Goal: Task Accomplishment & Management: Manage account settings

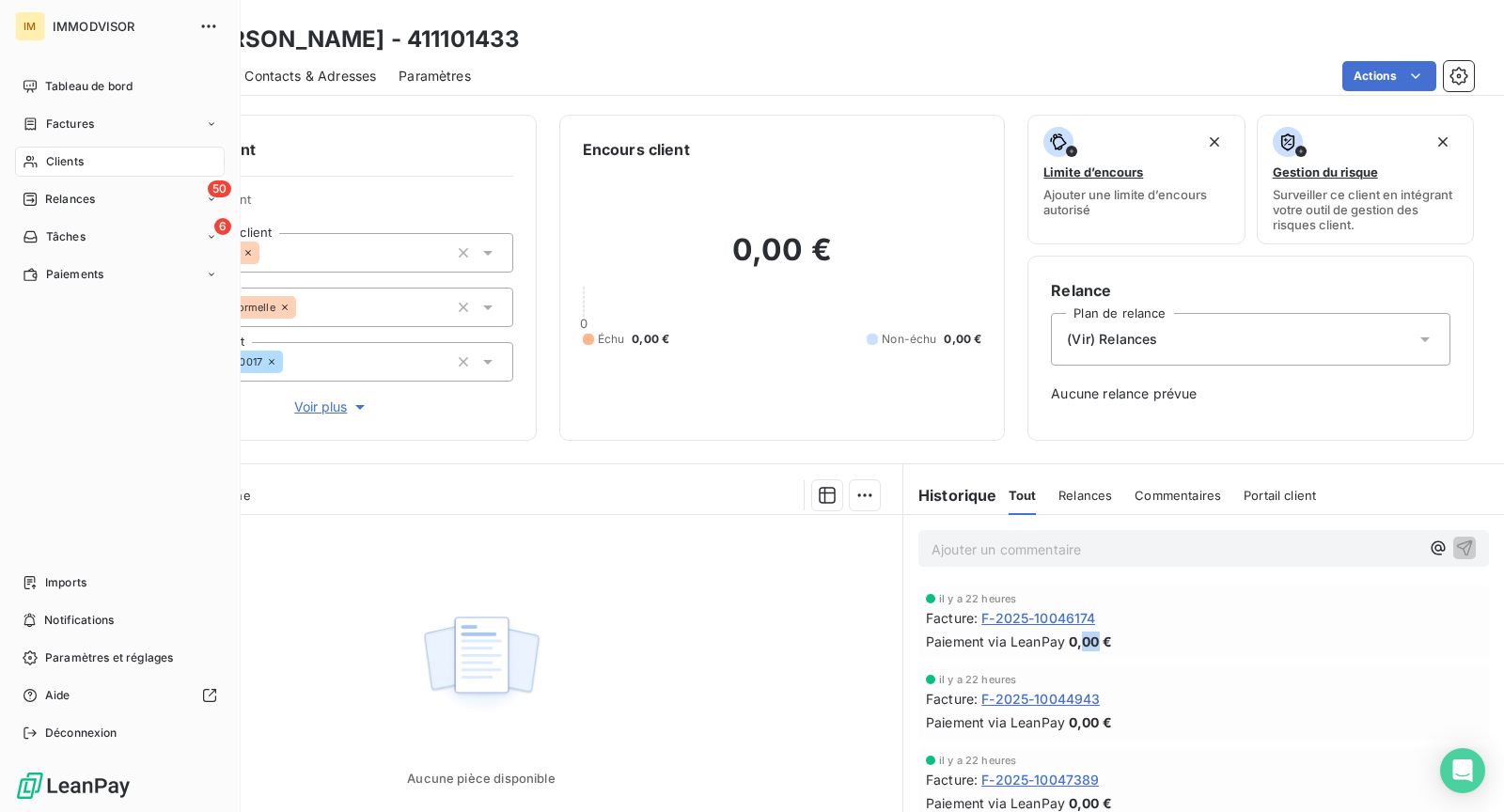
click at [32, 159] on icon at bounding box center [30, 162] width 13 height 13
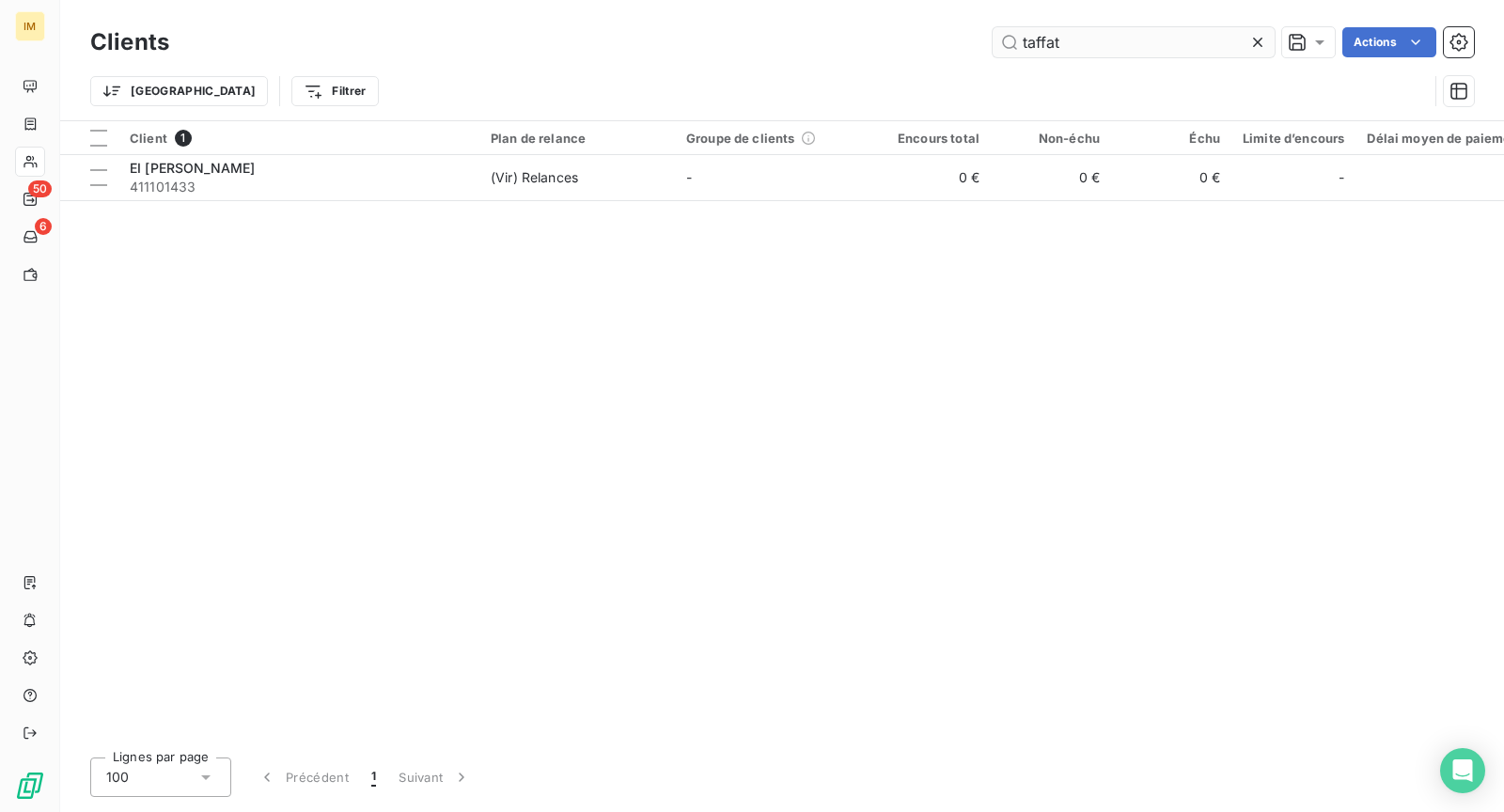
click at [1124, 52] on input "taffat" at bounding box center [1134, 41] width 282 height 30
click at [1125, 52] on input "taffat" at bounding box center [1134, 41] width 282 height 30
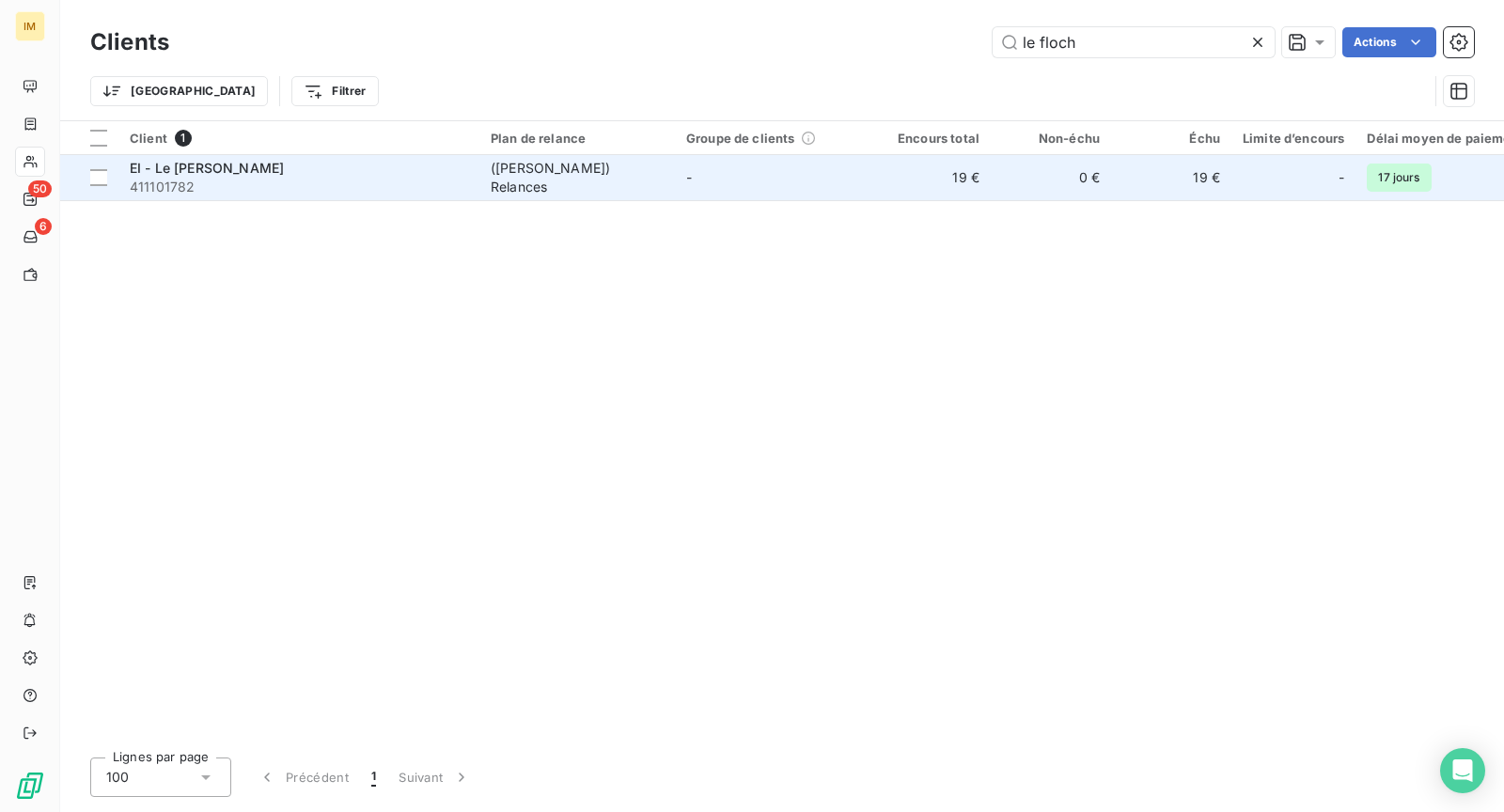
type input "le floch"
click at [787, 181] on td "-" at bounding box center [773, 177] width 195 height 45
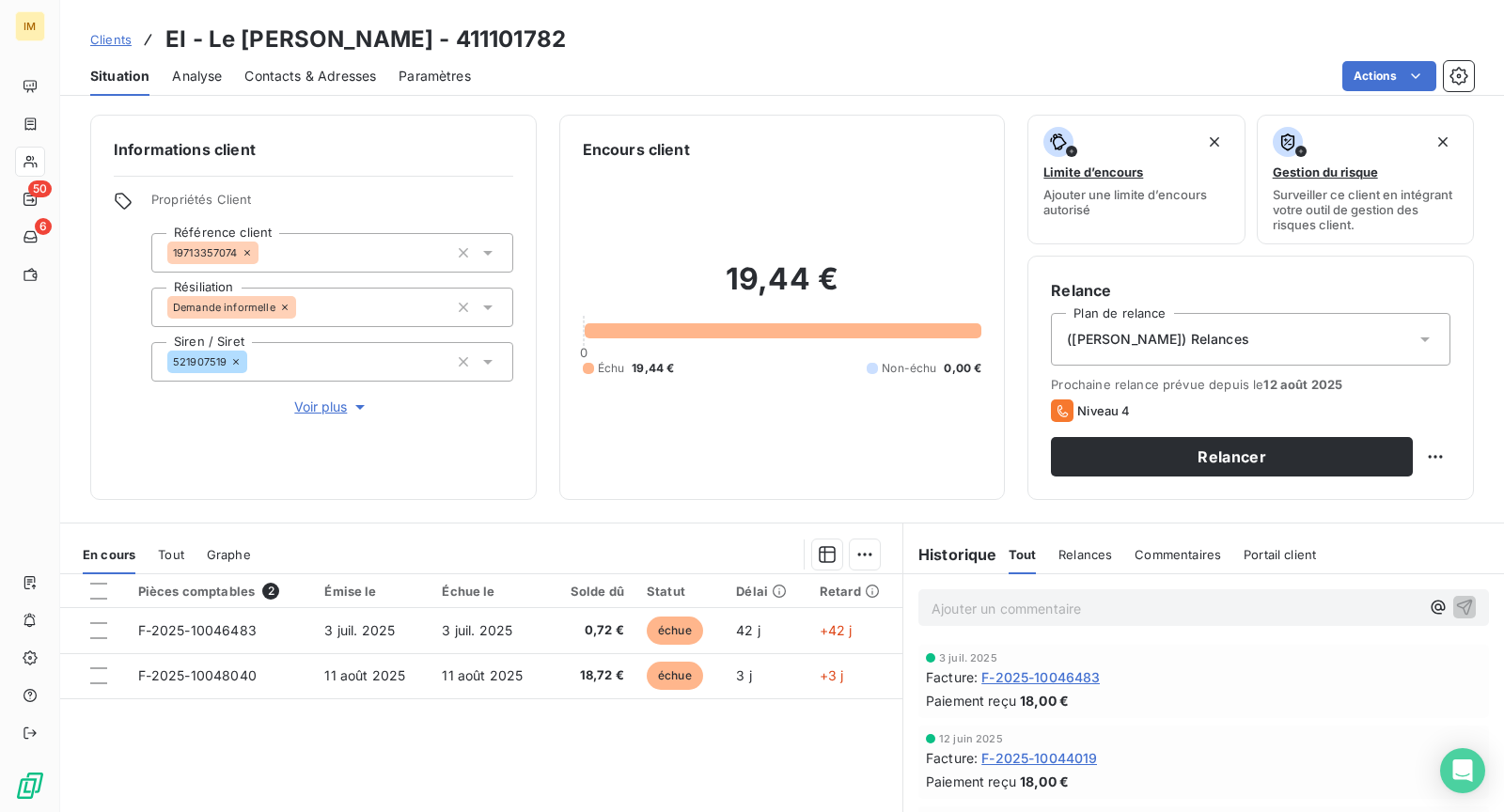
click at [939, 612] on p "Ajouter un commentaire ﻿" at bounding box center [1175, 609] width 488 height 23
click at [939, 613] on p "Ajouter un commentaire ﻿" at bounding box center [1175, 609] width 488 height 23
click at [1047, 603] on p "[DATE] :" at bounding box center [1175, 608] width 488 height 21
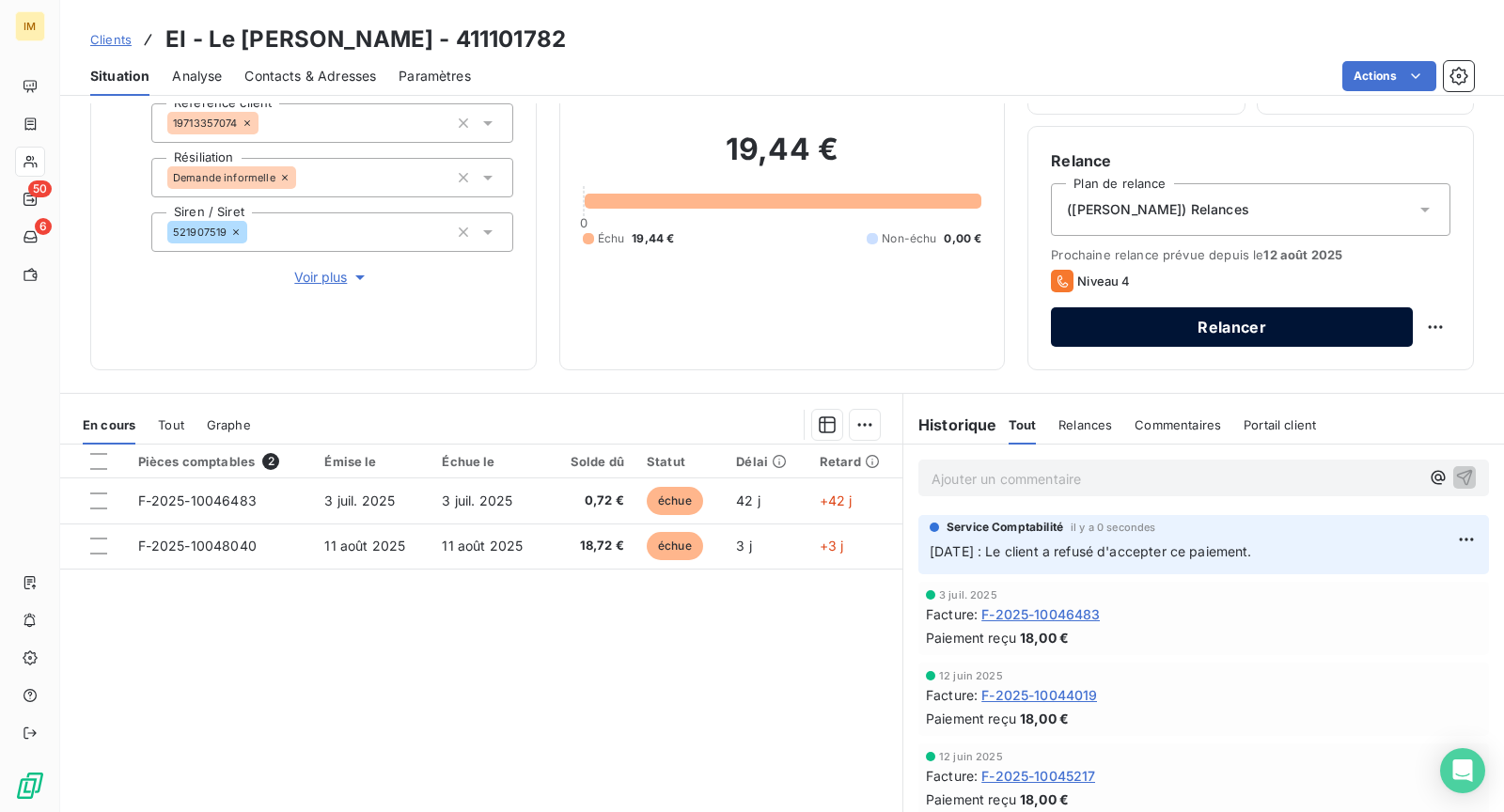
click at [1215, 324] on button "Relancer" at bounding box center [1232, 327] width 362 height 39
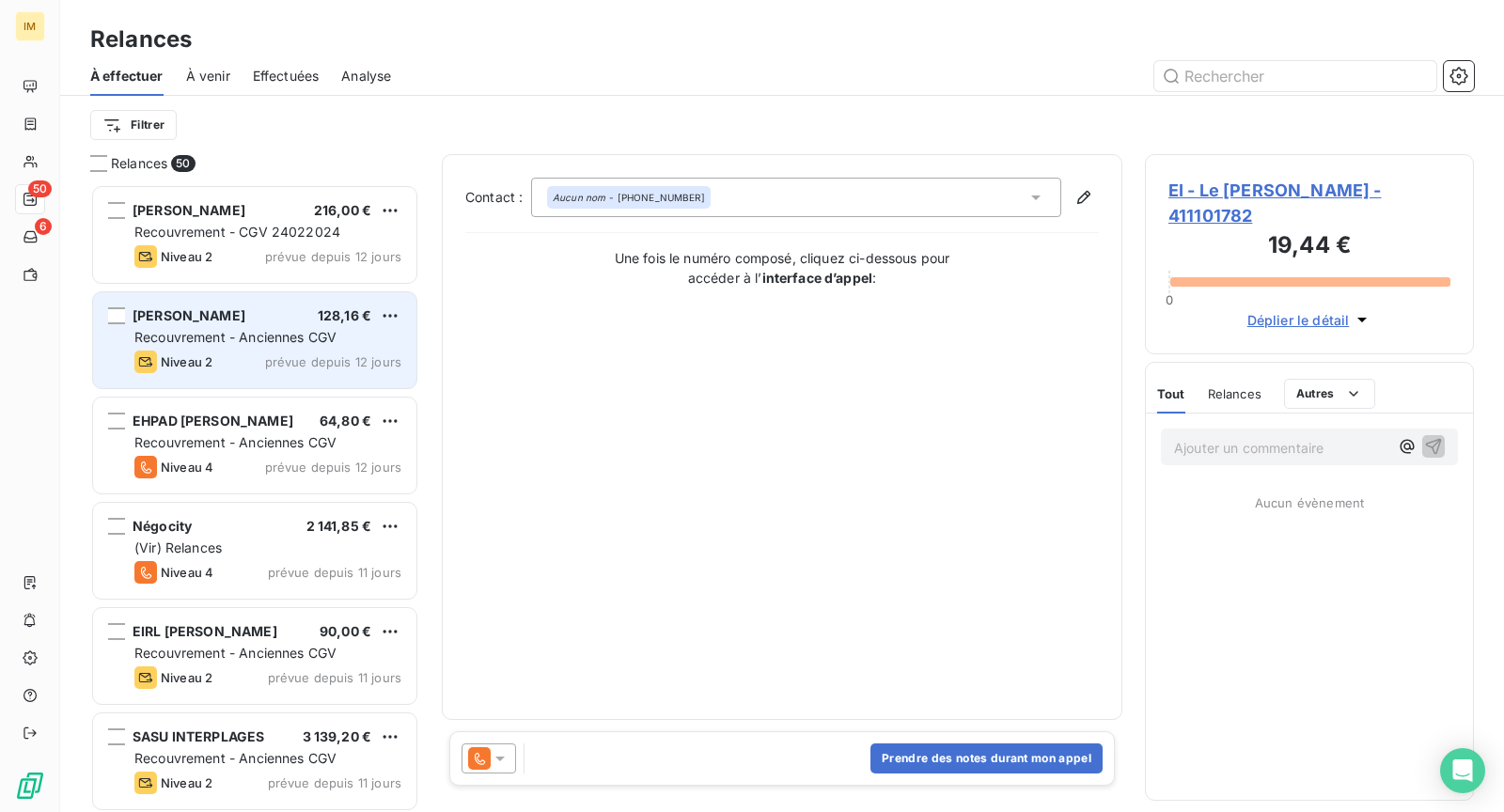
scroll to position [613, 313]
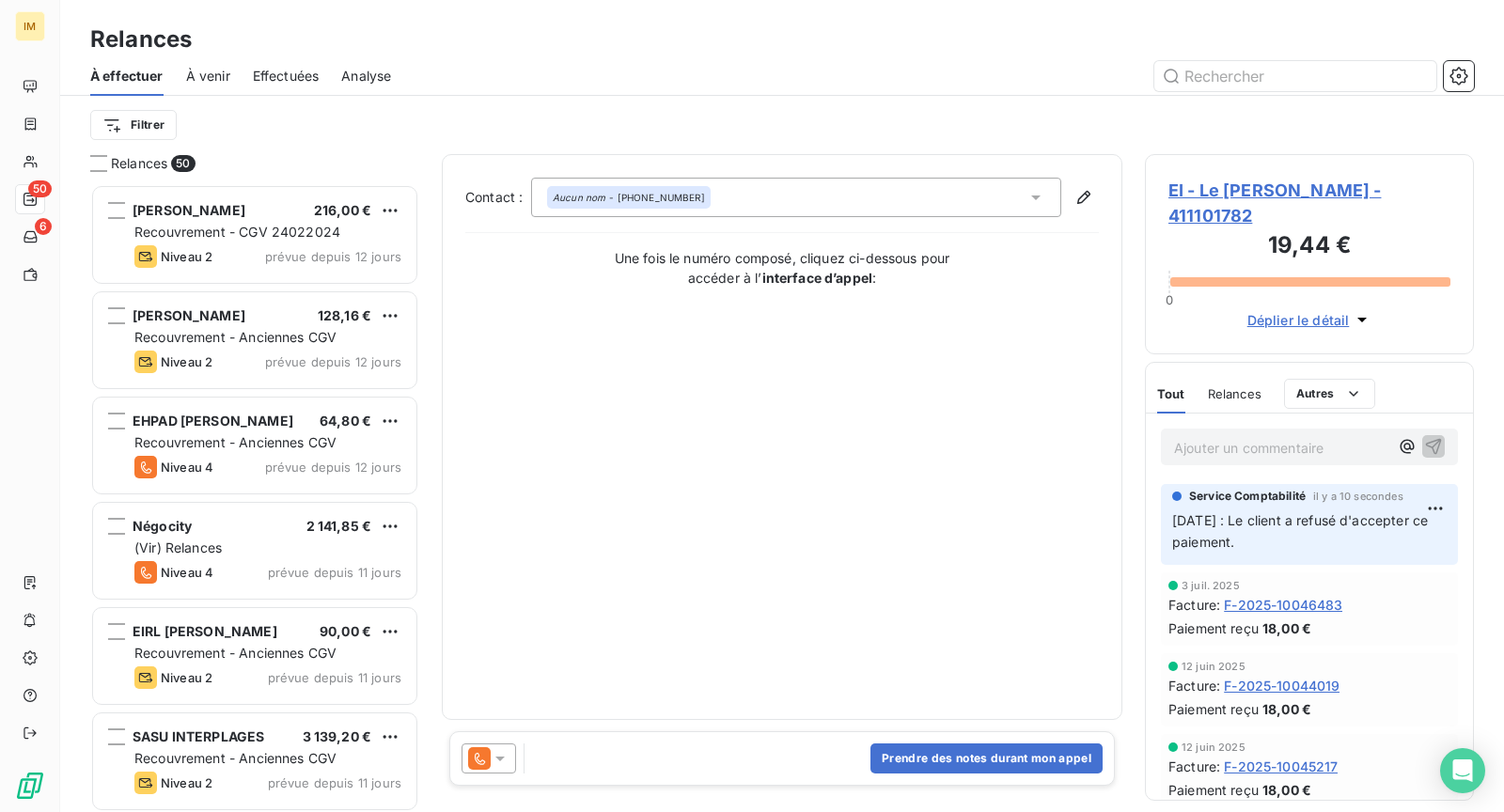
click at [492, 757] on icon at bounding box center [500, 759] width 19 height 19
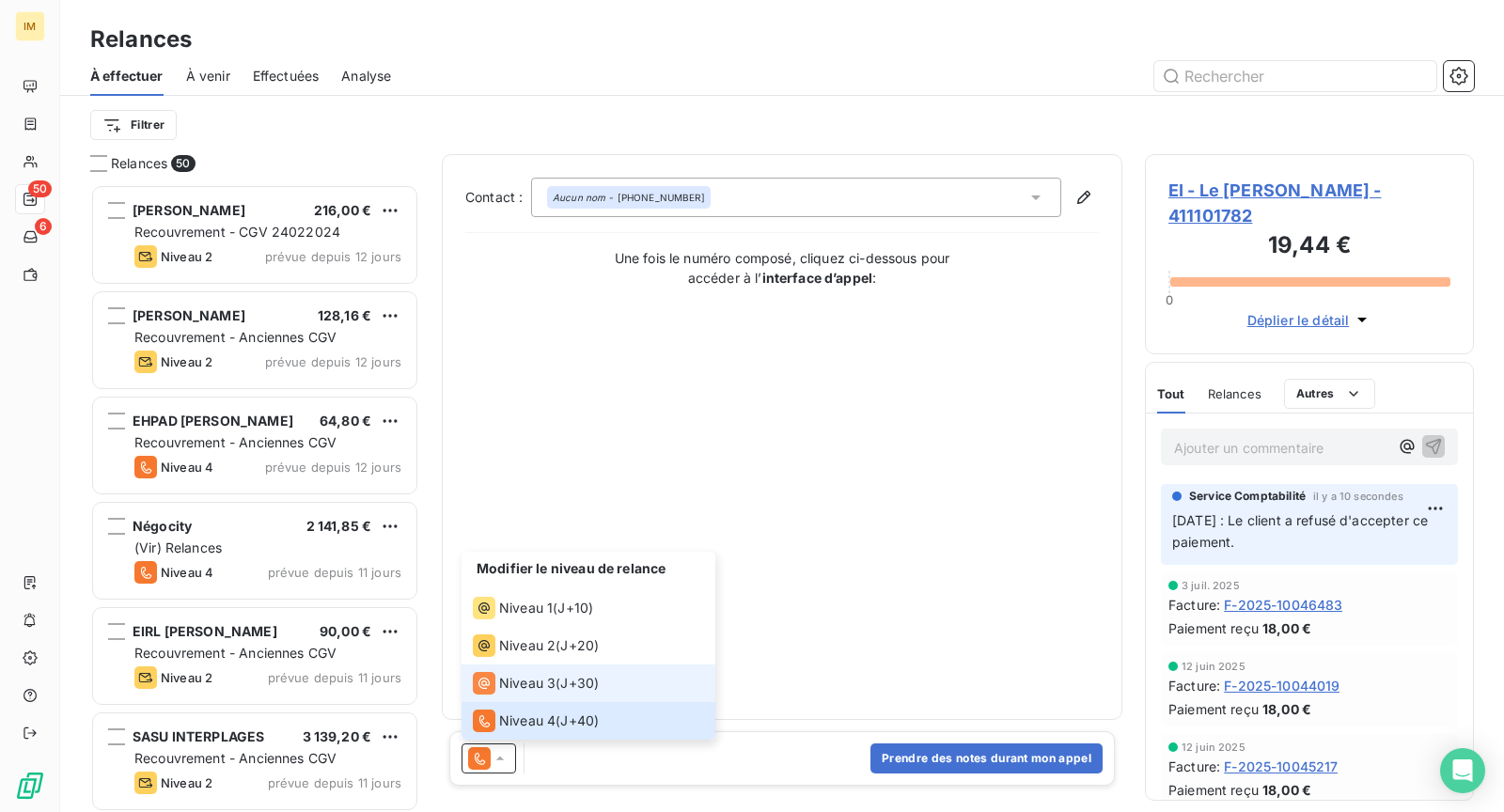
click at [598, 686] on span "J+30 )" at bounding box center [579, 684] width 38 height 19
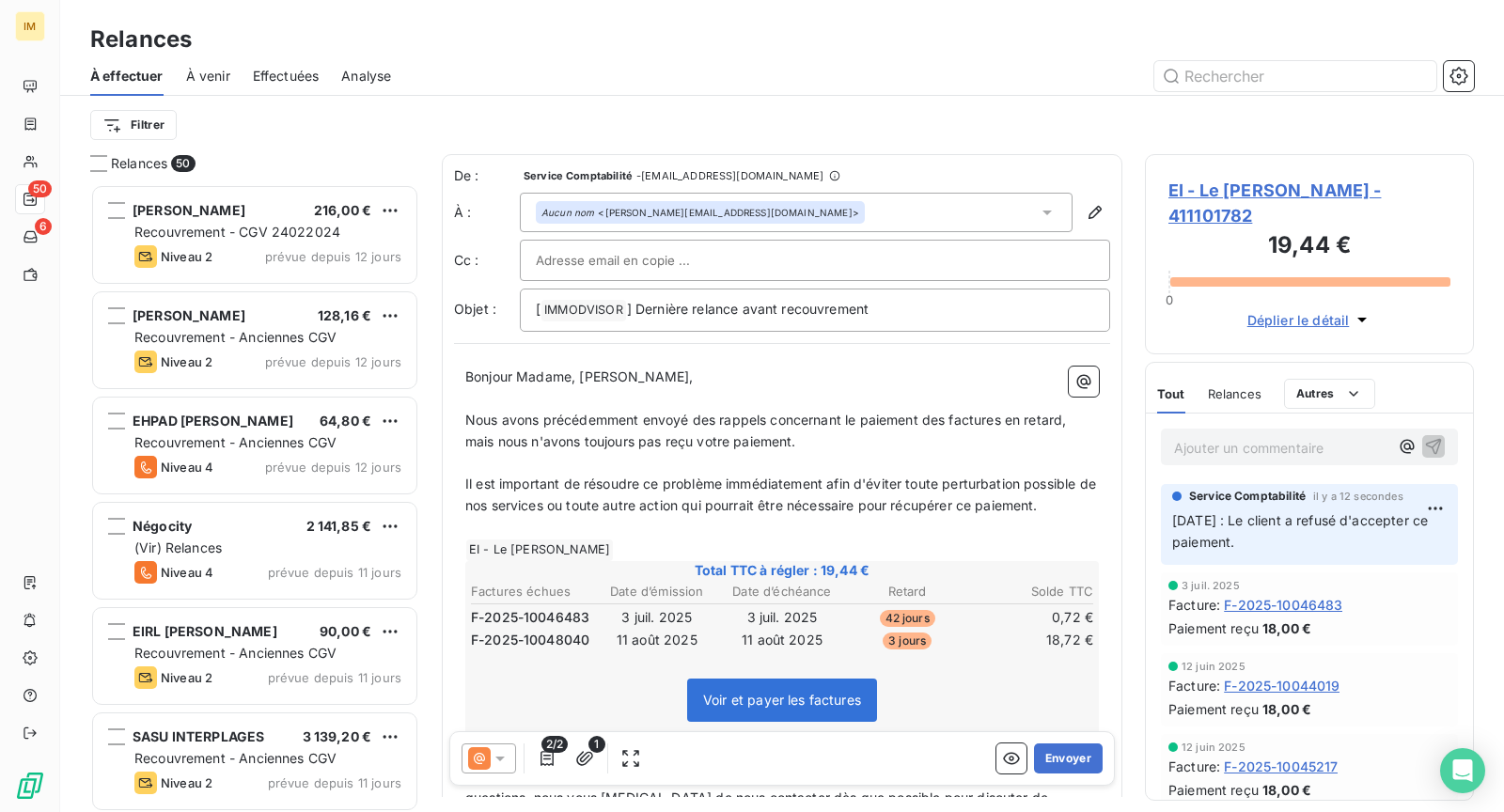
click at [713, 255] on div at bounding box center [815, 260] width 558 height 28
drag, startPoint x: 848, startPoint y: 61, endPoint x: 892, endPoint y: 132, distance: 83.5
click at [849, 61] on div "À effectuer À venir Effectuées Analyse" at bounding box center [782, 76] width 1444 height 39
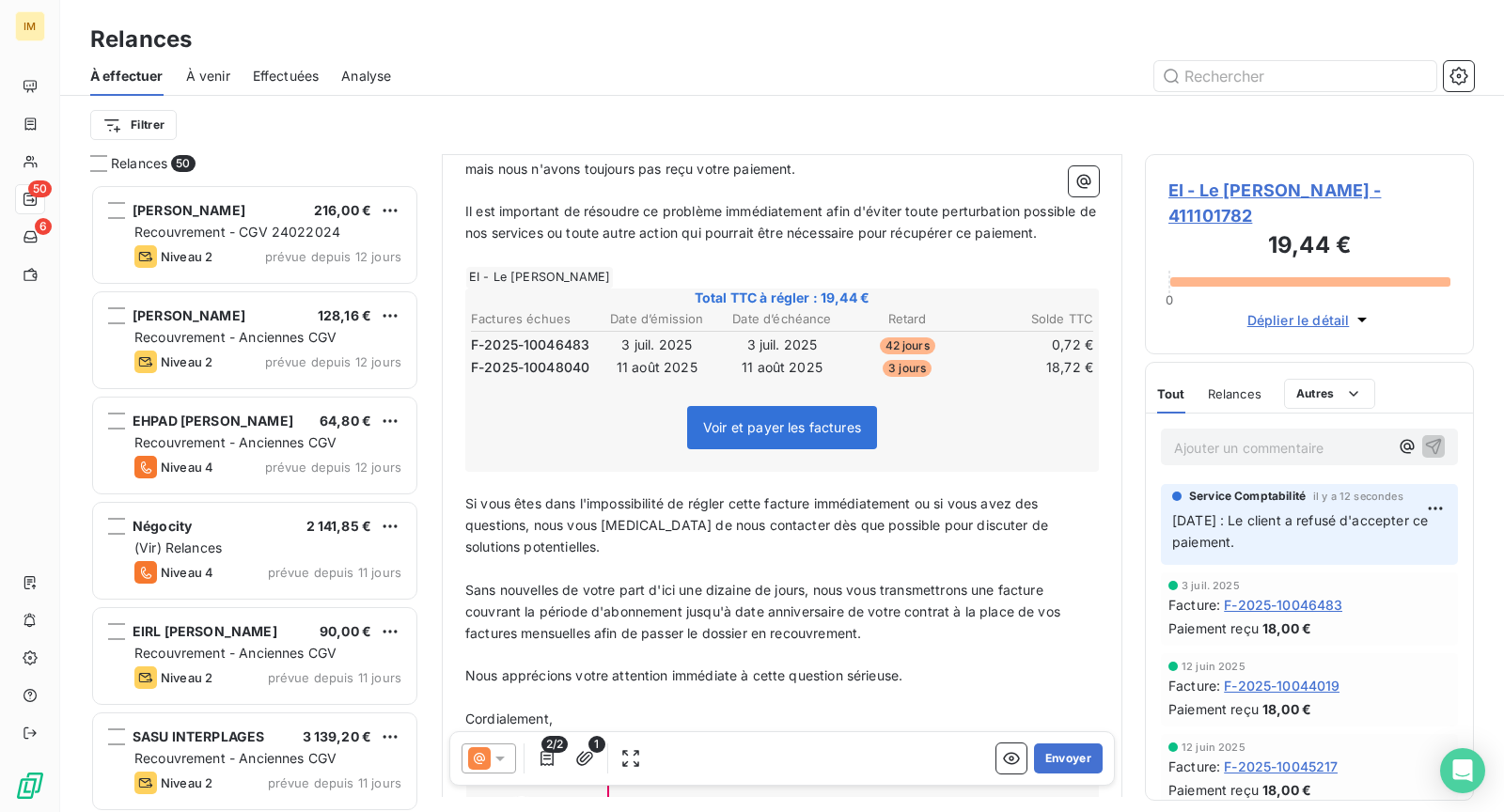
scroll to position [529, 0]
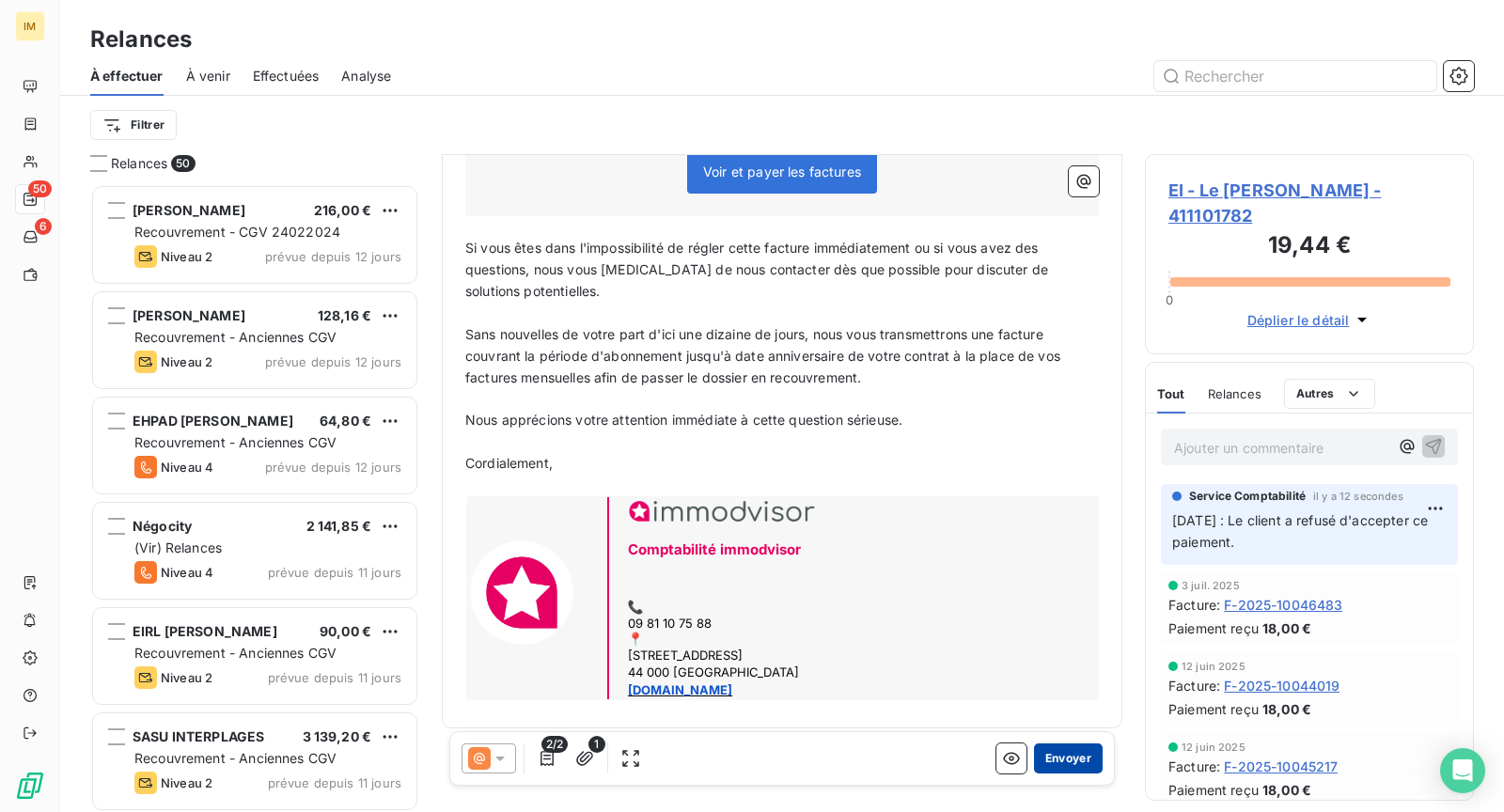
click at [1072, 759] on button "Envoyer" at bounding box center [1068, 758] width 68 height 30
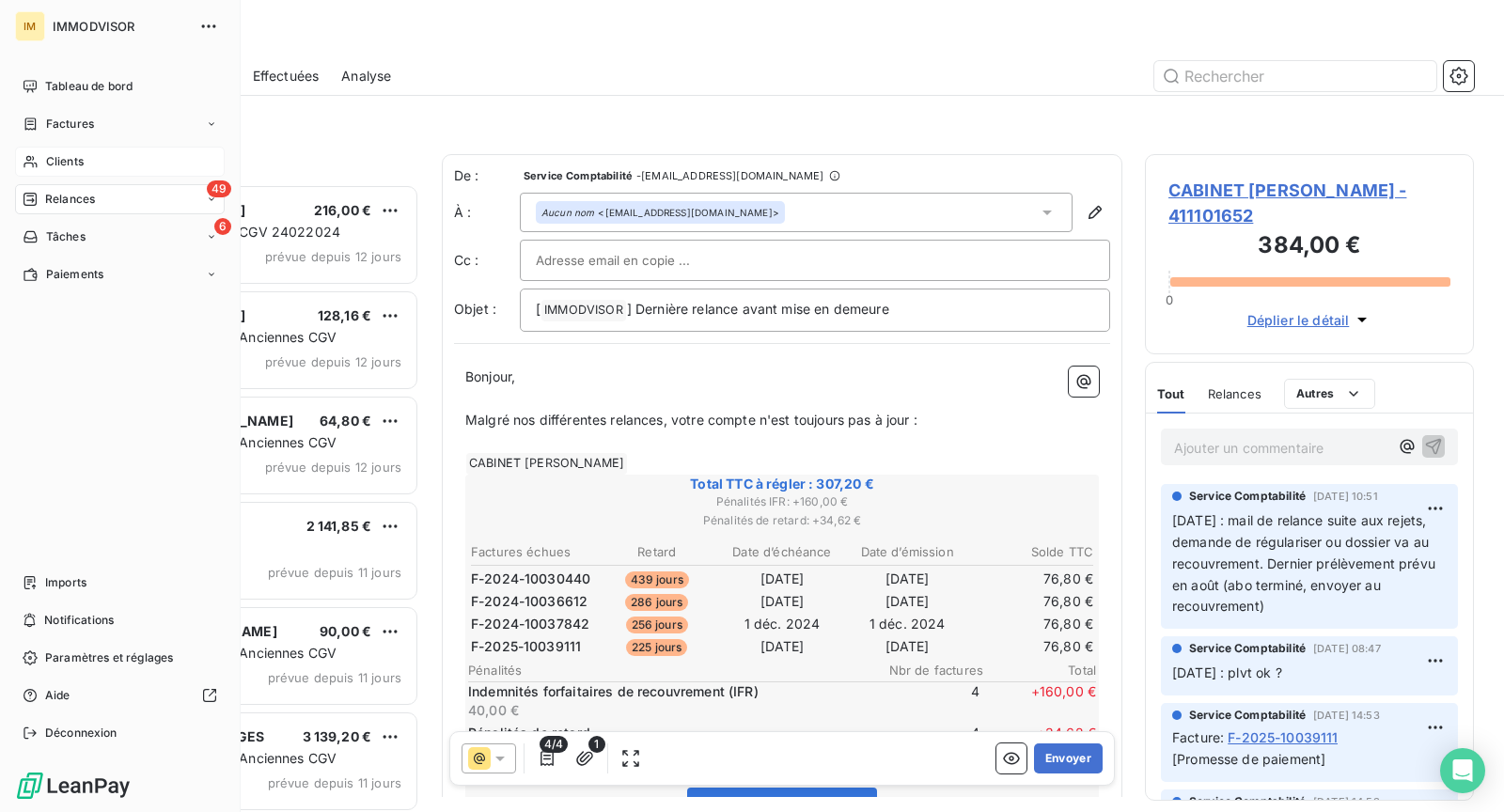
click at [44, 165] on div "Clients" at bounding box center [120, 161] width 210 height 30
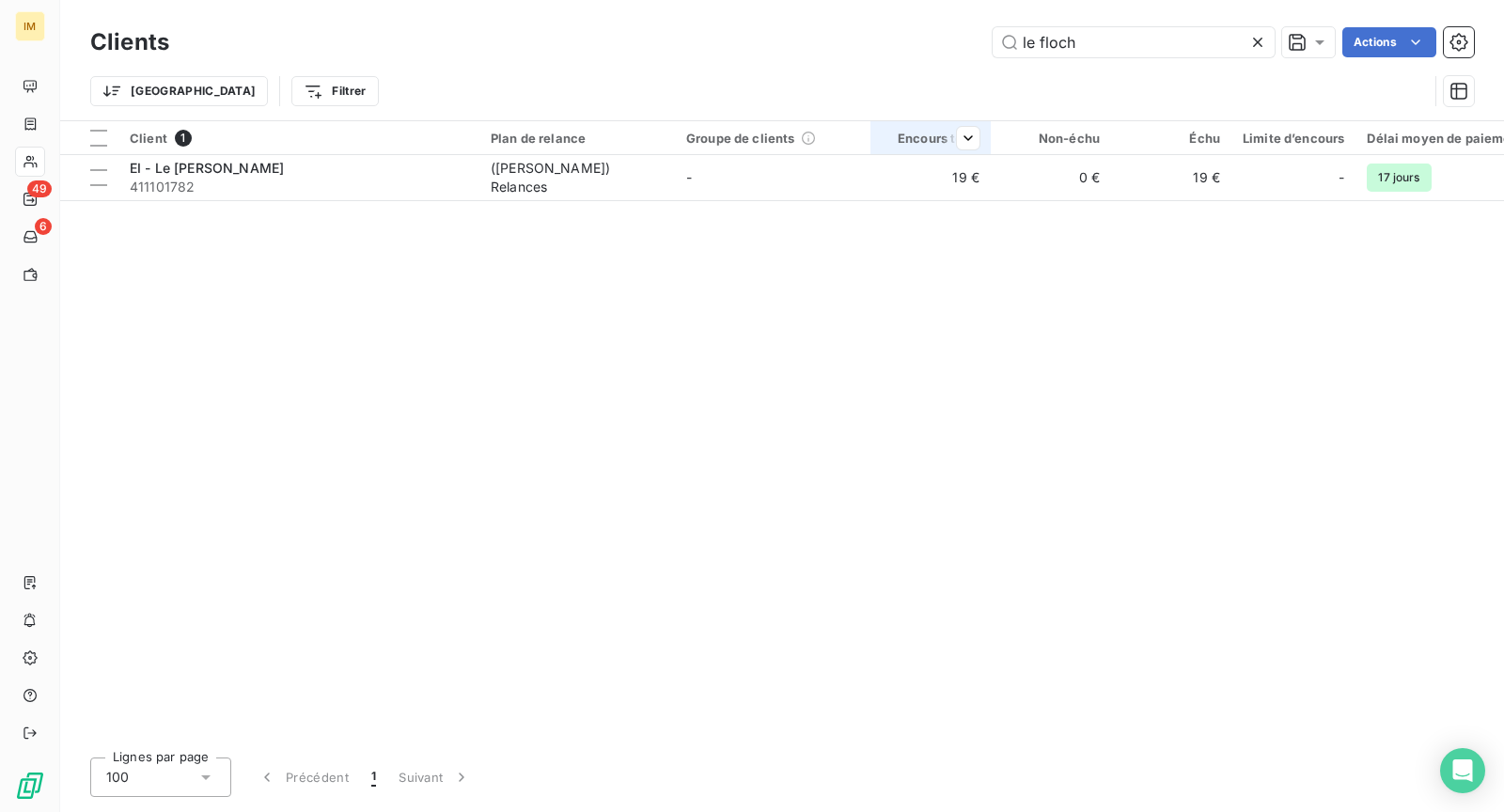
click at [934, 149] on th "Encours total" at bounding box center [930, 138] width 120 height 34
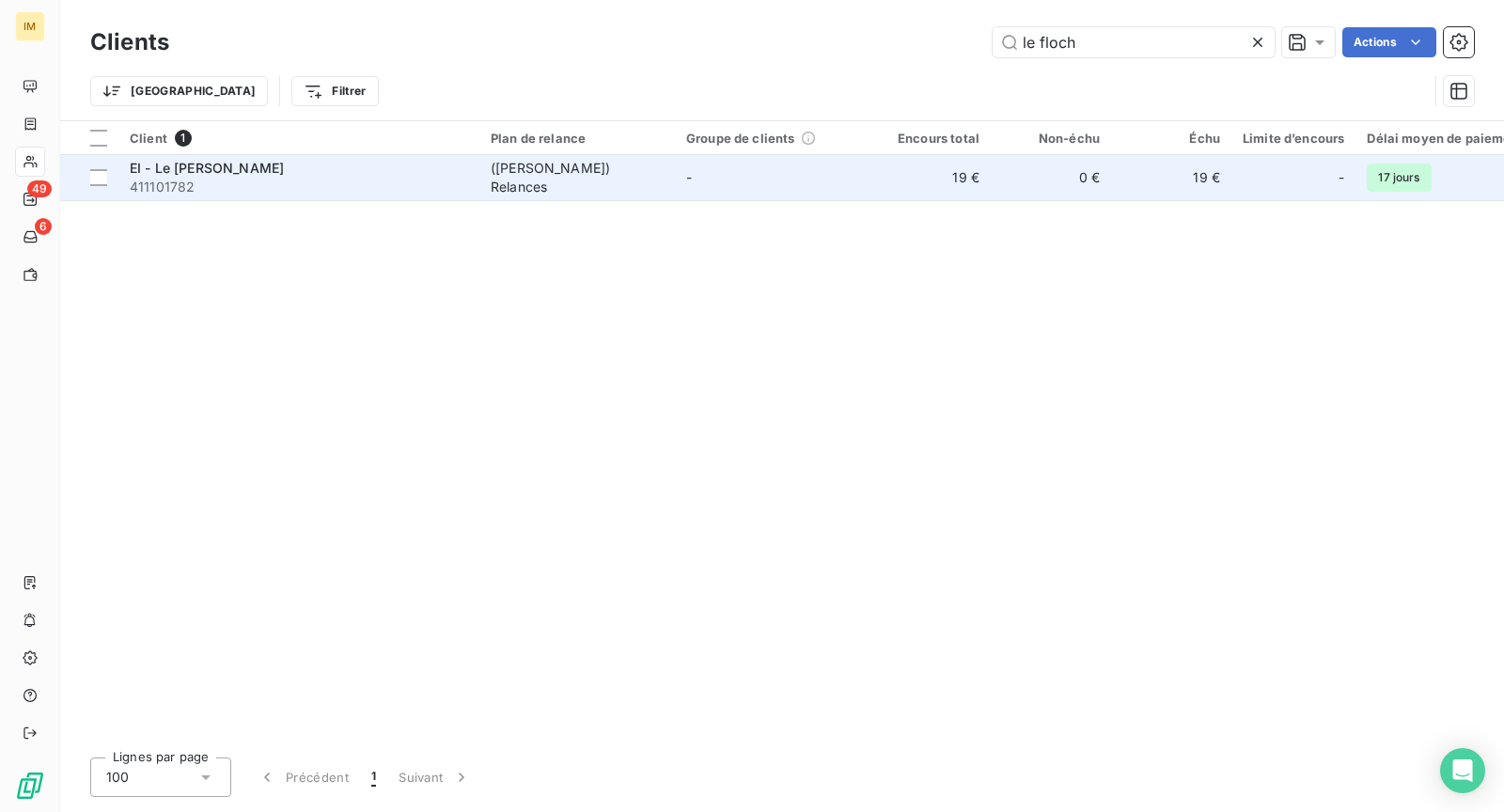
click at [862, 172] on td "-" at bounding box center [773, 177] width 195 height 45
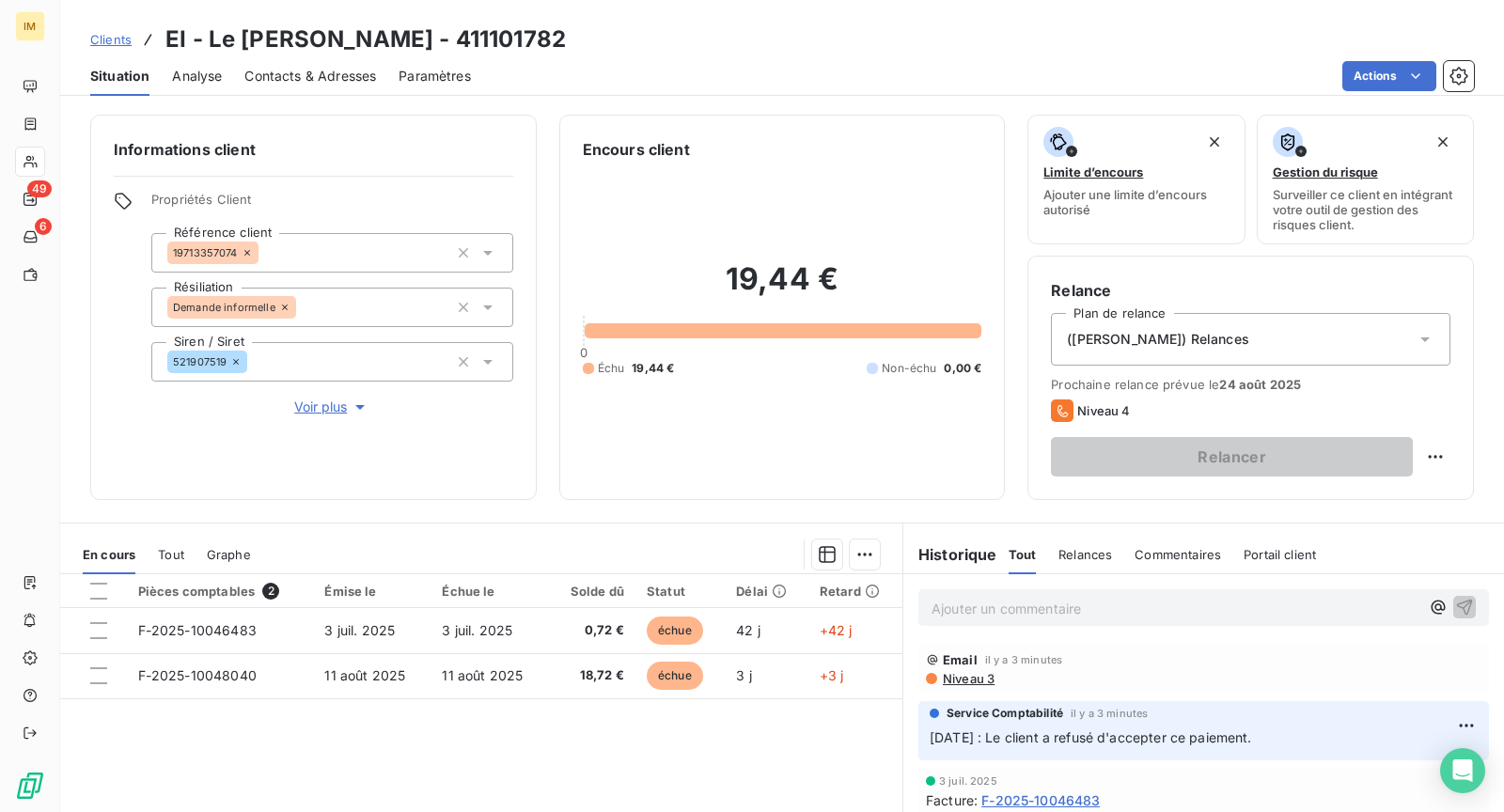
click at [1393, 340] on div "([PERSON_NAME]) Relances" at bounding box center [1250, 339] width 399 height 53
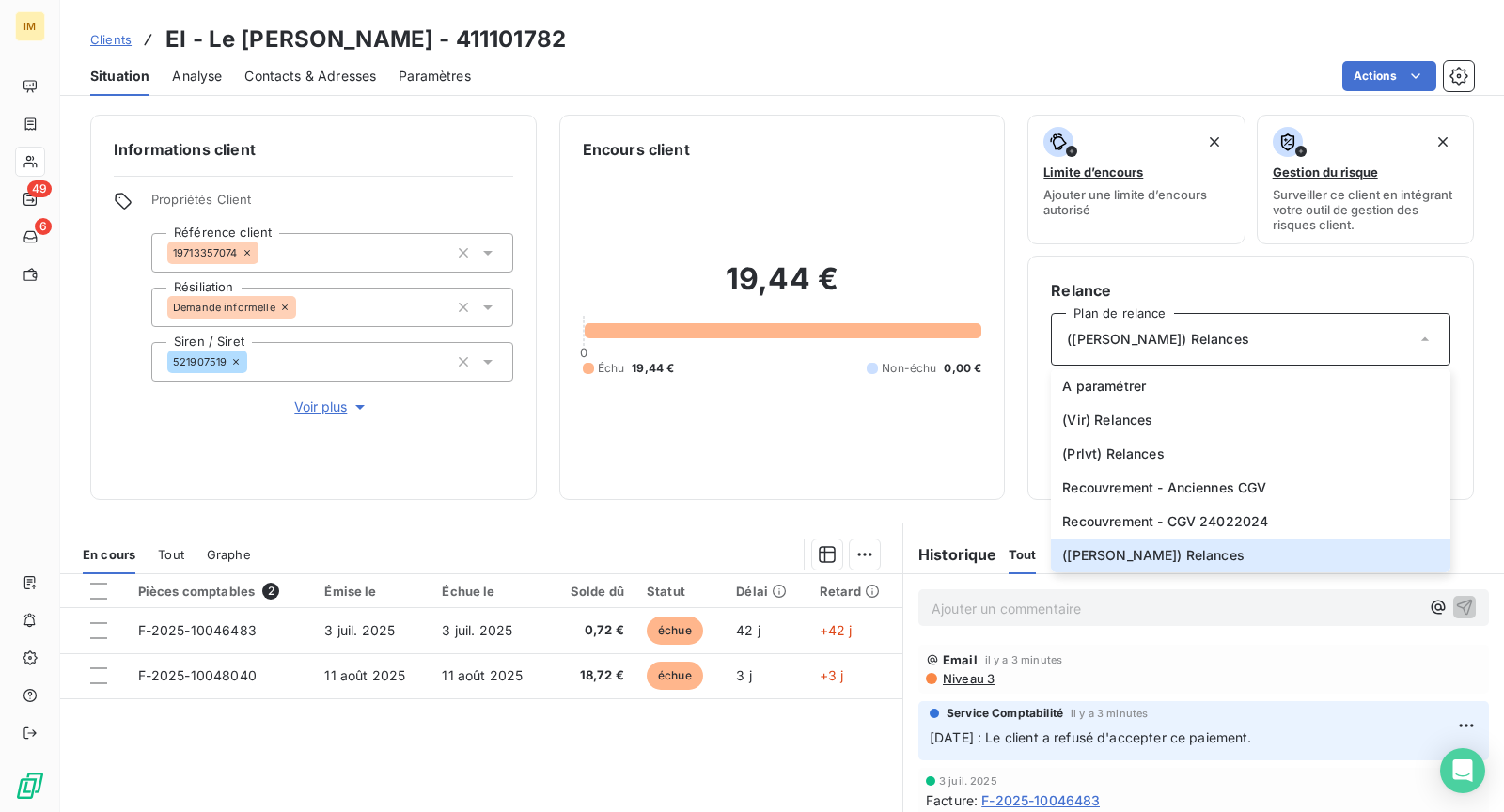
click at [340, 436] on div "Informations client Propriétés Client Référence client 19713357074 Résiliation …" at bounding box center [314, 307] width 446 height 386
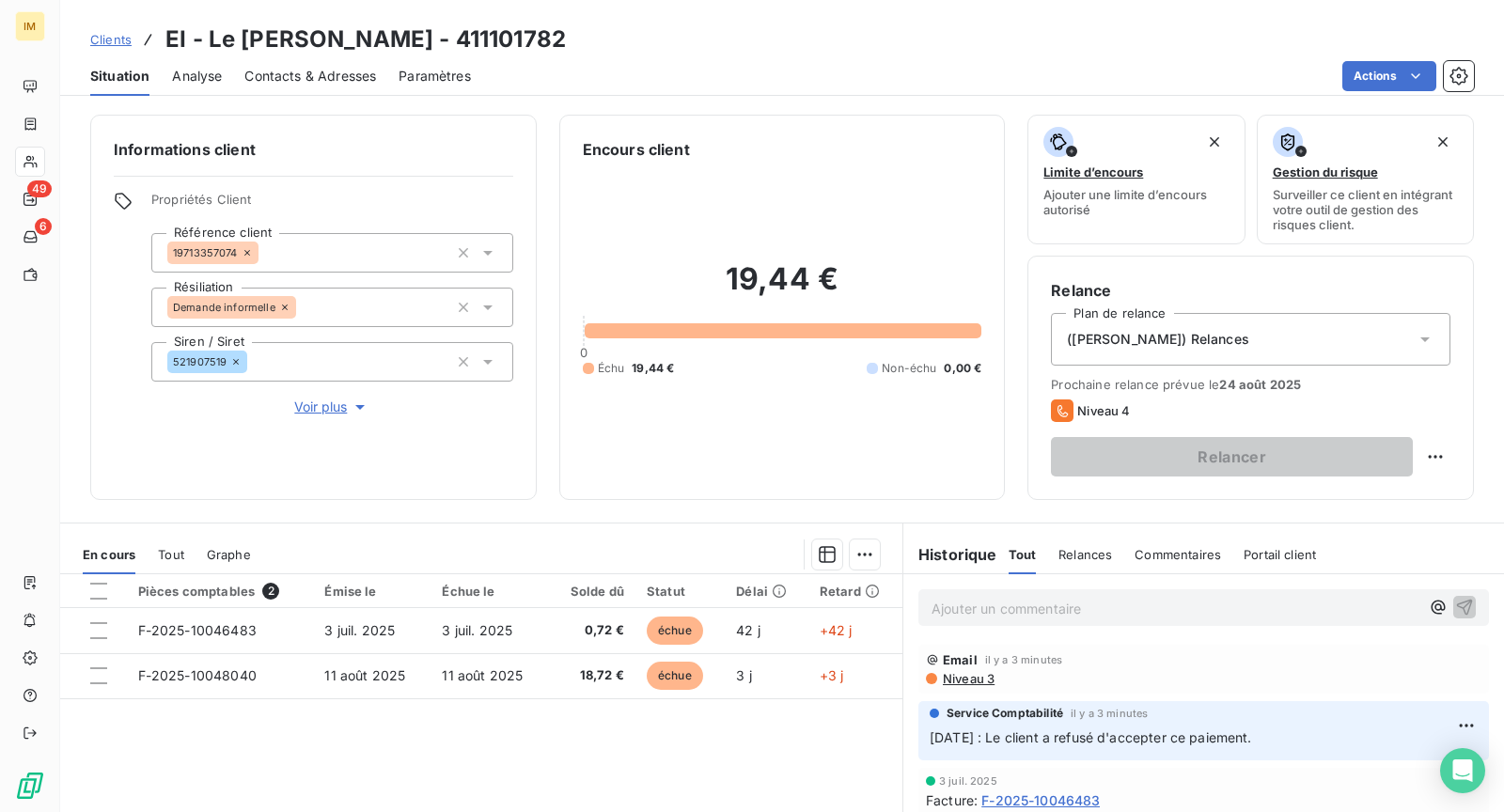
click at [335, 416] on span "Voir plus" at bounding box center [332, 407] width 75 height 19
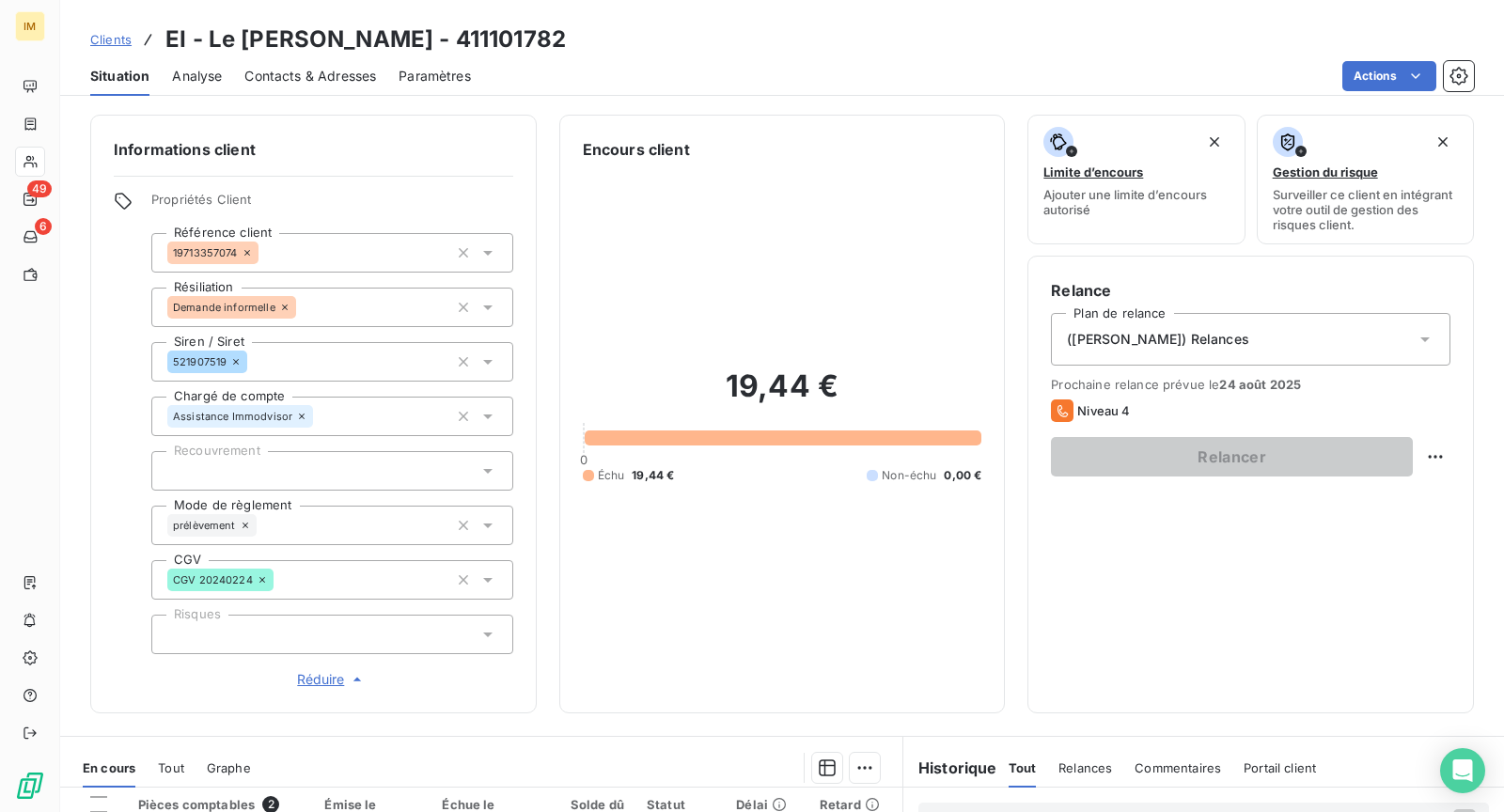
click at [247, 521] on icon at bounding box center [245, 525] width 12 height 12
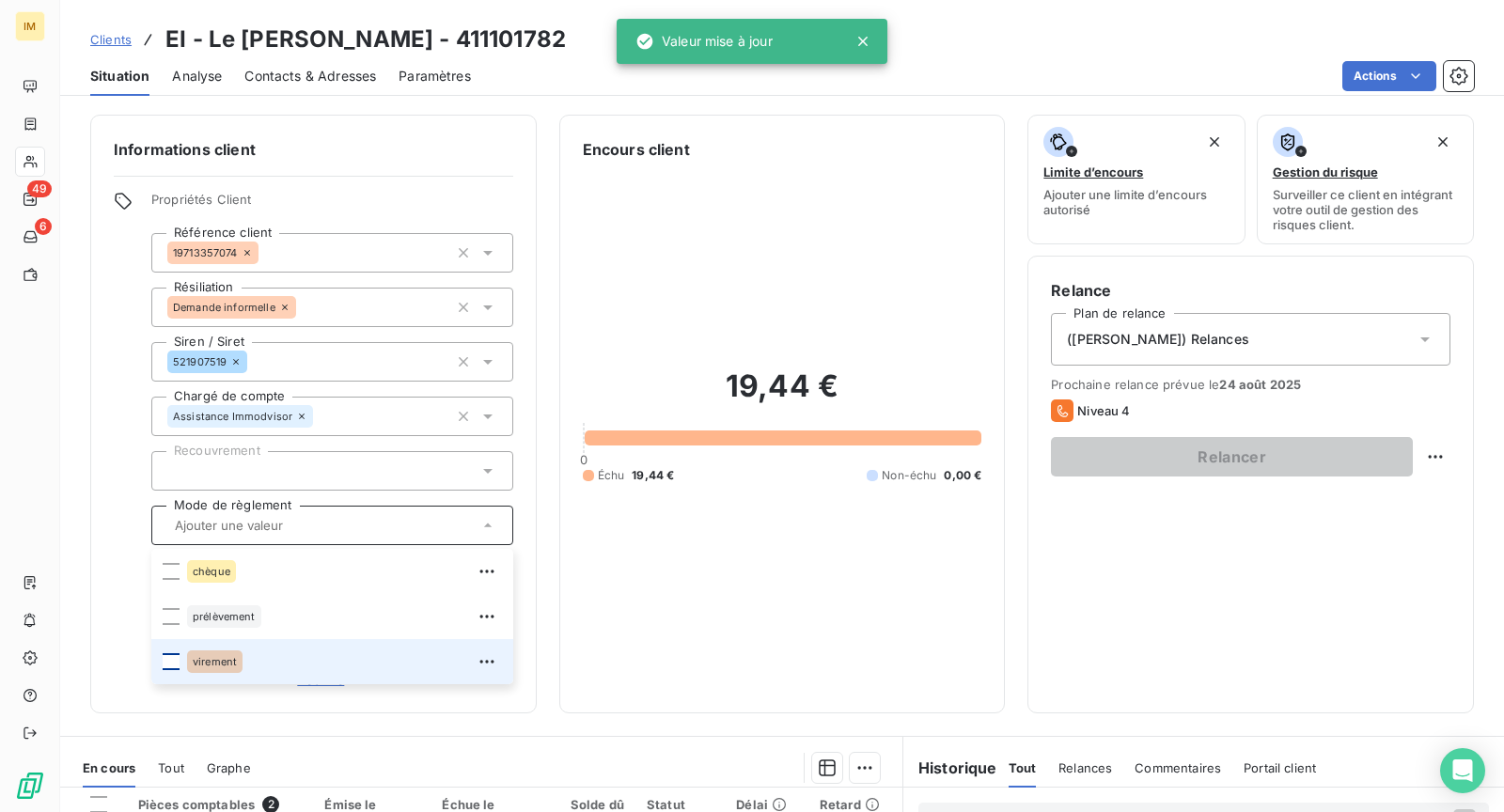
click at [169, 664] on div at bounding box center [171, 662] width 17 height 17
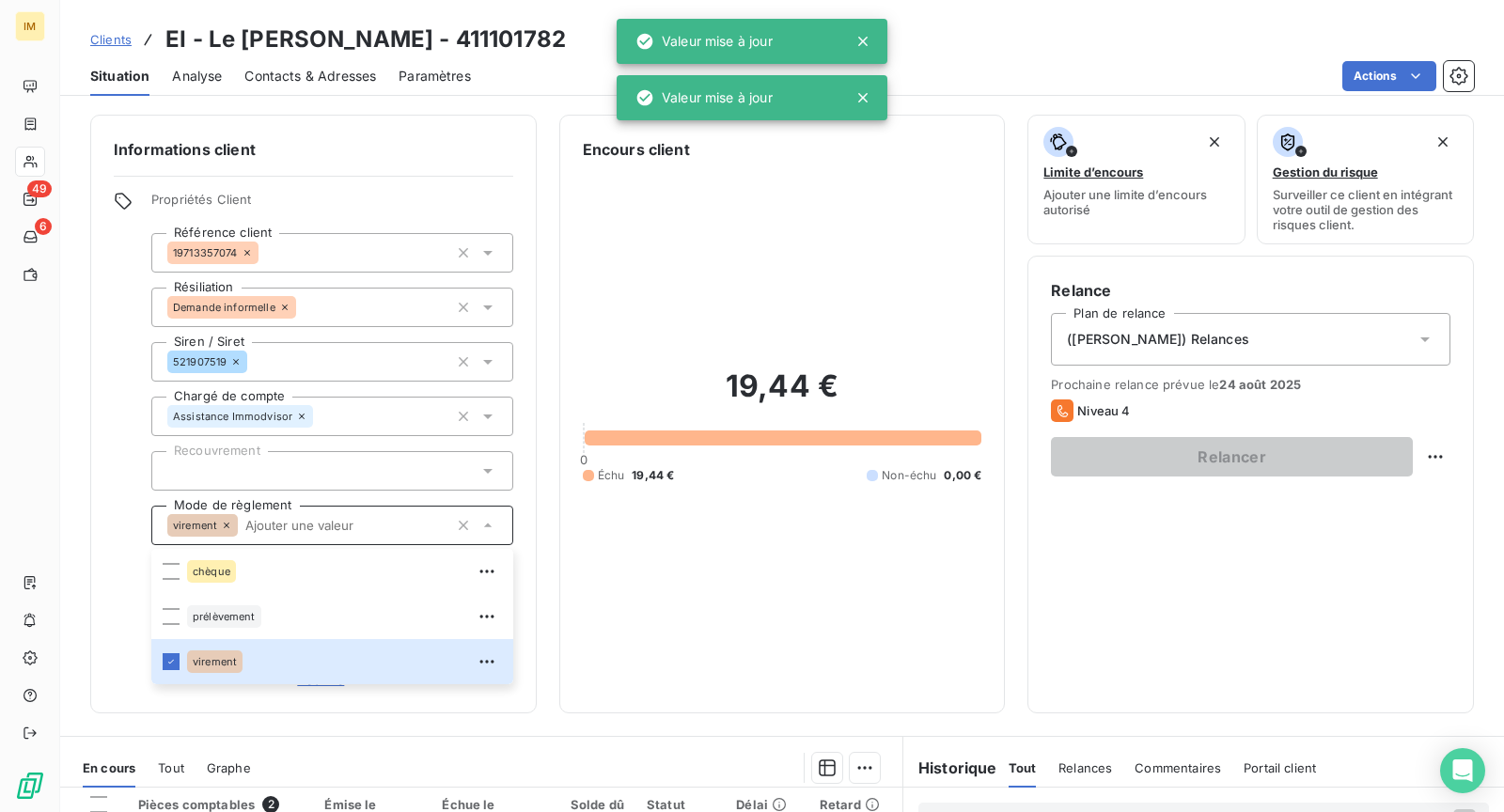
click at [966, 632] on div "19,44 € 0 Échu 19,44 € Non-échu 0,00 €" at bounding box center [782, 425] width 399 height 529
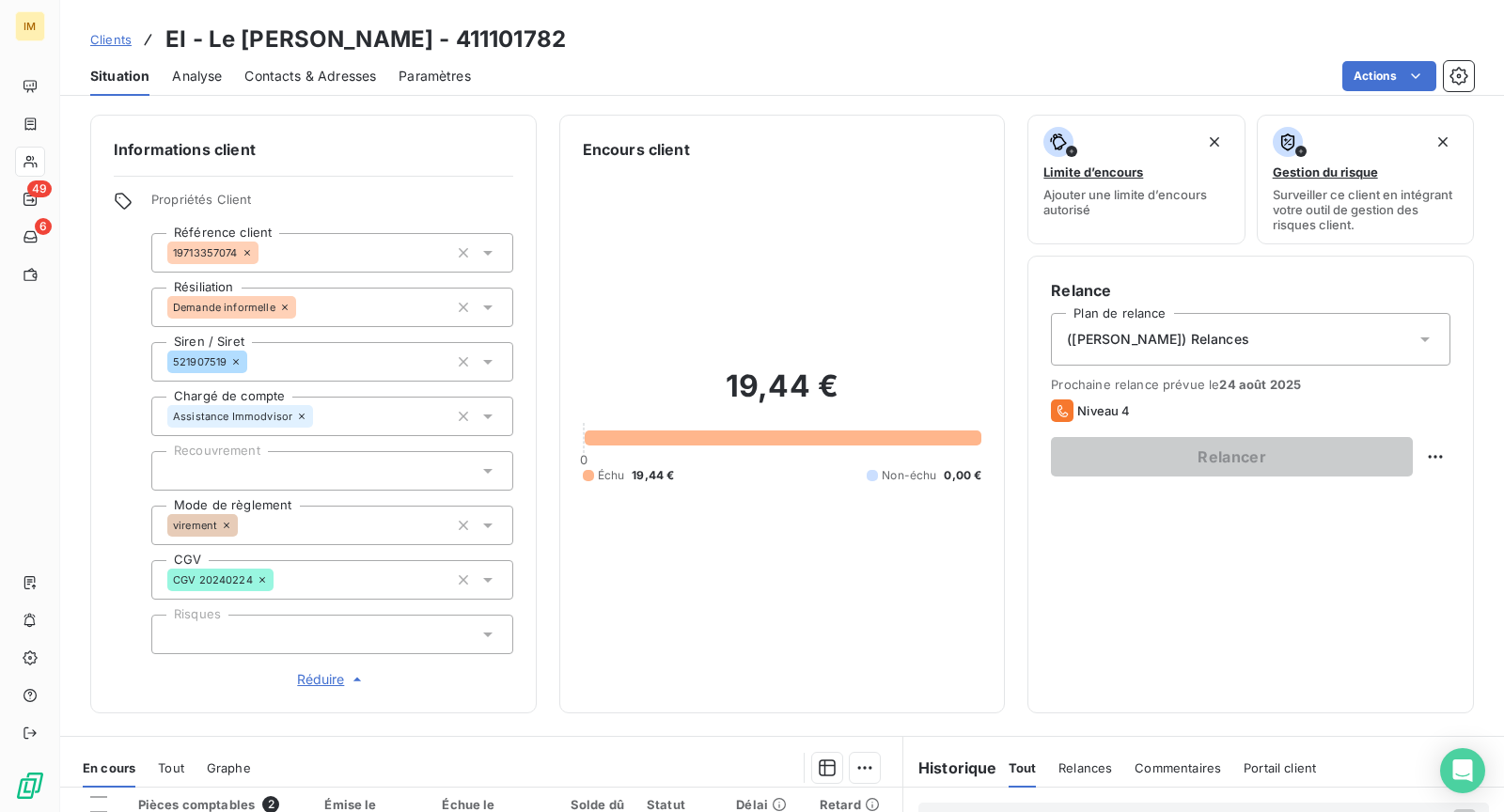
click at [383, 470] on div at bounding box center [332, 470] width 362 height 39
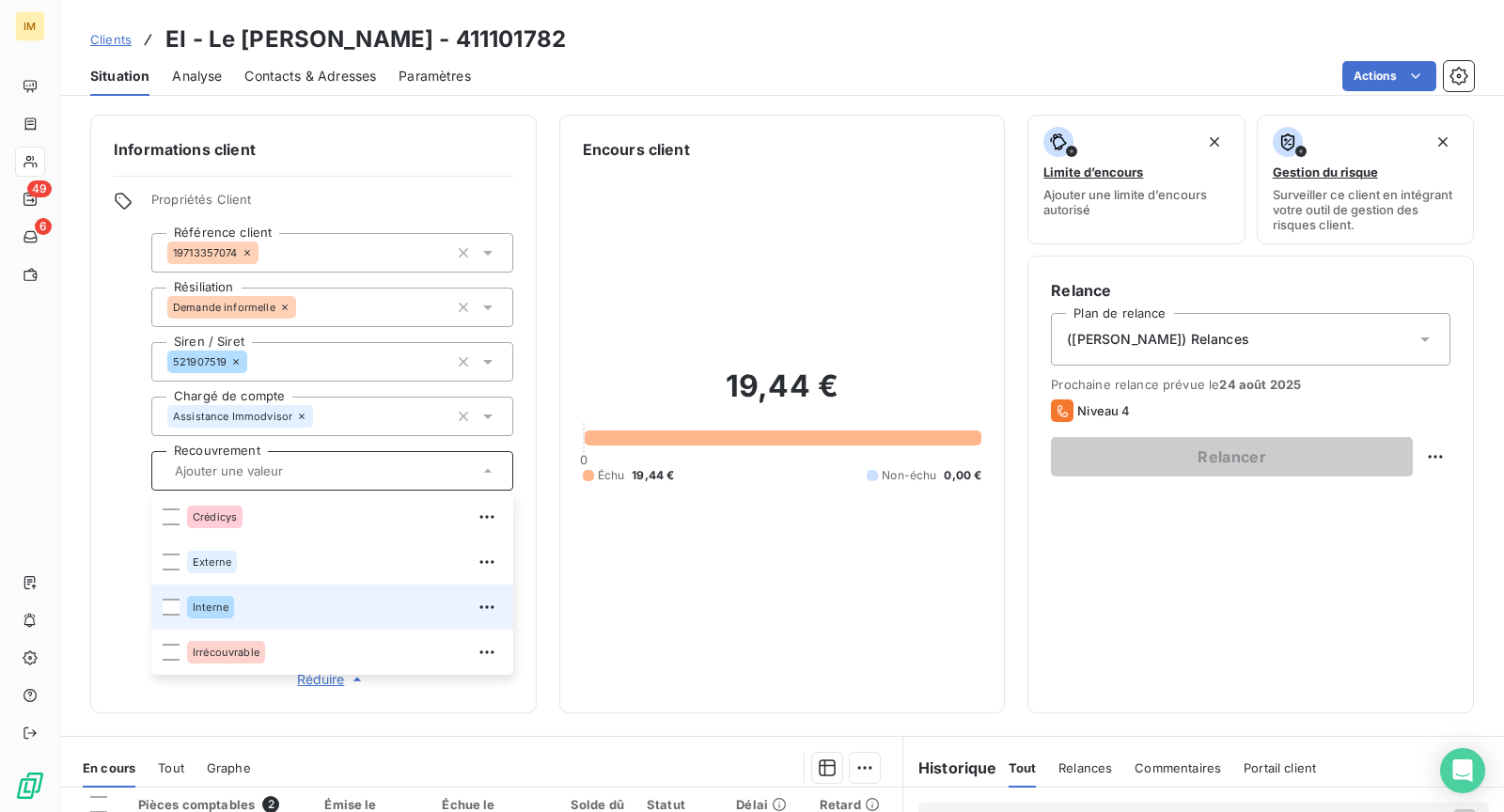
click at [339, 601] on div "Interne" at bounding box center [344, 607] width 315 height 30
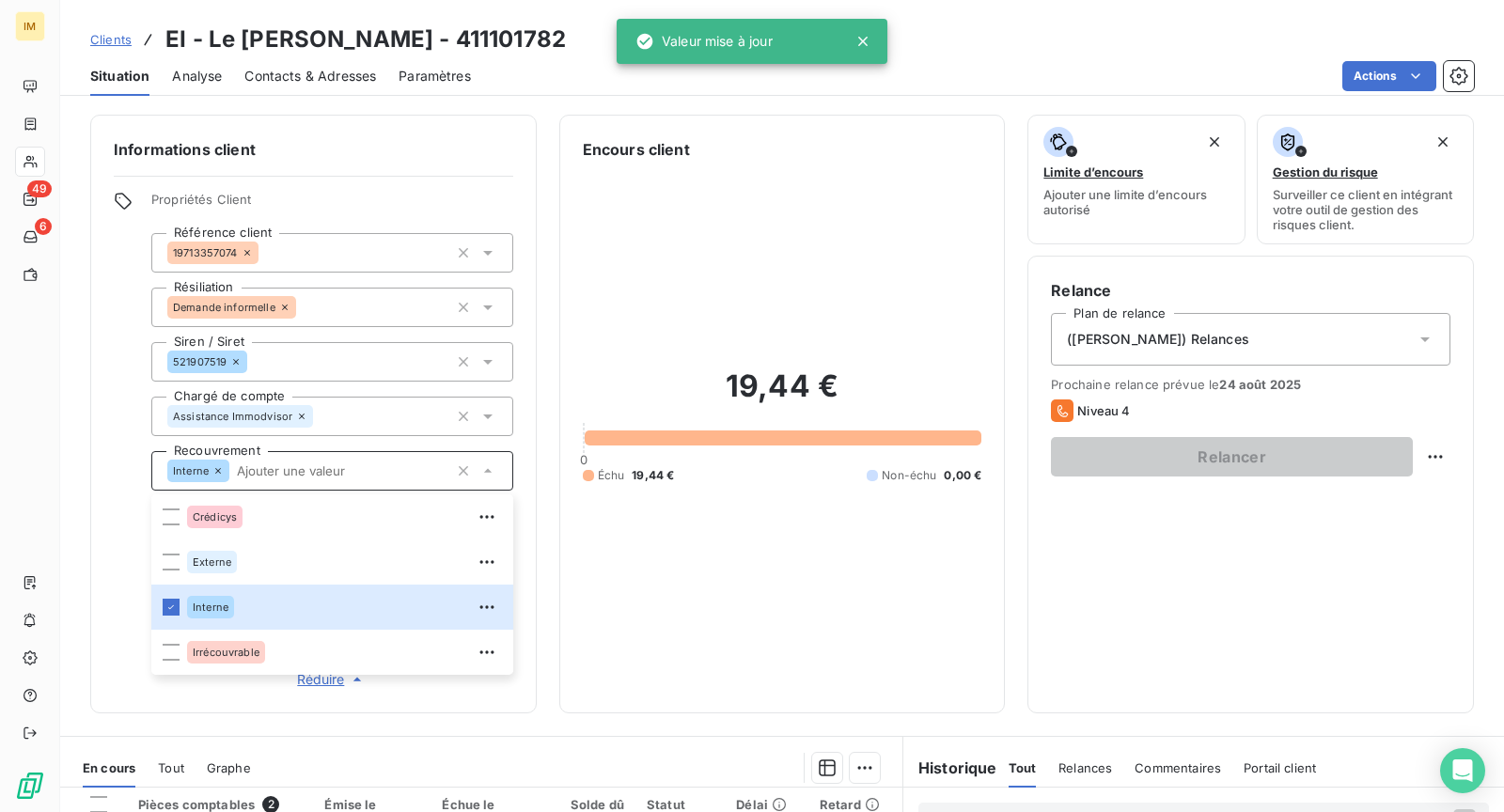
click at [858, 601] on div "19,44 € 0 Échu 19,44 € Non-échu 0,00 €" at bounding box center [782, 425] width 399 height 529
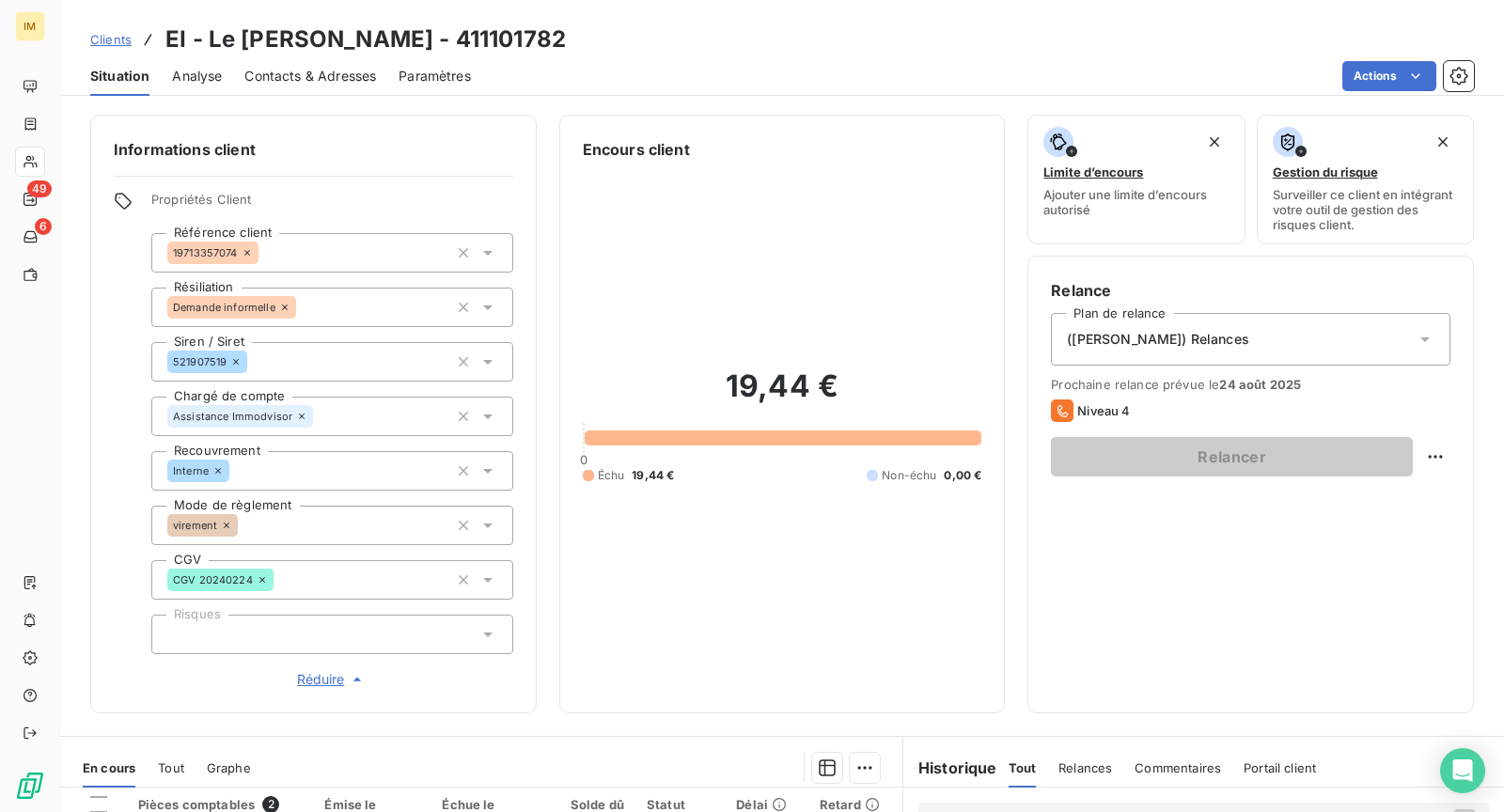
click at [1285, 336] on div "([PERSON_NAME]) Relances" at bounding box center [1250, 339] width 399 height 53
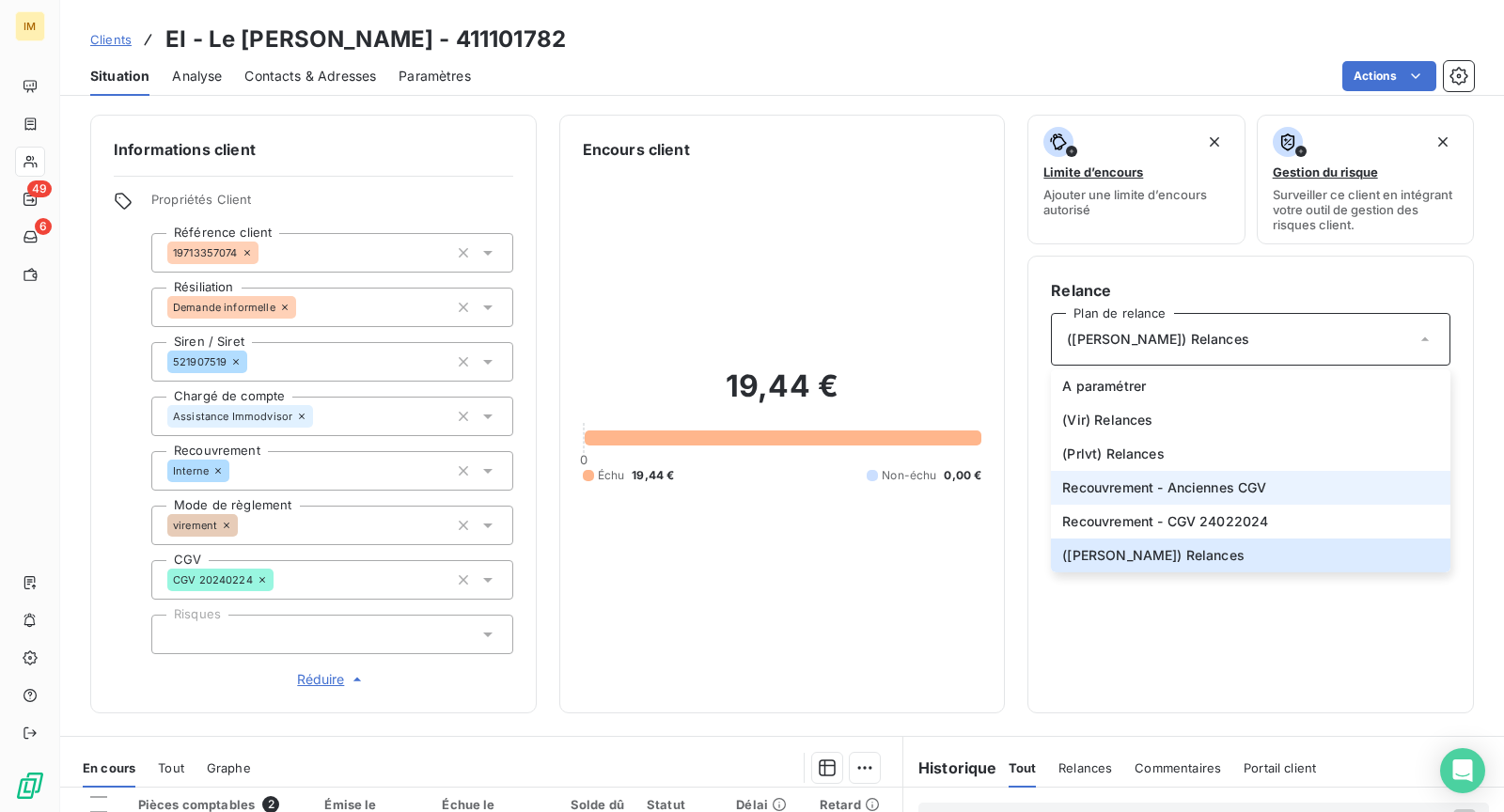
click at [1171, 495] on span "Recouvrement - Anciennes CGV" at bounding box center [1164, 488] width 204 height 19
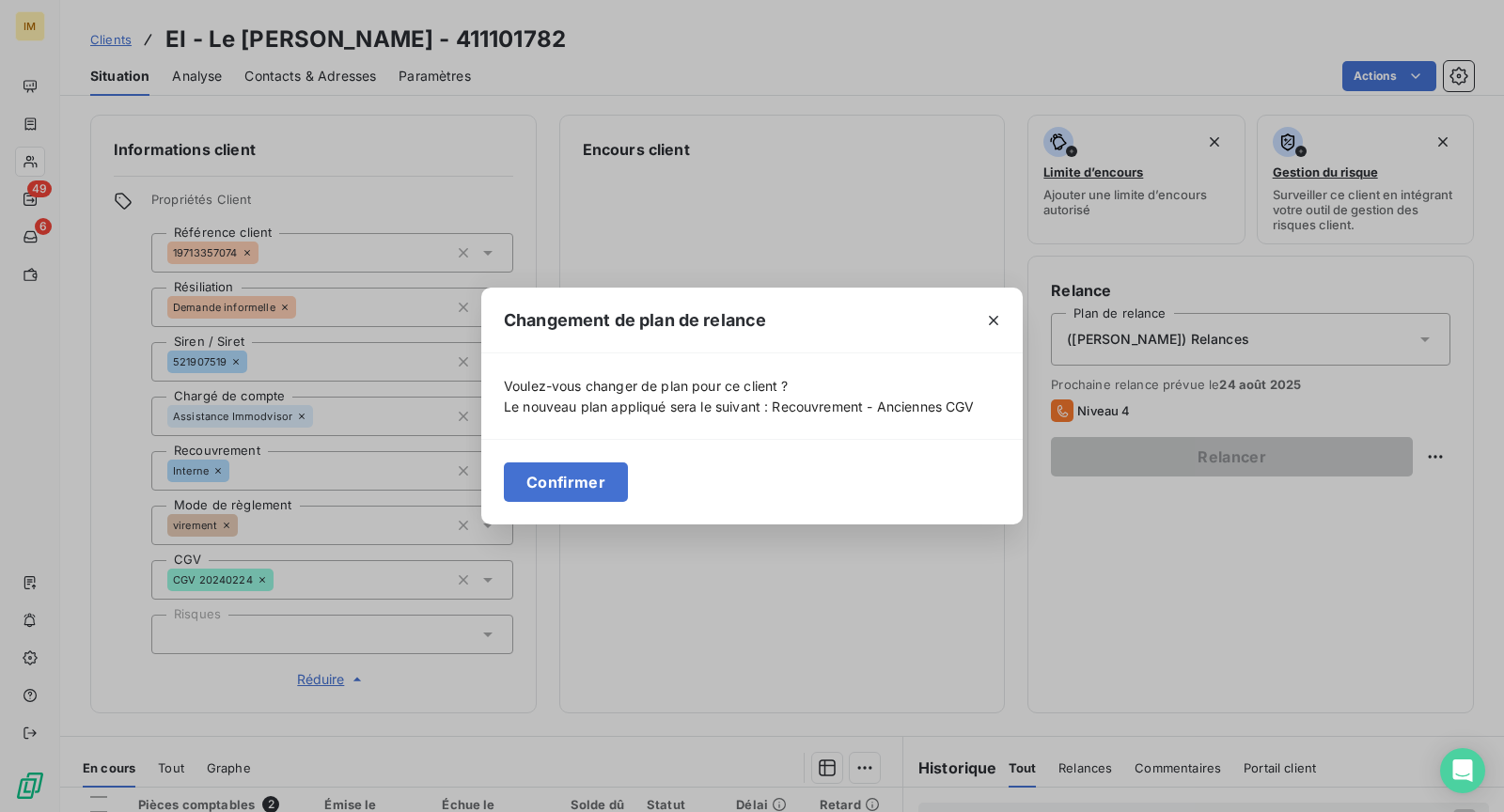
click at [1234, 569] on div "Changement de plan de relance Voulez-vous changer de plan pour ce client ? Le n…" at bounding box center [752, 406] width 1504 height 812
drag, startPoint x: 987, startPoint y: 308, endPoint x: 1000, endPoint y: 316, distance: 15.3
click at [987, 310] on button "button" at bounding box center [993, 320] width 30 height 30
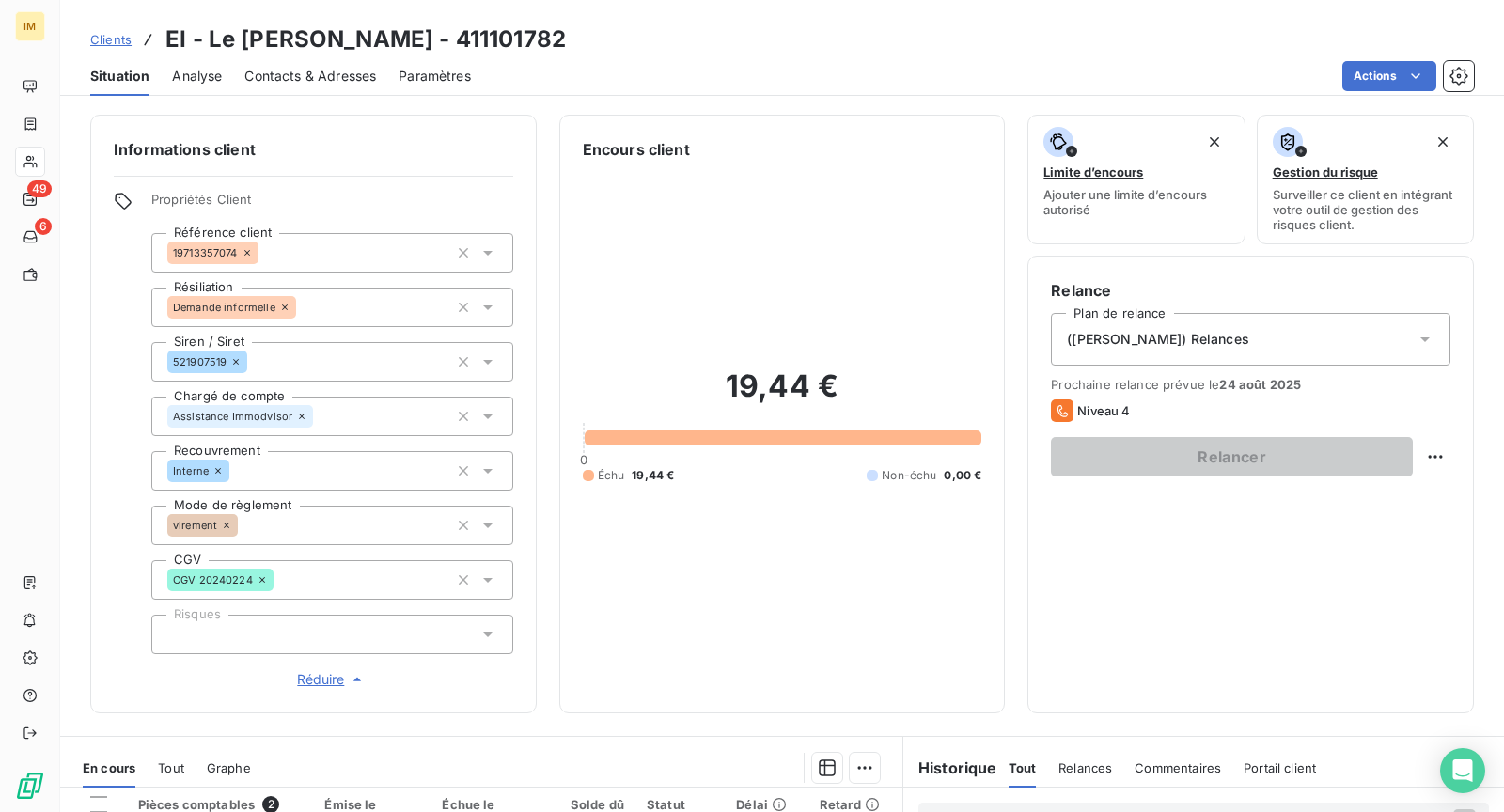
click at [1280, 346] on div "([PERSON_NAME]) Relances" at bounding box center [1250, 339] width 399 height 53
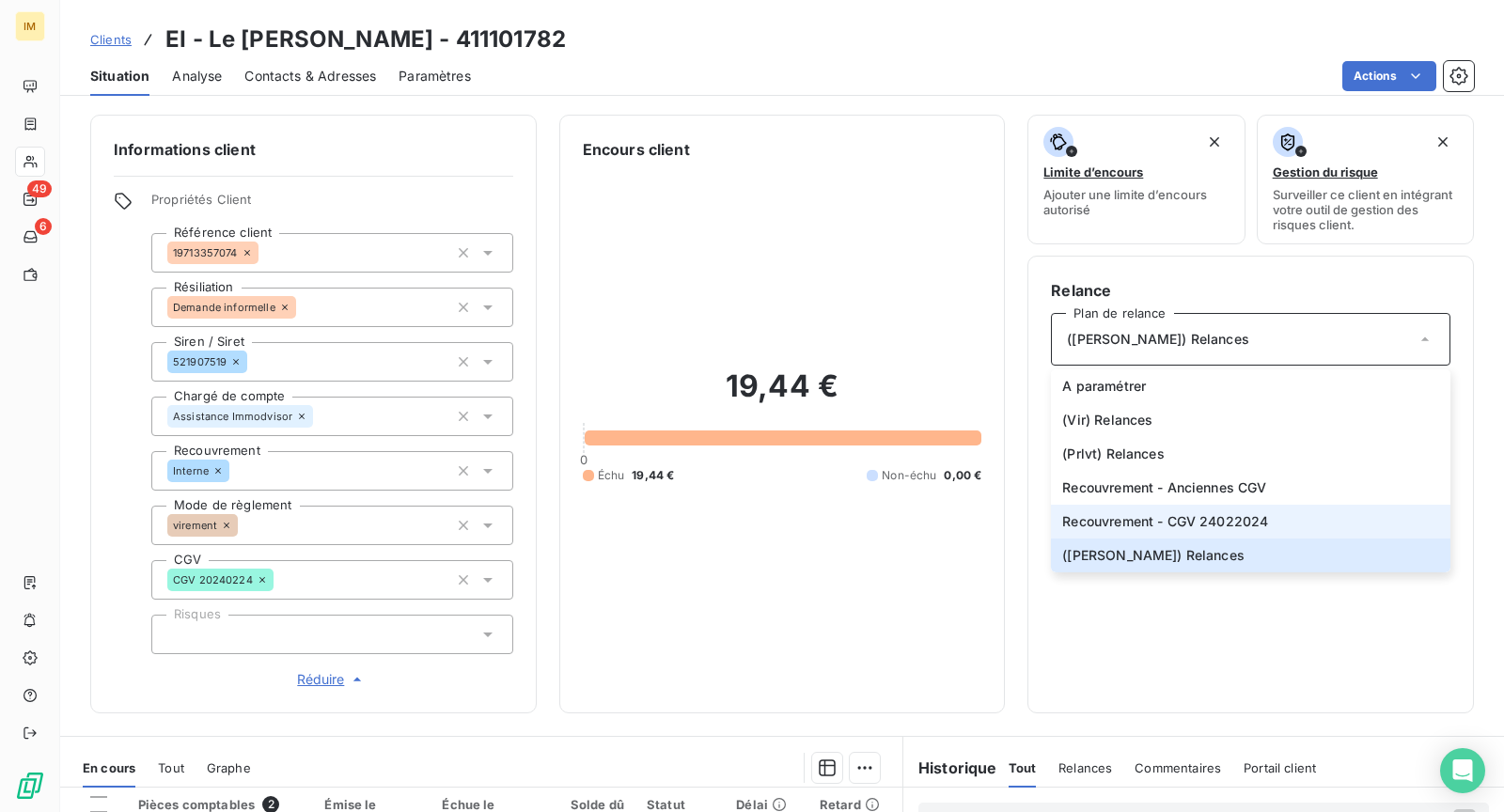
click at [1222, 516] on span "Recouvrement - CGV 24022024" at bounding box center [1165, 522] width 206 height 19
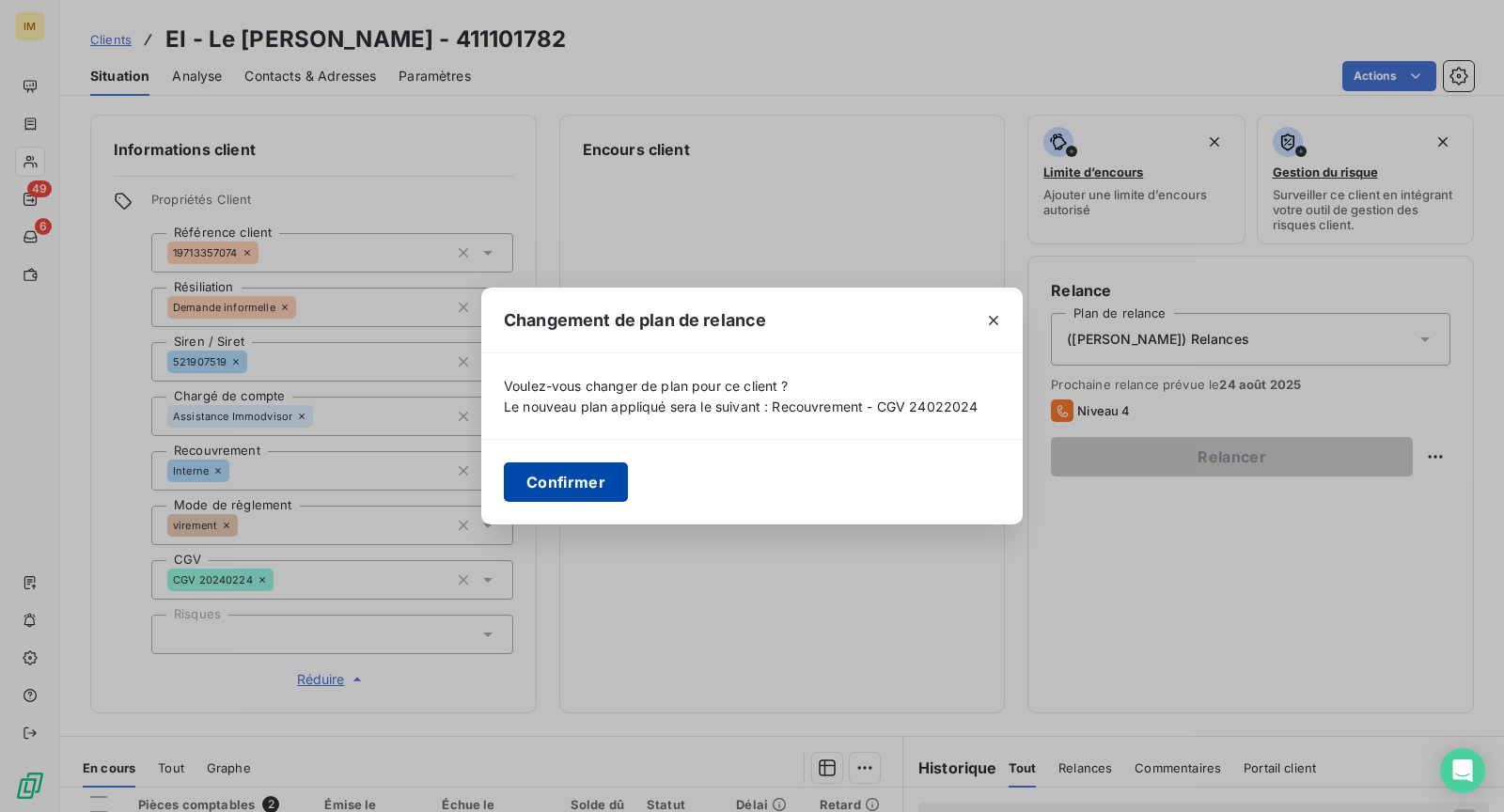
click at [571, 469] on button "Confirmer" at bounding box center [566, 482] width 124 height 39
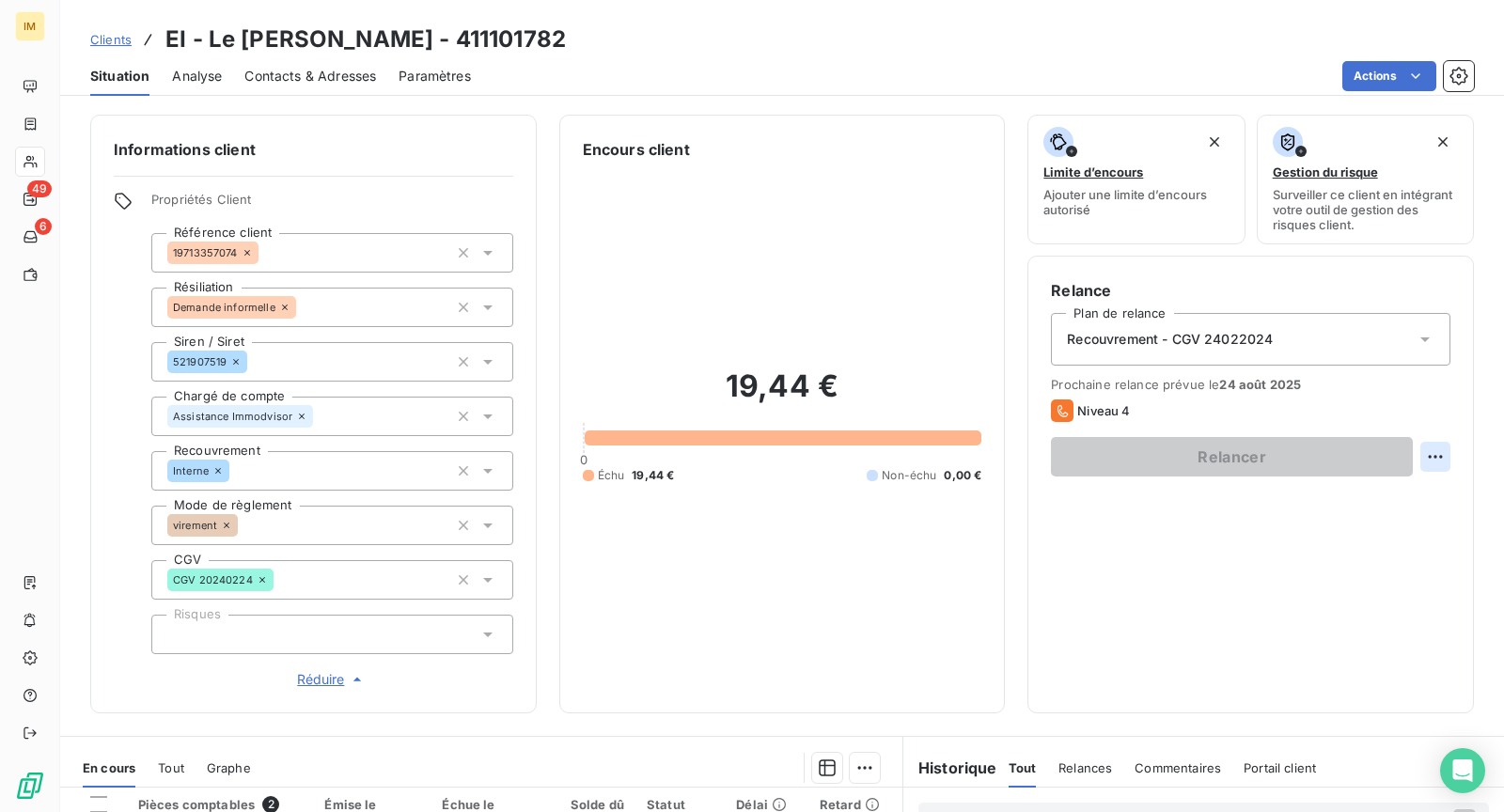
click at [1421, 448] on html "IM 49 6 Clients EI - Le [PERSON_NAME] - 411101782 Situation Analyse Contacts & …" at bounding box center [752, 406] width 1504 height 812
click at [1366, 494] on div "Replanifier cette action" at bounding box center [1342, 495] width 168 height 30
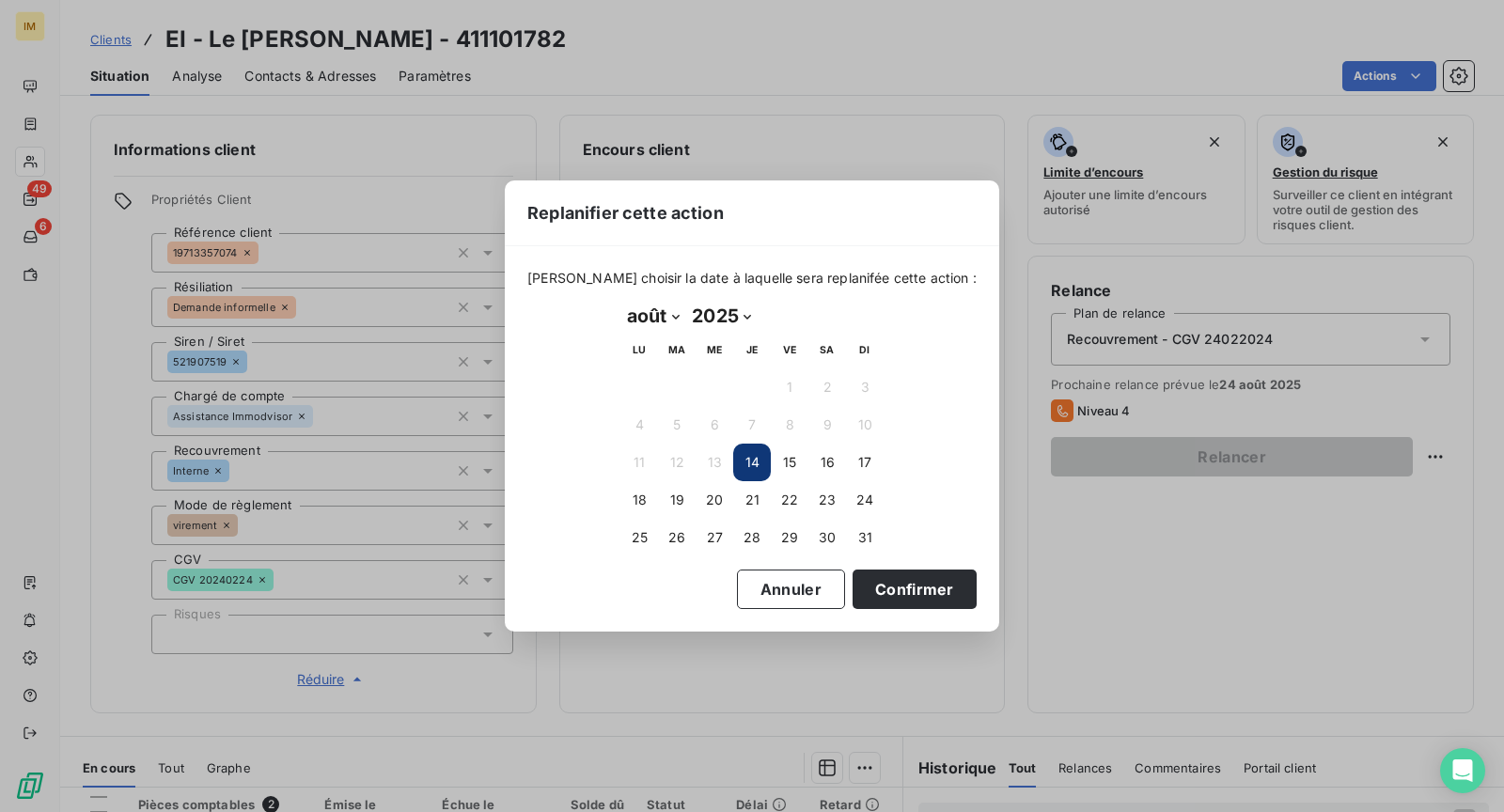
click at [670, 317] on select "janvier février mars avril mai juin juillet août septembre octobre novembre déc…" at bounding box center [652, 316] width 64 height 30
select select "8"
click at [621, 301] on select "janvier février mars avril mai juin juillet août septembre octobre novembre déc…" at bounding box center [652, 316] width 64 height 30
click at [674, 382] on button "2" at bounding box center [676, 387] width 38 height 38
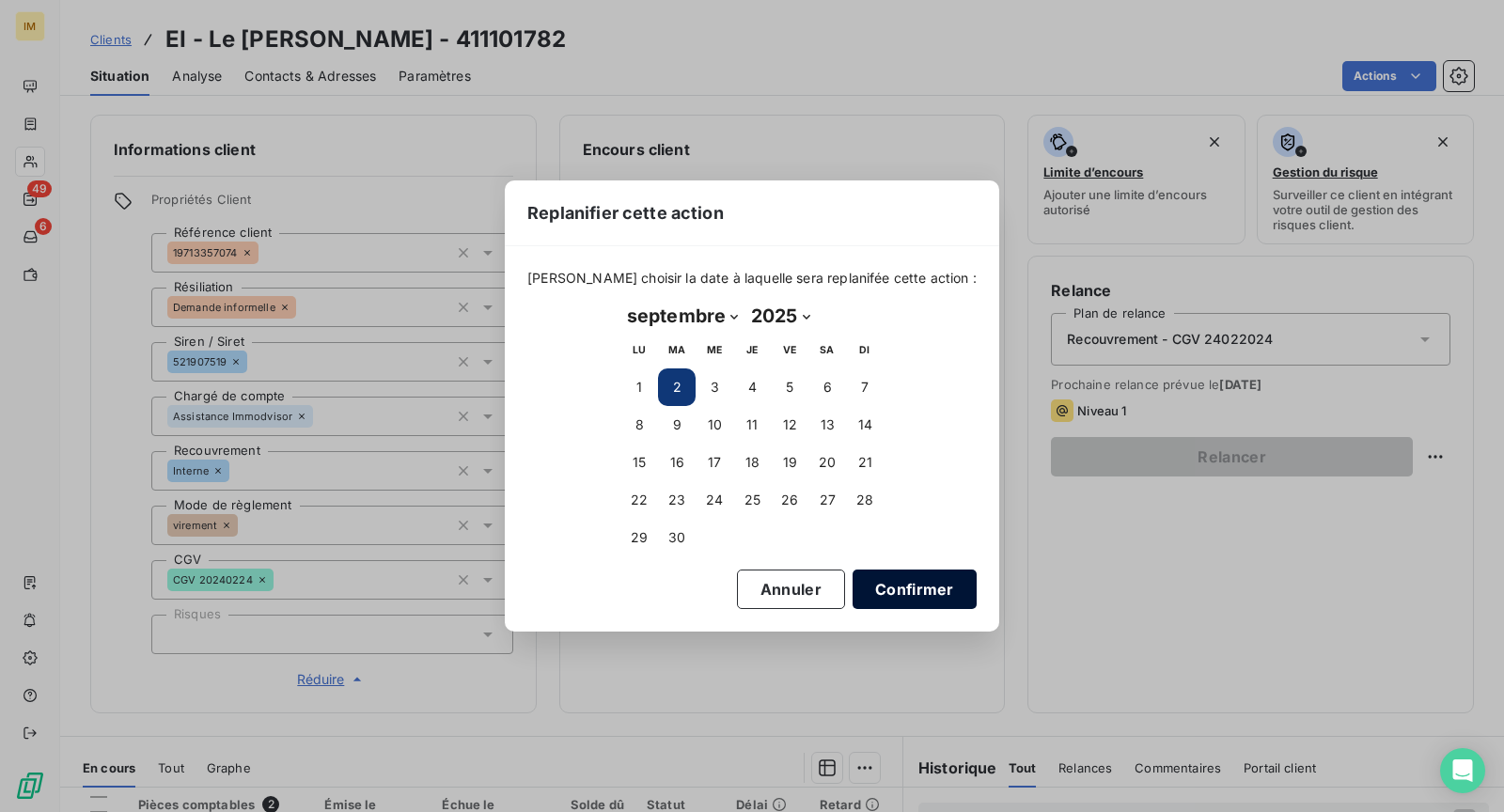
click at [888, 597] on button "Confirmer" at bounding box center [914, 589] width 124 height 39
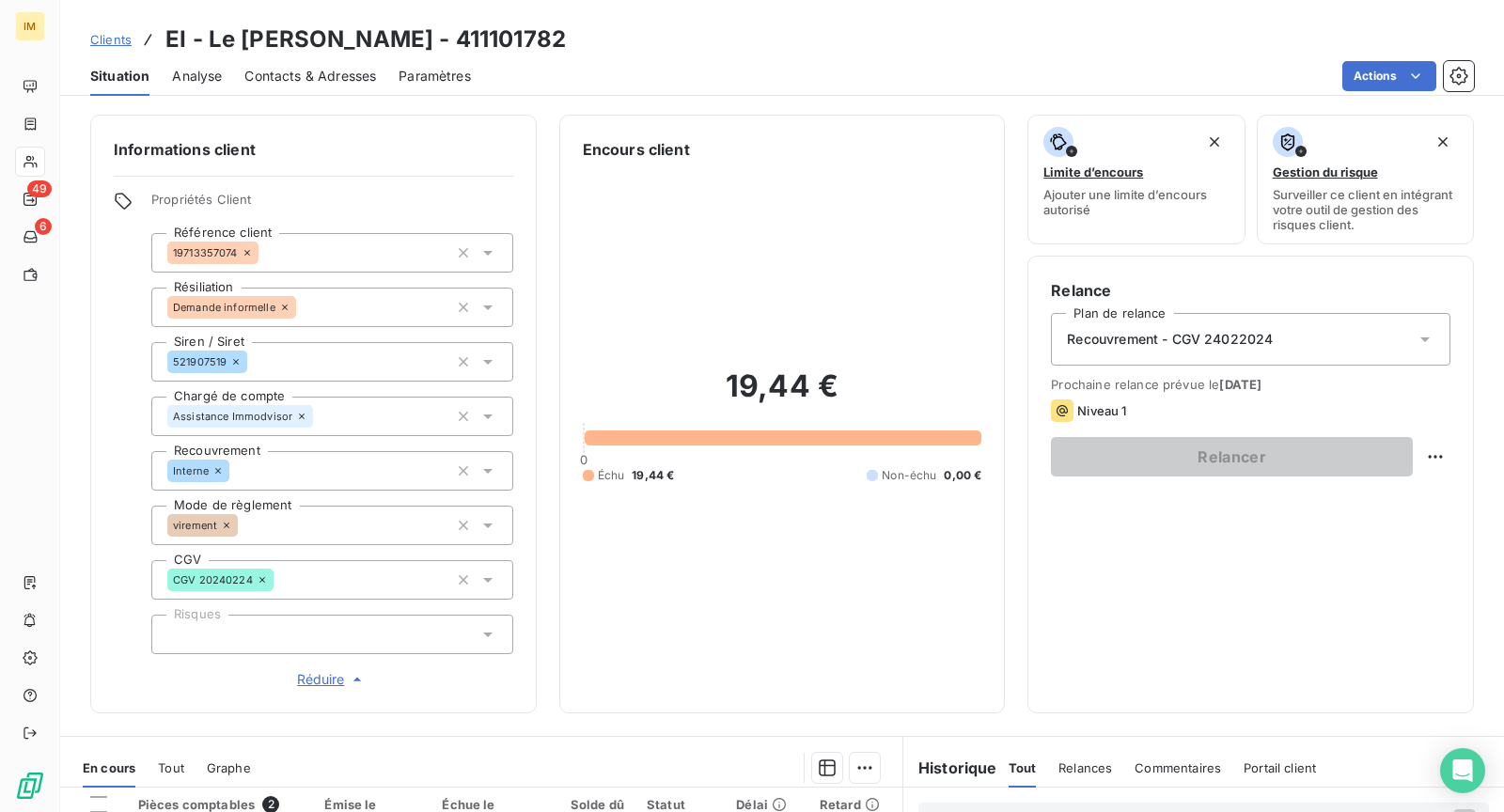
click at [866, 622] on div "19,44 € 0 Échu 19,44 € Non-échu 0,00 €" at bounding box center [782, 425] width 399 height 529
drag, startPoint x: 761, startPoint y: 582, endPoint x: 567, endPoint y: 529, distance: 201.1
click at [759, 580] on div "19,44 € 0 Échu 19,44 € Non-échu 0,00 €" at bounding box center [782, 425] width 399 height 529
click at [644, 30] on div "Clients EI - Le [PERSON_NAME] - 411101782" at bounding box center [782, 38] width 1444 height 34
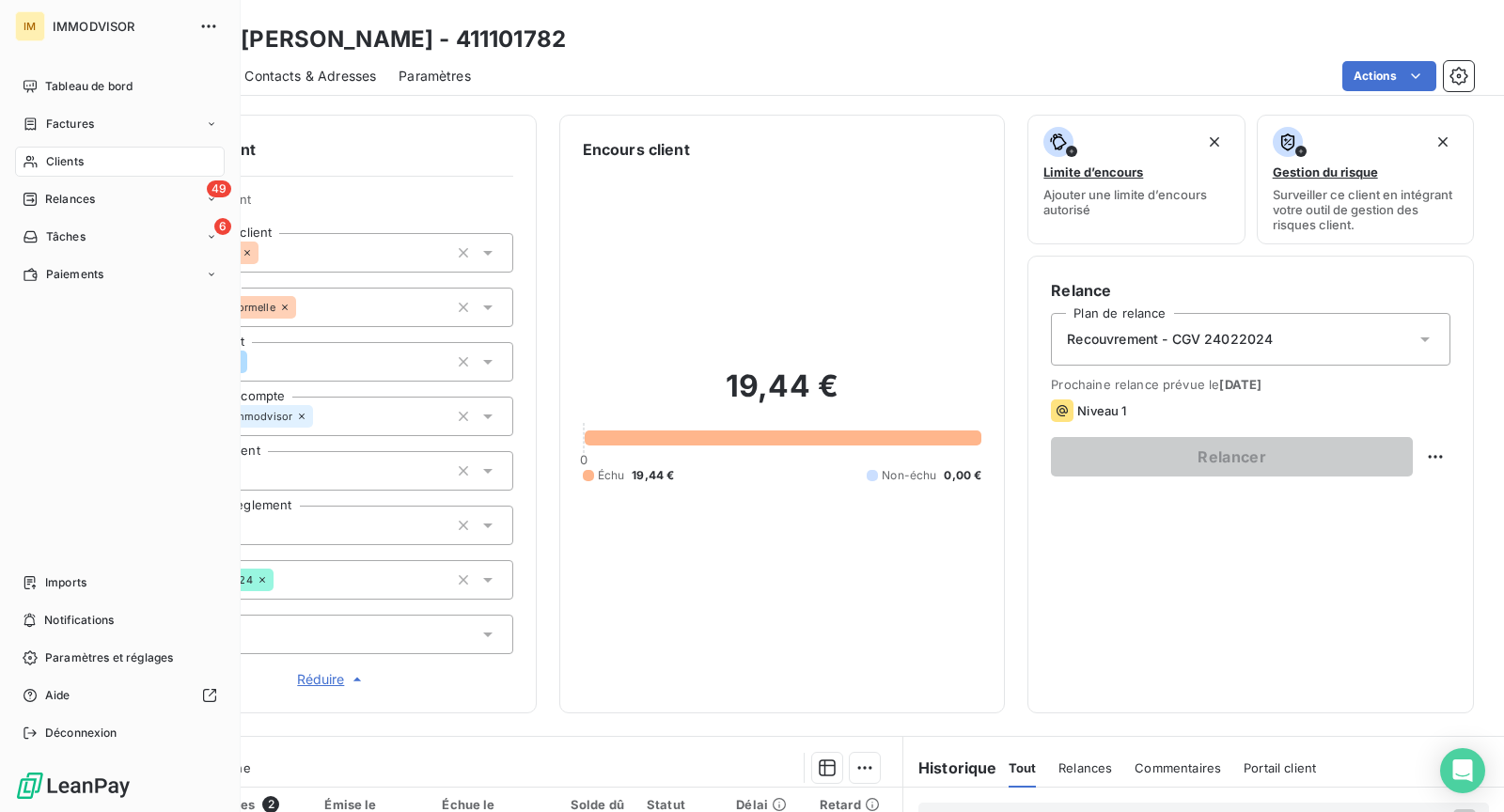
click at [55, 155] on span "Clients" at bounding box center [64, 162] width 38 height 17
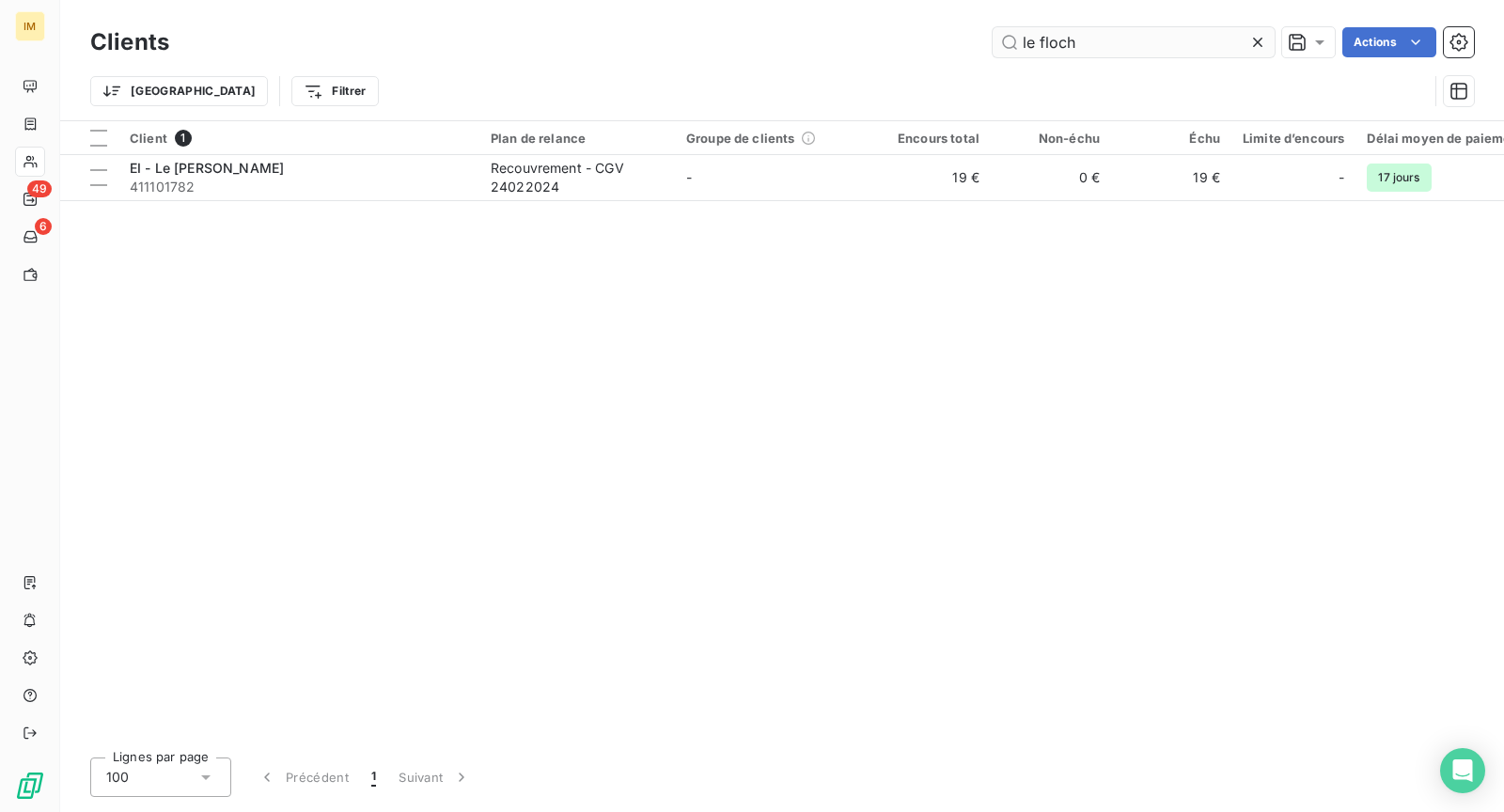
click at [1184, 35] on input "le floch" at bounding box center [1134, 41] width 282 height 30
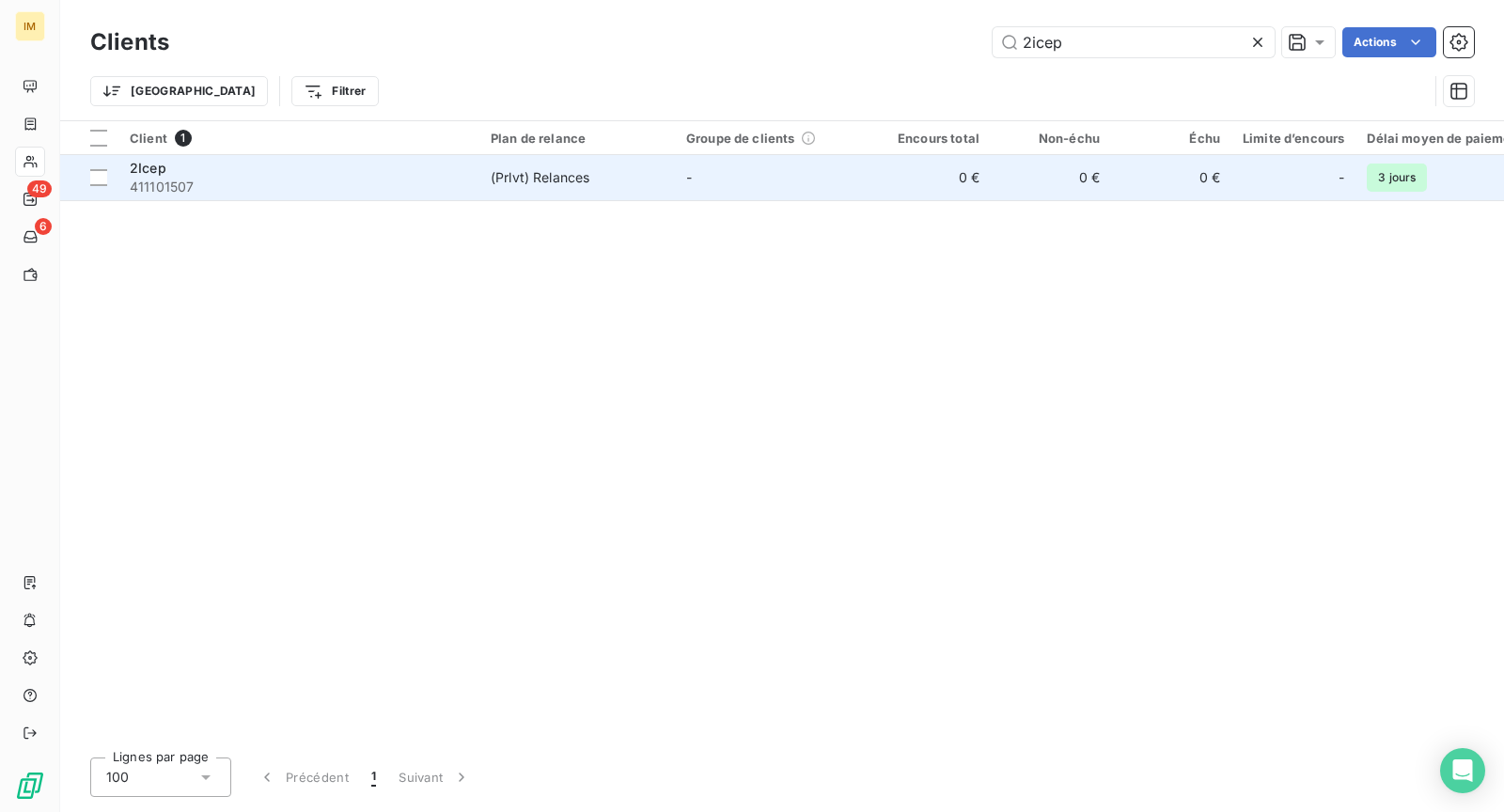
type input "2icep"
click at [564, 168] on div "(Prlvt) Relances" at bounding box center [540, 178] width 99 height 19
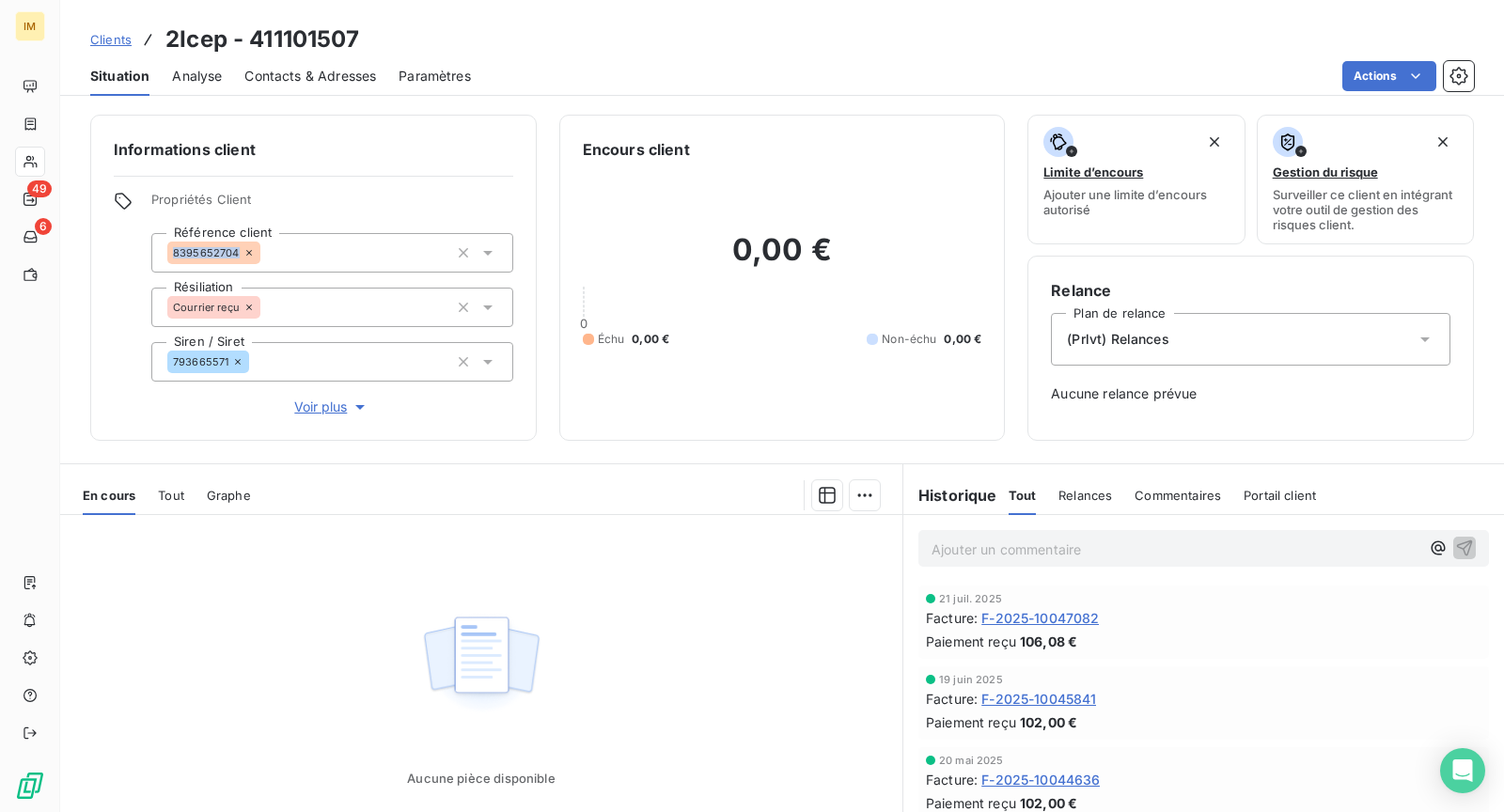
copy span "8395652704"
drag, startPoint x: 236, startPoint y: 256, endPoint x: 84, endPoint y: 377, distance: 194.3
click at [84, 374] on div "Informations client Propriétés Client Référence client 8395652704 Résiliation C…" at bounding box center [782, 277] width 1444 height 326
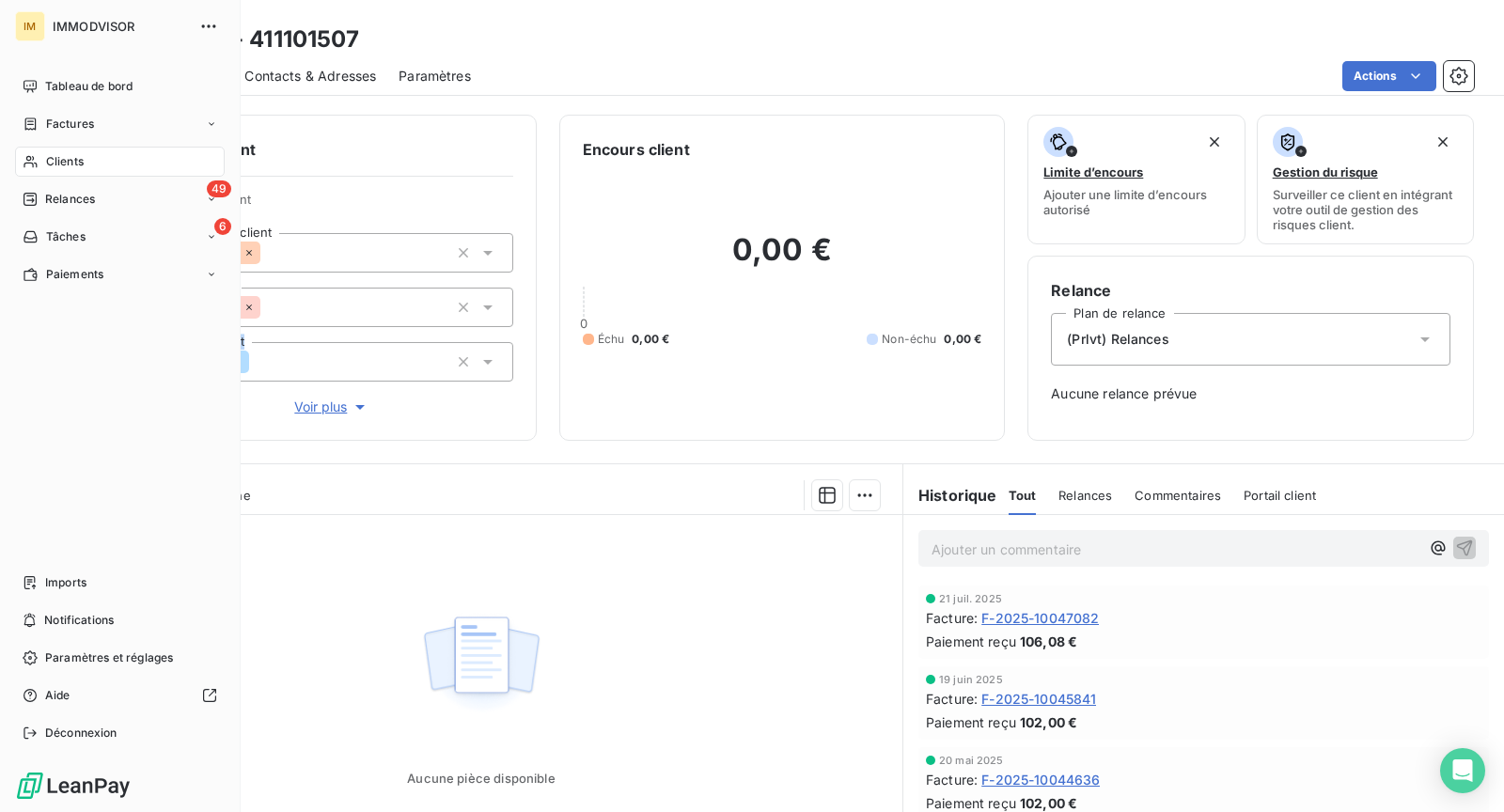
click at [109, 153] on div "Clients" at bounding box center [120, 161] width 210 height 30
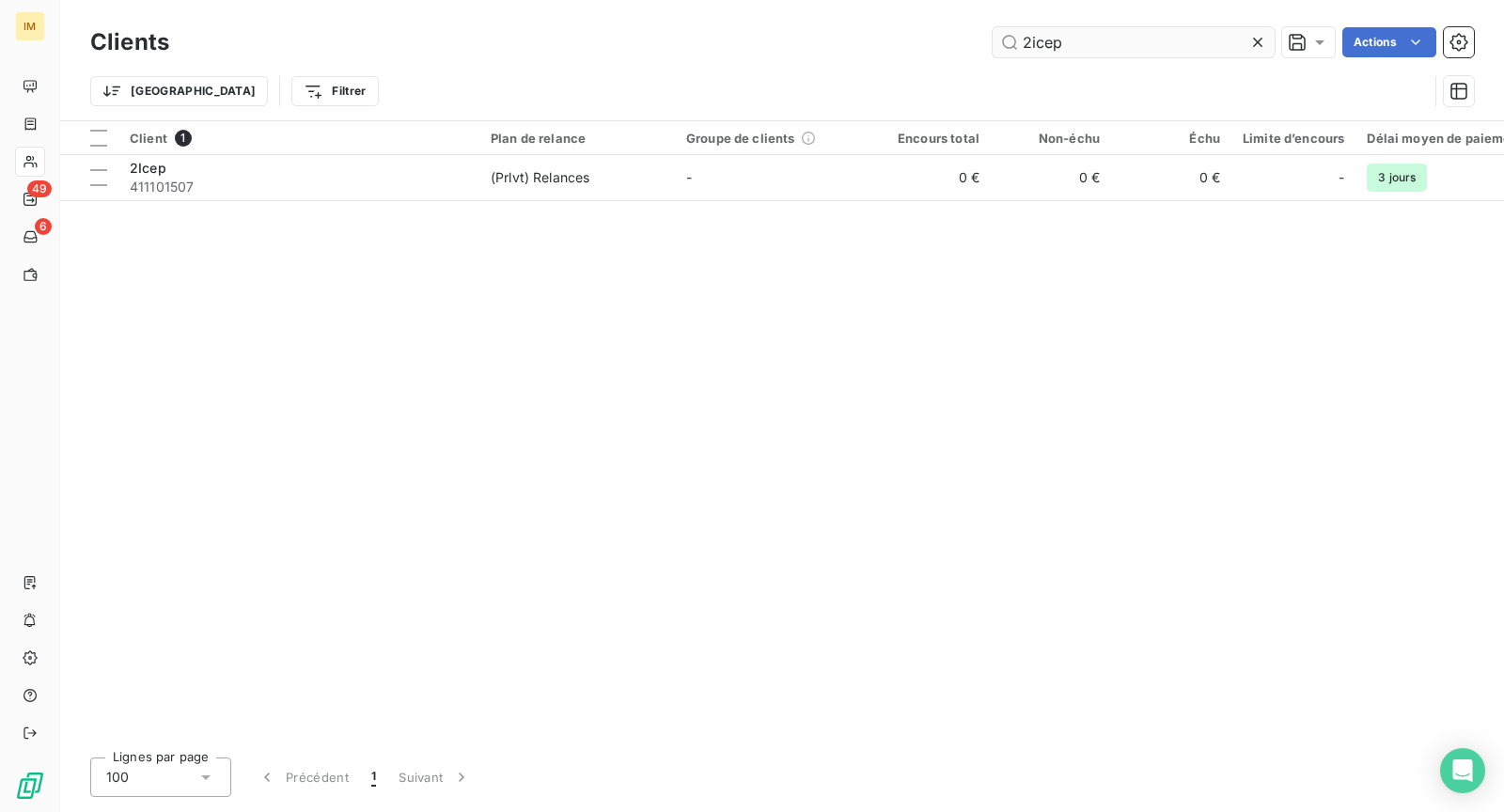
click at [1117, 31] on input "2icep" at bounding box center [1134, 41] width 282 height 30
click at [1117, 30] on input "2icep" at bounding box center [1134, 41] width 282 height 30
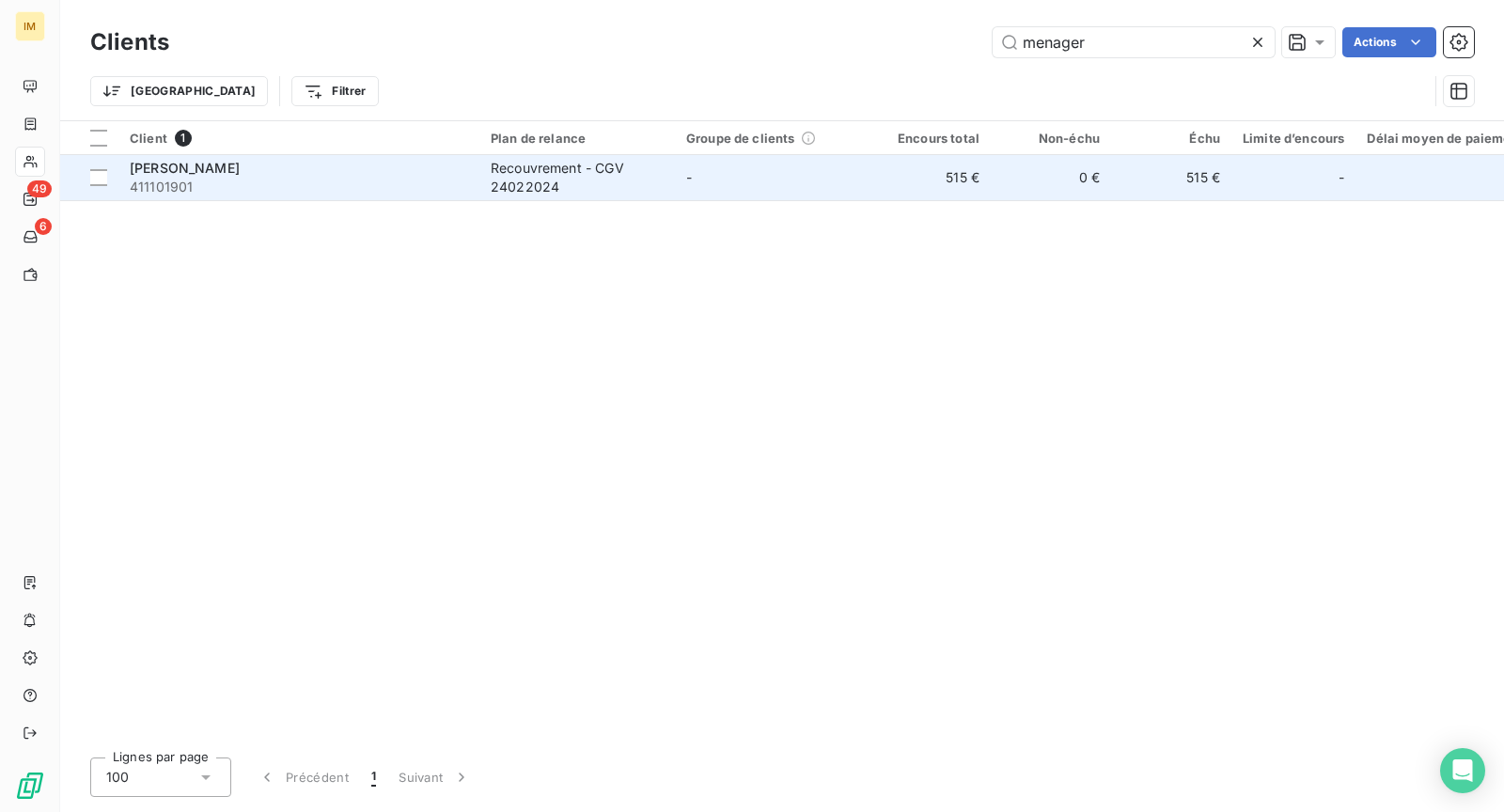
type input "menager"
click at [206, 184] on span "411101901" at bounding box center [299, 188] width 339 height 19
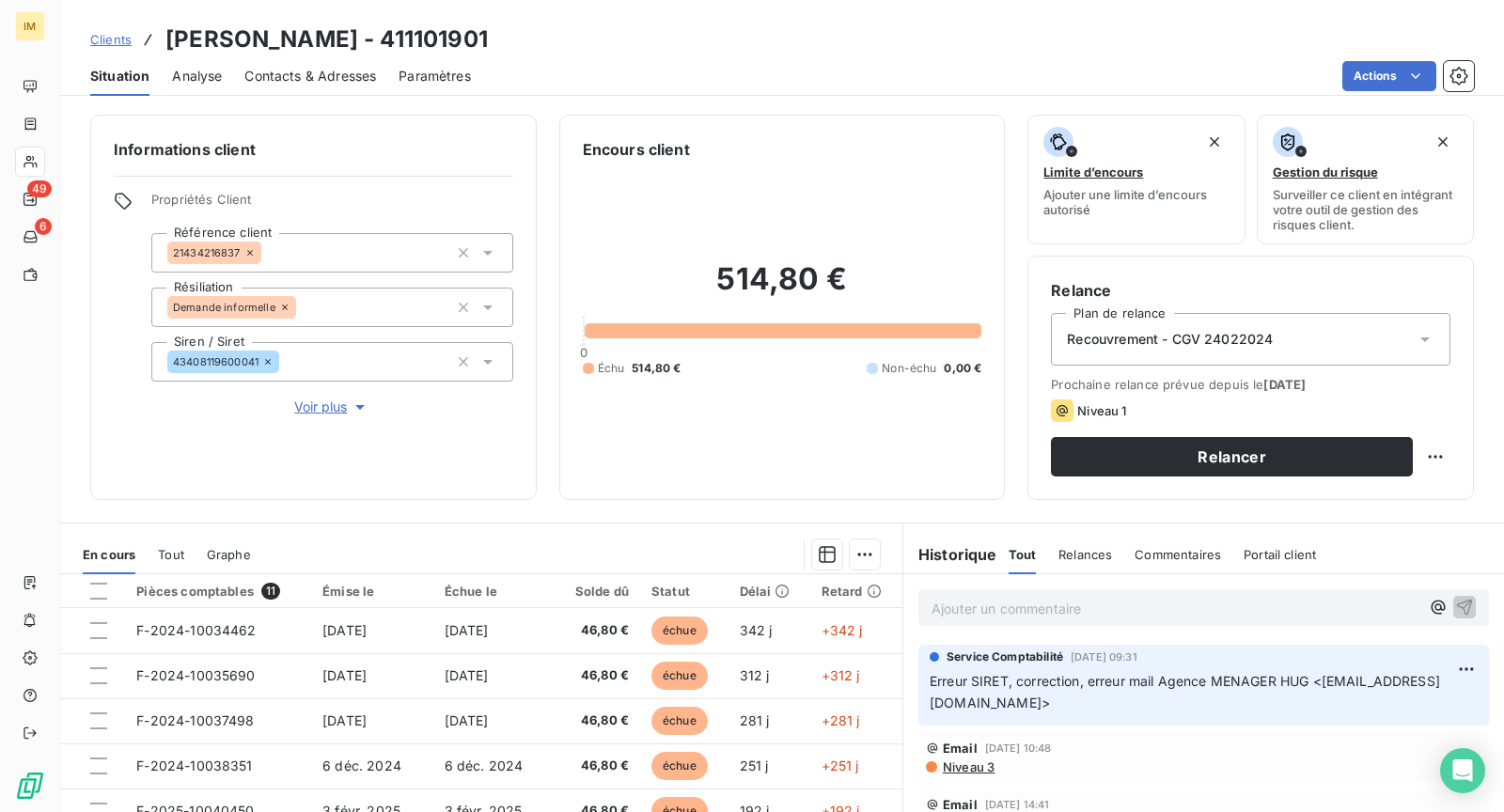
click at [1155, 600] on p "Ajouter un commentaire ﻿" at bounding box center [1175, 609] width 488 height 23
click at [1190, 454] on button "Relancer" at bounding box center [1232, 456] width 362 height 39
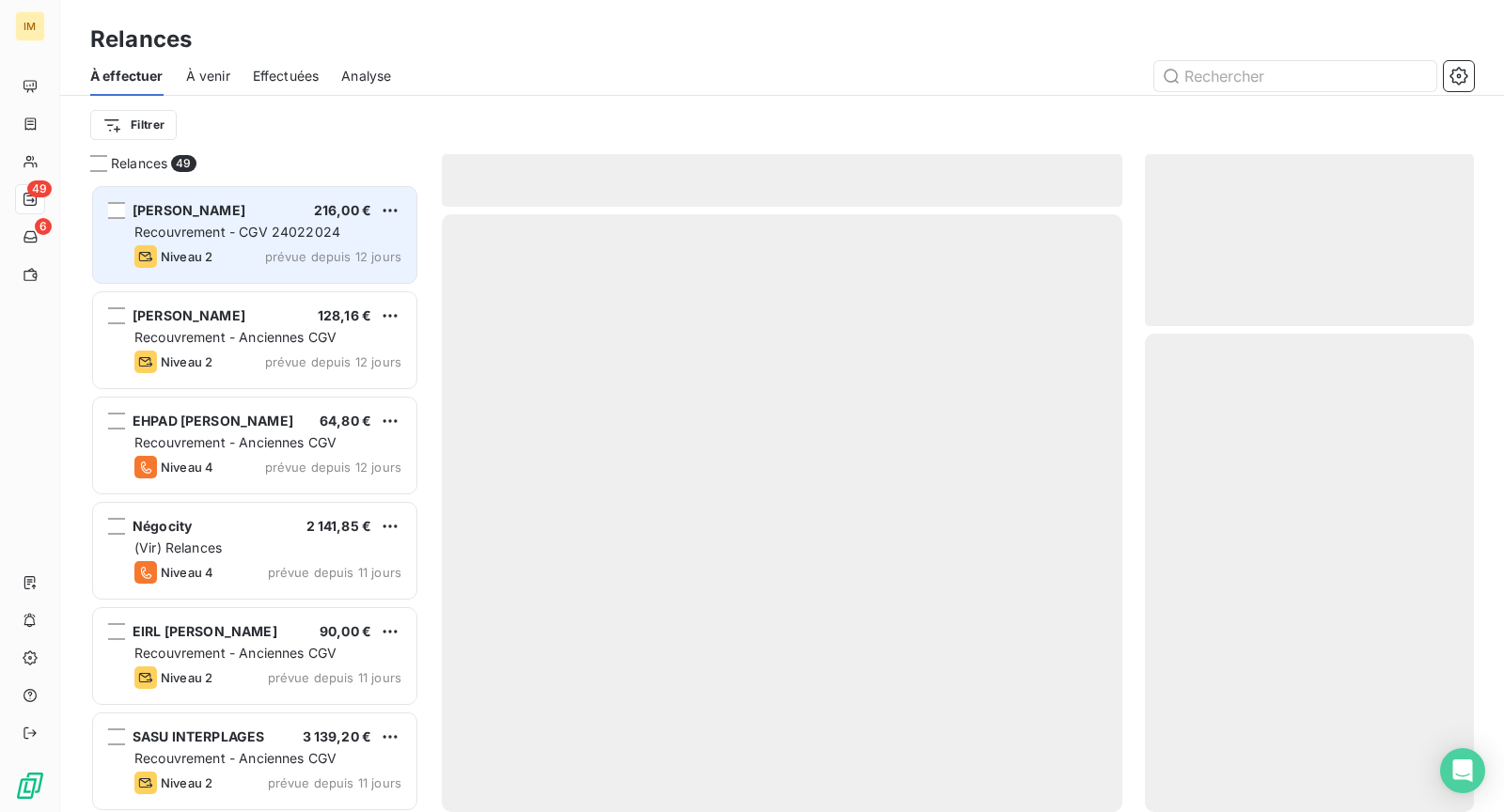
scroll to position [613, 313]
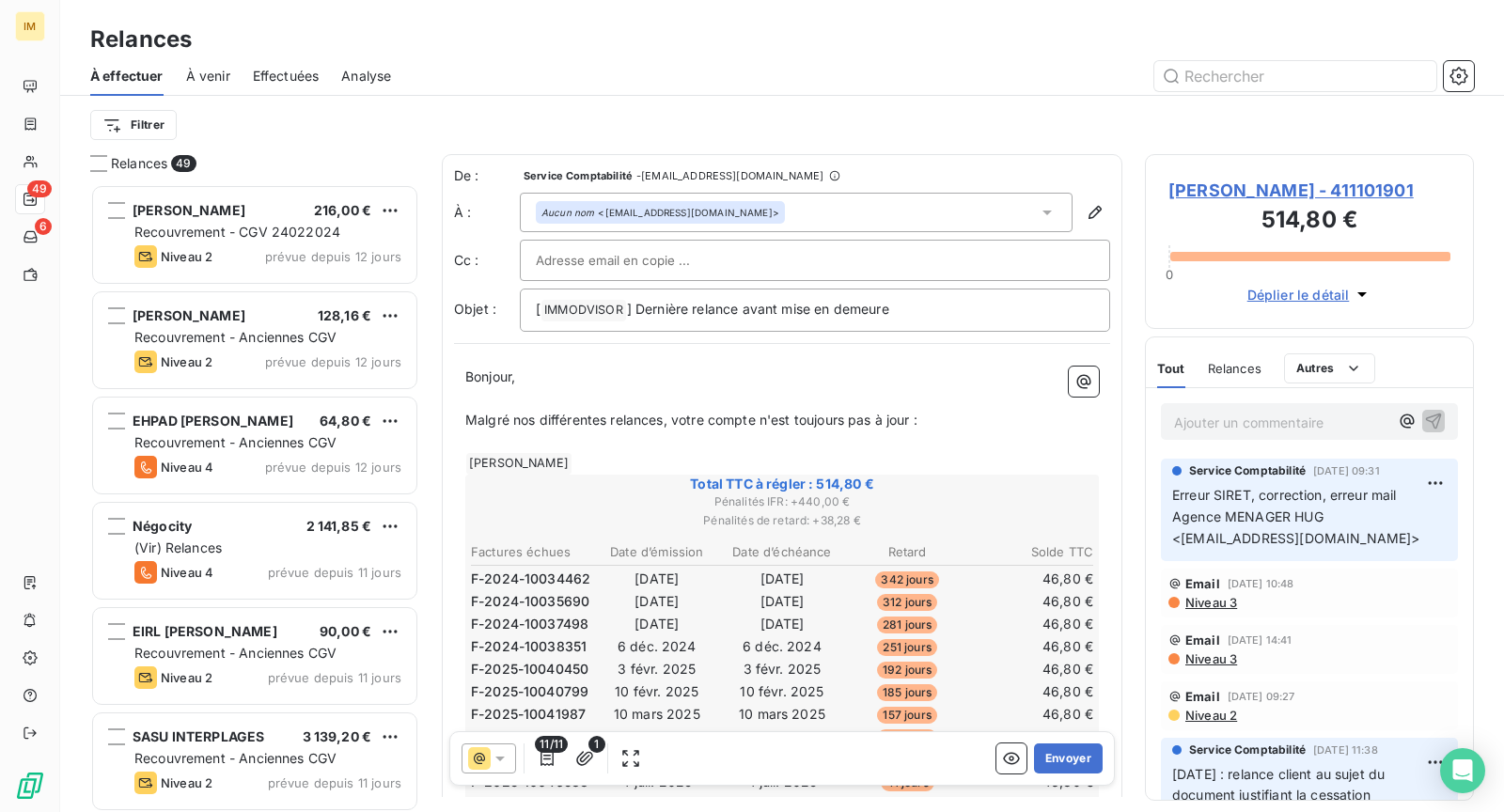
click at [1224, 667] on span "Niveau 3" at bounding box center [1211, 659] width 54 height 15
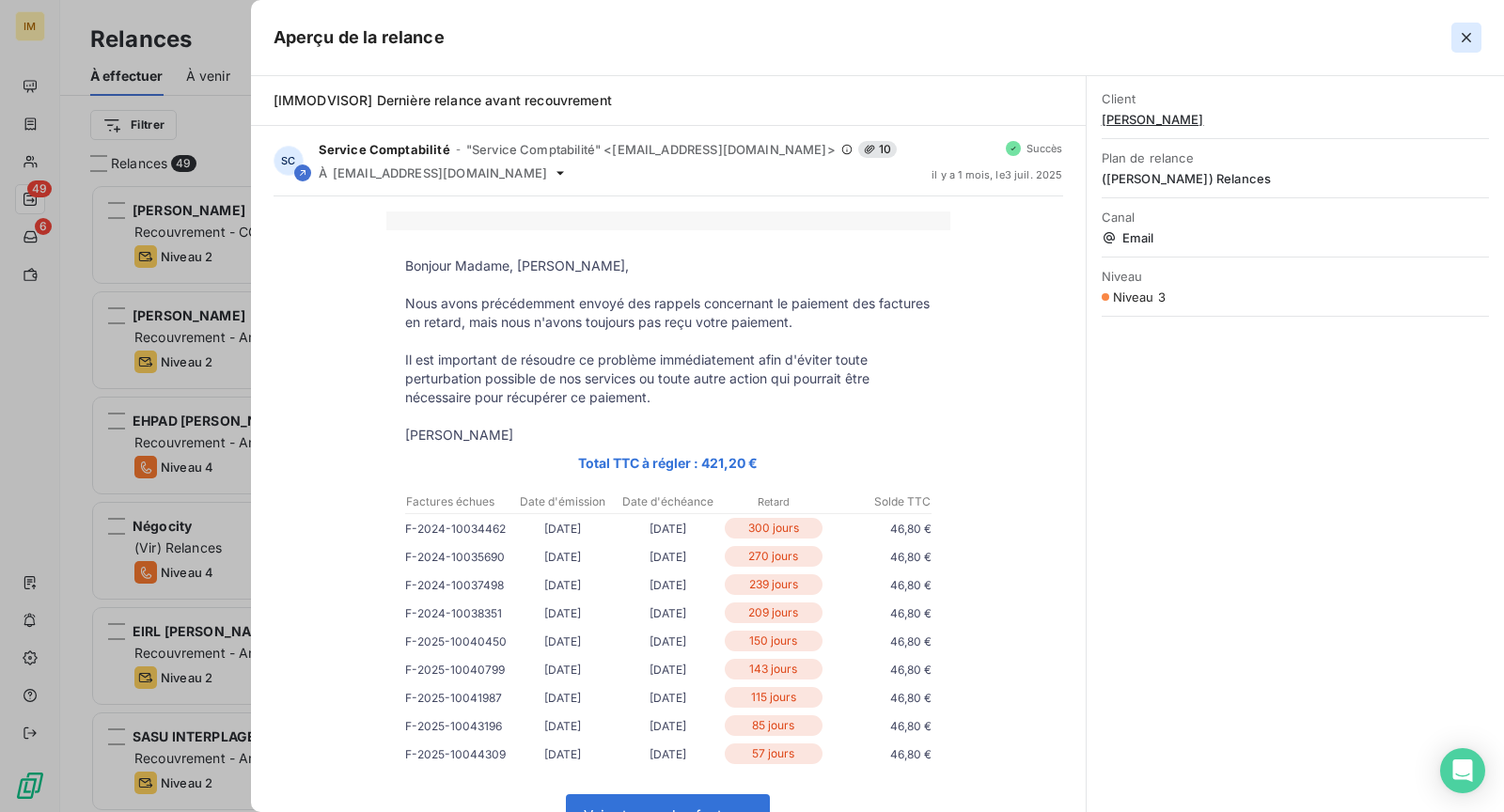
click at [1458, 34] on icon "button" at bounding box center [1467, 38] width 19 height 19
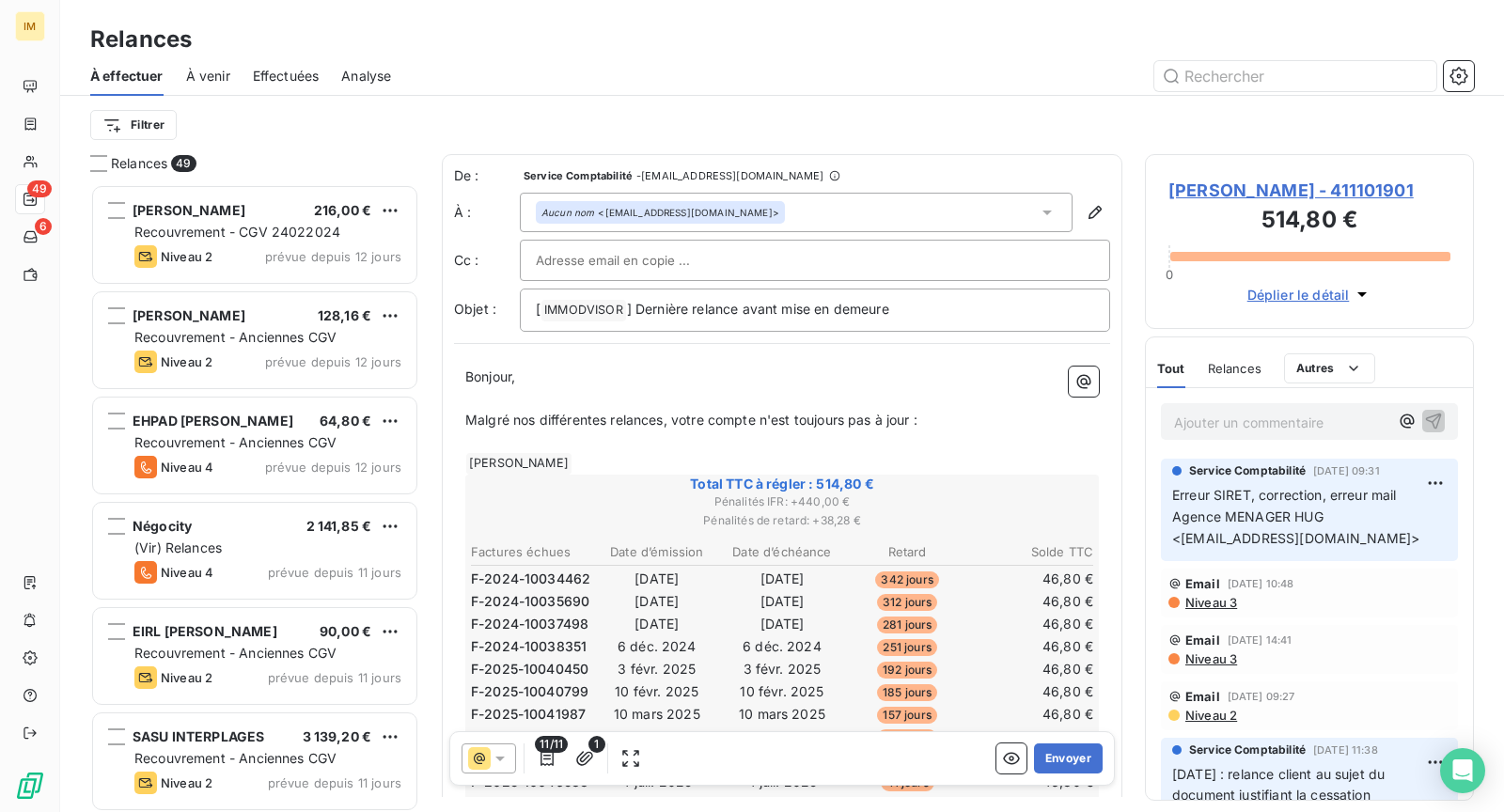
click at [688, 271] on div at bounding box center [815, 260] width 558 height 28
drag, startPoint x: 810, startPoint y: 54, endPoint x: 824, endPoint y: 48, distance: 15.2
click at [813, 54] on div "Relances" at bounding box center [782, 38] width 1444 height 34
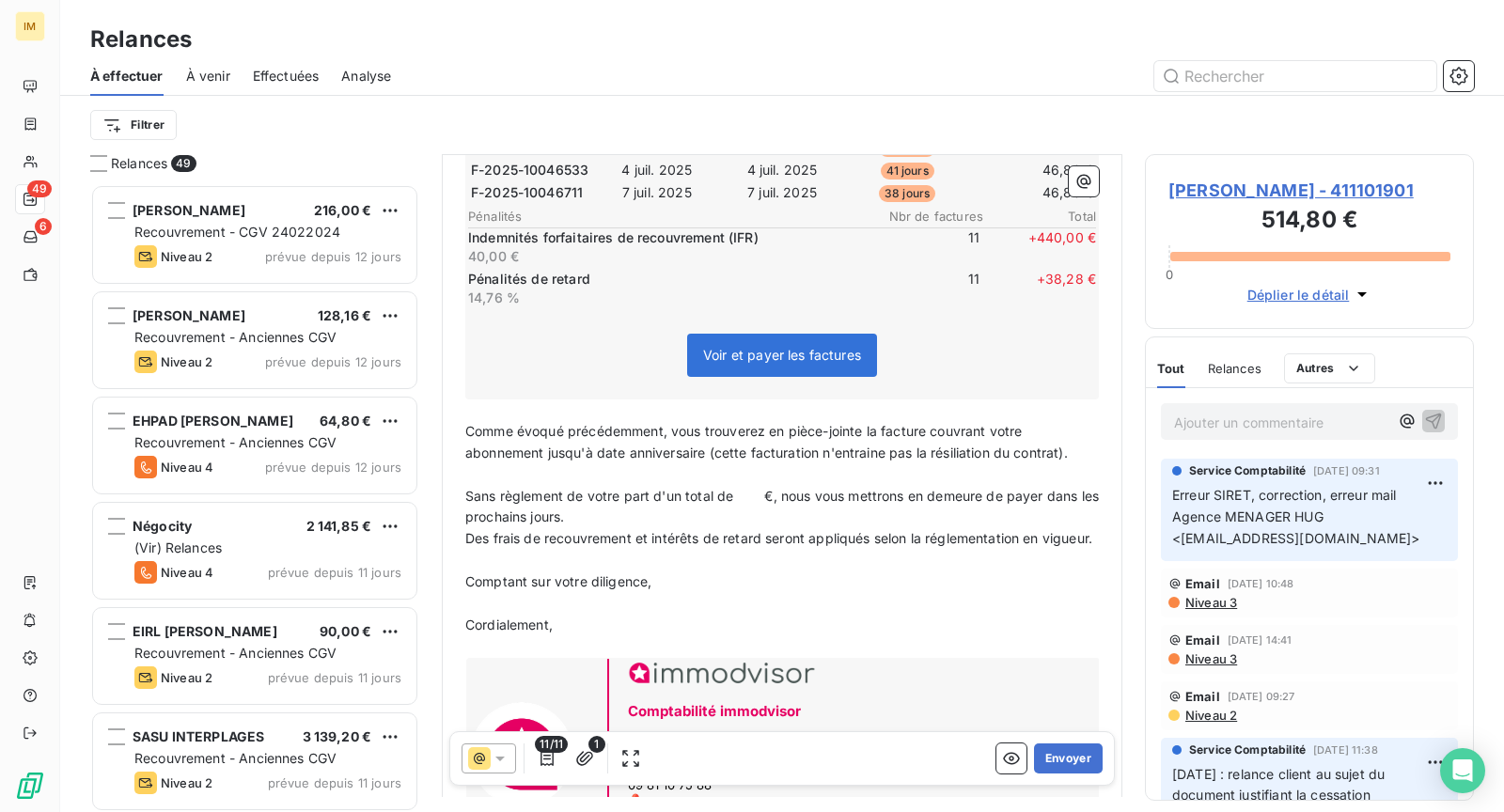
scroll to position [618, 0]
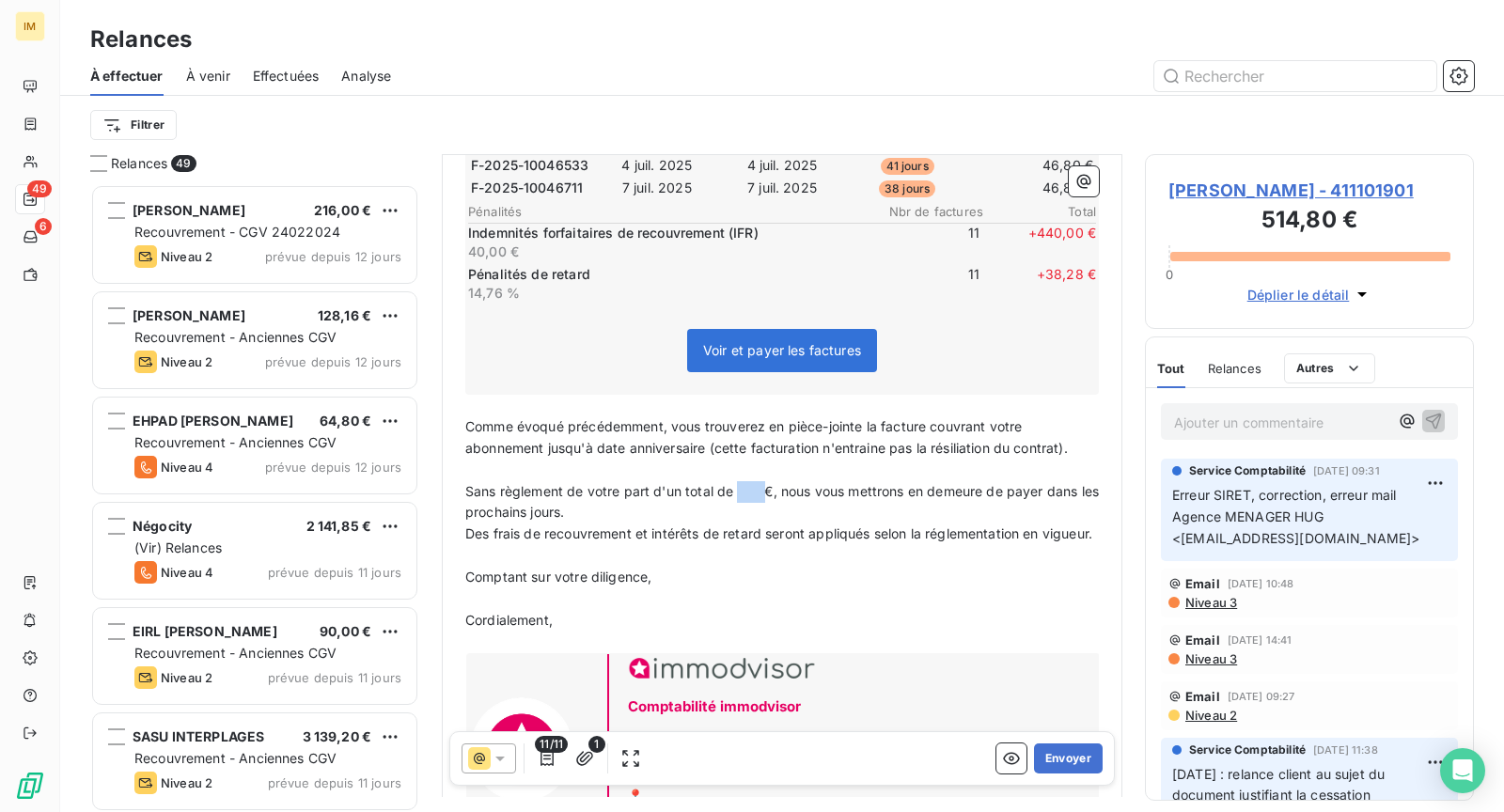
drag, startPoint x: 763, startPoint y: 480, endPoint x: 736, endPoint y: 483, distance: 27.2
click at [736, 483] on span "Sans règlement de votre part d'un total de €, nous vous mettrons en demeure de …" at bounding box center [784, 501] width 638 height 38
click at [746, 483] on span "Sans règlement de votre part d'un total de 1029,60€, nous vous mettrons en deme…" at bounding box center [769, 501] width 607 height 38
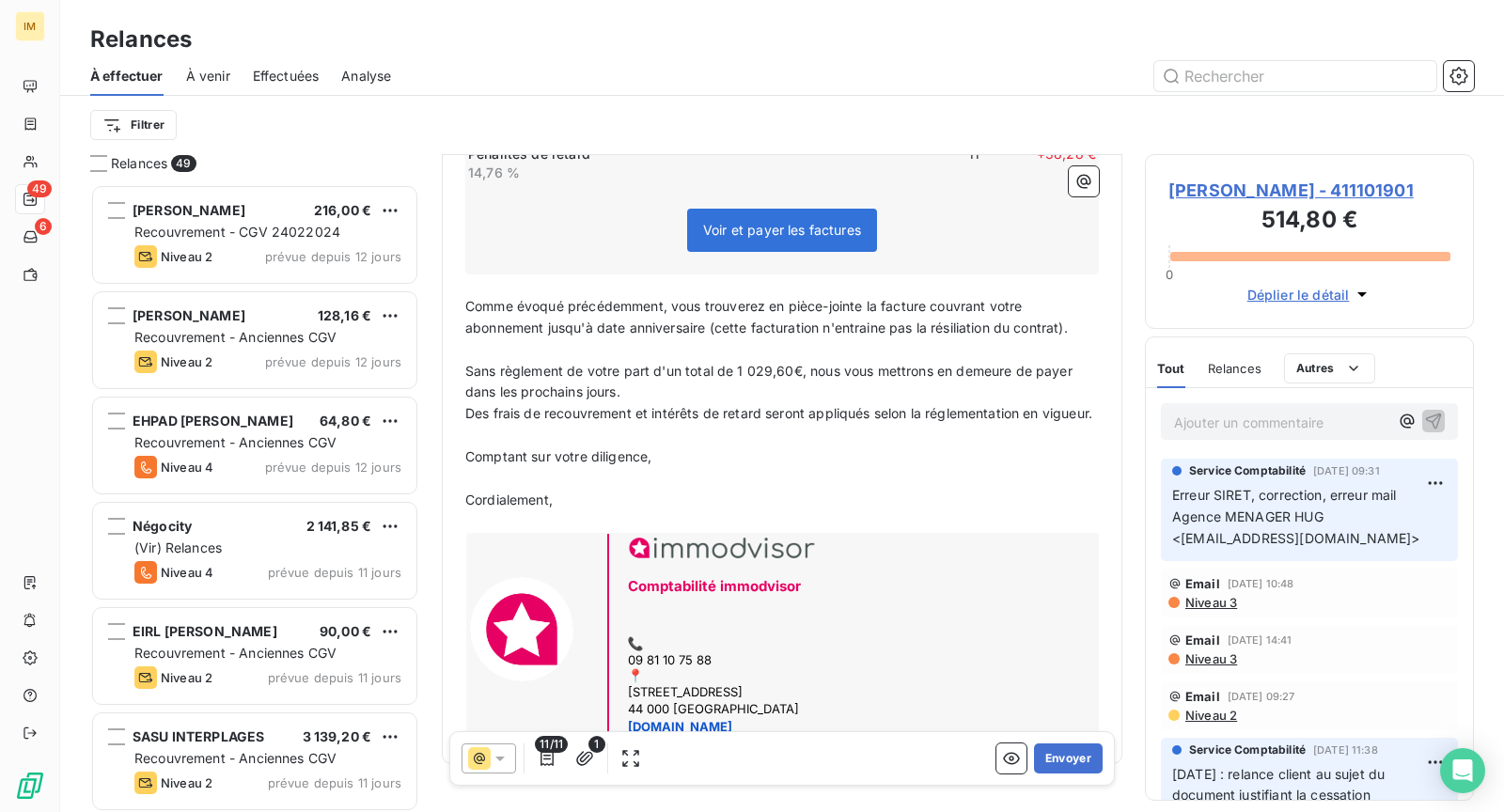
scroll to position [794, 0]
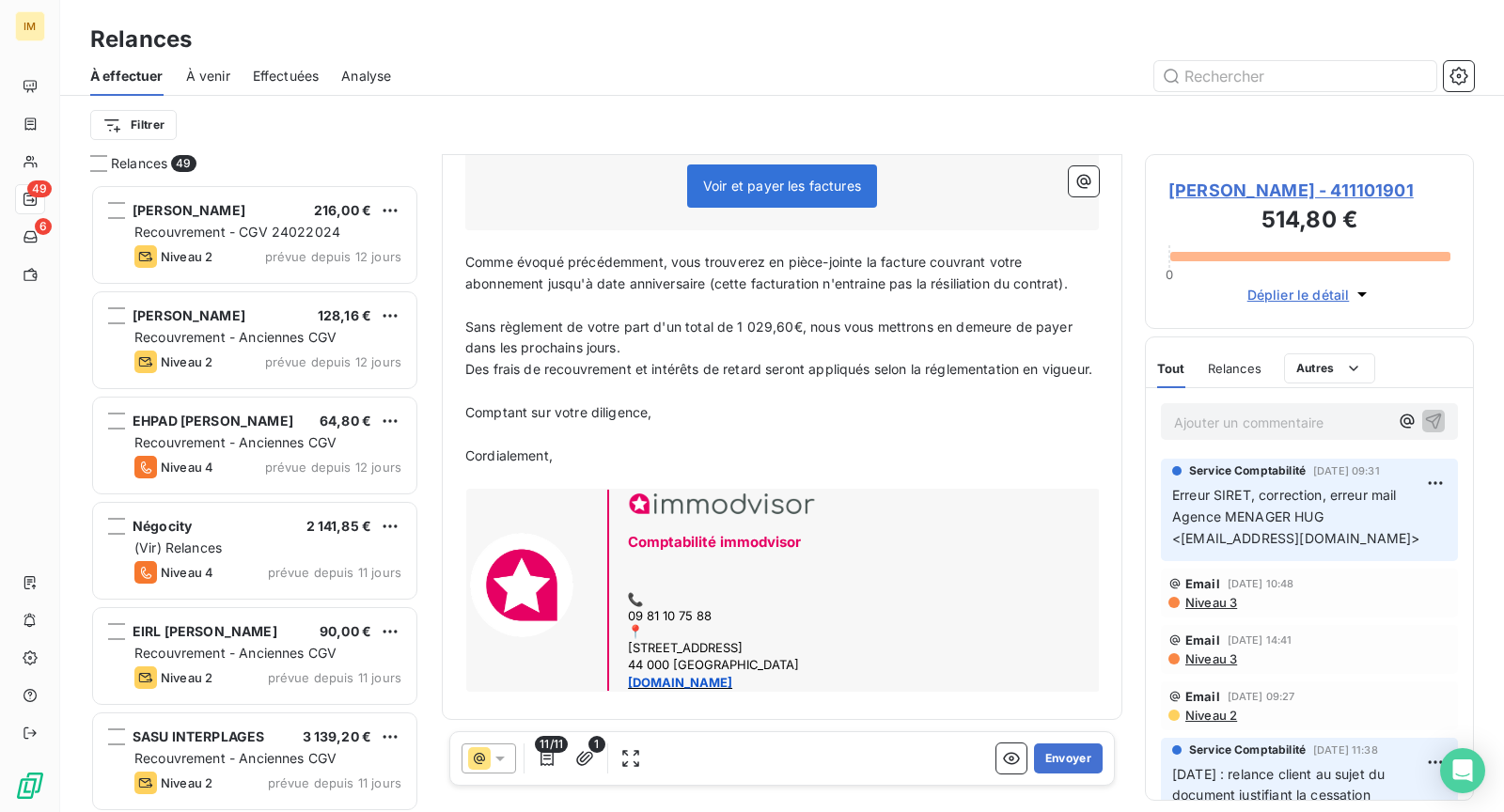
click at [592, 750] on span "1" at bounding box center [598, 745] width 17 height 17
click at [581, 759] on icon "button" at bounding box center [585, 759] width 19 height 19
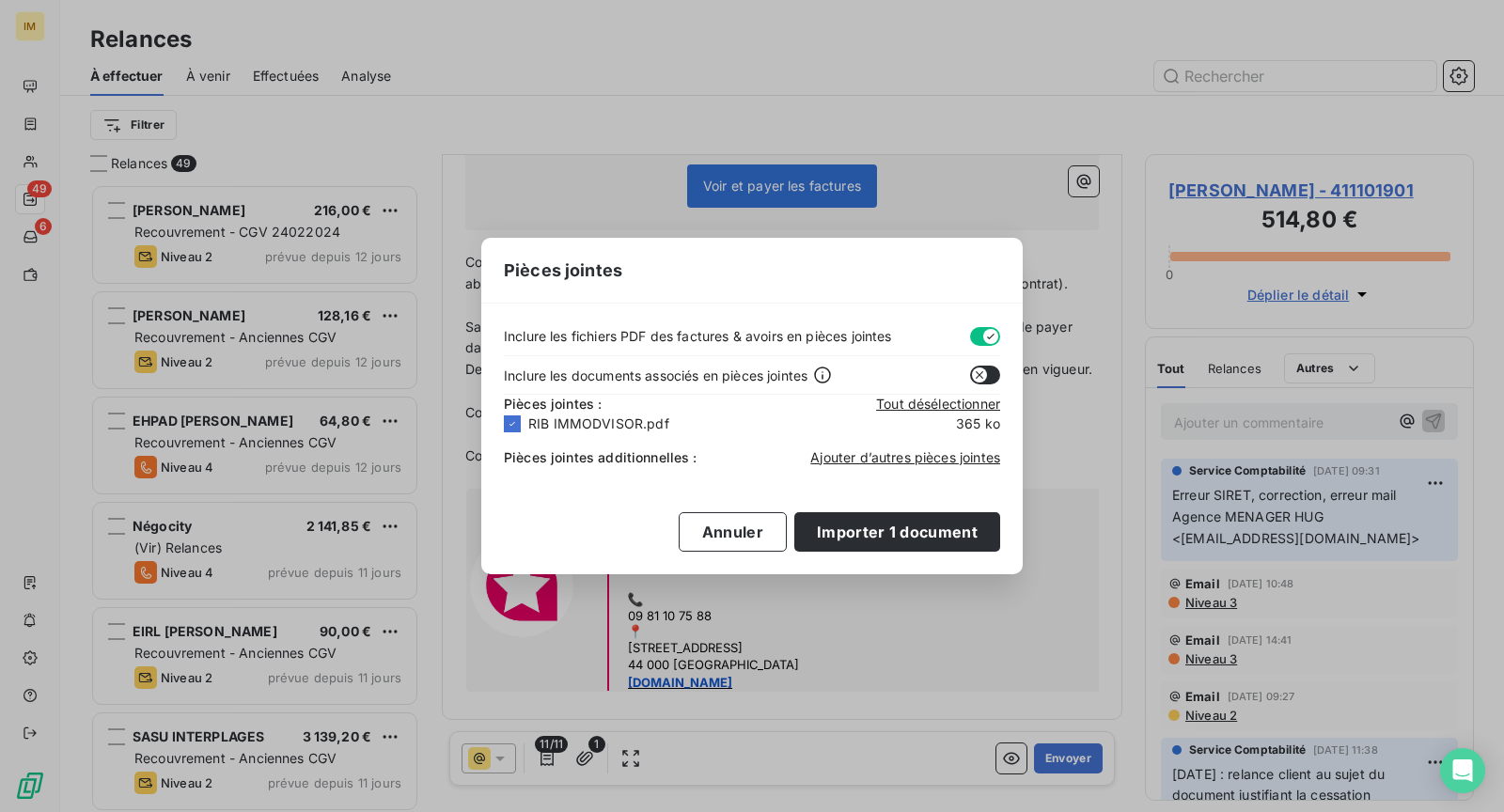
click at [943, 474] on div "Inclure les fichiers PDF des factures & avoirs en pièces jointes Inclure les do…" at bounding box center [752, 439] width 542 height 269
click at [951, 462] on span "Ajouter d’autres pièces jointes" at bounding box center [905, 457] width 190 height 16
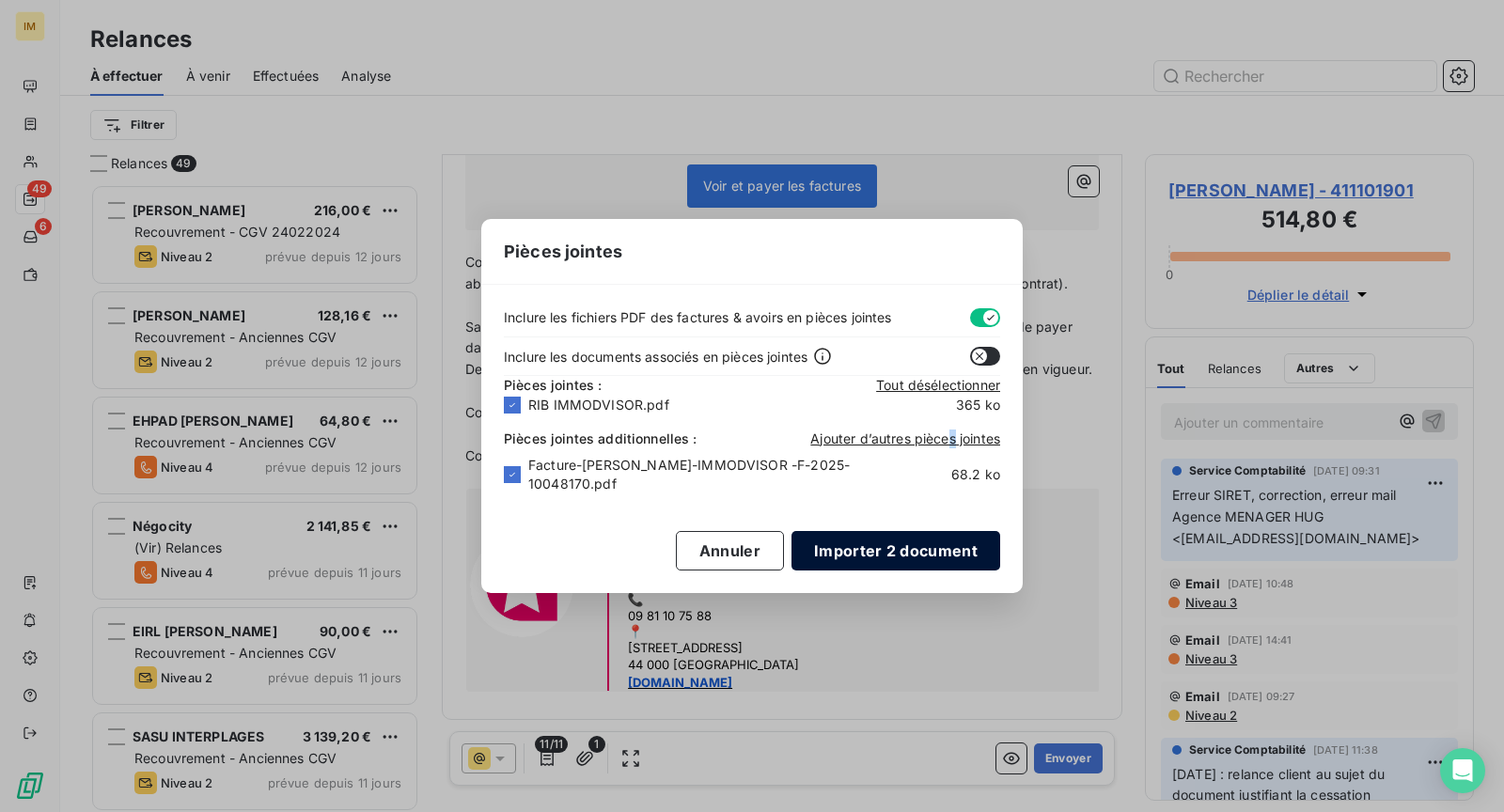
click at [937, 554] on button "Importer 2 document" at bounding box center [896, 550] width 209 height 39
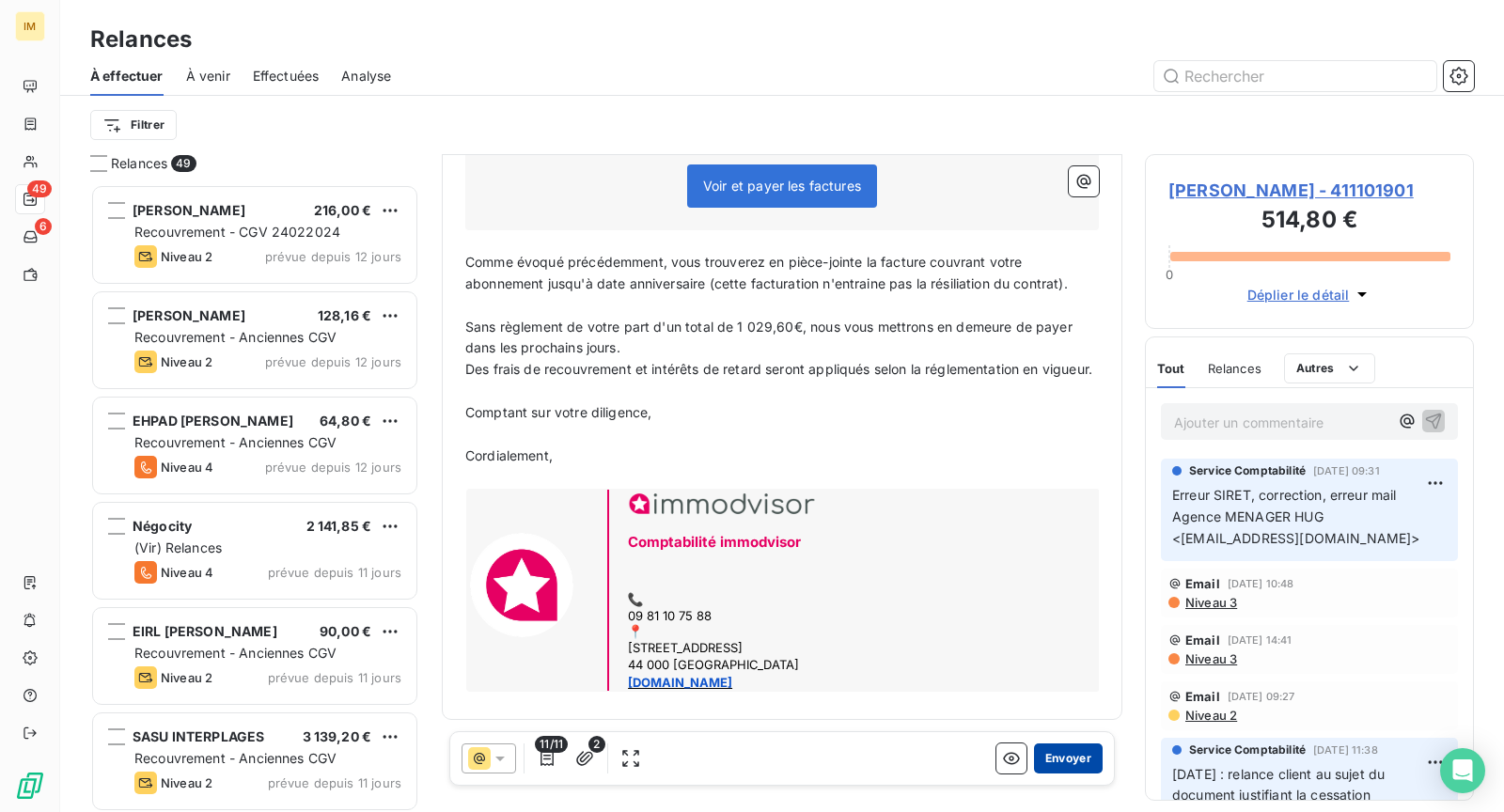
click at [1059, 764] on button "Envoyer" at bounding box center [1068, 758] width 68 height 30
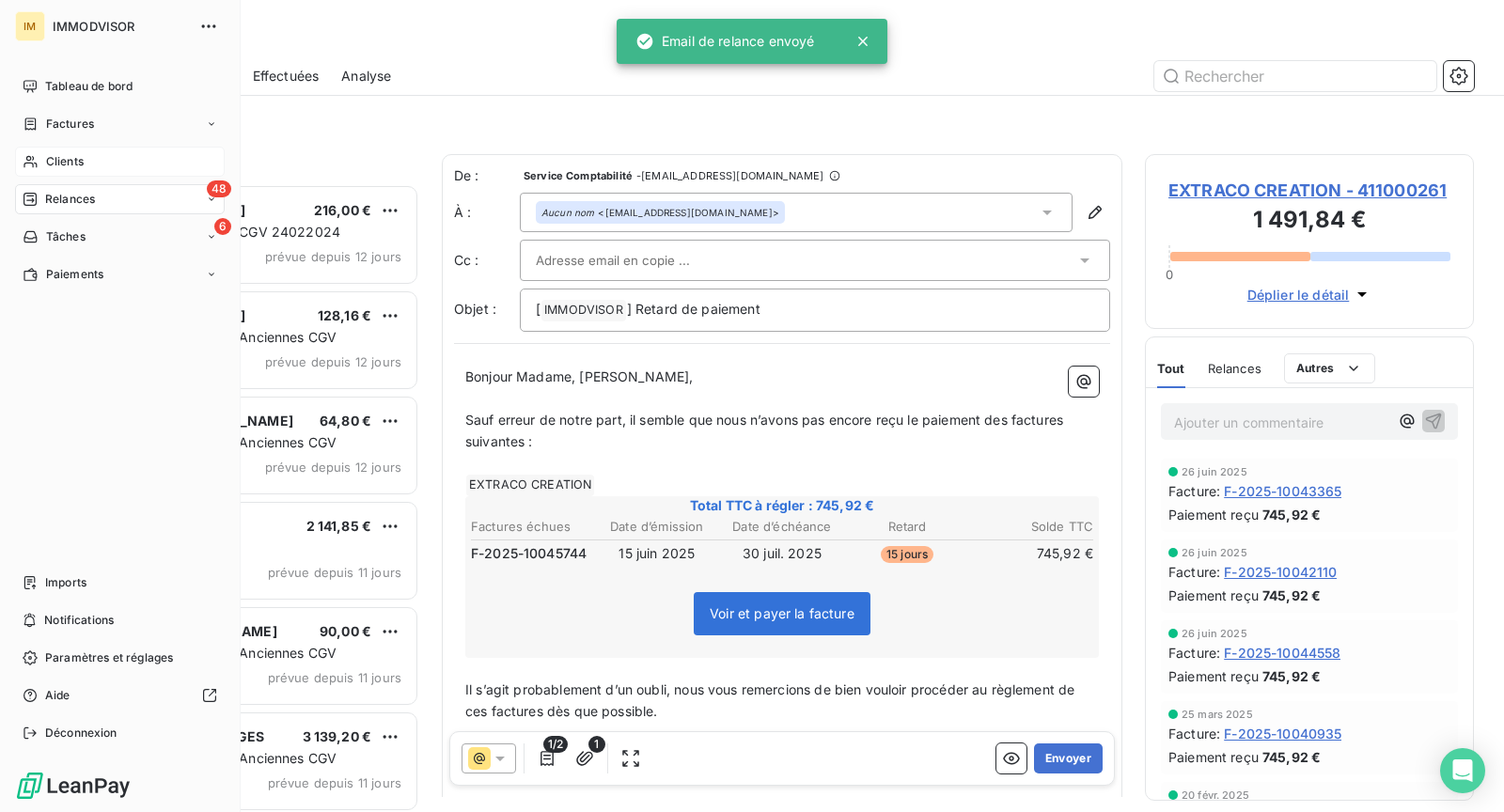
click at [63, 165] on span "Clients" at bounding box center [64, 162] width 38 height 17
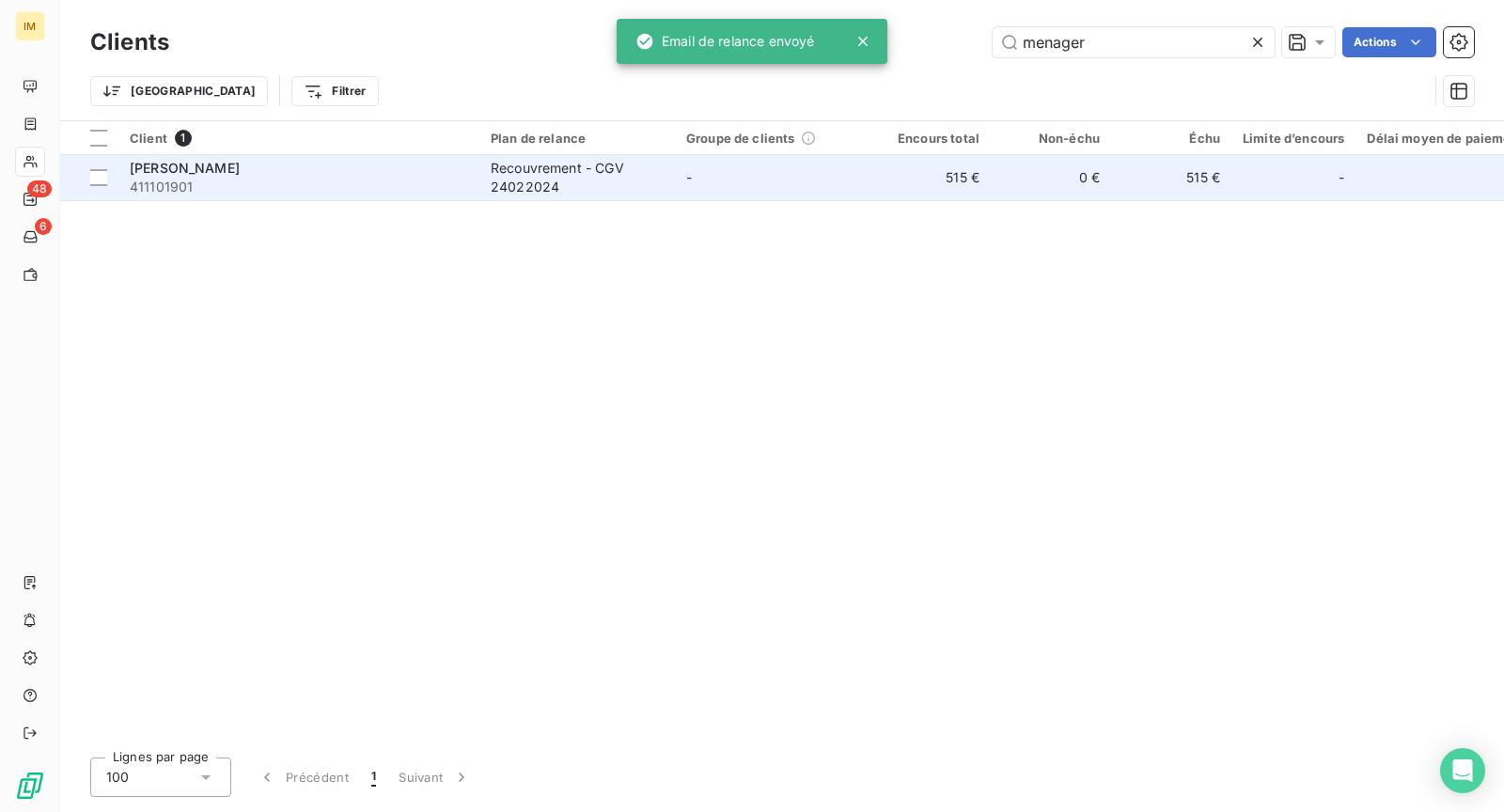
click at [259, 179] on span "411101901" at bounding box center [299, 188] width 339 height 19
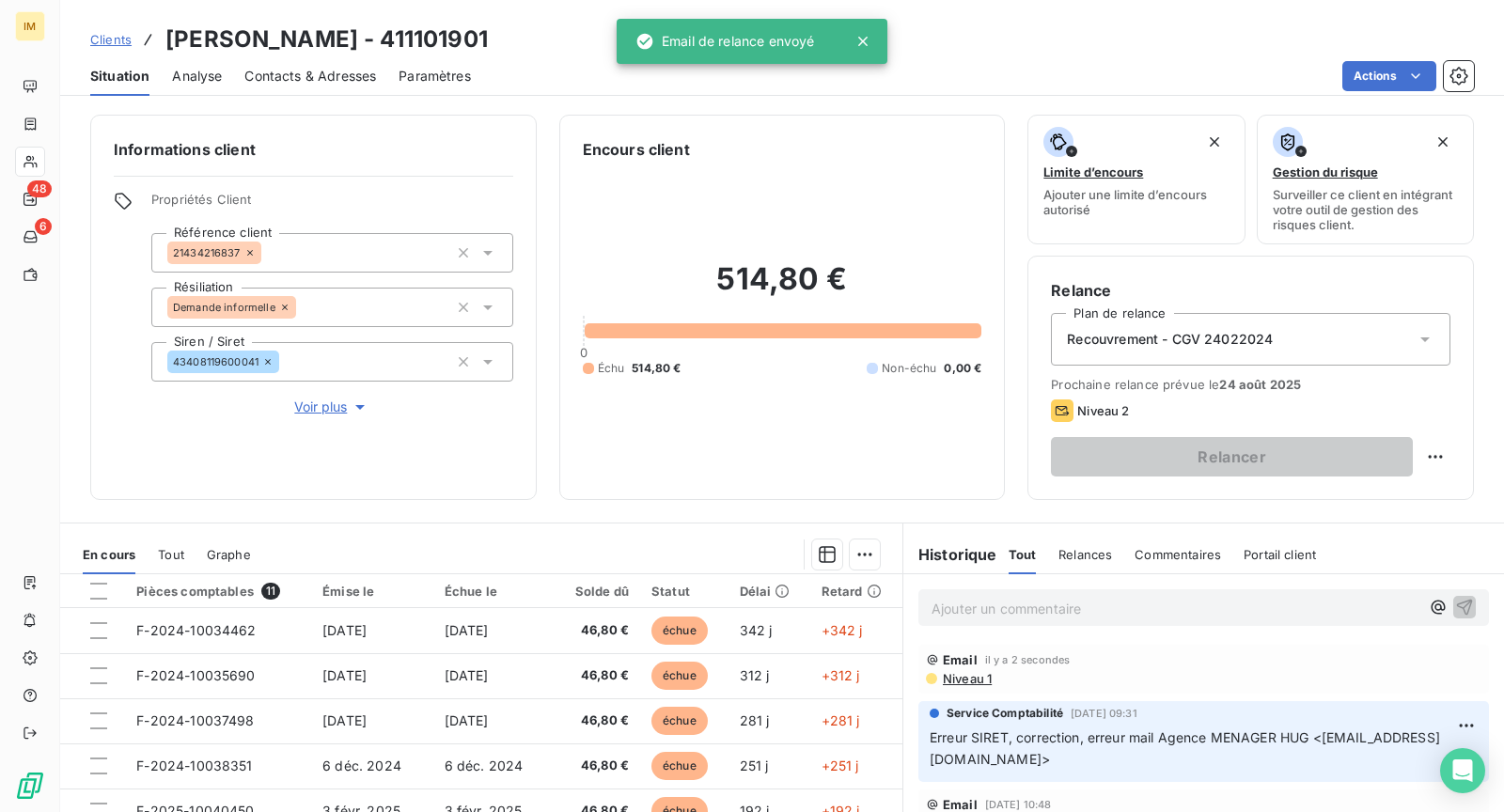
click at [315, 406] on span "Voir plus" at bounding box center [332, 407] width 75 height 19
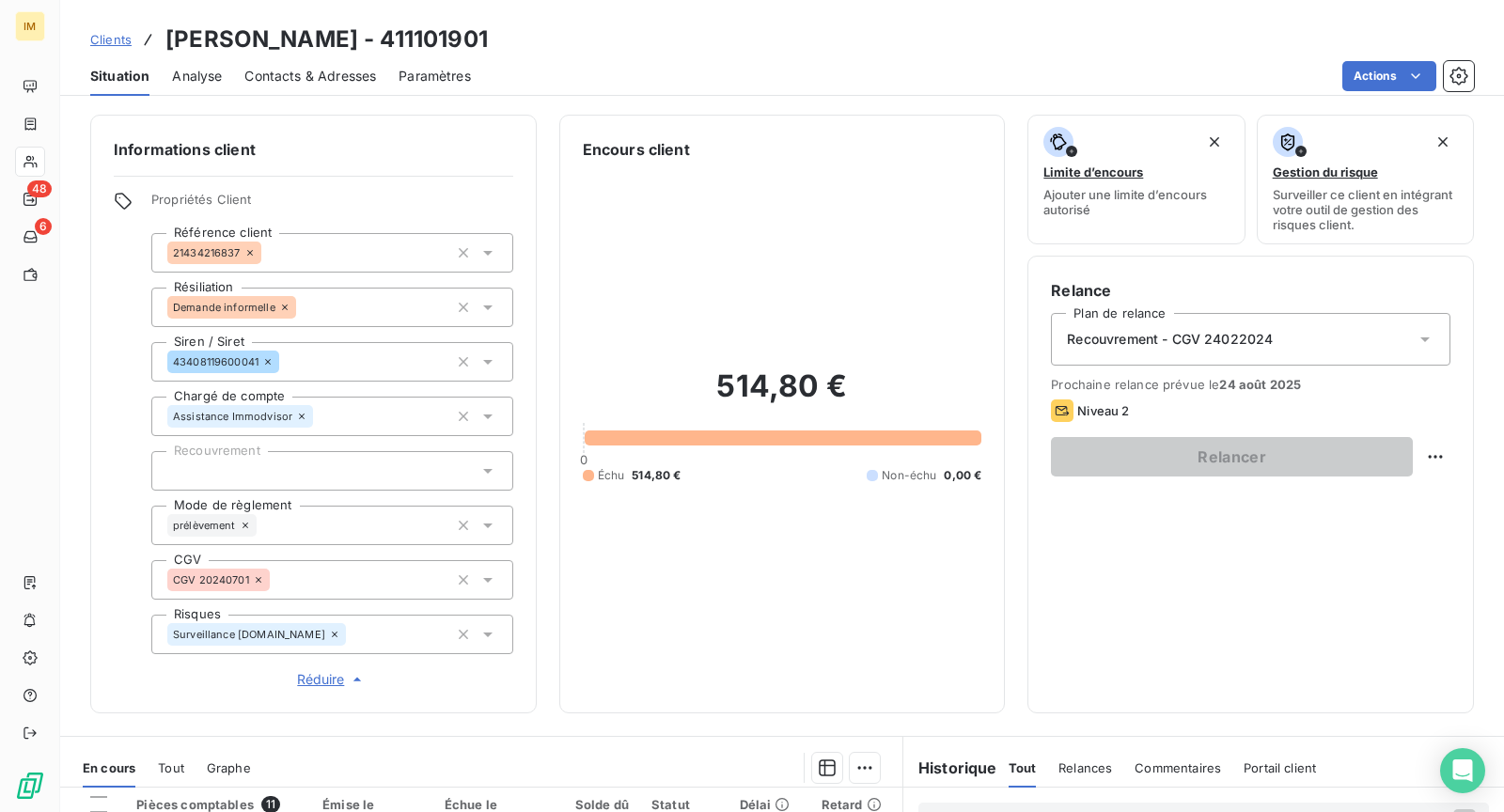
click at [289, 486] on div at bounding box center [332, 470] width 362 height 39
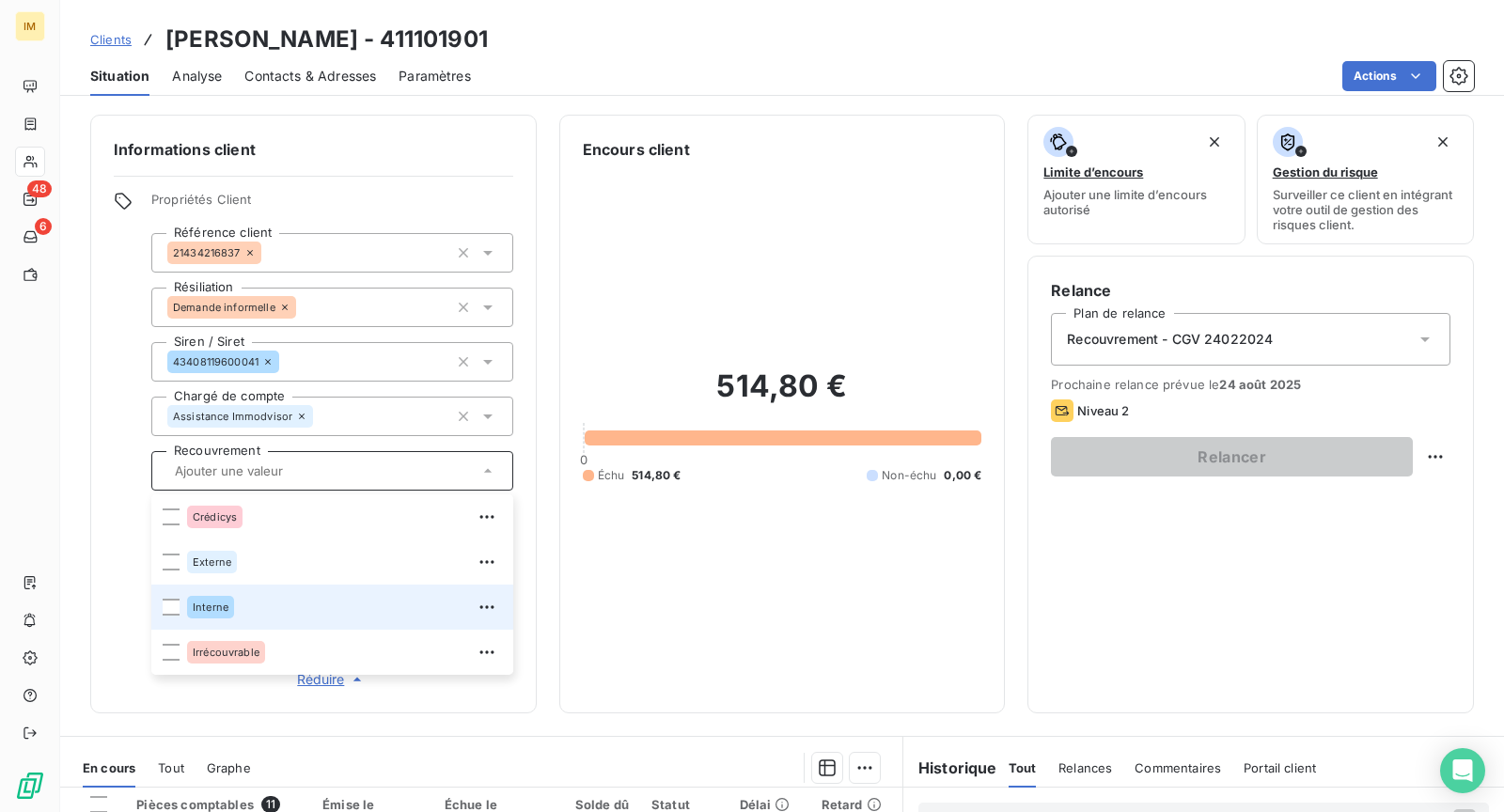
click at [269, 606] on div "Interne" at bounding box center [344, 607] width 315 height 30
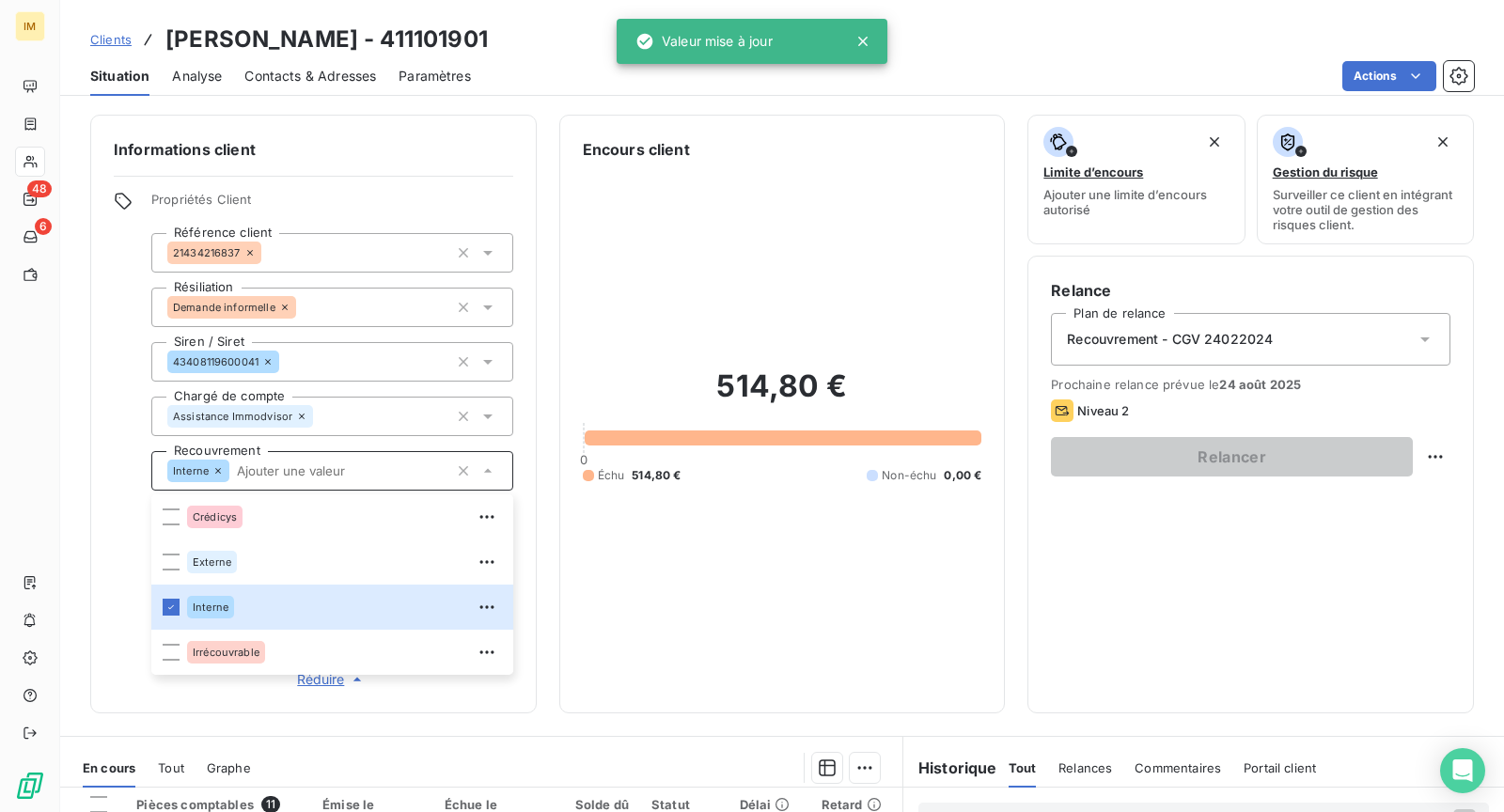
click at [1190, 610] on div "Relance Plan de relance Recouvrement - CGV 24022024 Prochaine relance prévue le…" at bounding box center [1250, 484] width 399 height 411
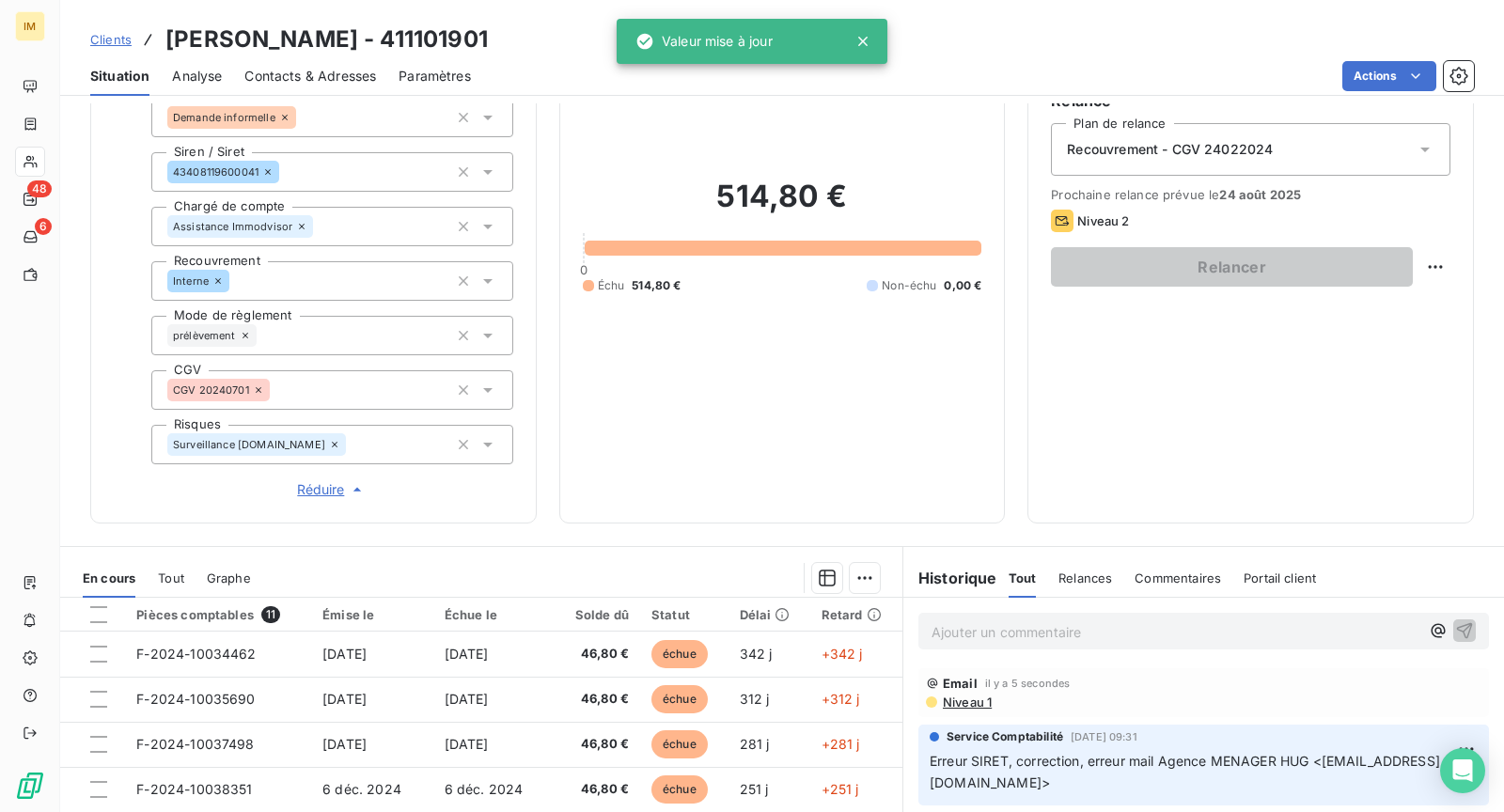
scroll to position [324, 0]
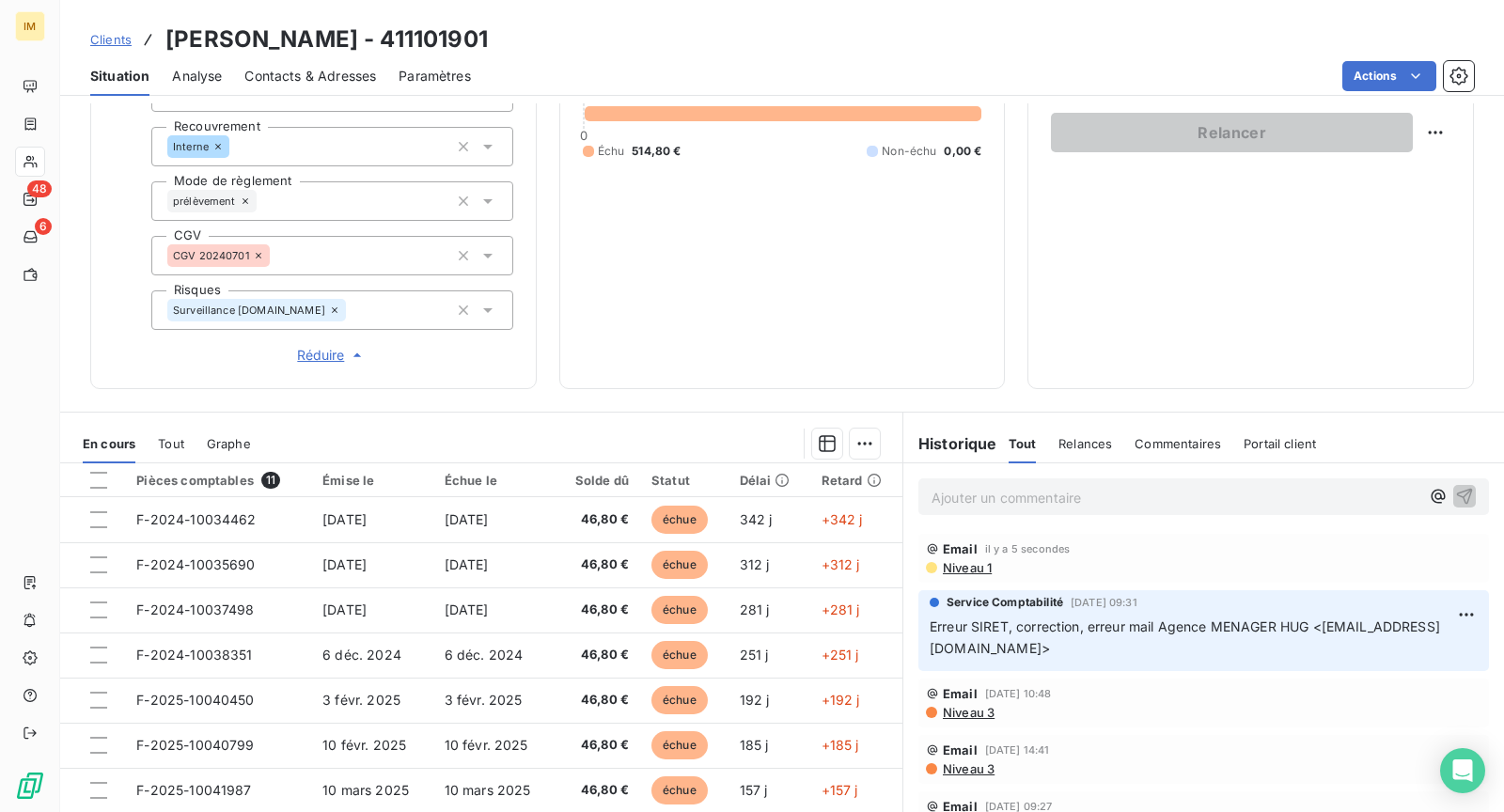
click at [950, 573] on span "Niveau 1" at bounding box center [966, 568] width 51 height 15
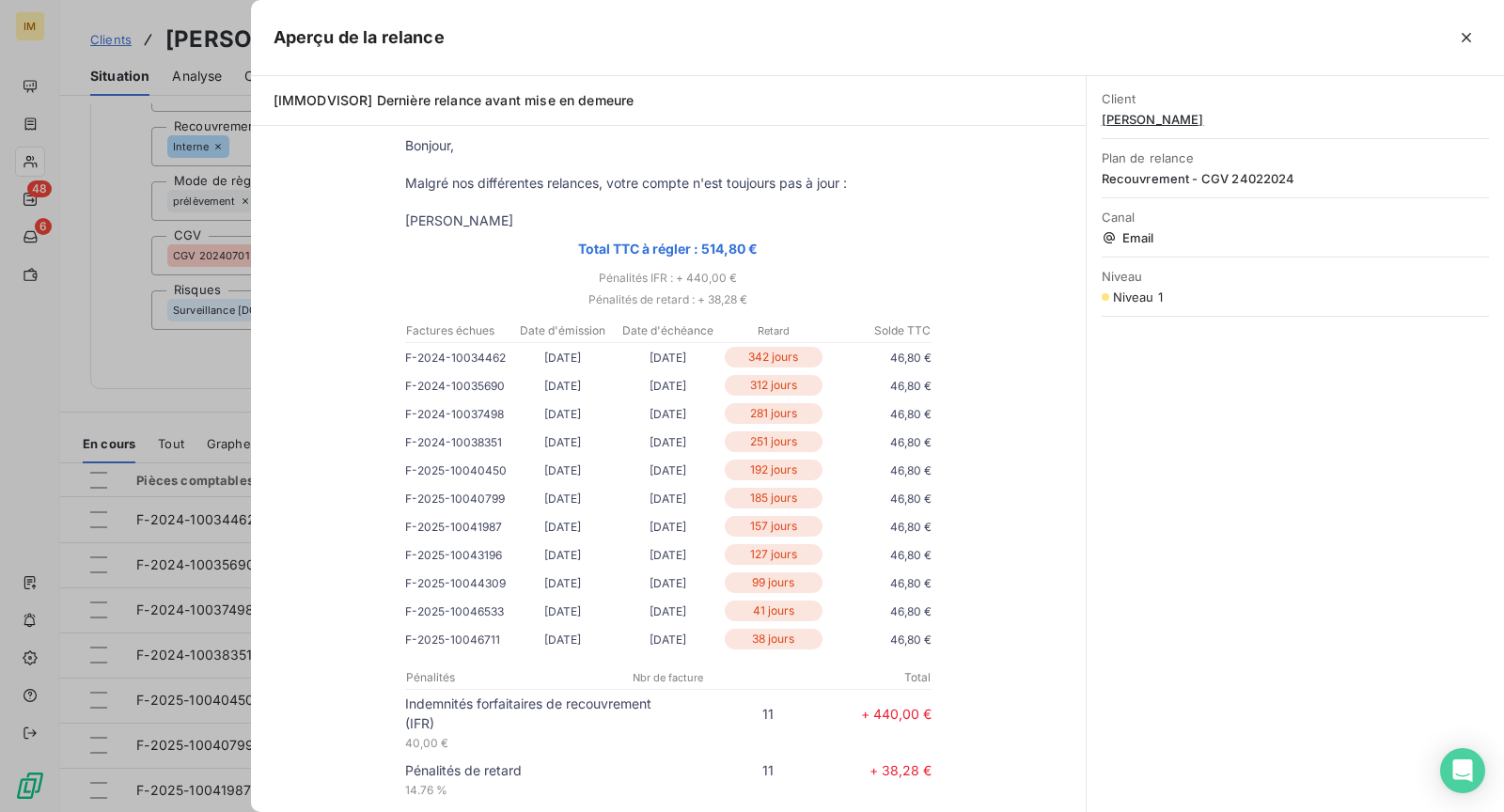
scroll to position [0, 0]
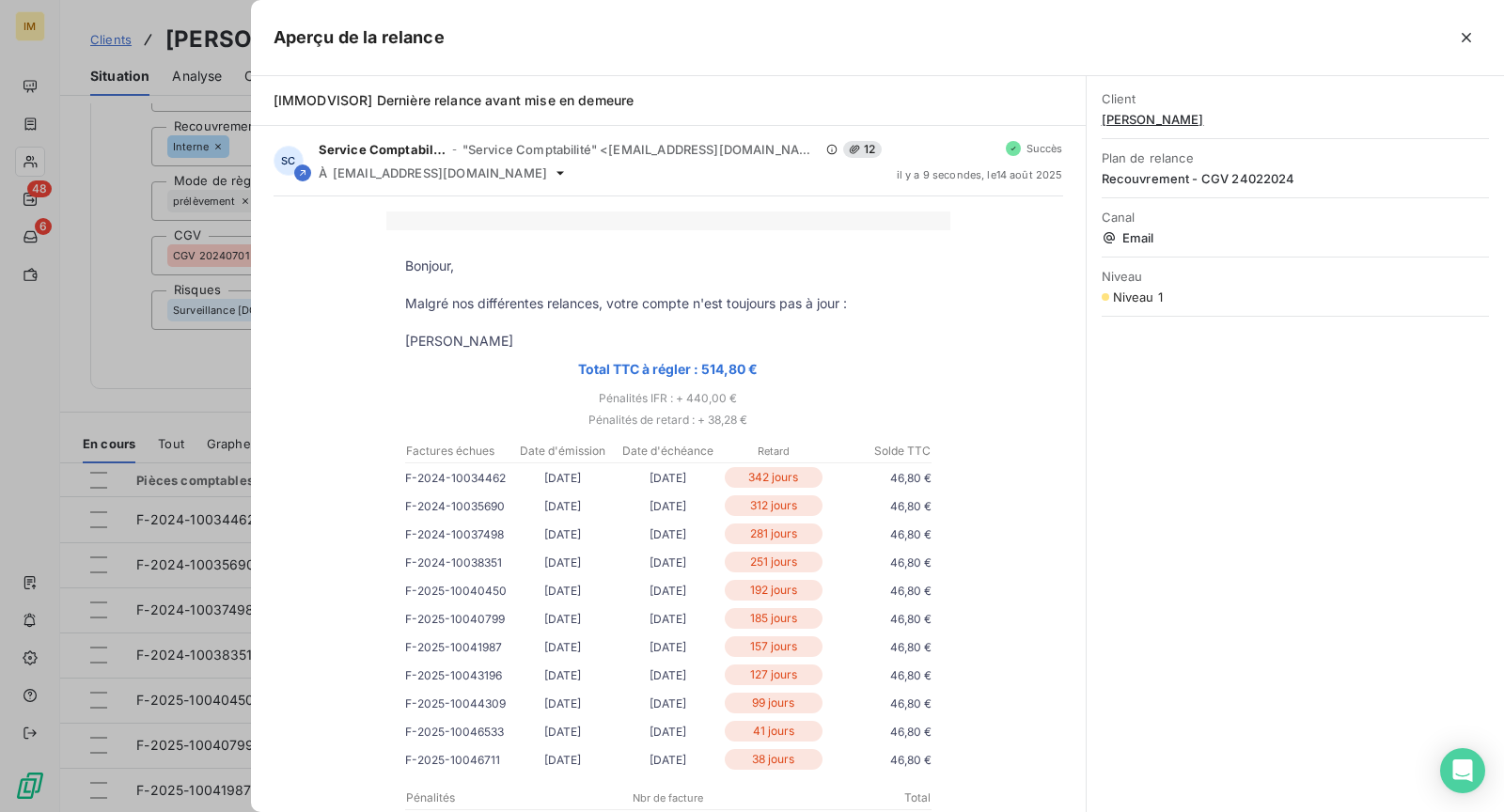
drag, startPoint x: 134, startPoint y: 377, endPoint x: 253, endPoint y: 275, distance: 156.7
click at [133, 371] on div at bounding box center [752, 406] width 1504 height 812
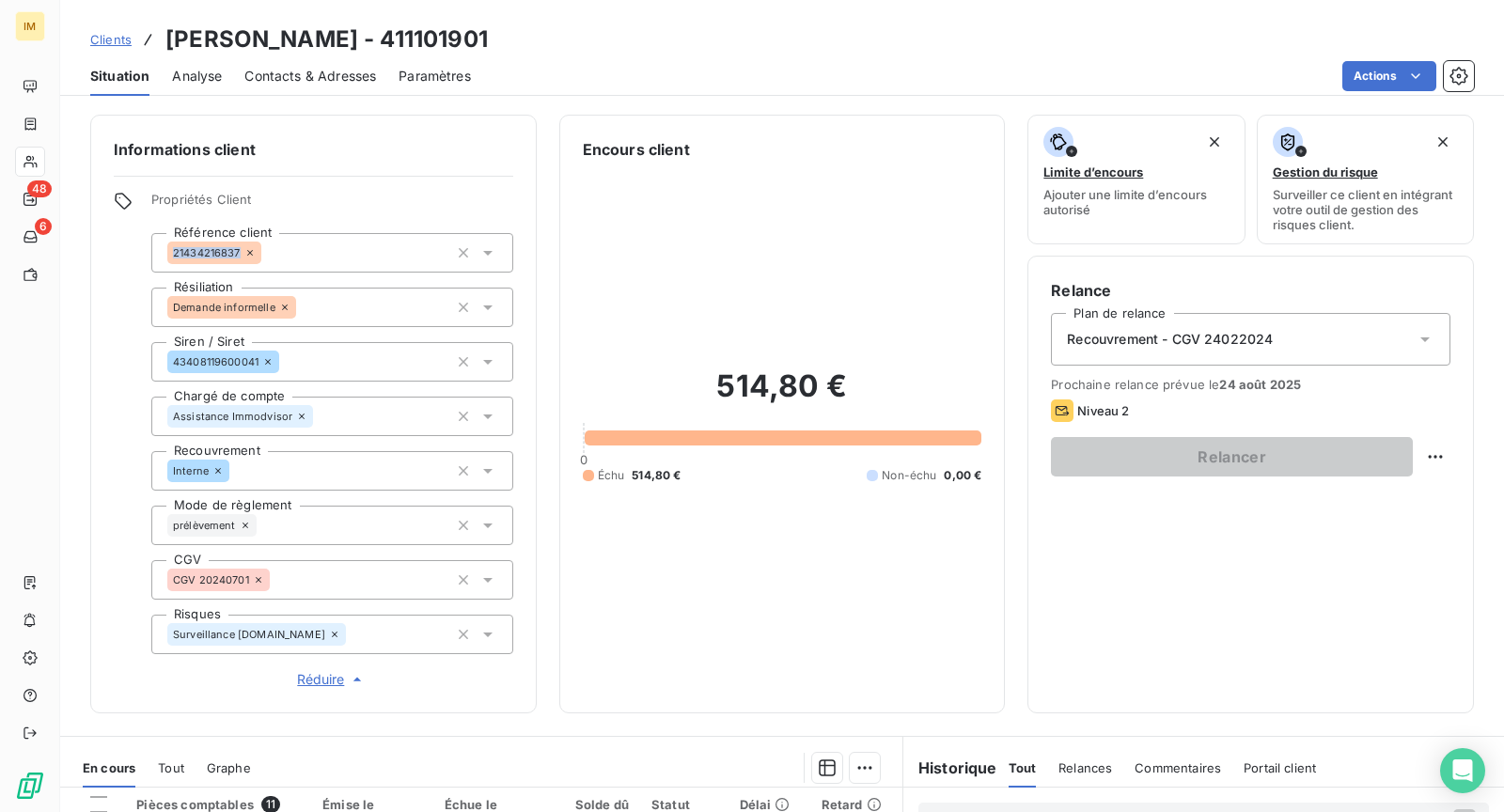
copy span "21434216837"
drag, startPoint x: 240, startPoint y: 251, endPoint x: 62, endPoint y: 374, distance: 216.4
click at [62, 372] on div "Informations client Propriétés Client Référence client 21434216837 Résiliation …" at bounding box center [782, 414] width 1444 height 598
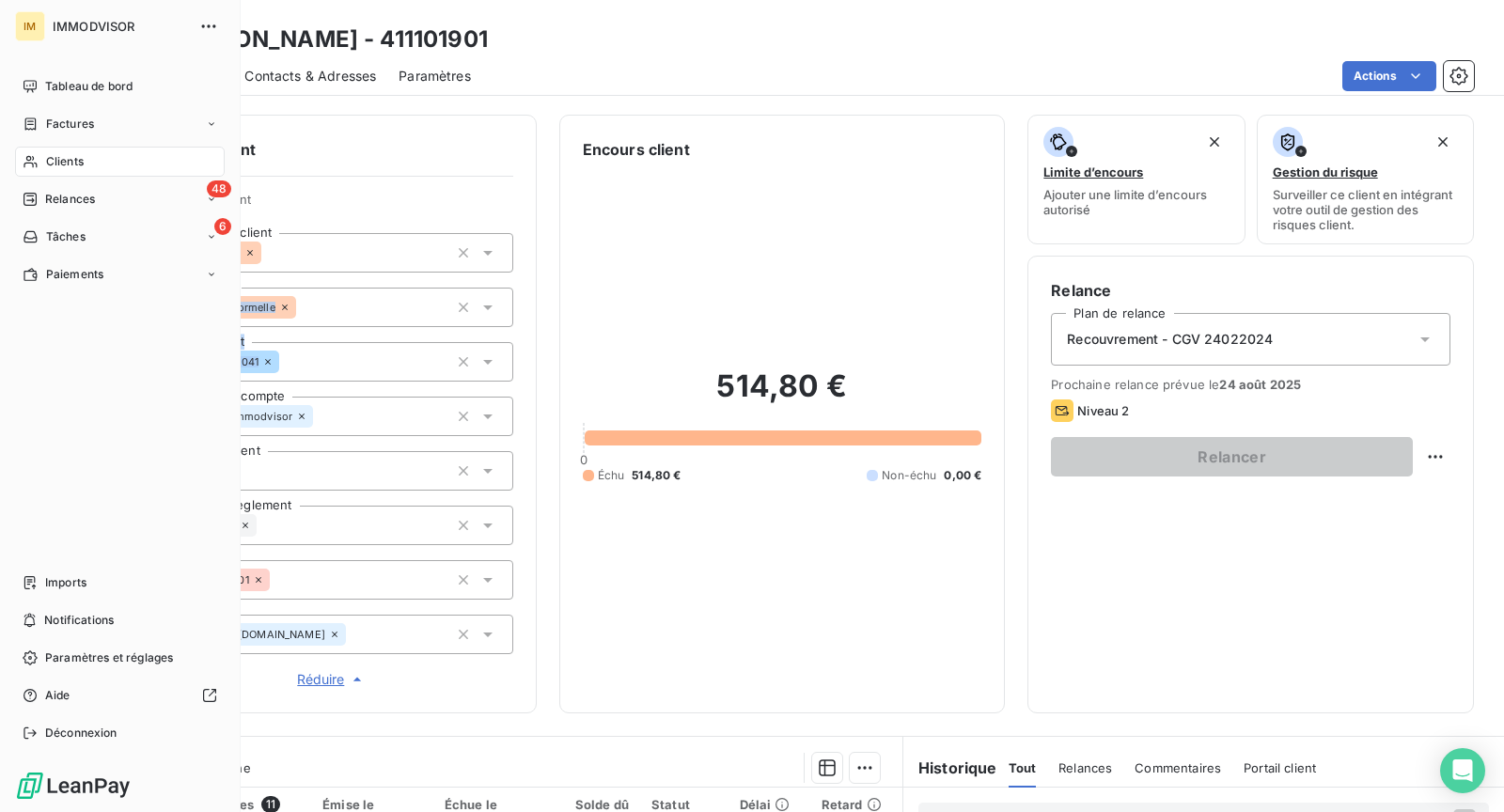
click at [38, 516] on div "Tableau de bord Factures Clients 48 Relances 6 Tâches Paiements Imports Notific…" at bounding box center [120, 410] width 210 height 677
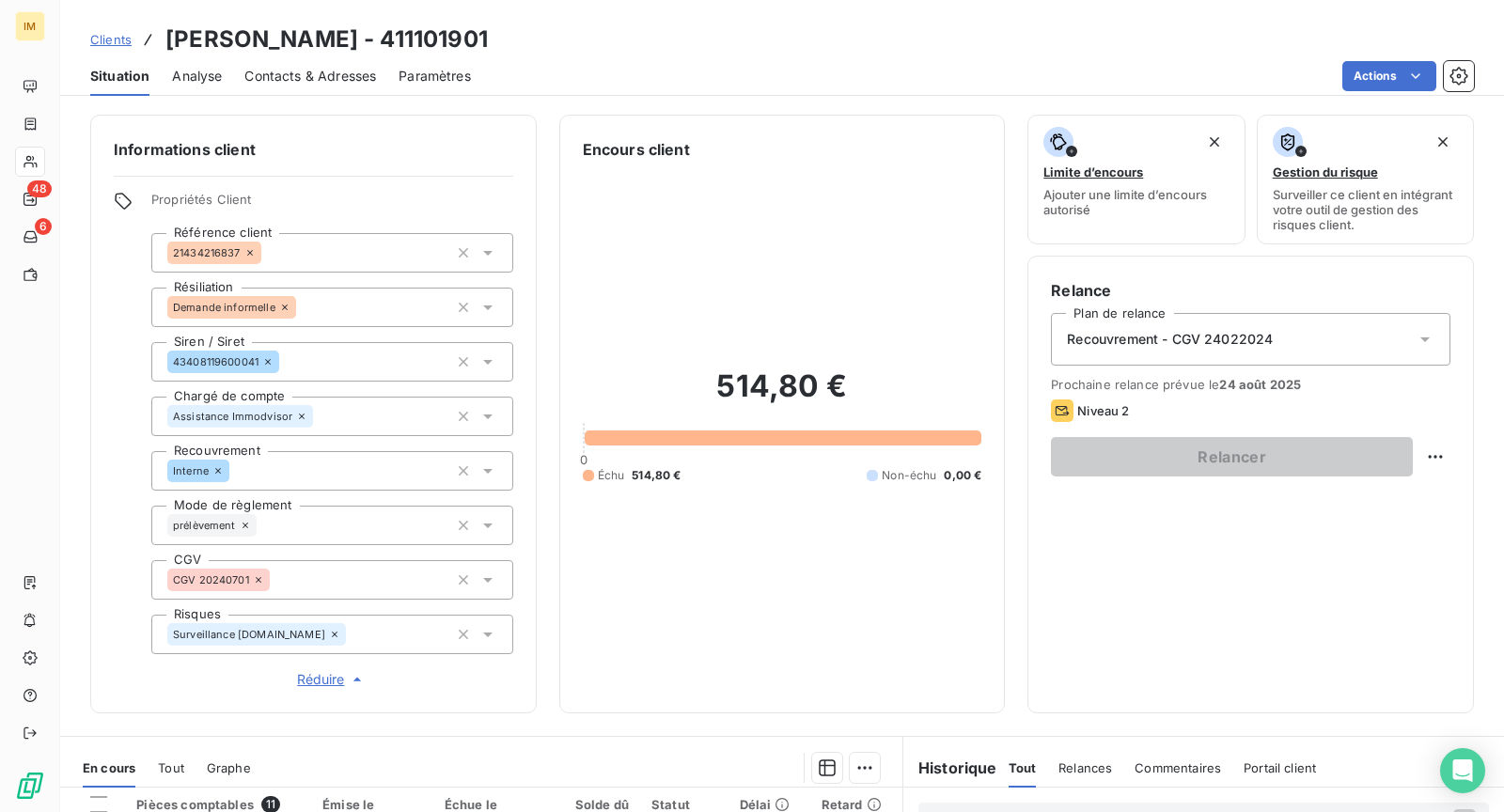
drag, startPoint x: 699, startPoint y: 60, endPoint x: 622, endPoint y: 96, distance: 85.0
click at [699, 60] on div "Situation Analyse Contacts & Adresses Paramètres Actions" at bounding box center [782, 76] width 1444 height 39
copy div
drag, startPoint x: 265, startPoint y: 362, endPoint x: 5, endPoint y: 455, distance: 276.1
click at [84, 424] on div "Informations client Propriétés Client Référence client 21434216837 Résiliation …" at bounding box center [782, 414] width 1444 height 598
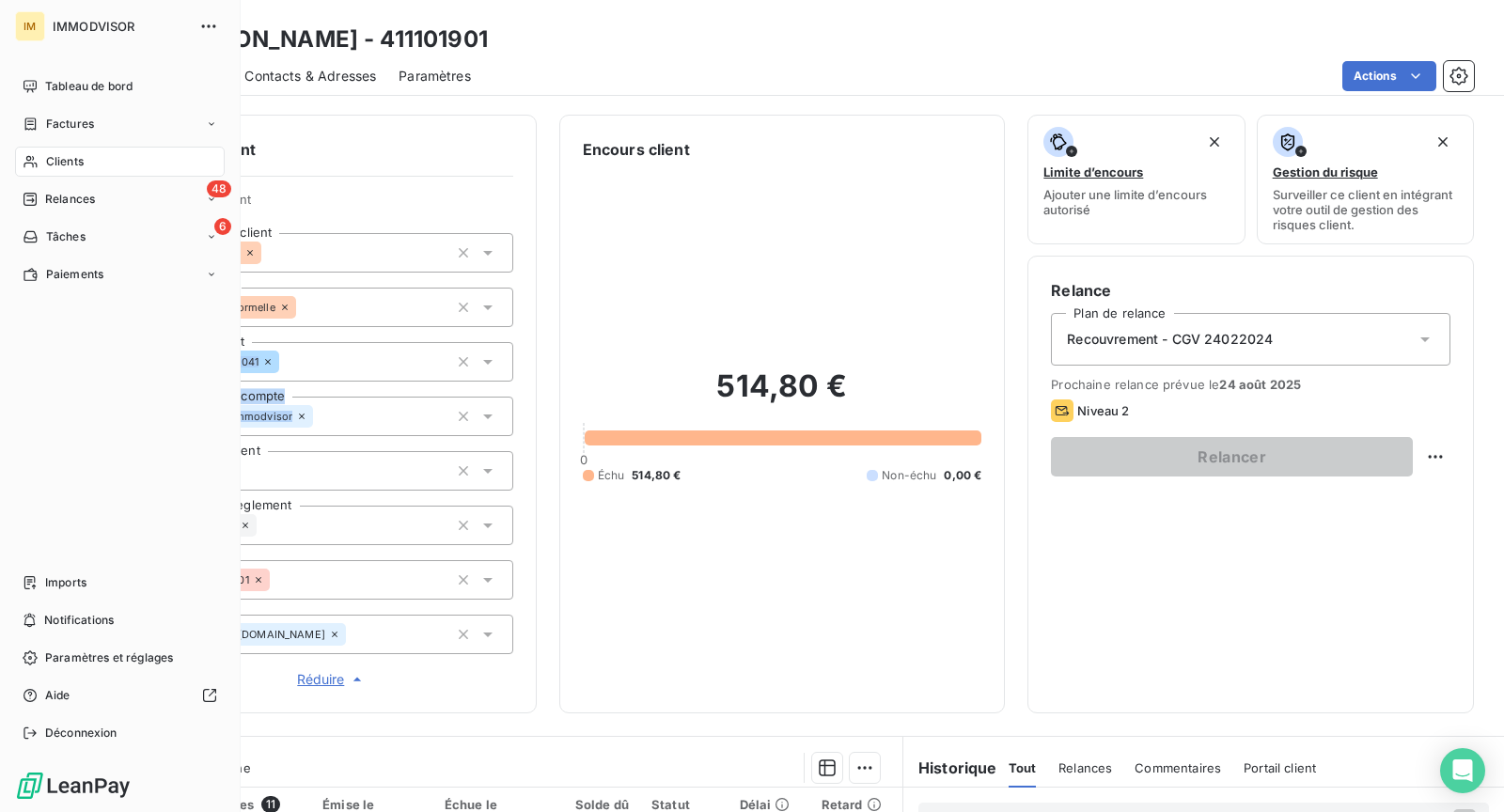
click at [43, 155] on div "Clients" at bounding box center [120, 161] width 210 height 30
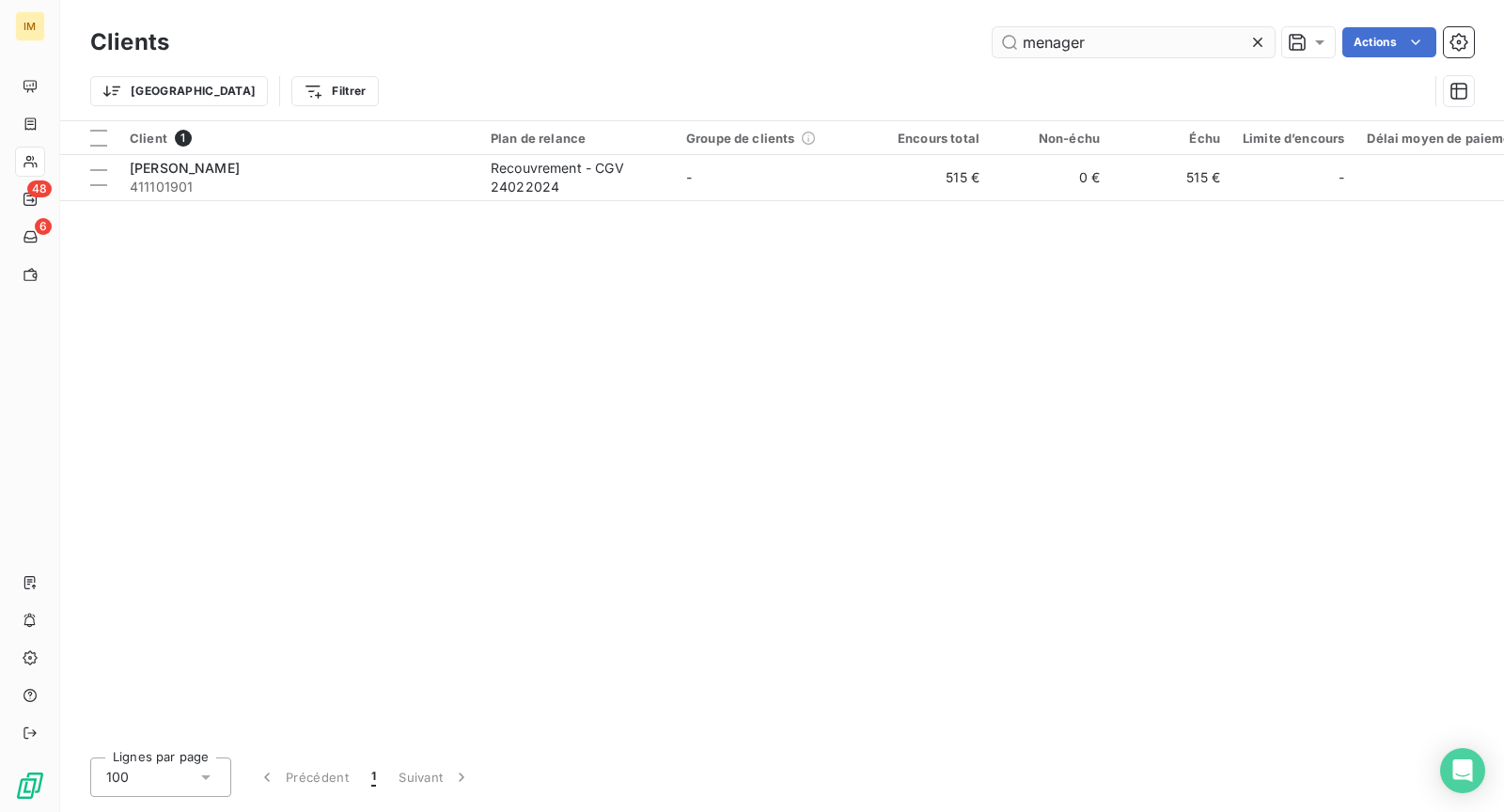
click at [1099, 57] on input "menager" at bounding box center [1134, 41] width 282 height 30
click at [1100, 54] on input "menager" at bounding box center [1134, 41] width 282 height 30
click at [1098, 22] on div "Clients menager Actions" at bounding box center [782, 41] width 1384 height 39
click at [1101, 37] on input "menager" at bounding box center [1134, 41] width 282 height 30
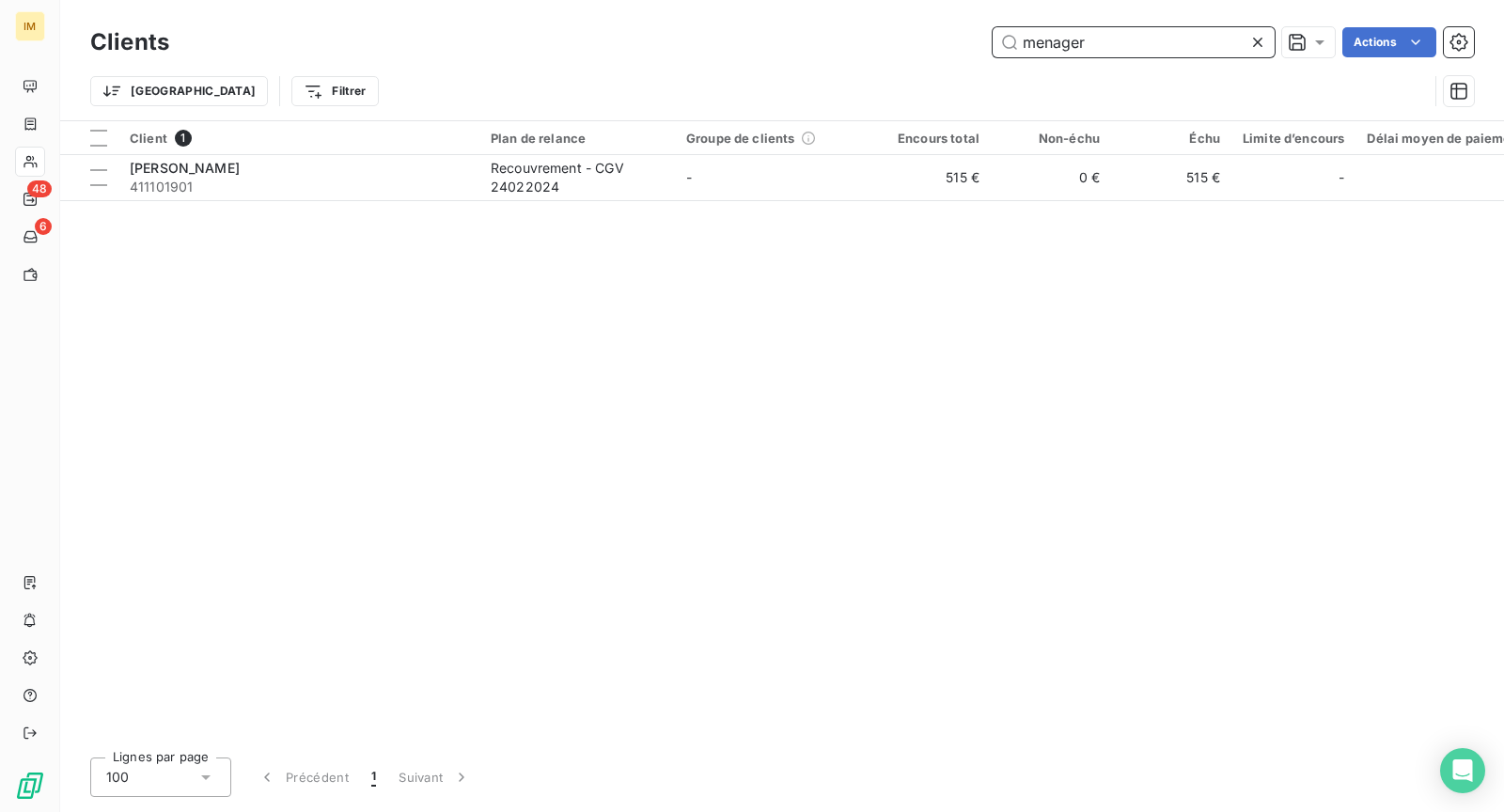
click at [1101, 37] on input "menager" at bounding box center [1134, 41] width 282 height 30
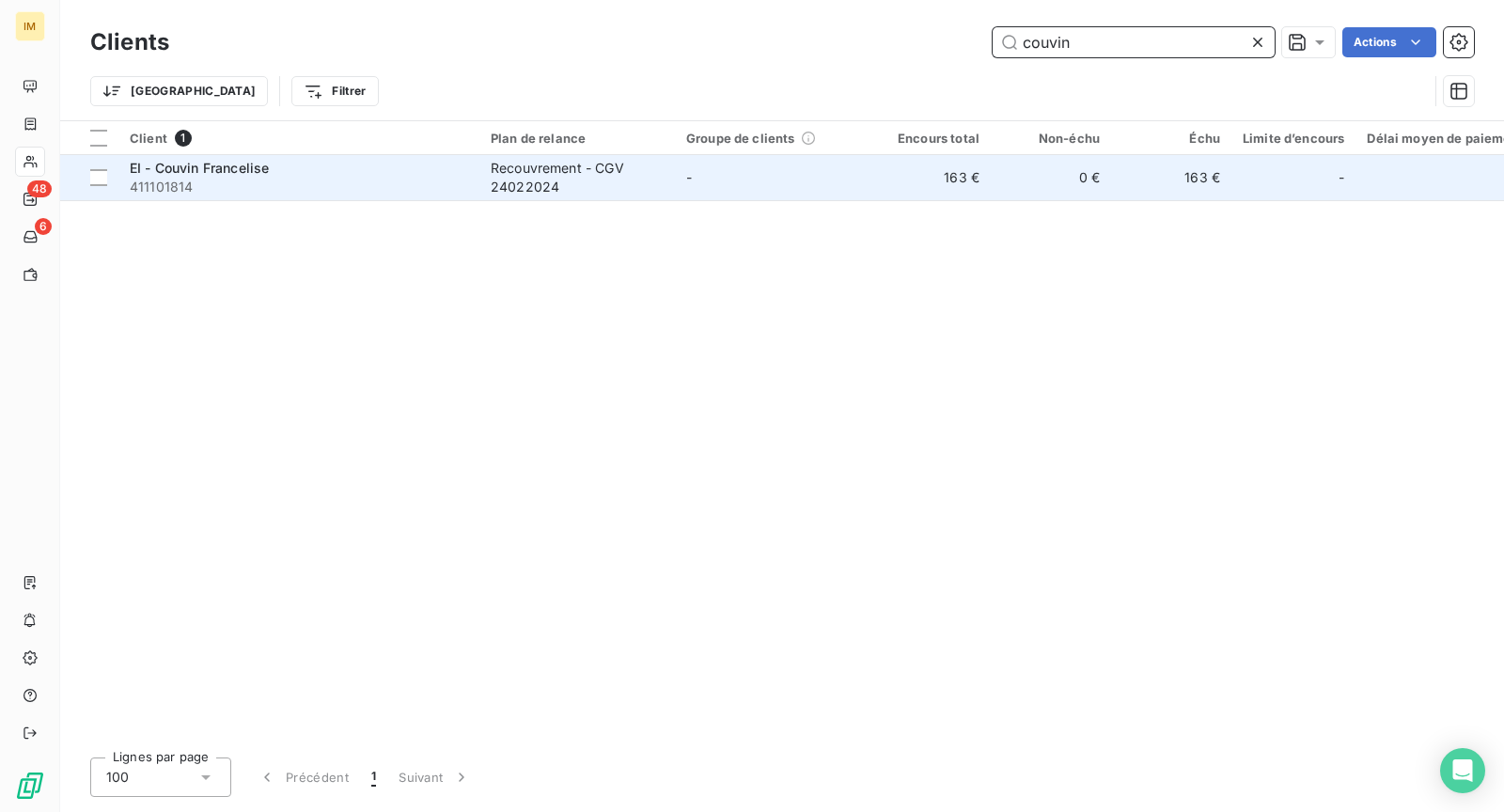
type input "couvin"
click at [508, 190] on div "Recouvrement - CGV 24022024" at bounding box center [577, 177] width 173 height 38
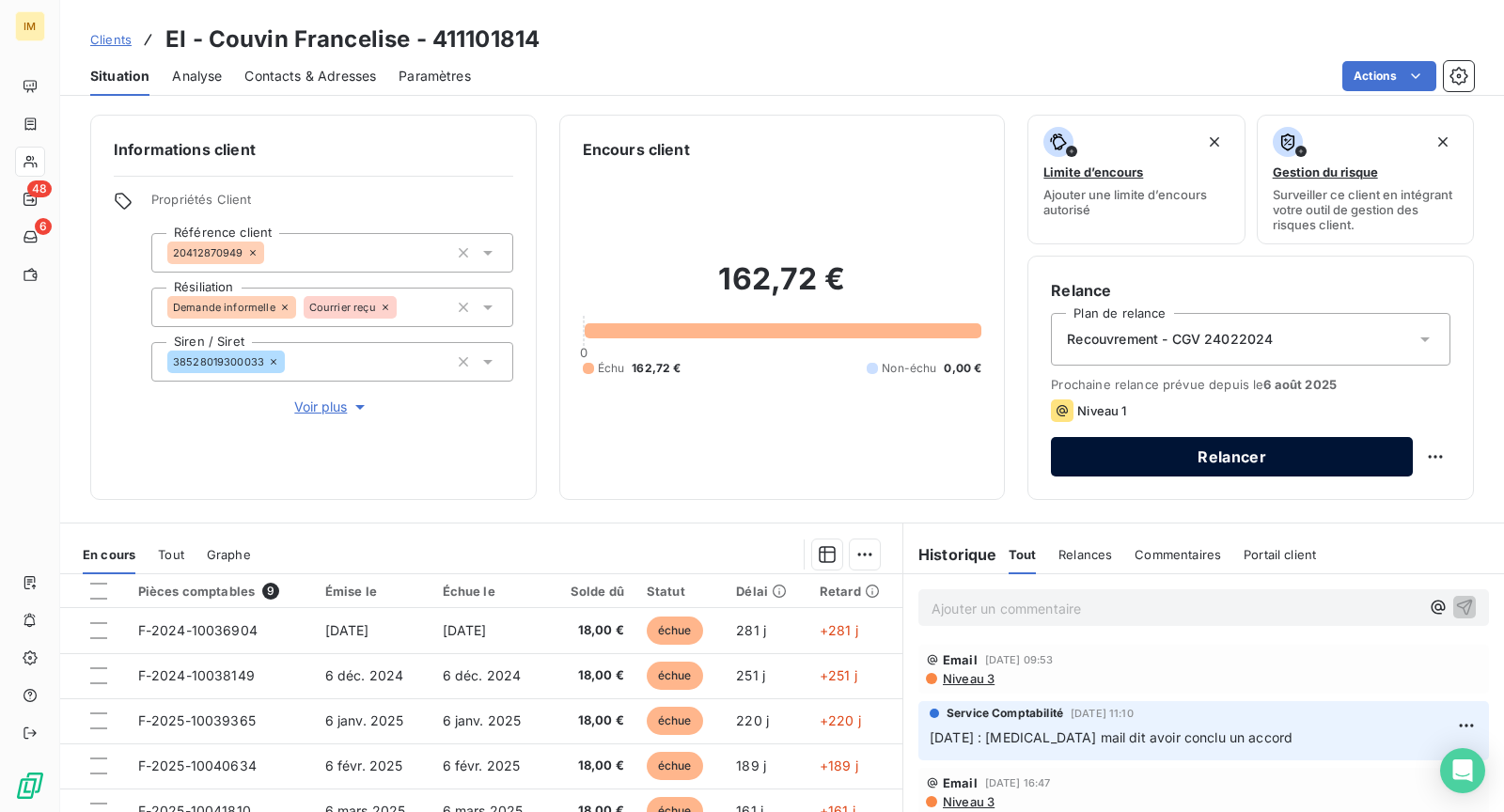
click at [1178, 454] on button "Relancer" at bounding box center [1232, 456] width 362 height 39
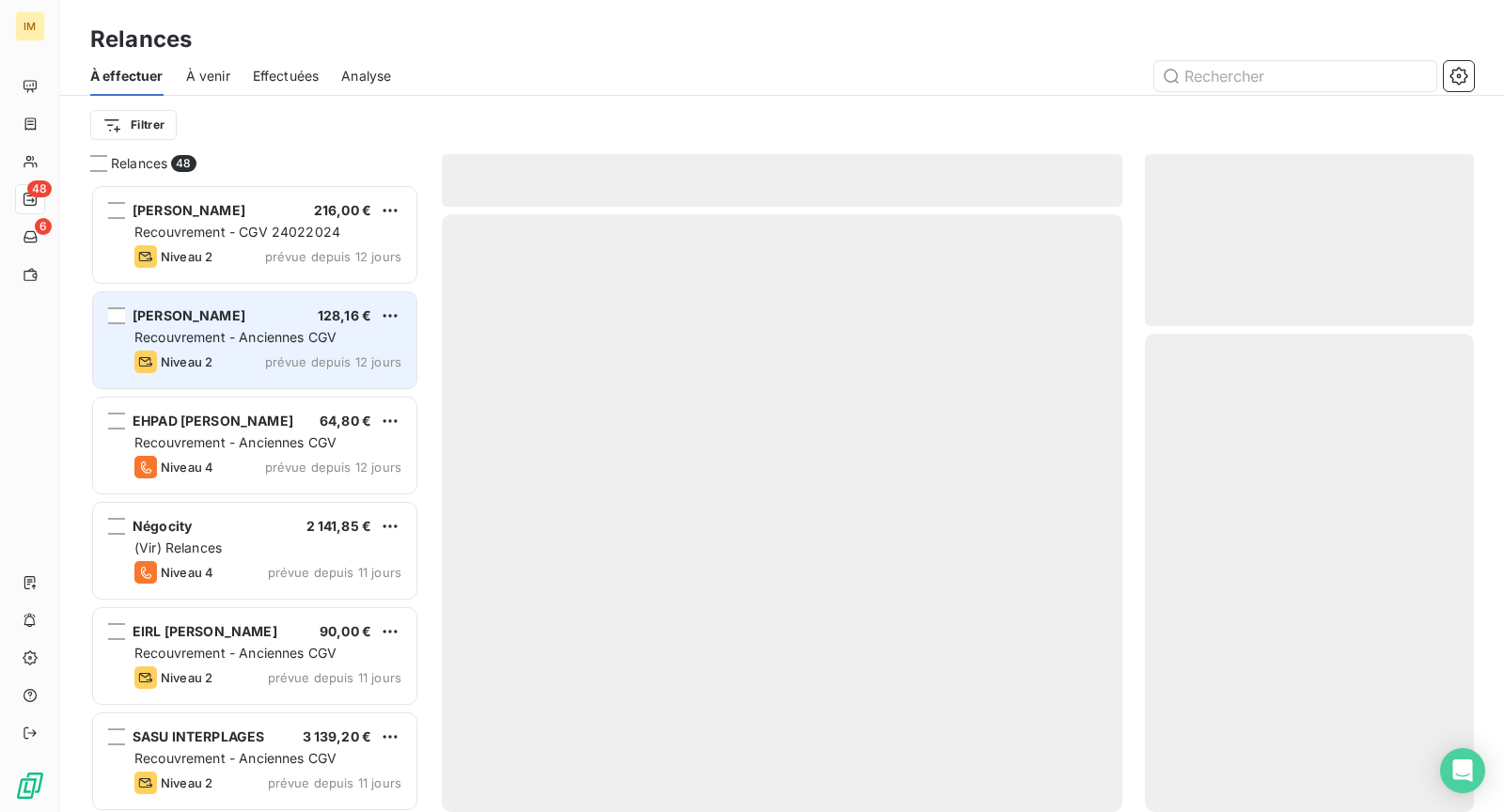
scroll to position [613, 313]
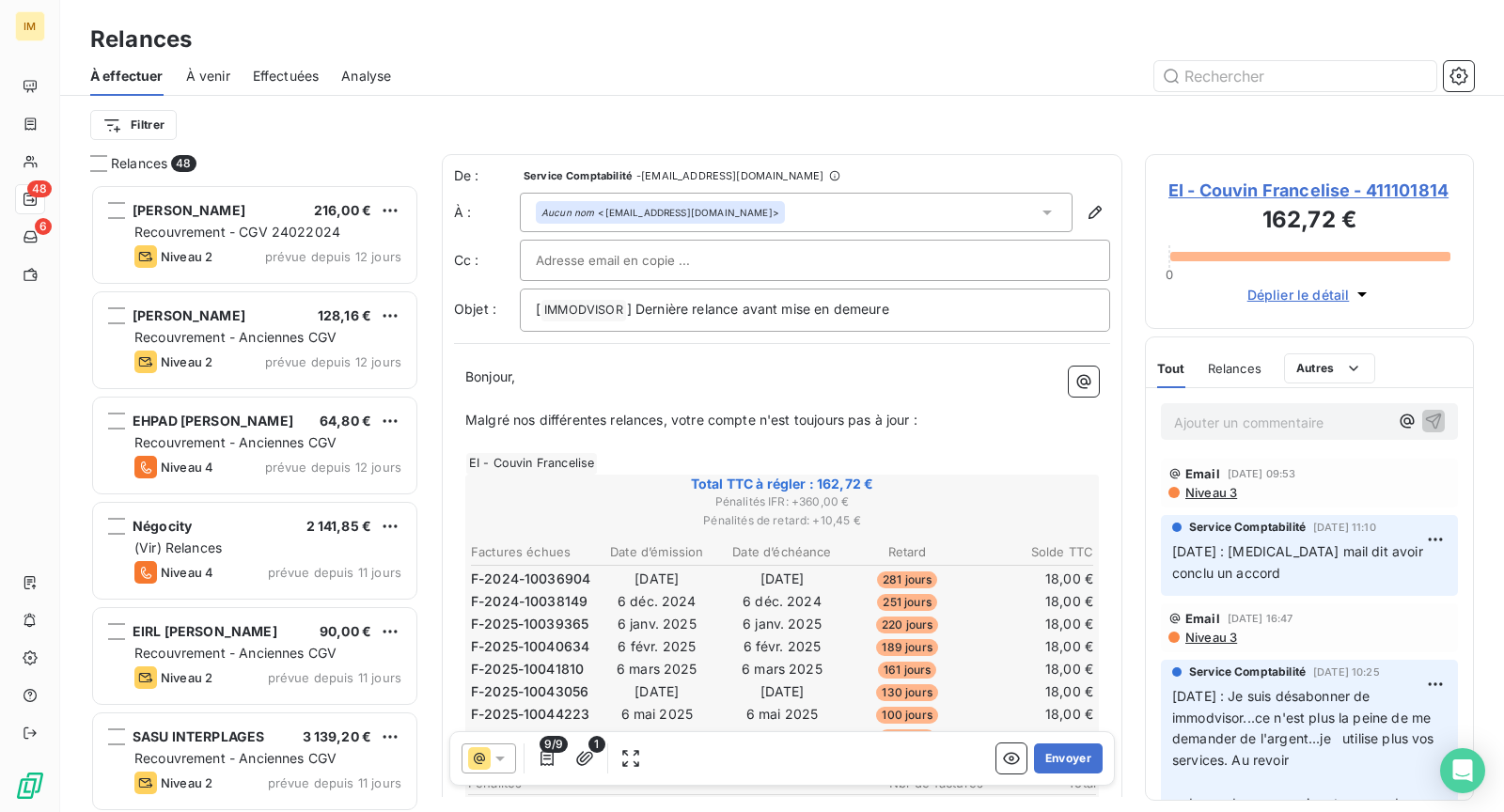
click at [718, 256] on div at bounding box center [815, 260] width 558 height 28
drag, startPoint x: 809, startPoint y: 47, endPoint x: 795, endPoint y: 129, distance: 83.2
click at [809, 48] on div "Relances" at bounding box center [782, 38] width 1444 height 34
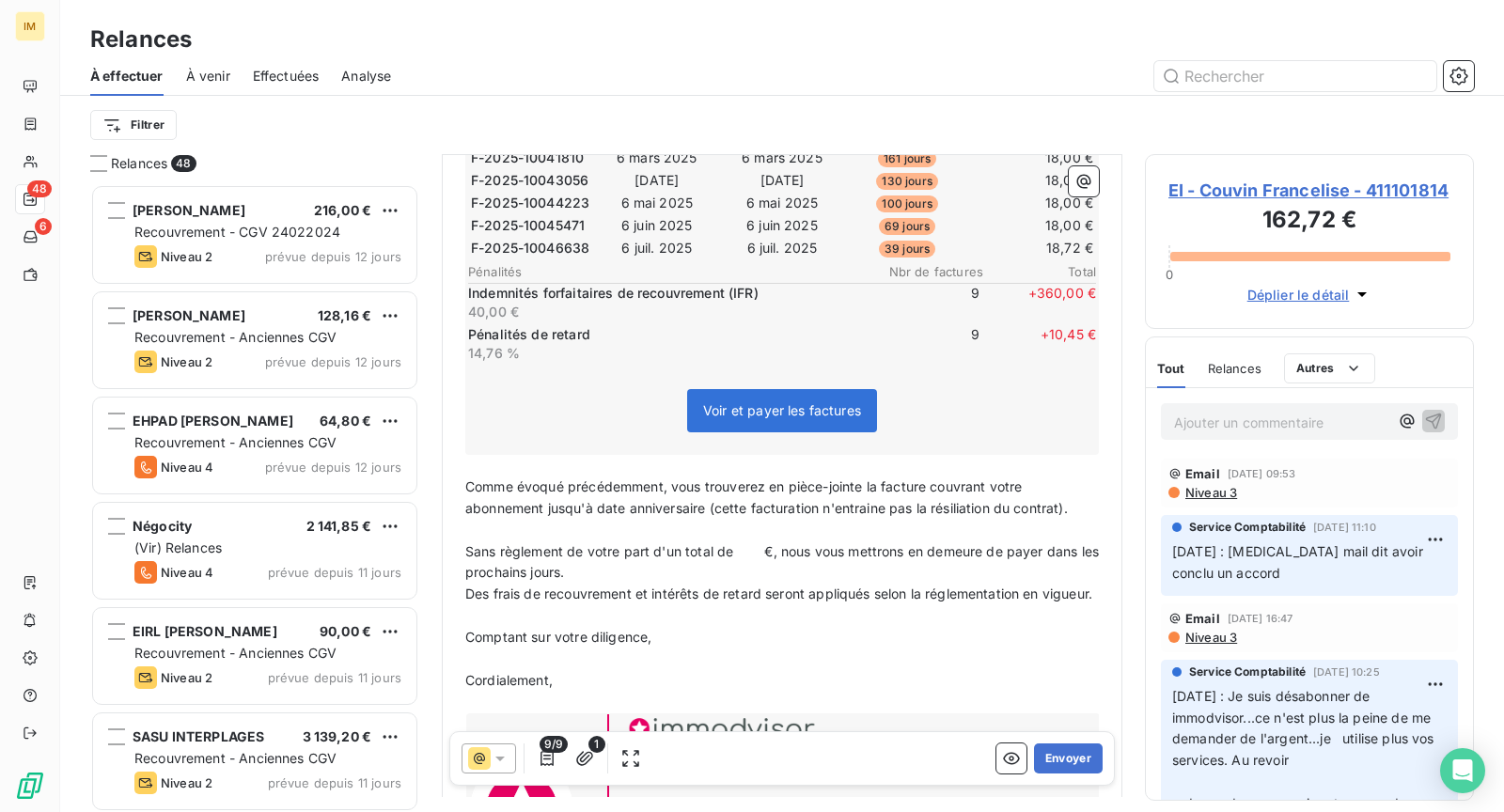
scroll to position [523, 0]
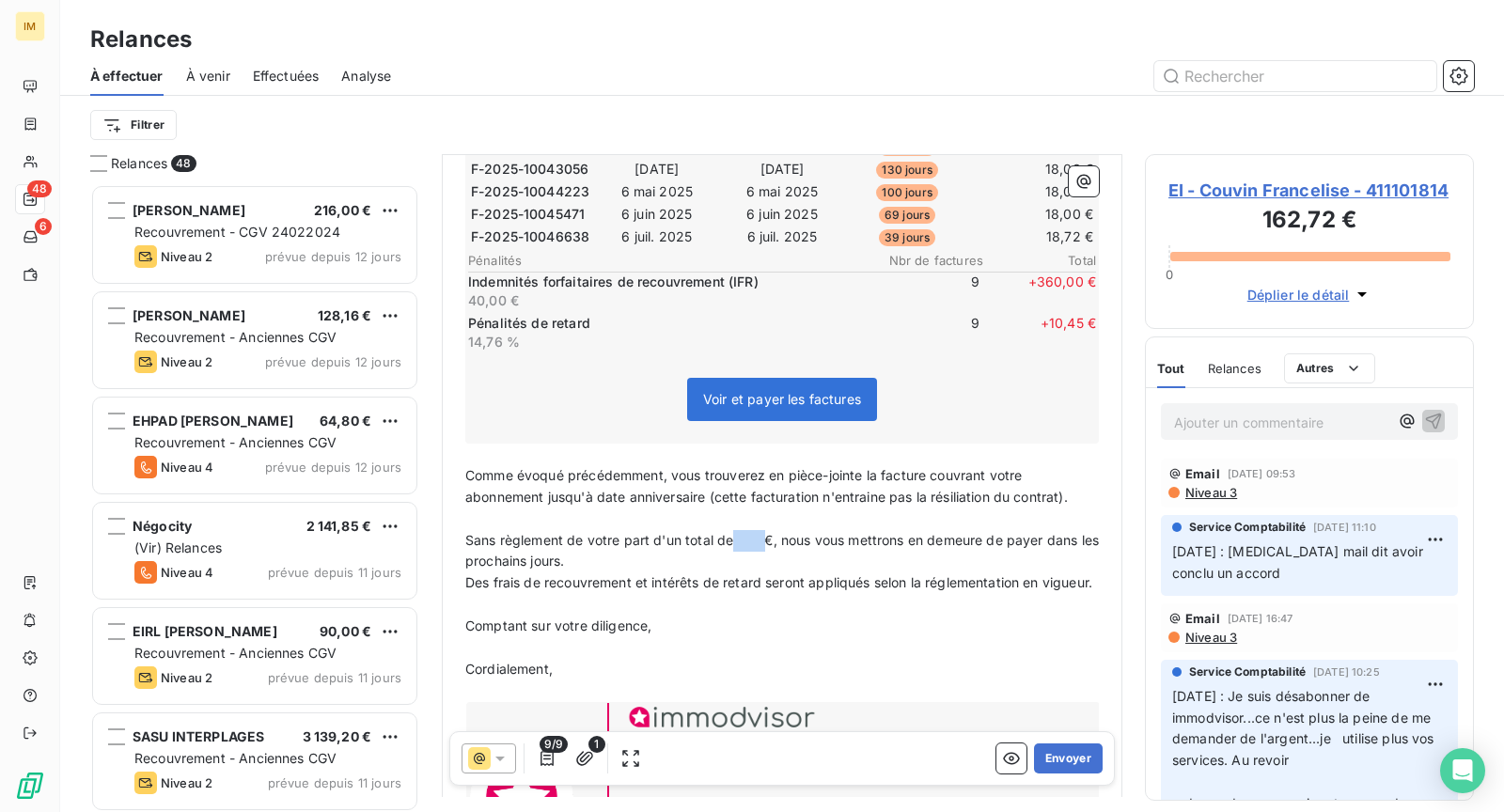
drag, startPoint x: 762, startPoint y: 529, endPoint x: 734, endPoint y: 525, distance: 28.3
click at [734, 532] on span "Sans règlement de votre part d'un total de €, nous vous mettrons en demeure de …" at bounding box center [784, 550] width 638 height 38
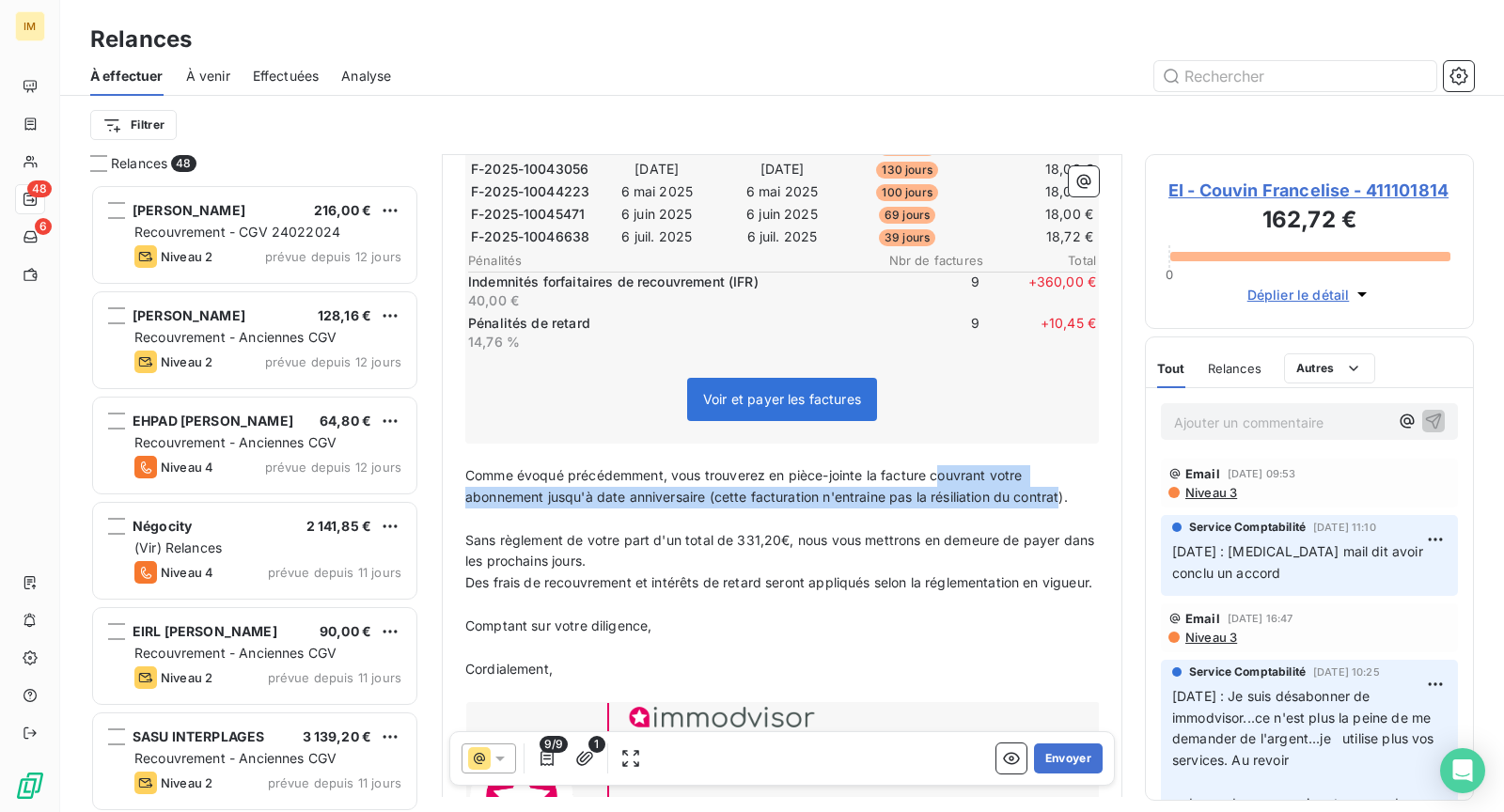
drag, startPoint x: 938, startPoint y: 465, endPoint x: 1063, endPoint y: 494, distance: 128.3
click at [1063, 494] on span "Comme évoqué précédemment, vous trouverez en pièce-jointe la facture couvrant v…" at bounding box center [767, 486] width 602 height 38
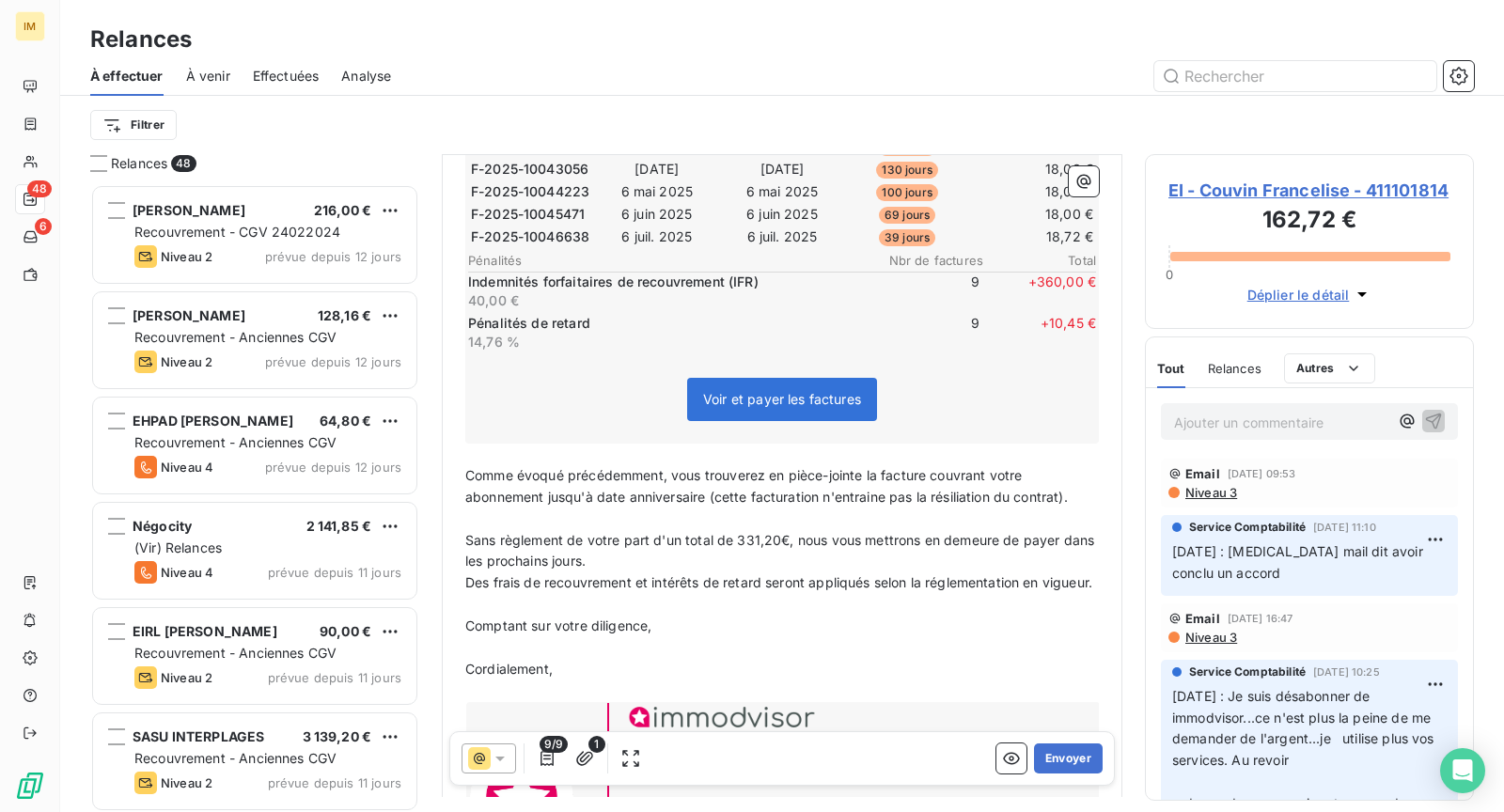
click at [1072, 489] on p "Comme évoqué précédemment, vous trouverez en pièce-jointe la facture couvrant v…" at bounding box center [782, 487] width 634 height 43
drag, startPoint x: 1074, startPoint y: 490, endPoint x: 703, endPoint y: 490, distance: 371.0
click at [703, 490] on p "Comme évoqué précédemment, vous trouverez en pièce-jointe la facture couvrant v…" at bounding box center [782, 487] width 634 height 43
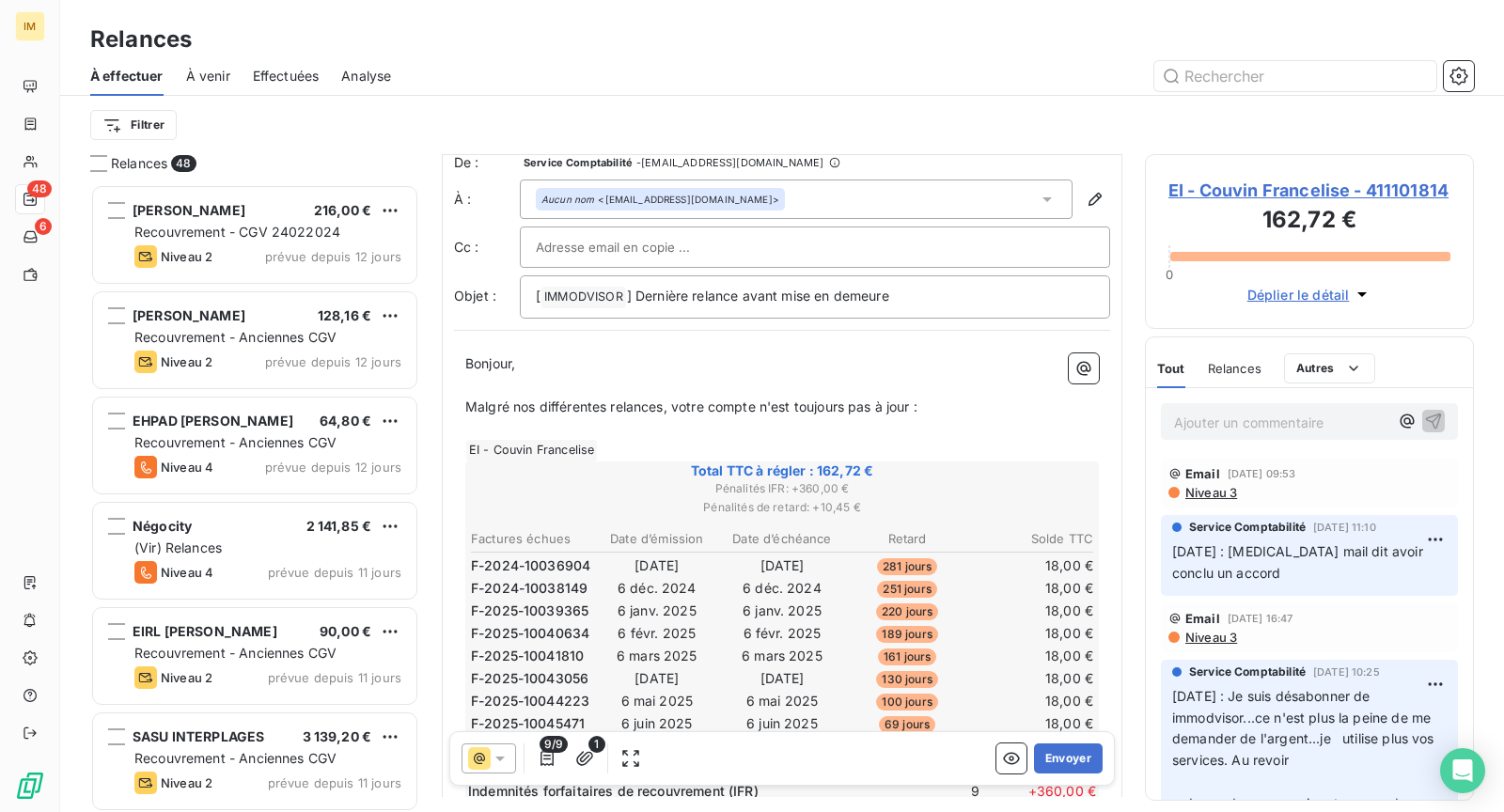
scroll to position [0, 0]
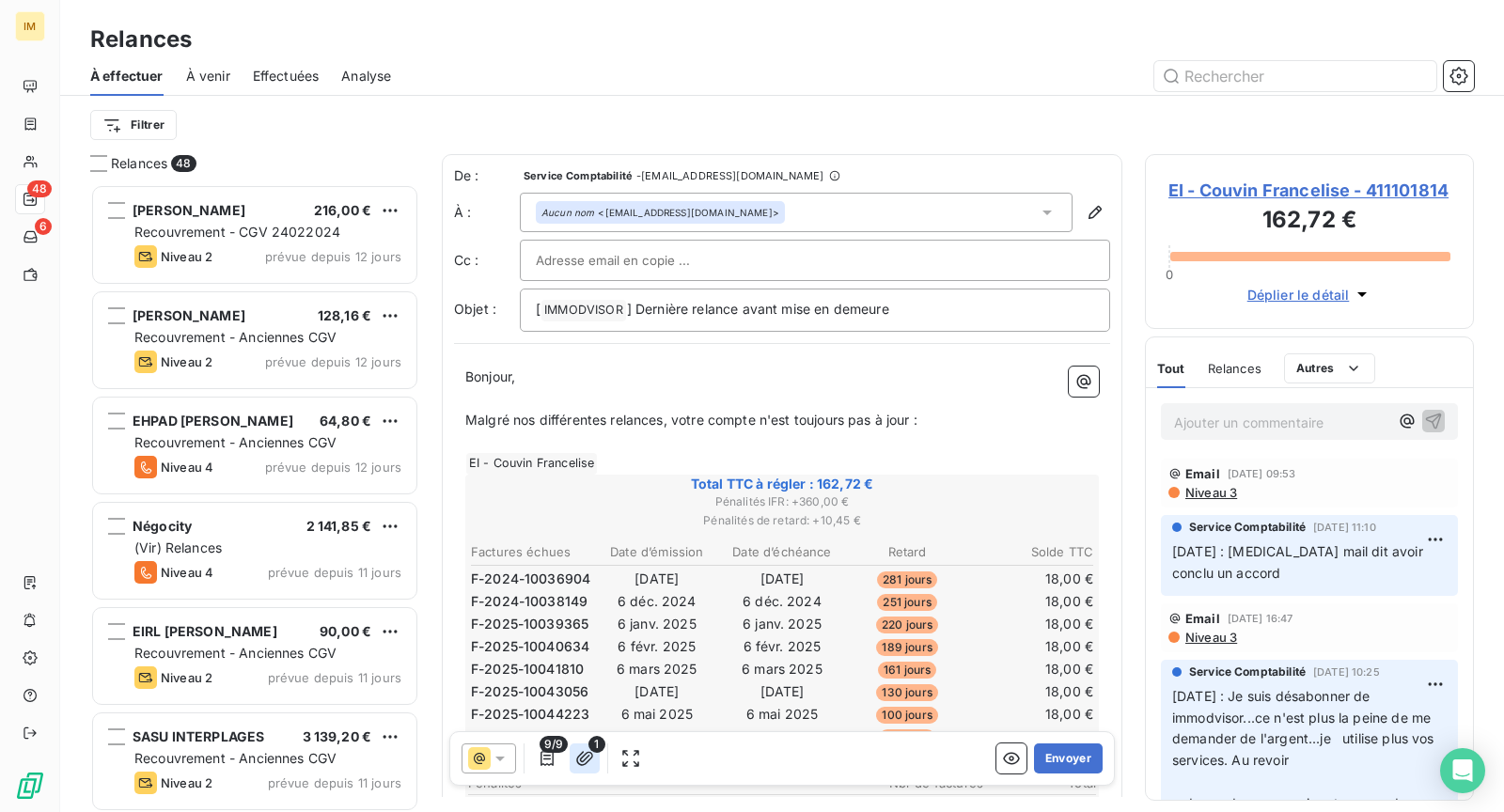
click at [590, 755] on icon "button" at bounding box center [585, 758] width 17 height 14
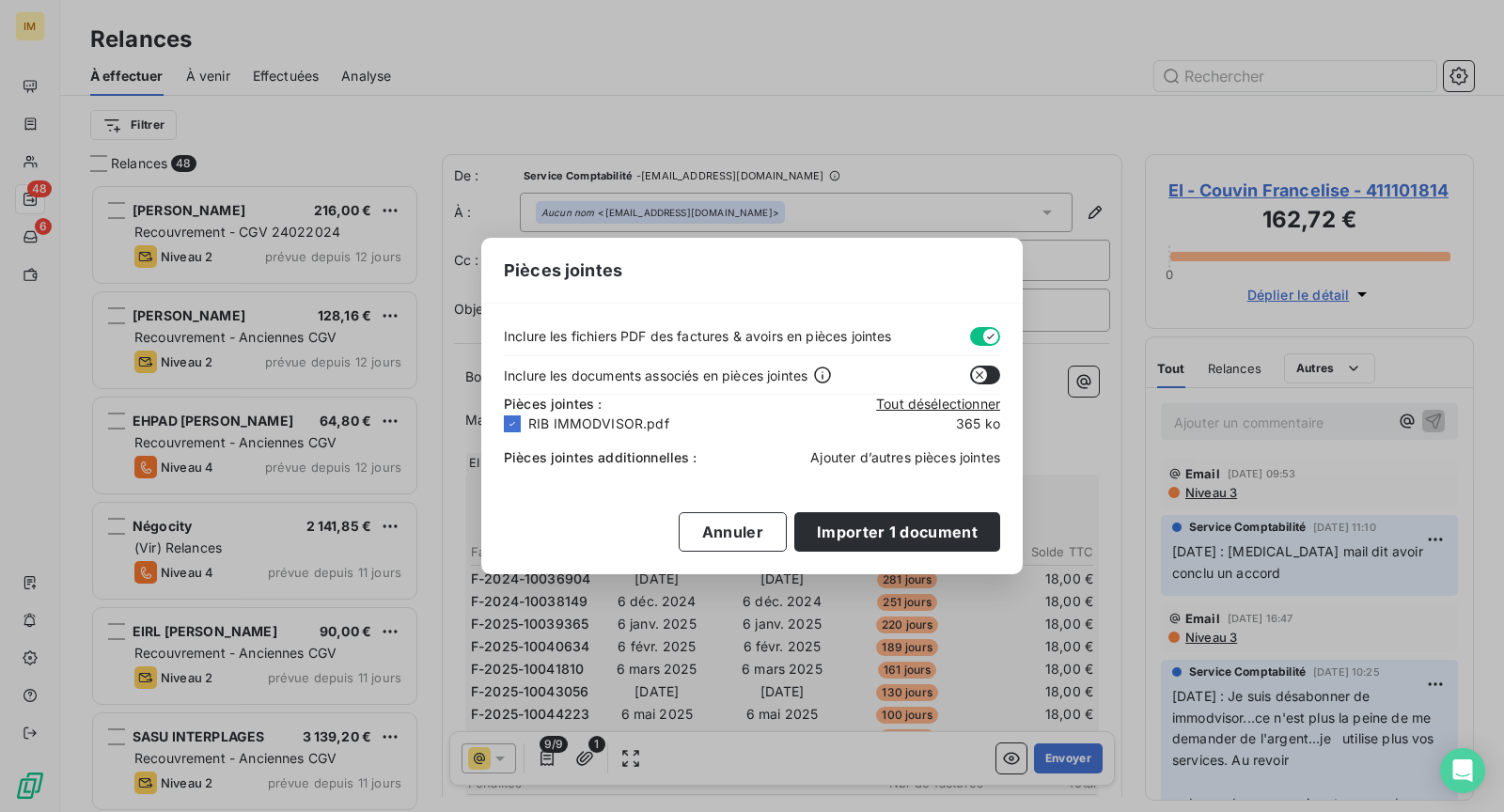
click at [905, 449] on span "Ajouter d’autres pièces jointes" at bounding box center [905, 457] width 190 height 16
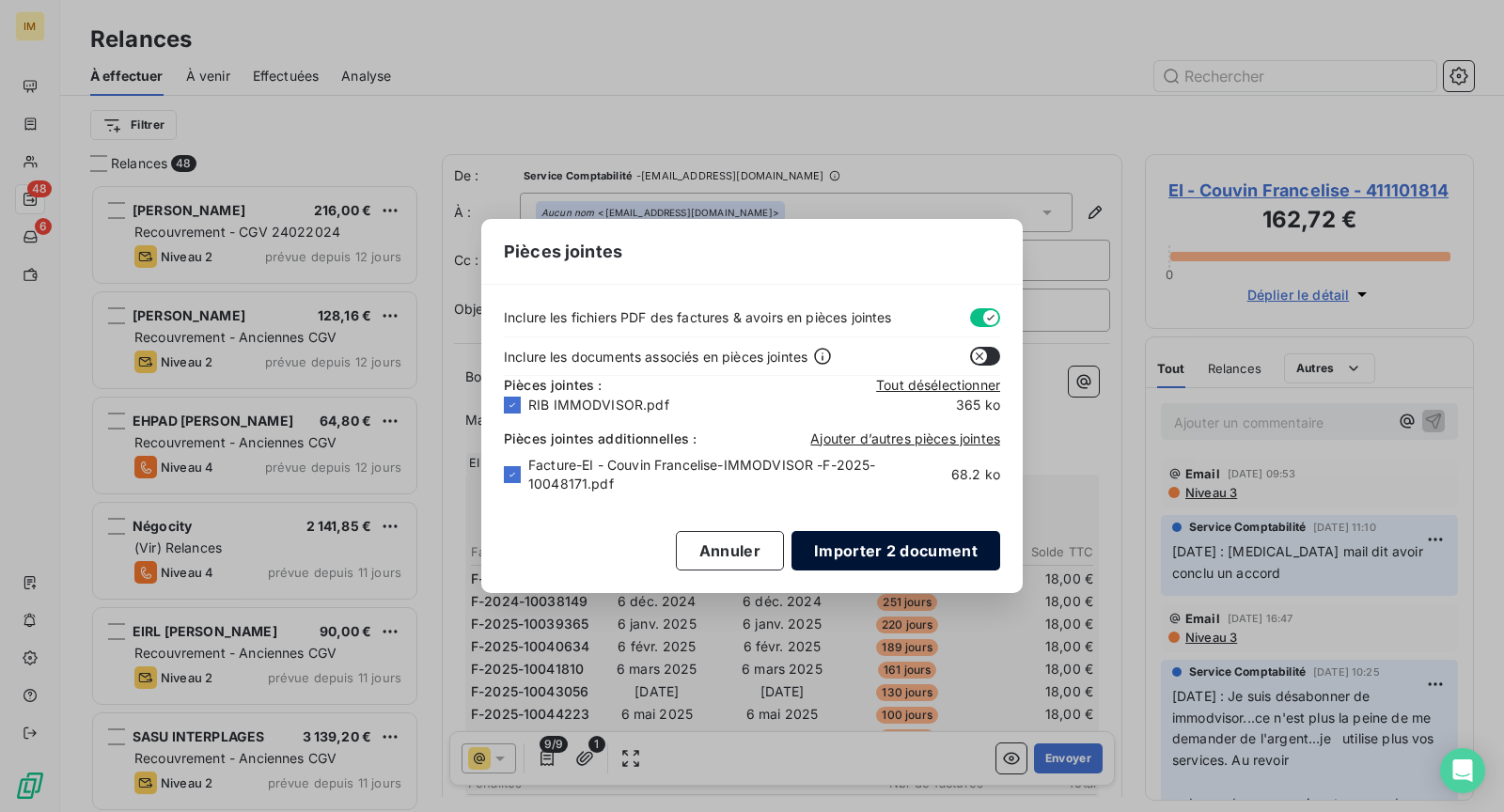
click at [927, 547] on button "Importer 2 document" at bounding box center [896, 550] width 209 height 39
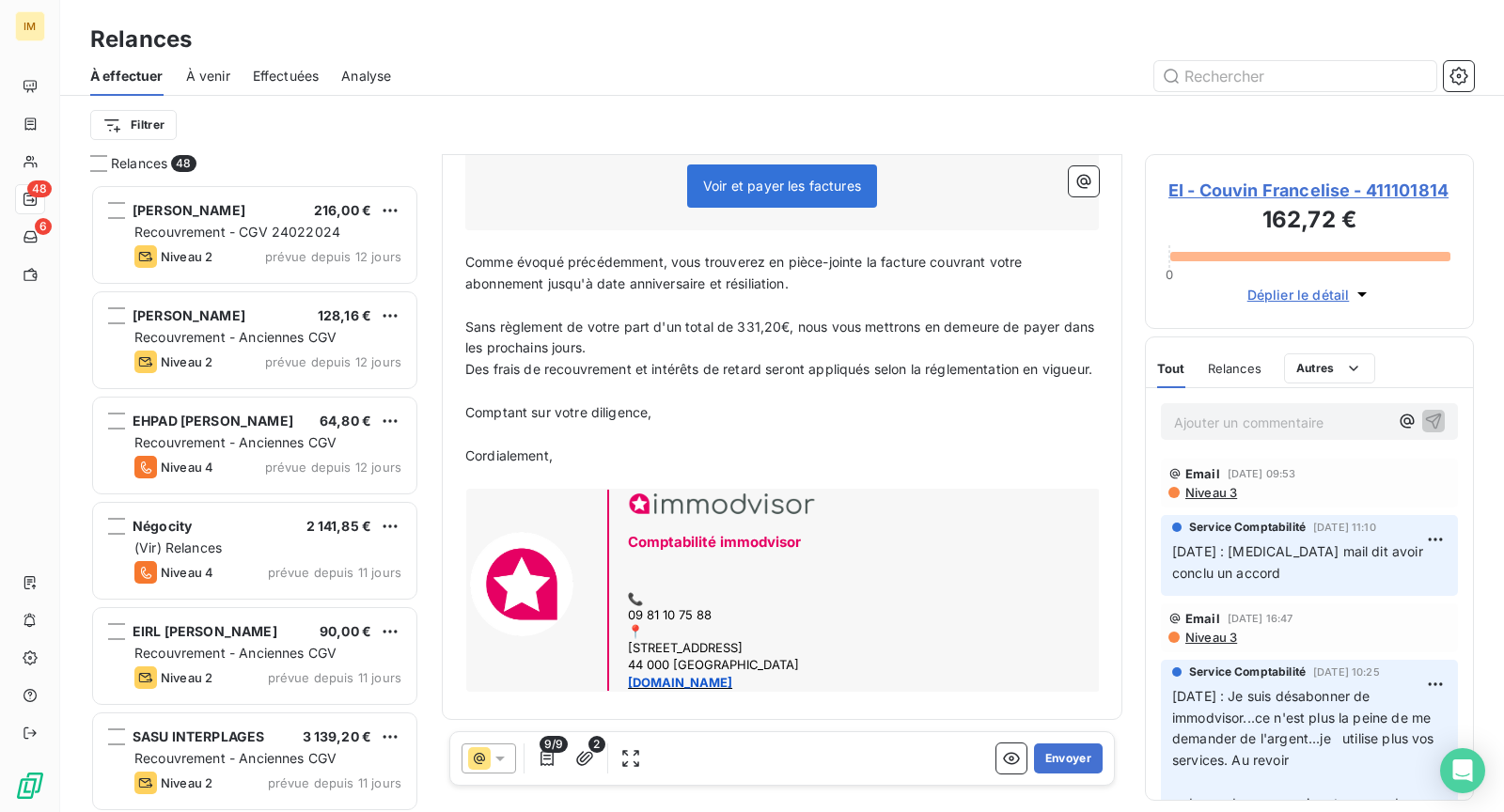
scroll to position [749, 0]
click at [1046, 757] on button "Envoyer" at bounding box center [1068, 758] width 68 height 30
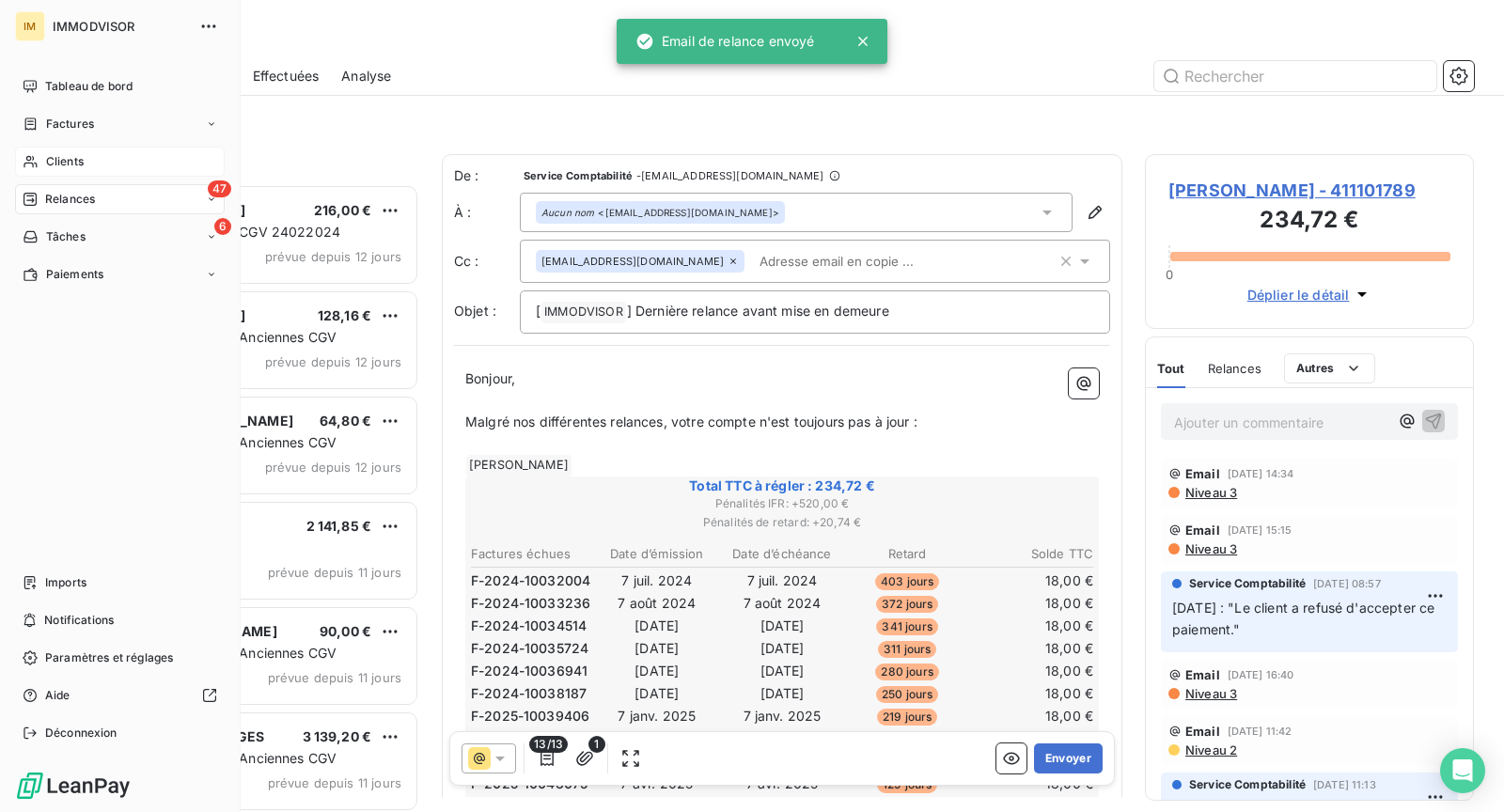
click at [61, 168] on span "Clients" at bounding box center [64, 162] width 38 height 17
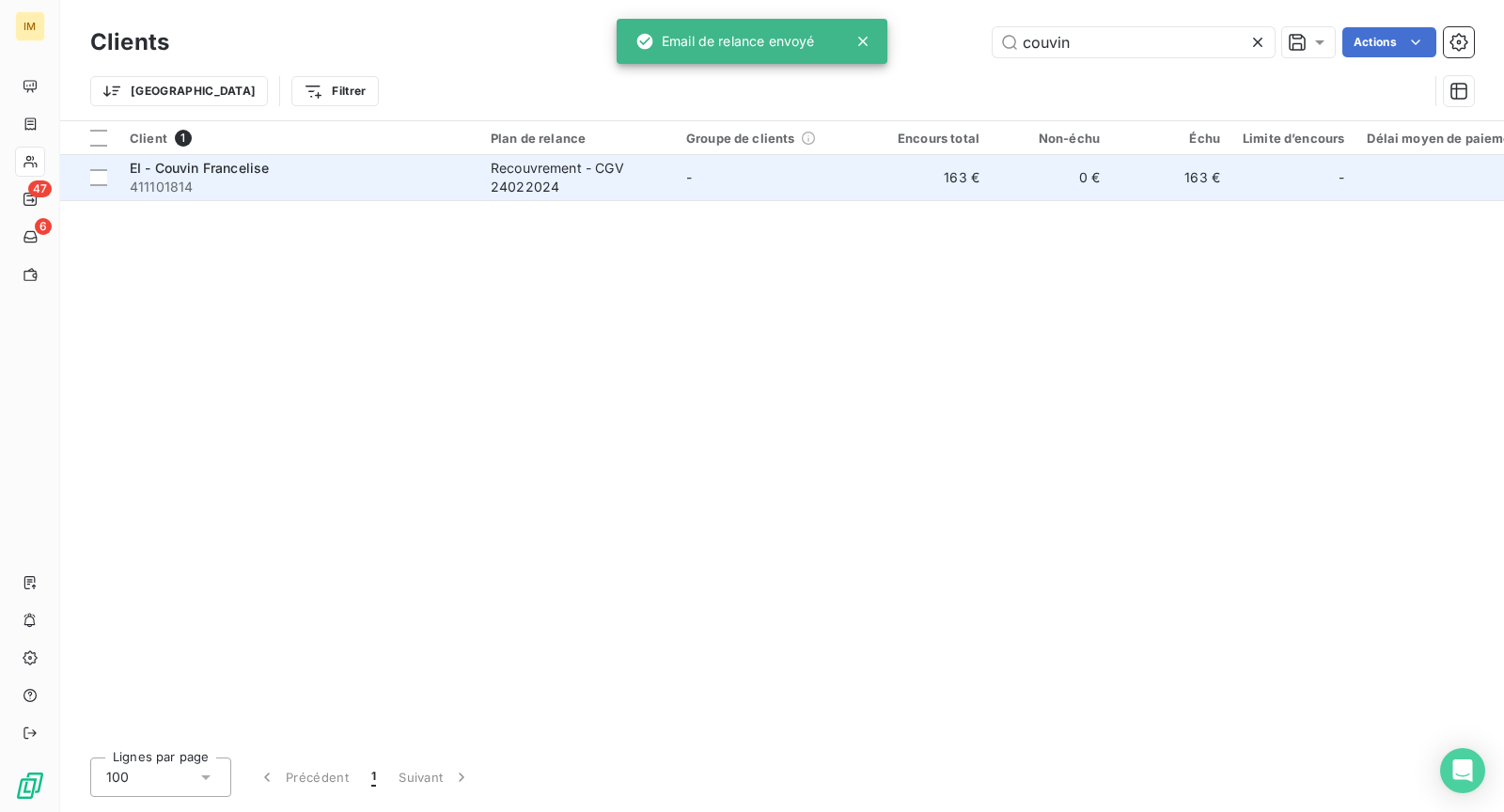
click at [230, 191] on span "411101814" at bounding box center [299, 188] width 339 height 19
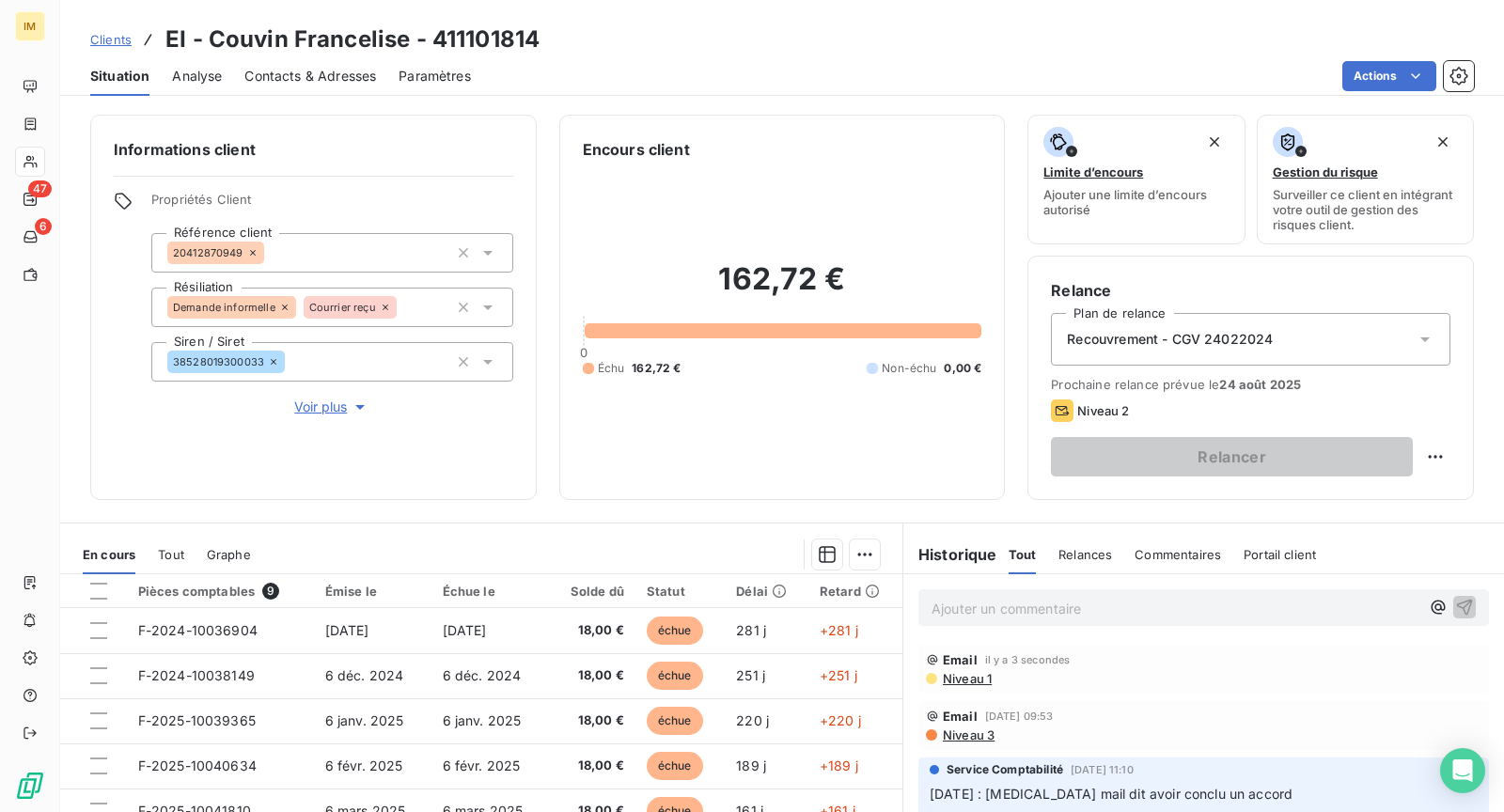
click at [329, 413] on span "Voir plus" at bounding box center [332, 407] width 75 height 19
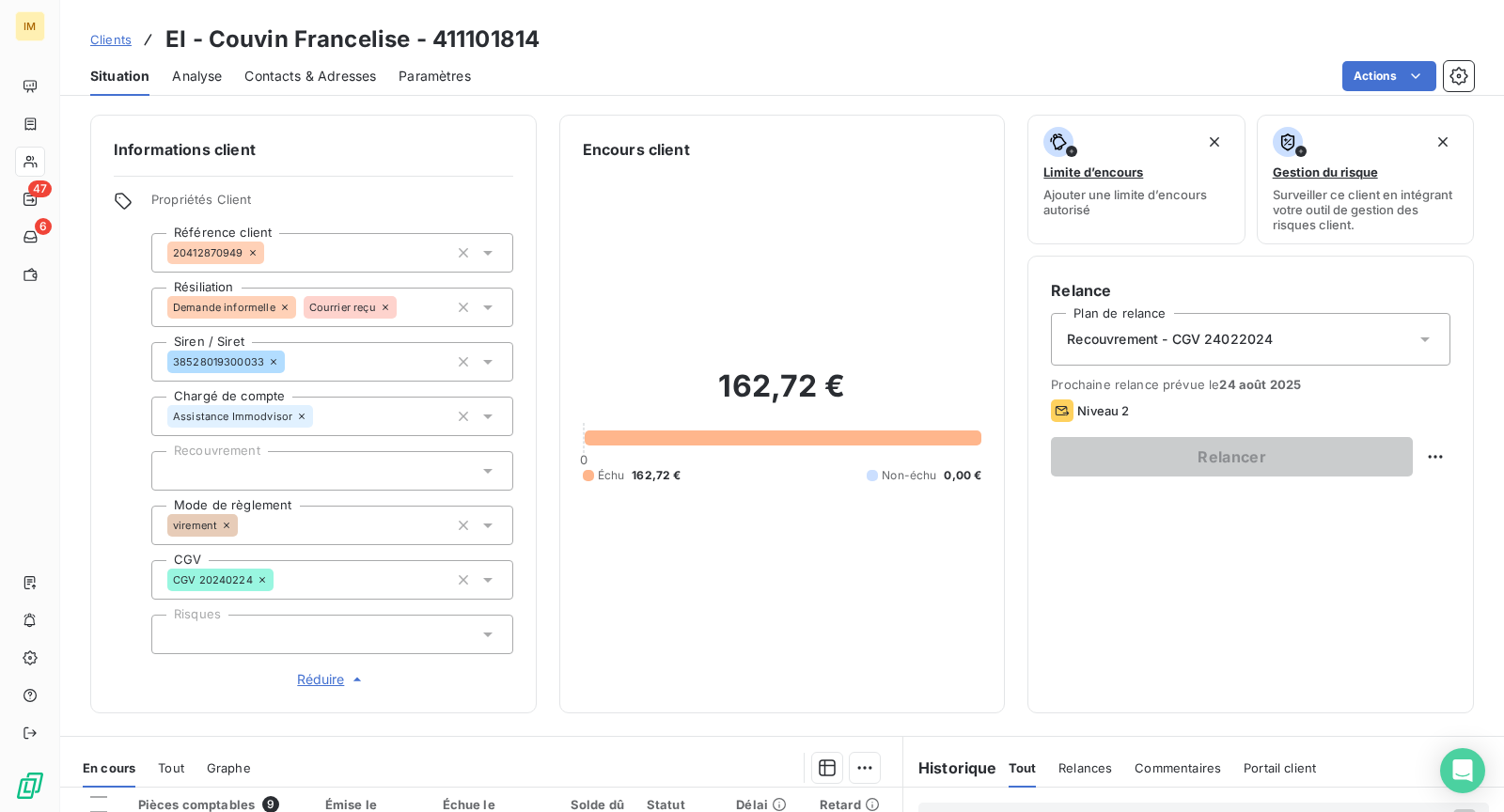
click at [351, 473] on div at bounding box center [332, 470] width 362 height 39
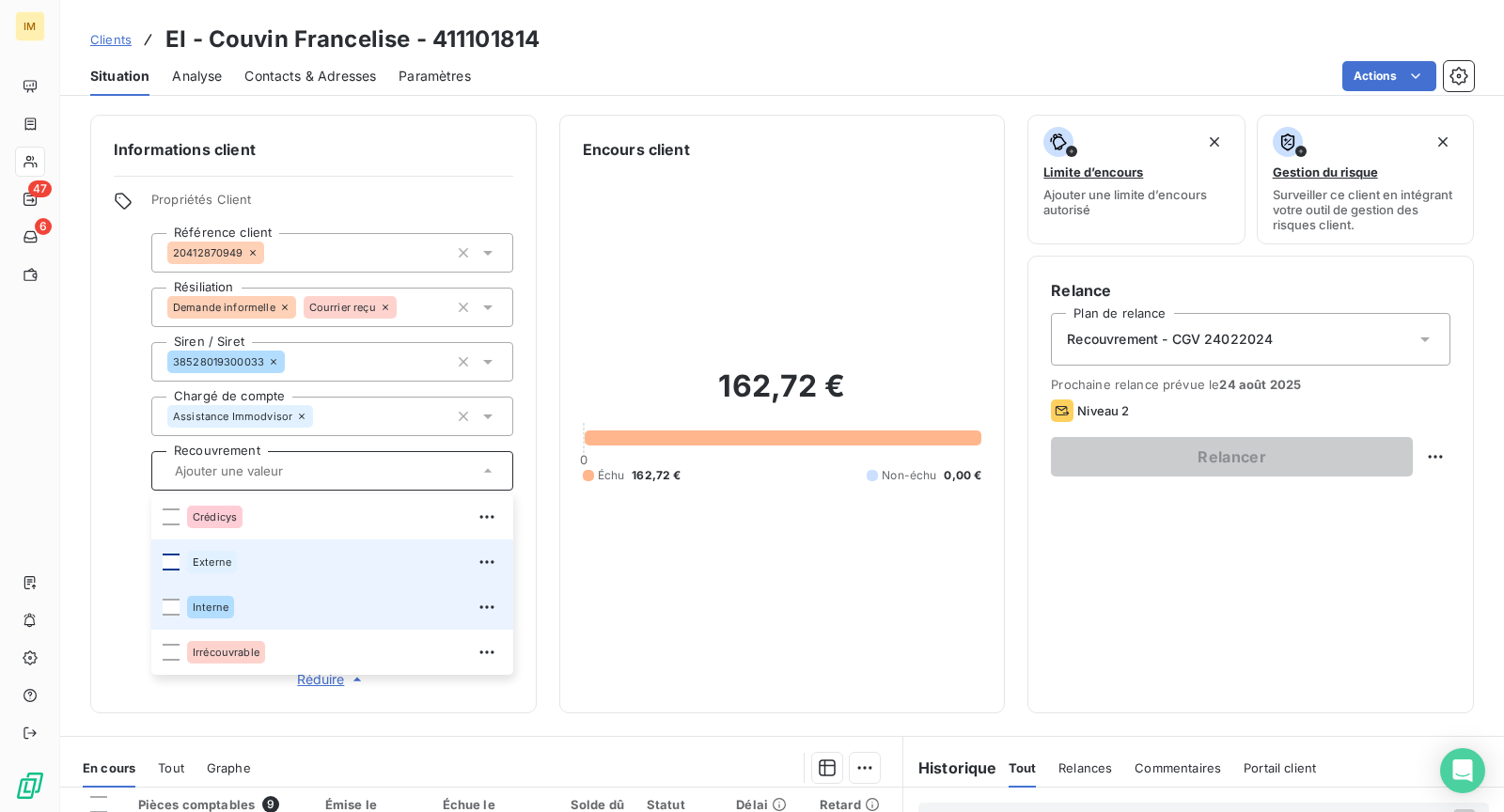
drag, startPoint x: 239, startPoint y: 597, endPoint x: 174, endPoint y: 556, distance: 76.9
click at [239, 597] on div "Interne" at bounding box center [344, 607] width 315 height 30
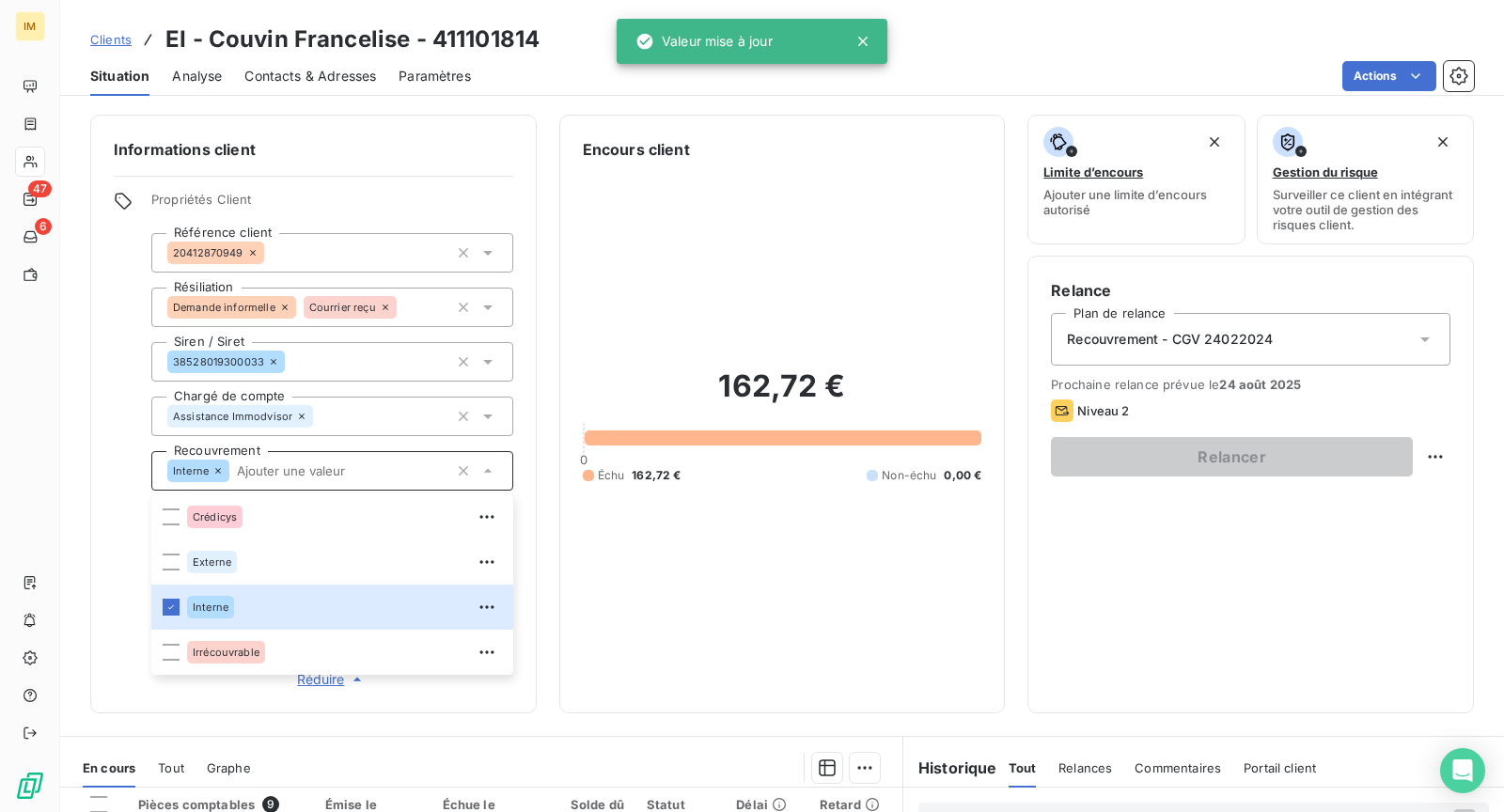
click at [115, 402] on div "Propriétés Client Référence client 20412870949 Résiliation Demande informelle […" at bounding box center [313, 441] width 399 height 498
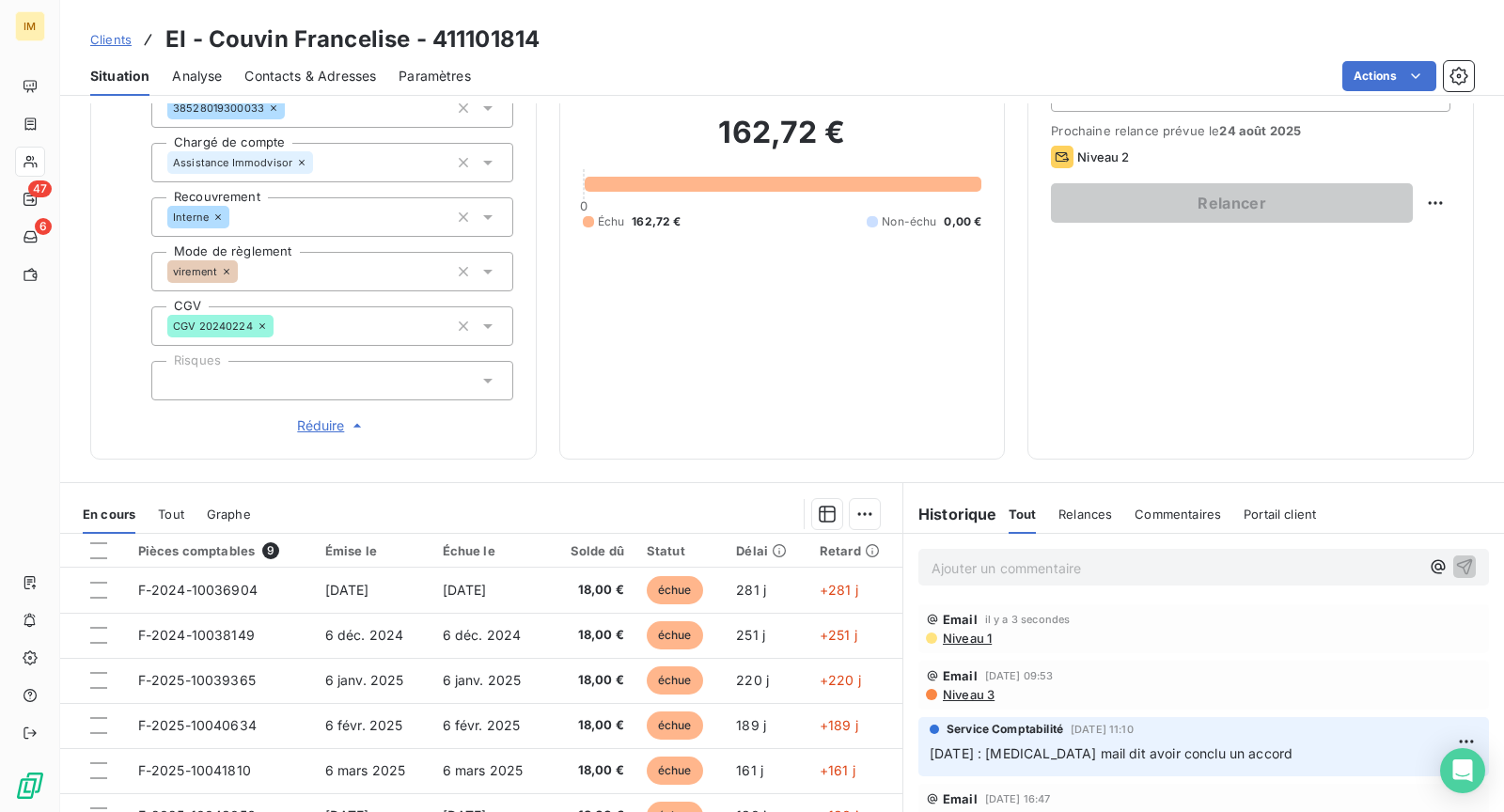
scroll to position [392, 0]
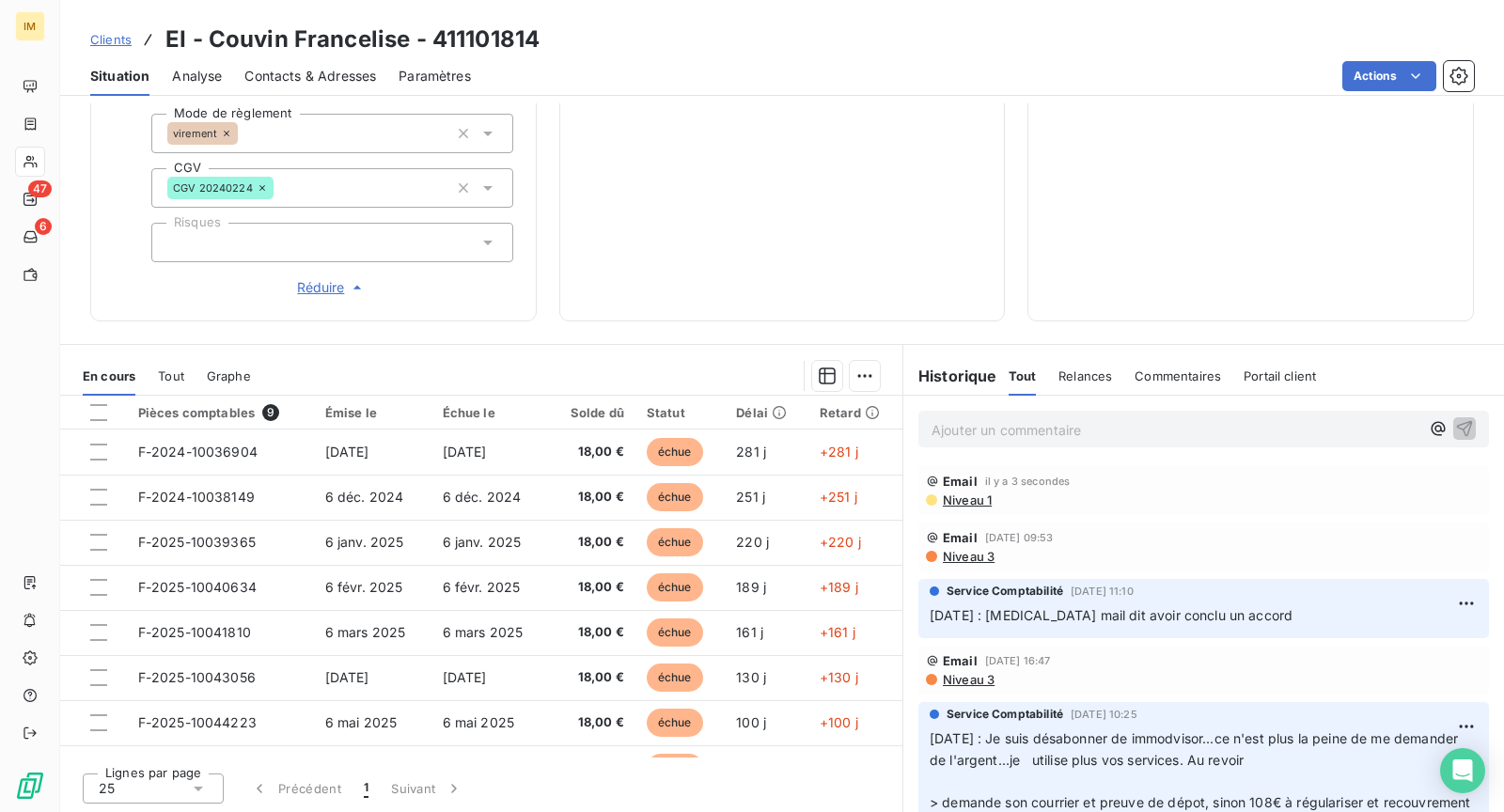
click at [956, 498] on span "Niveau 1" at bounding box center [966, 500] width 51 height 15
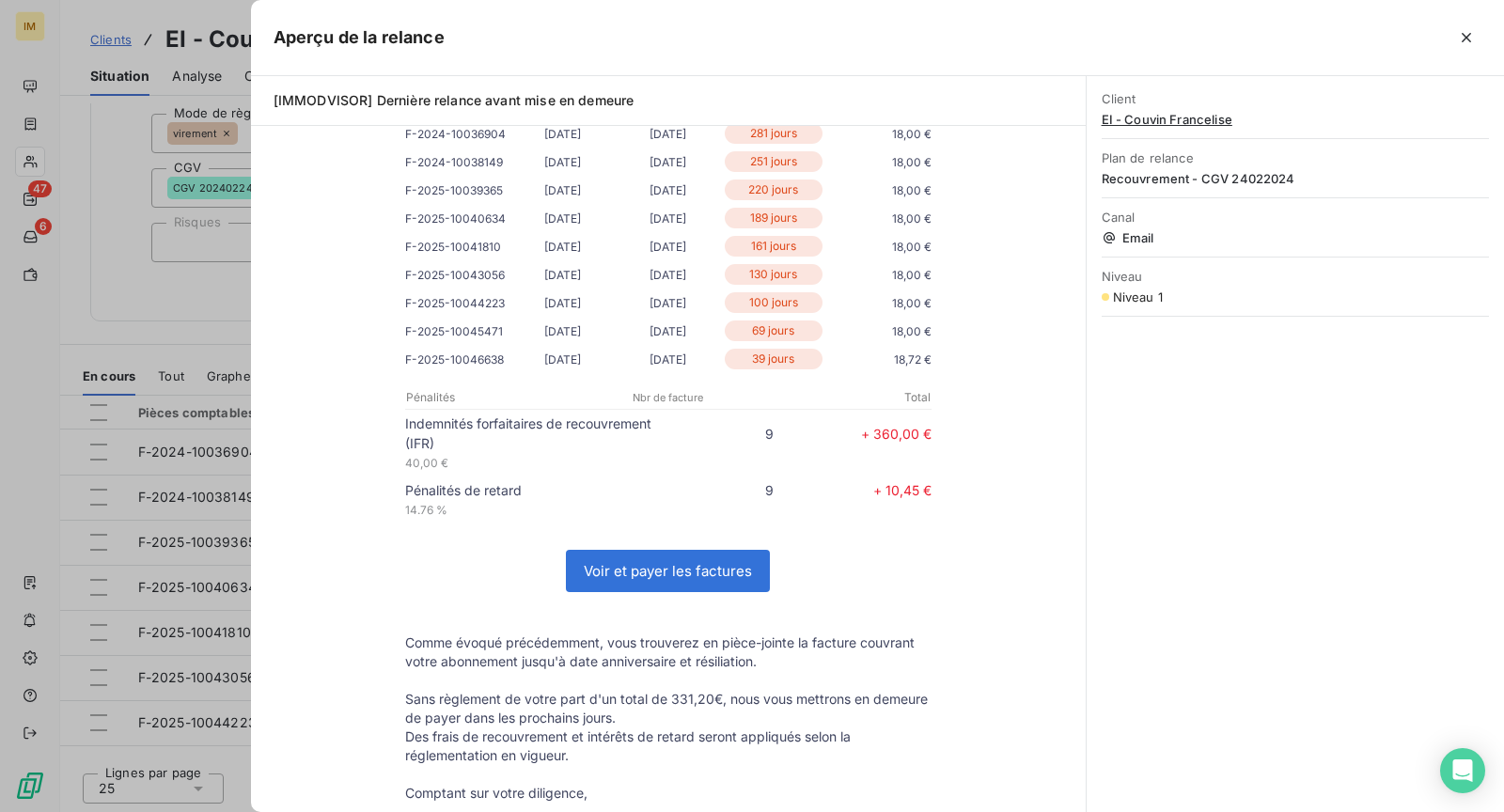
scroll to position [546, 0]
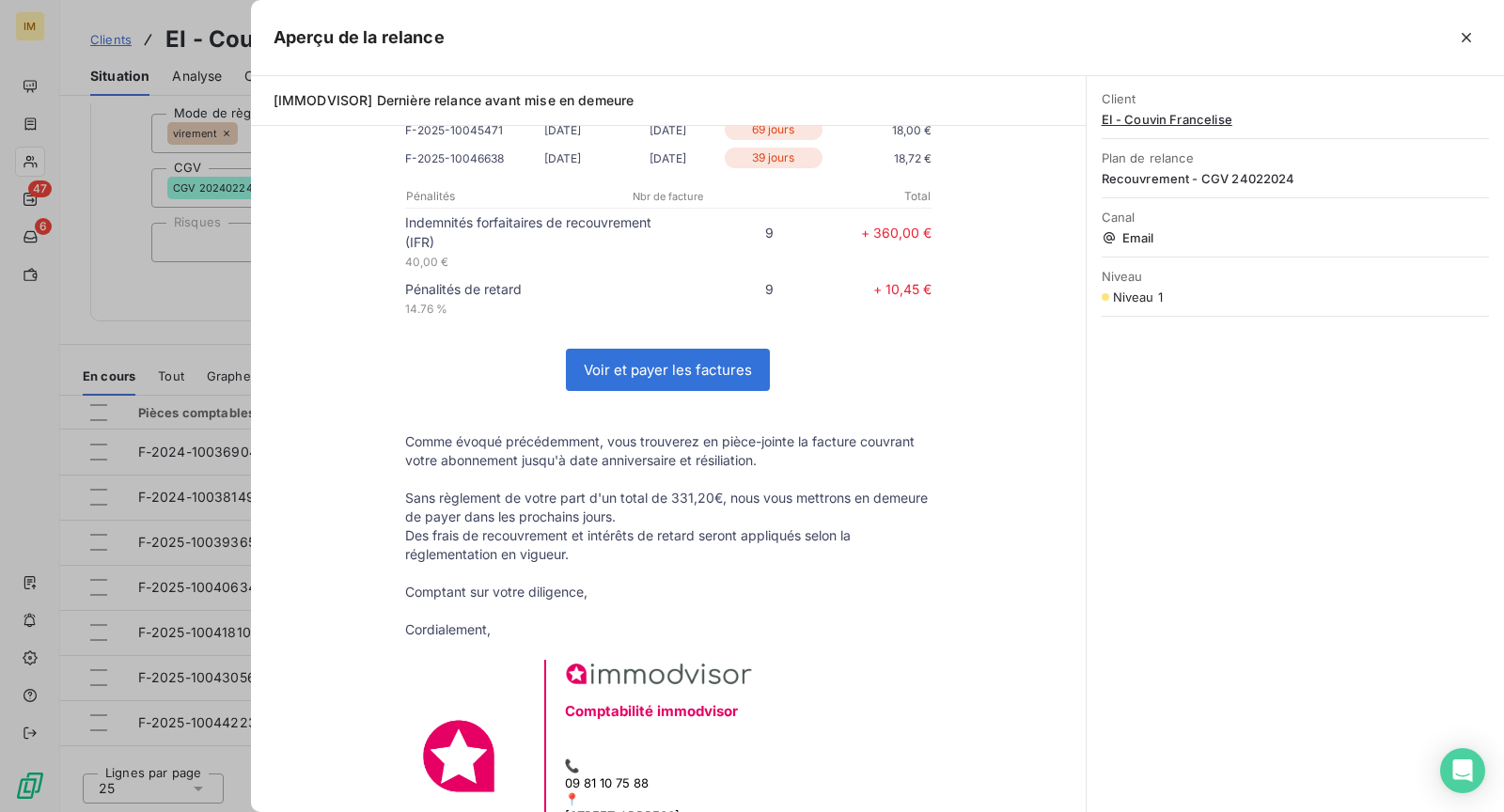
click at [142, 293] on div at bounding box center [752, 406] width 1504 height 812
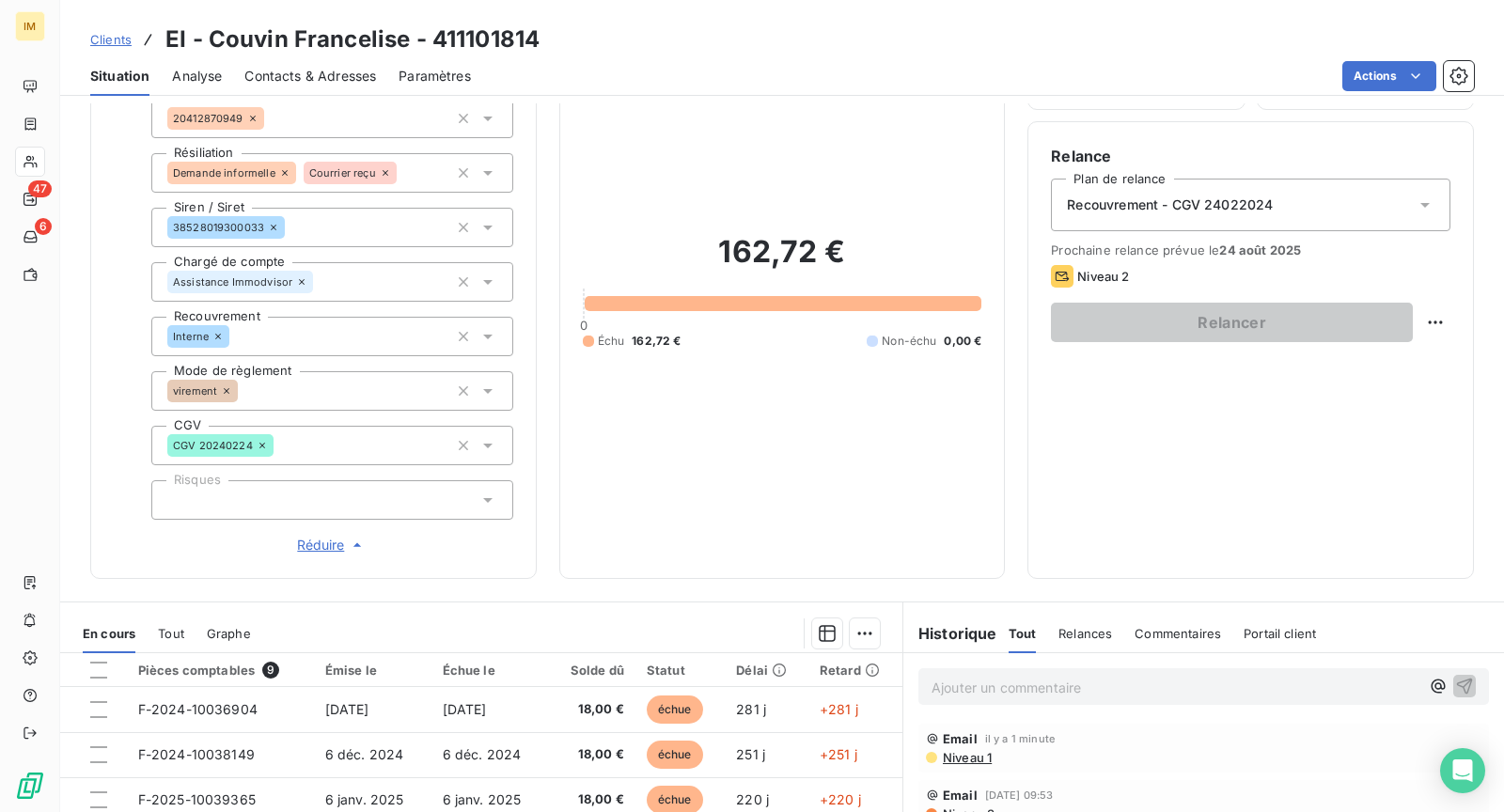
scroll to position [0, 0]
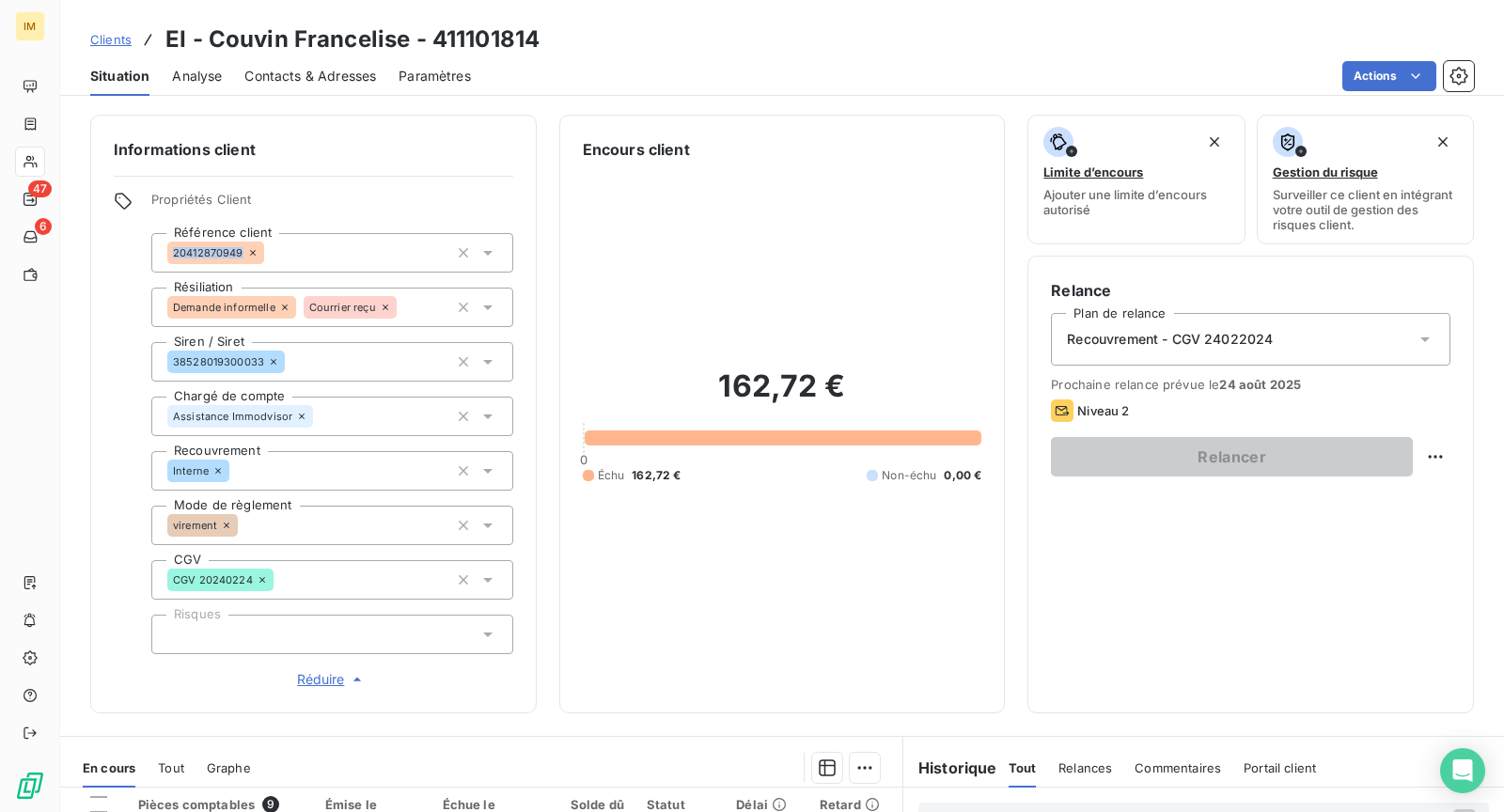
copy span "20412870949"
drag, startPoint x: 241, startPoint y: 252, endPoint x: 96, endPoint y: 343, distance: 171.2
click at [98, 335] on div "Informations client Propriétés Client Référence client 20412870949 Résiliation …" at bounding box center [314, 414] width 446 height 598
drag, startPoint x: 80, startPoint y: 420, endPoint x: 310, endPoint y: 351, distance: 240.1
click at [80, 420] on div "Informations client Propriétés Client Référence client 20412870949 Résiliation …" at bounding box center [782, 414] width 1444 height 598
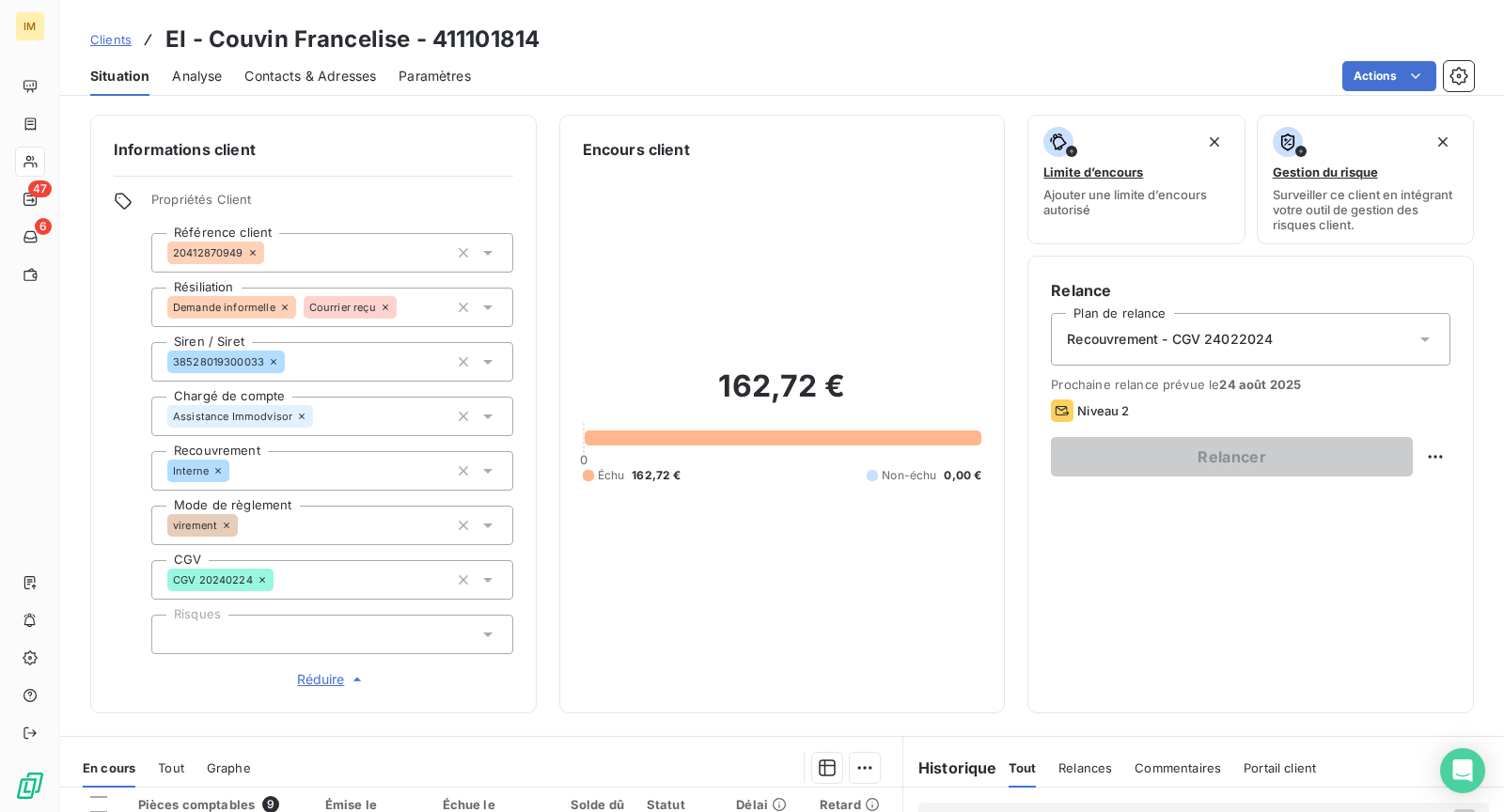
copy div
drag, startPoint x: 265, startPoint y: 362, endPoint x: 87, endPoint y: 425, distance: 188.8
click at [87, 425] on div "Informations client Propriétés Client Référence client 20412870949 Résiliation …" at bounding box center [782, 414] width 1444 height 598
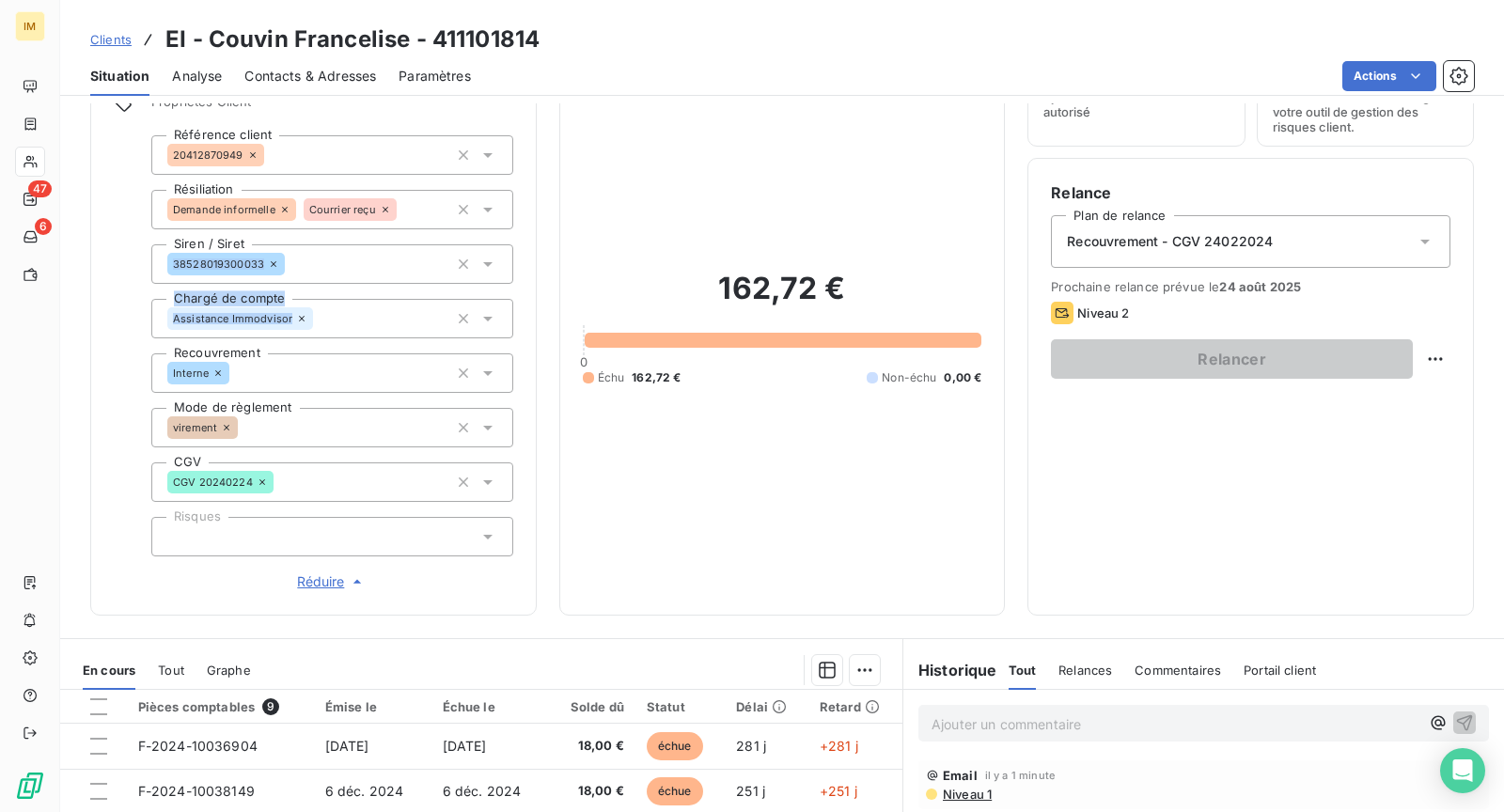
scroll to position [184, 0]
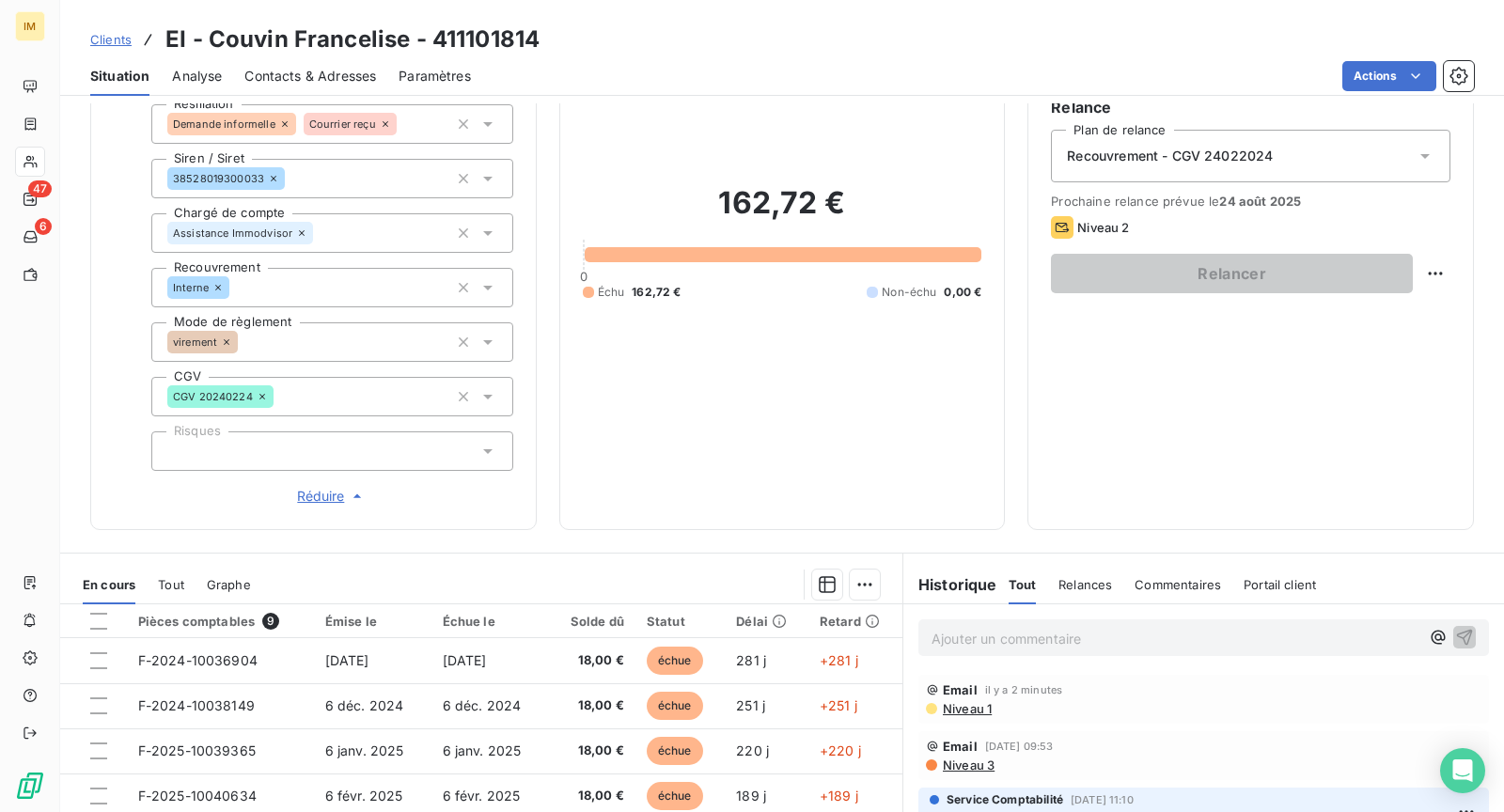
click at [958, 690] on span "Email" at bounding box center [960, 690] width 35 height 15
click at [962, 714] on span "Niveau 1" at bounding box center [966, 709] width 51 height 15
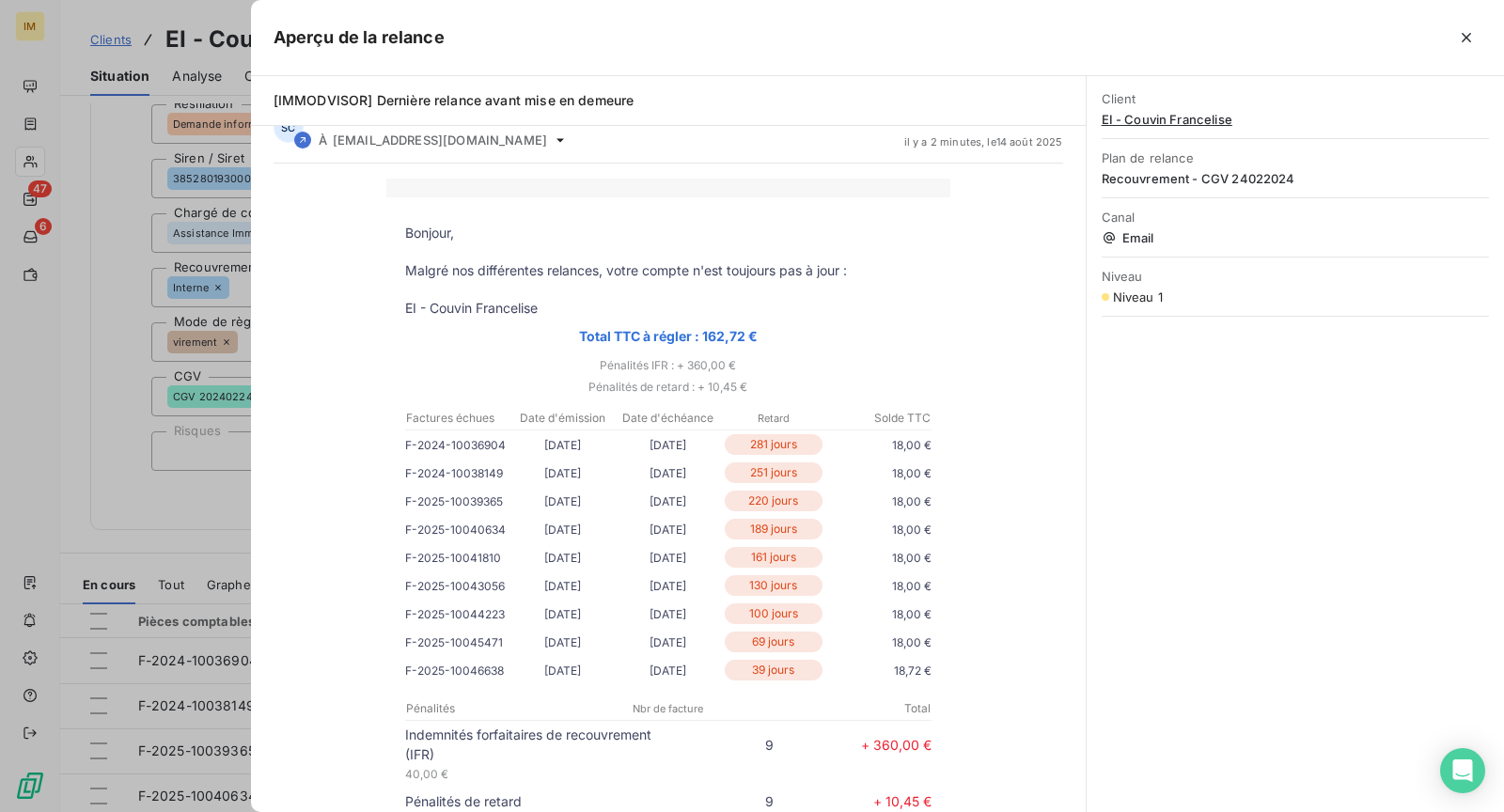
scroll to position [0, 0]
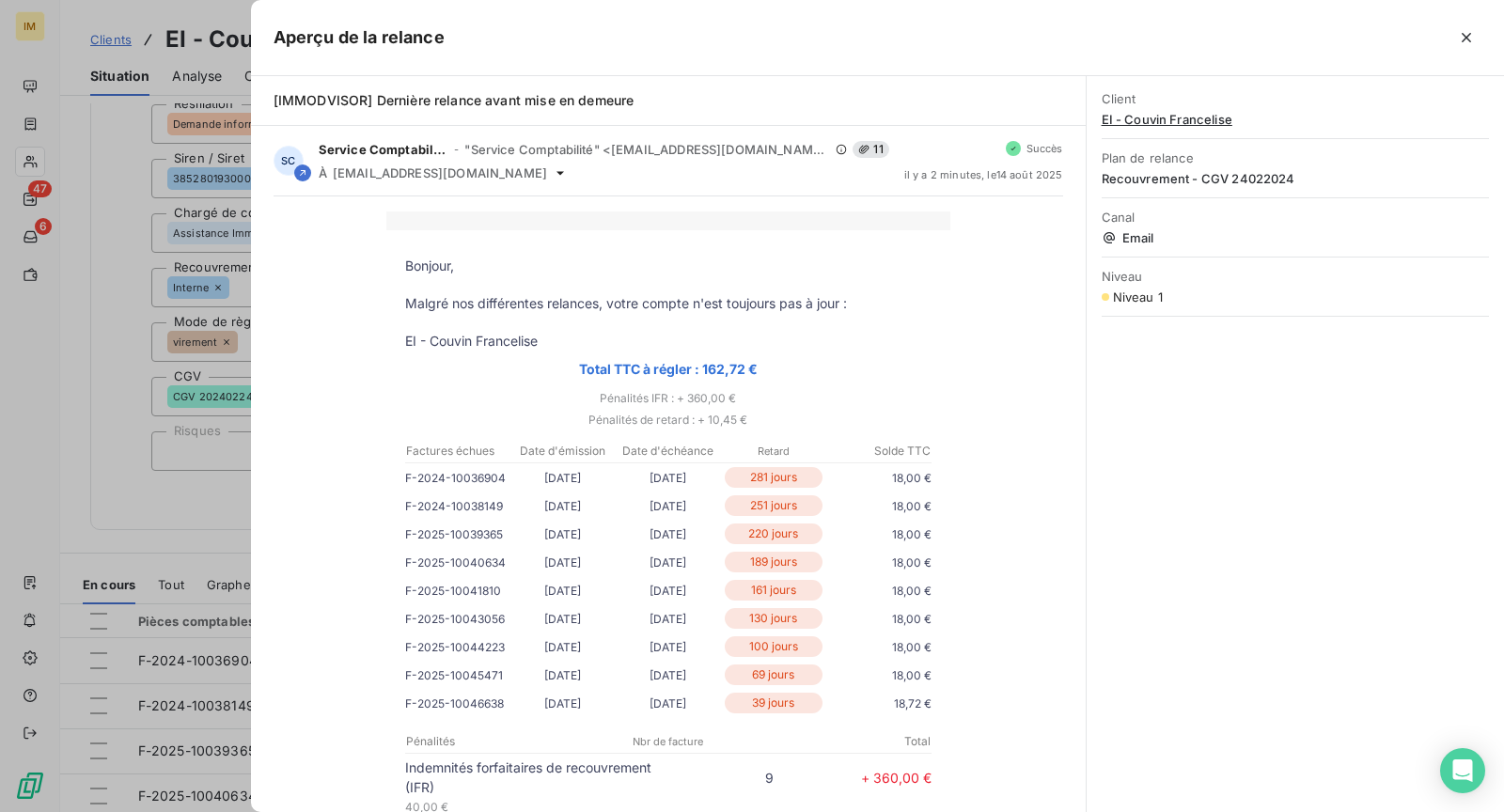
click at [1466, 37] on icon "button" at bounding box center [1467, 38] width 19 height 19
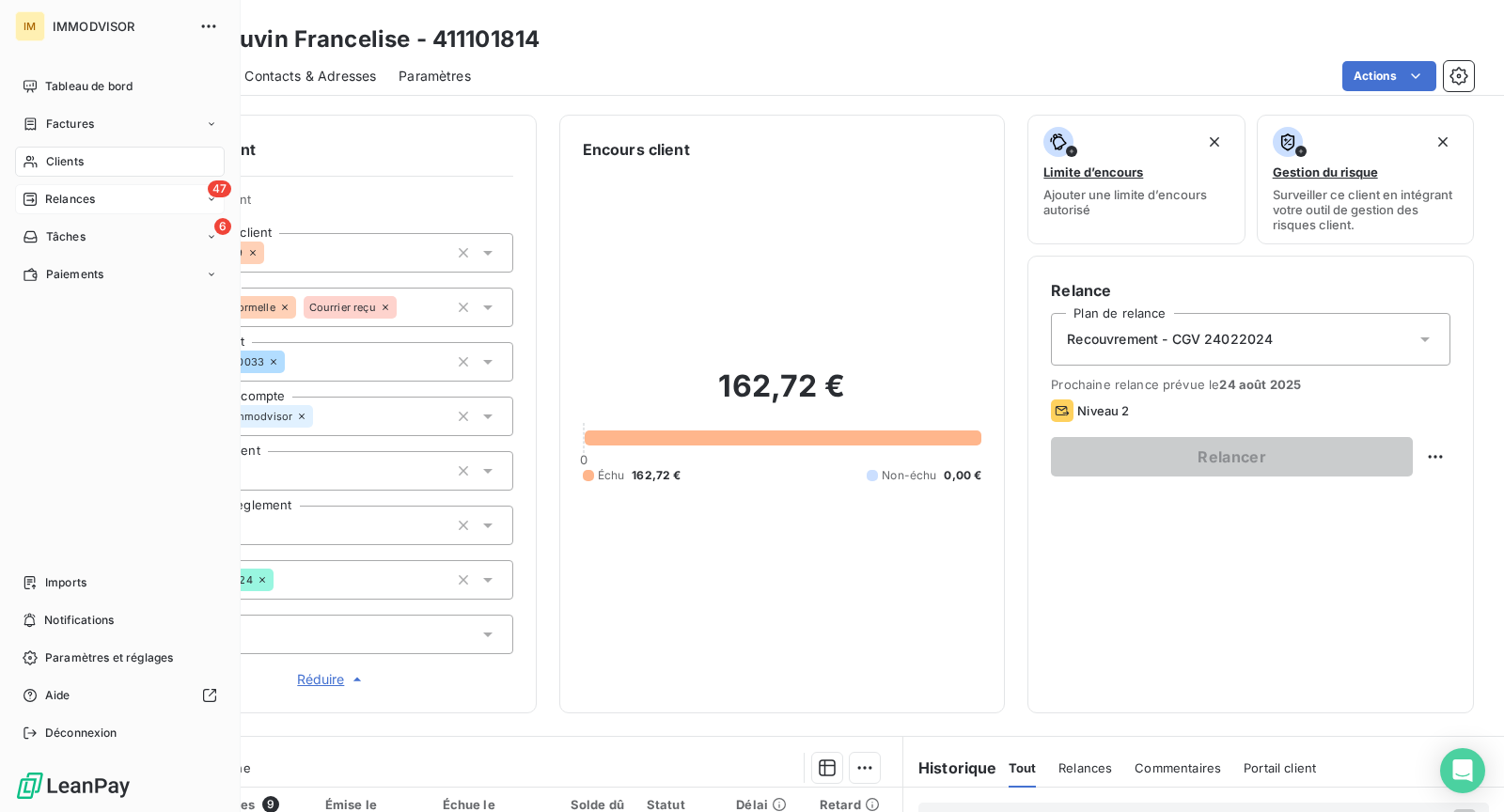
click at [39, 199] on div "Relances" at bounding box center [58, 199] width 72 height 17
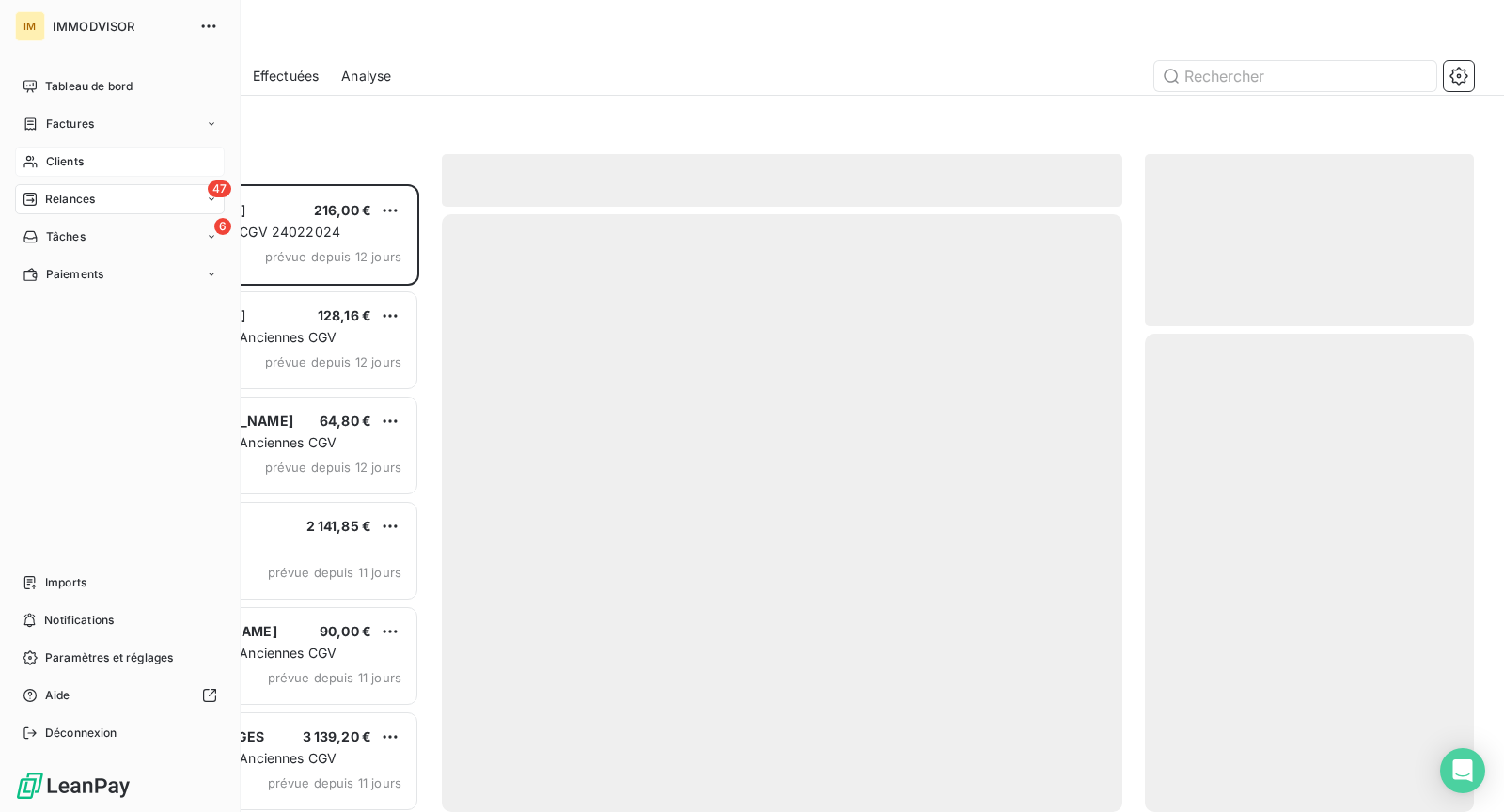
scroll to position [613, 313]
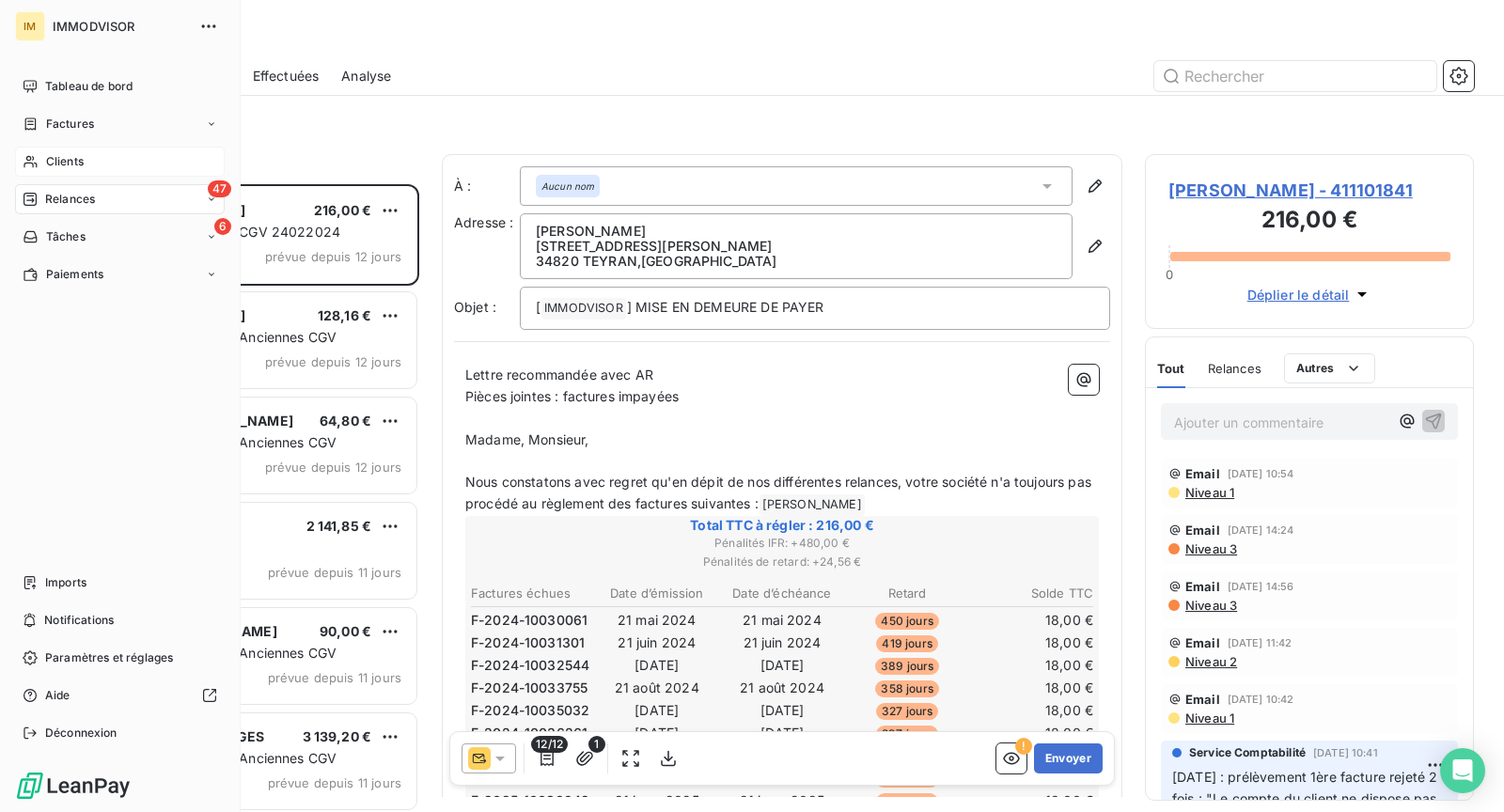
click at [31, 159] on icon at bounding box center [30, 162] width 16 height 15
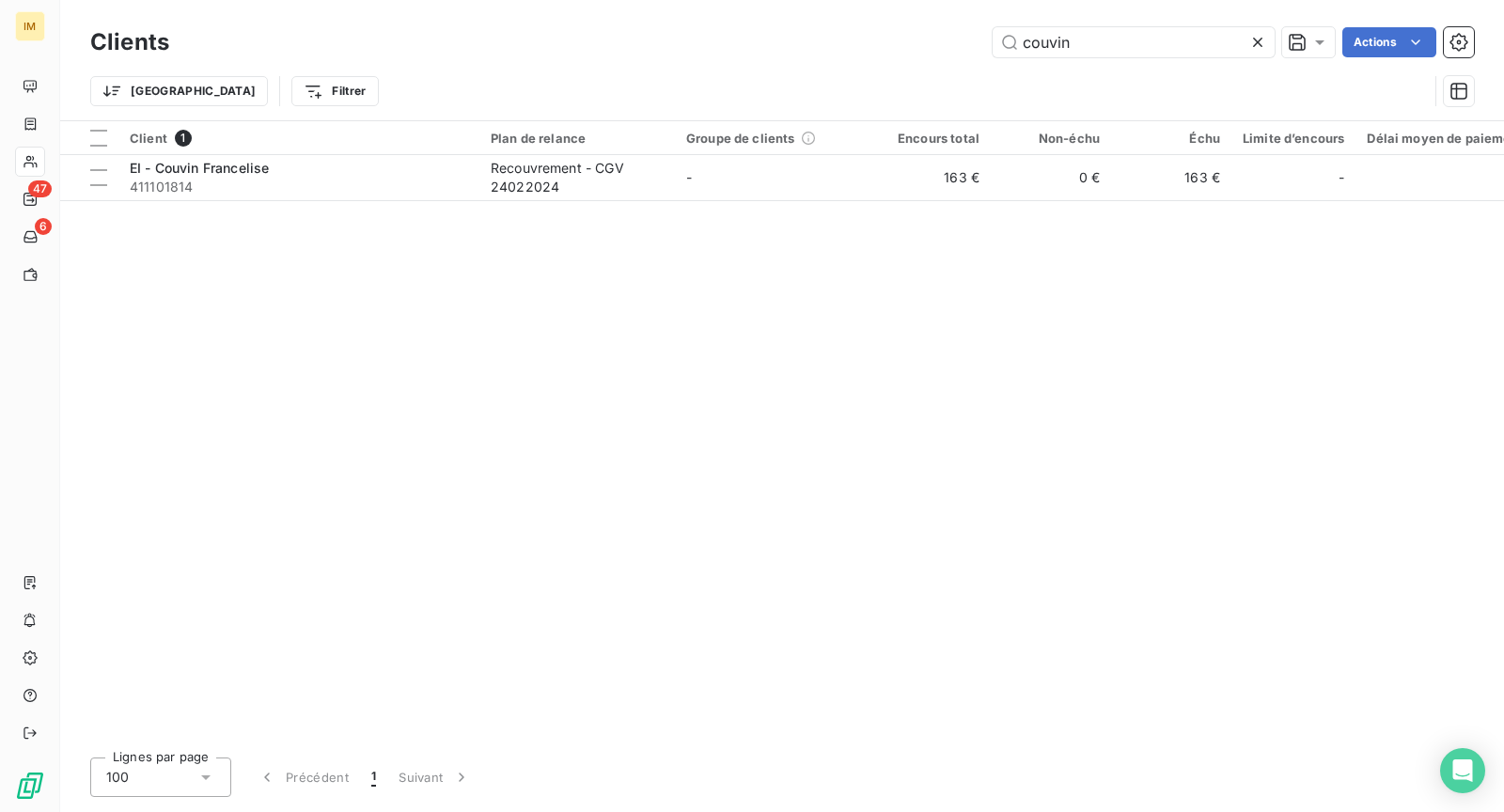
click at [1348, 244] on div "Client 1 Plan de relance Groupe de clients Encours total Non-échu Échu Limite d…" at bounding box center [782, 432] width 1444 height 622
click at [1262, 42] on icon at bounding box center [1259, 42] width 19 height 19
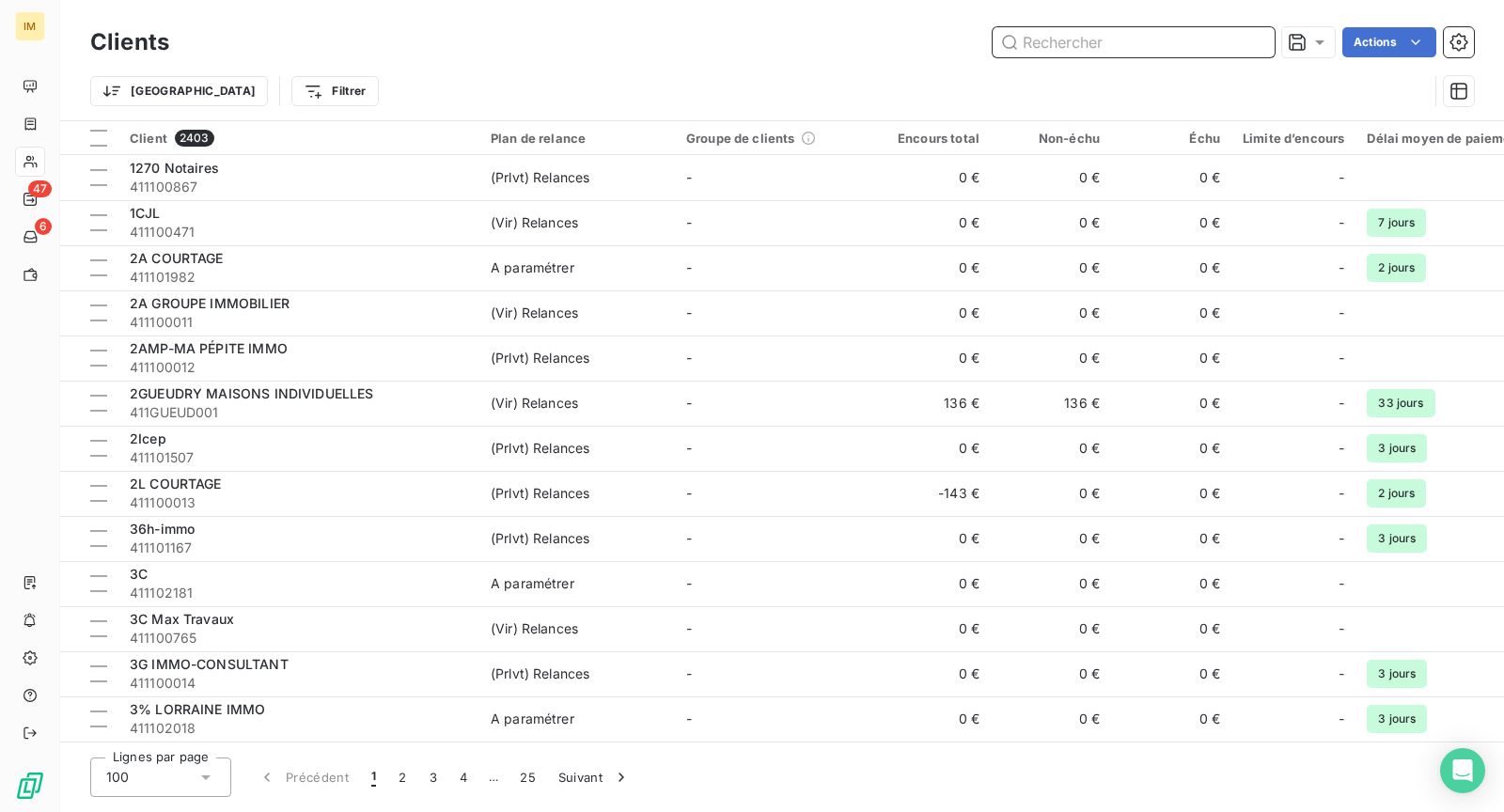
click at [1265, 48] on input "text" at bounding box center [1134, 41] width 282 height 30
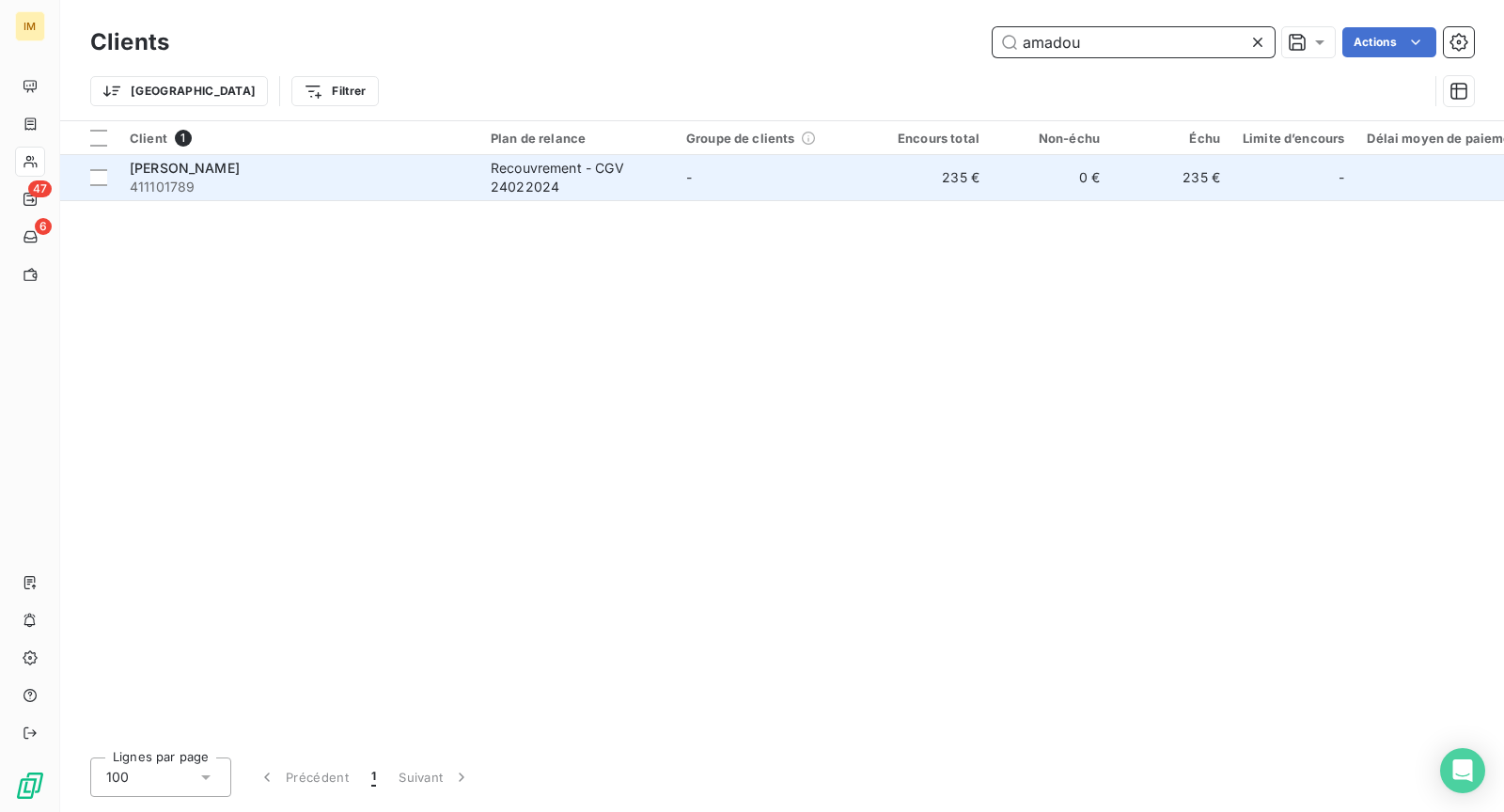
type input "amadou"
click at [340, 180] on span "411101789" at bounding box center [299, 188] width 339 height 19
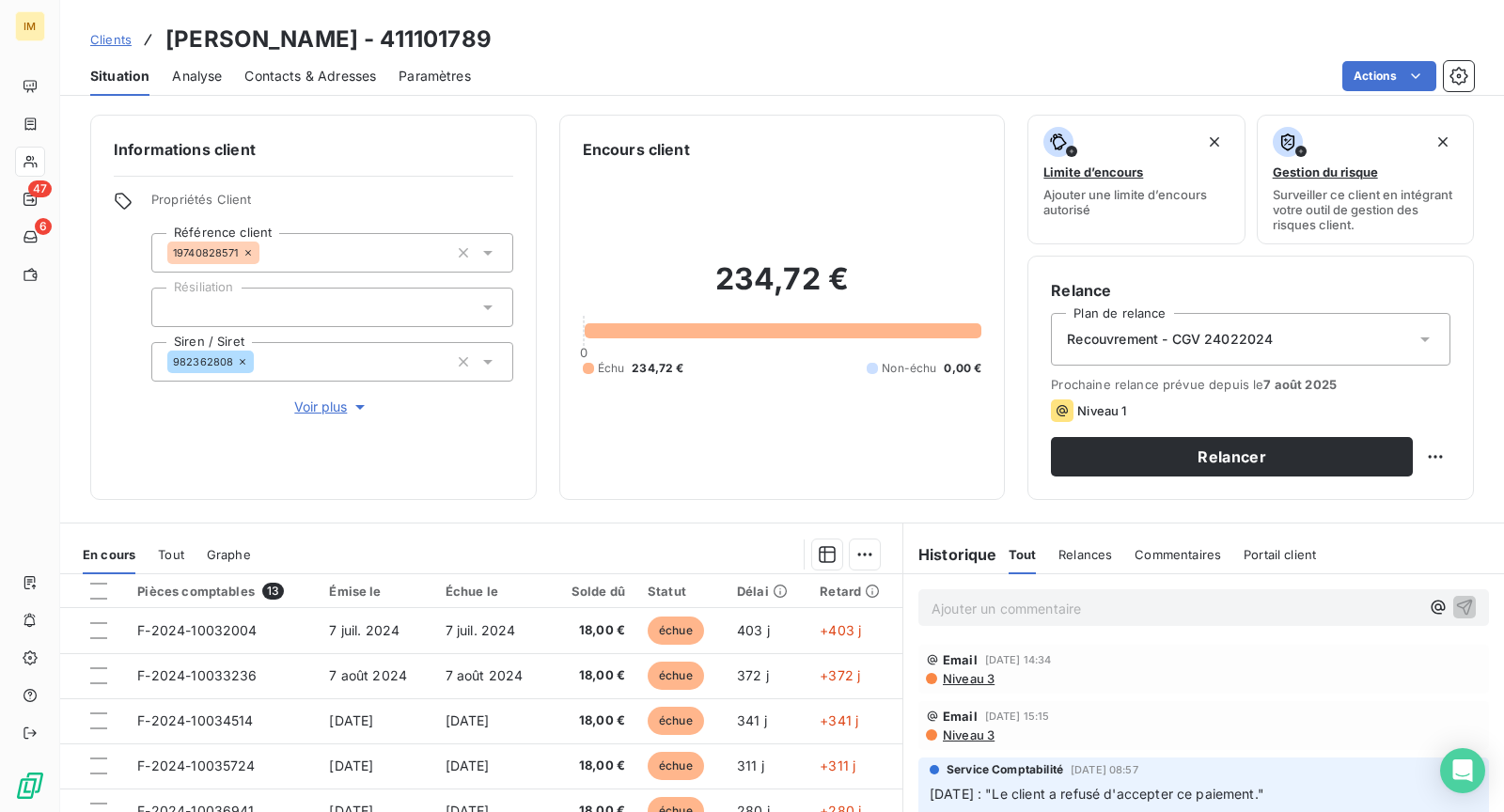
click at [748, 64] on div "Actions" at bounding box center [983, 76] width 981 height 30
click at [734, 75] on div "Actions" at bounding box center [983, 76] width 981 height 30
click at [337, 408] on span "Voir plus" at bounding box center [332, 407] width 75 height 19
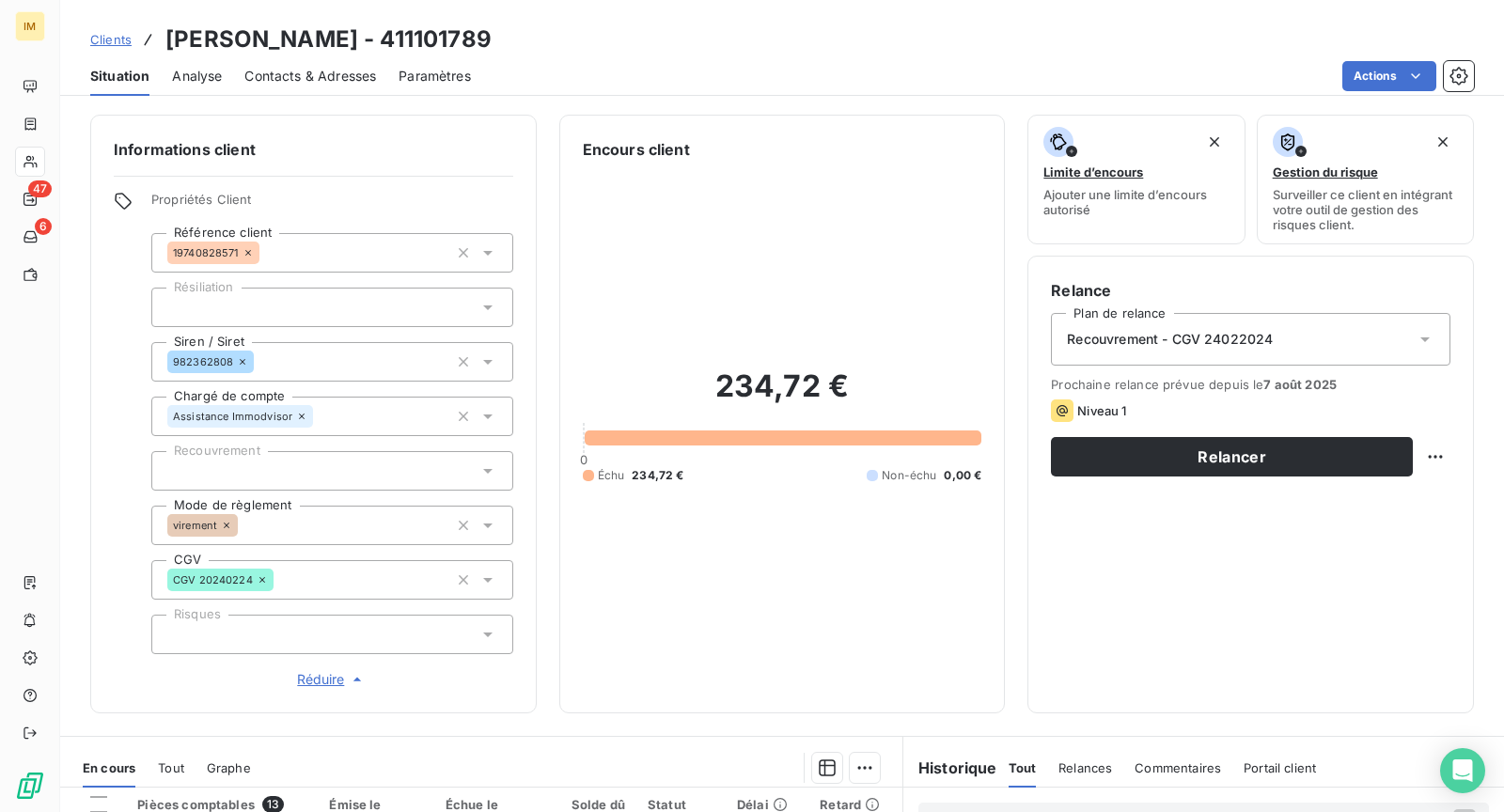
click at [319, 467] on div at bounding box center [332, 470] width 362 height 39
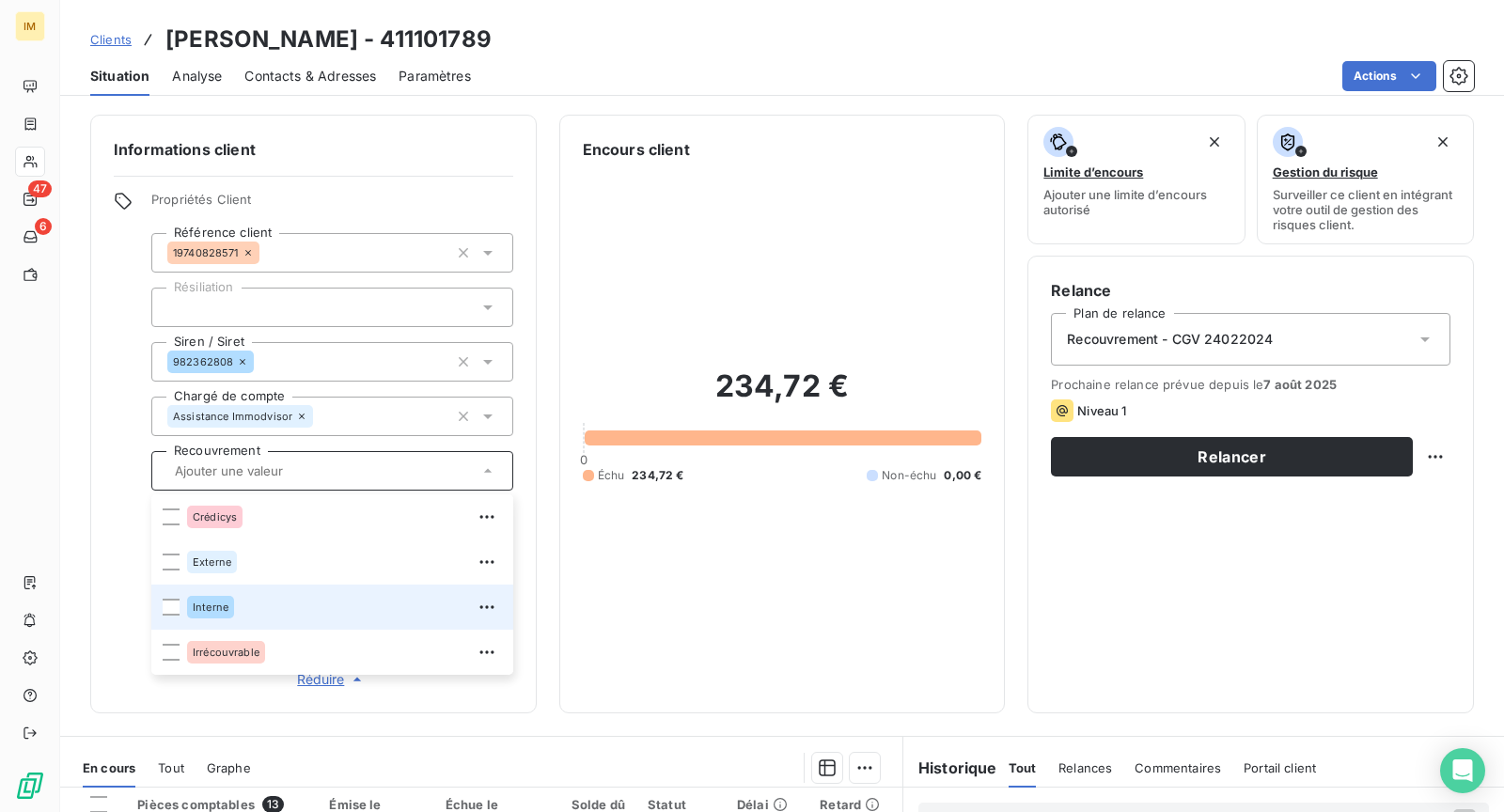
drag, startPoint x: 241, startPoint y: 611, endPoint x: 151, endPoint y: 599, distance: 90.8
click at [242, 611] on div "Interne" at bounding box center [344, 607] width 315 height 30
click at [91, 446] on div "Informations client Propriétés Client Référence client 19740828571 Résiliation …" at bounding box center [314, 414] width 446 height 598
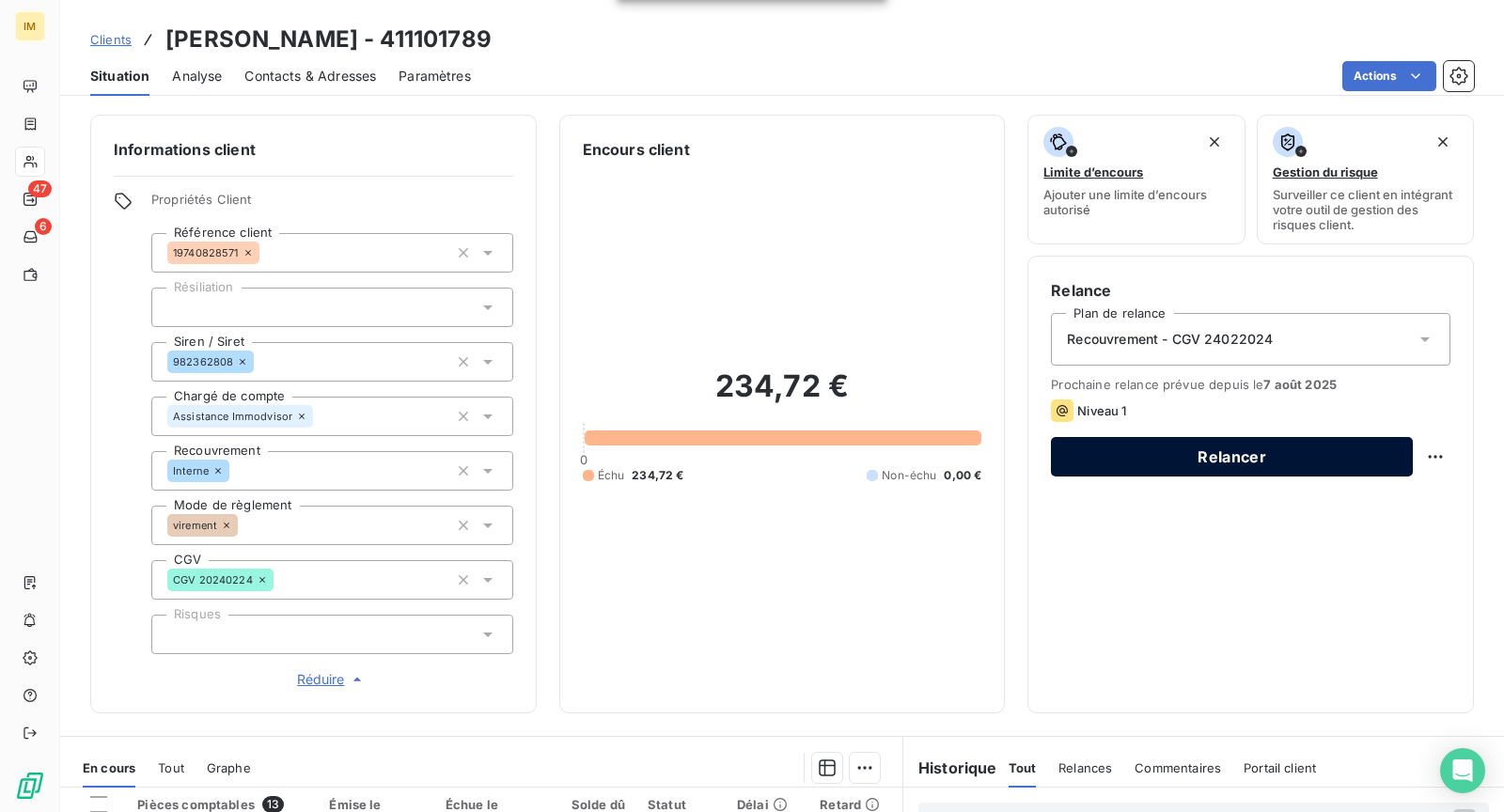
click at [1215, 451] on button "Relancer" at bounding box center [1232, 456] width 362 height 39
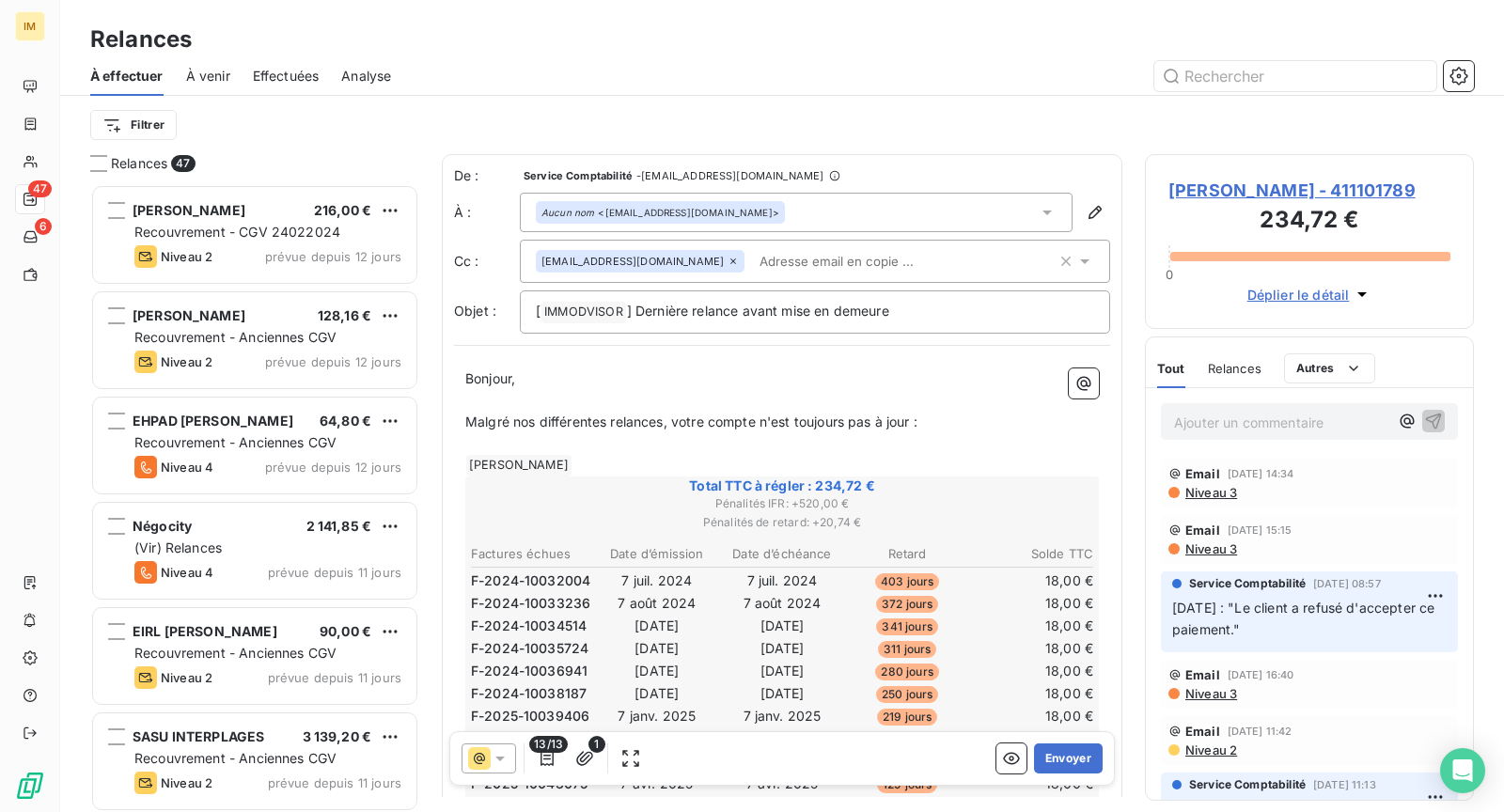
scroll to position [613, 313]
click at [594, 759] on button "button" at bounding box center [584, 758] width 30 height 30
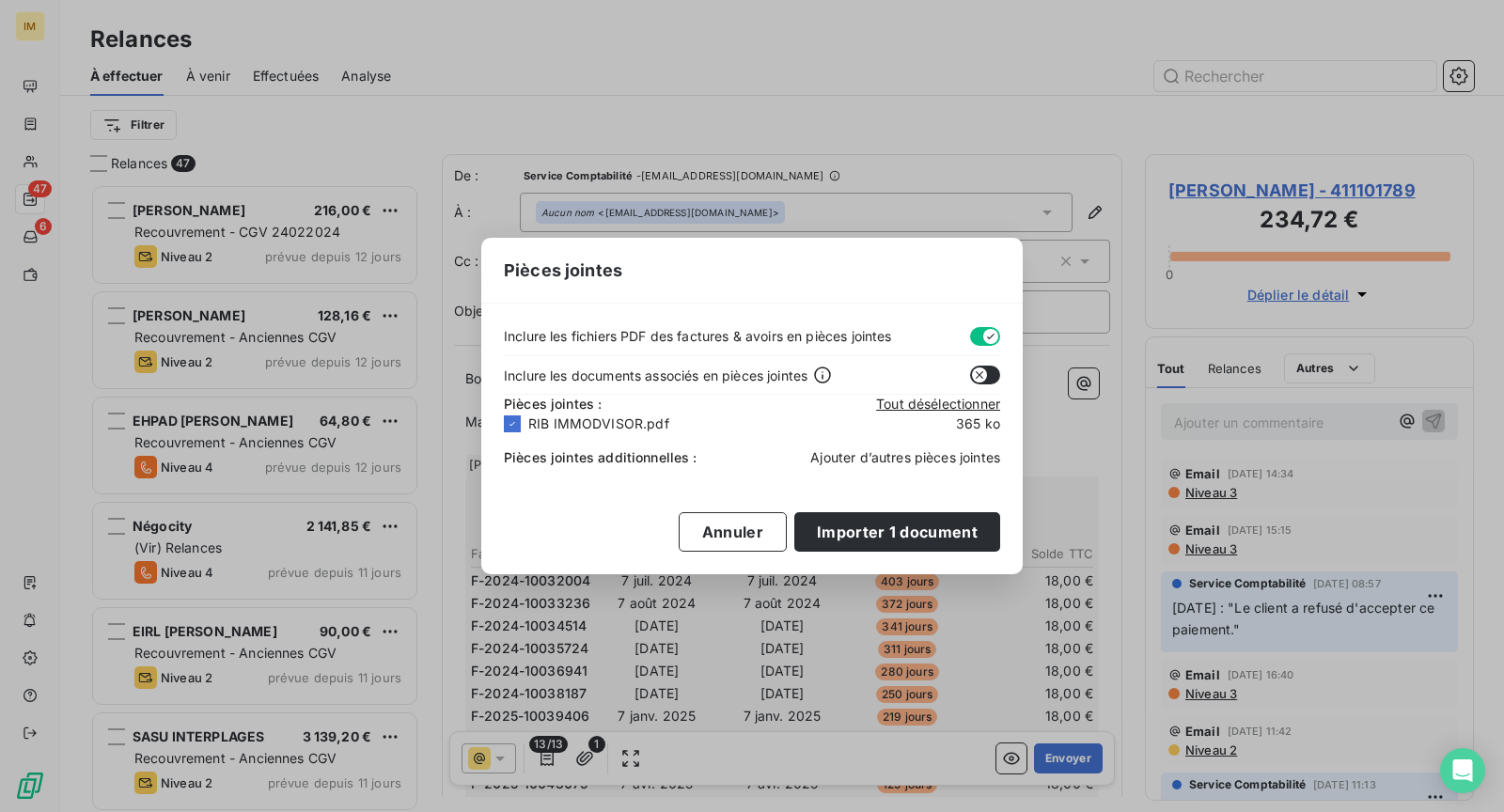
click at [885, 460] on span "Ajouter d’autres pièces jointes" at bounding box center [905, 457] width 190 height 16
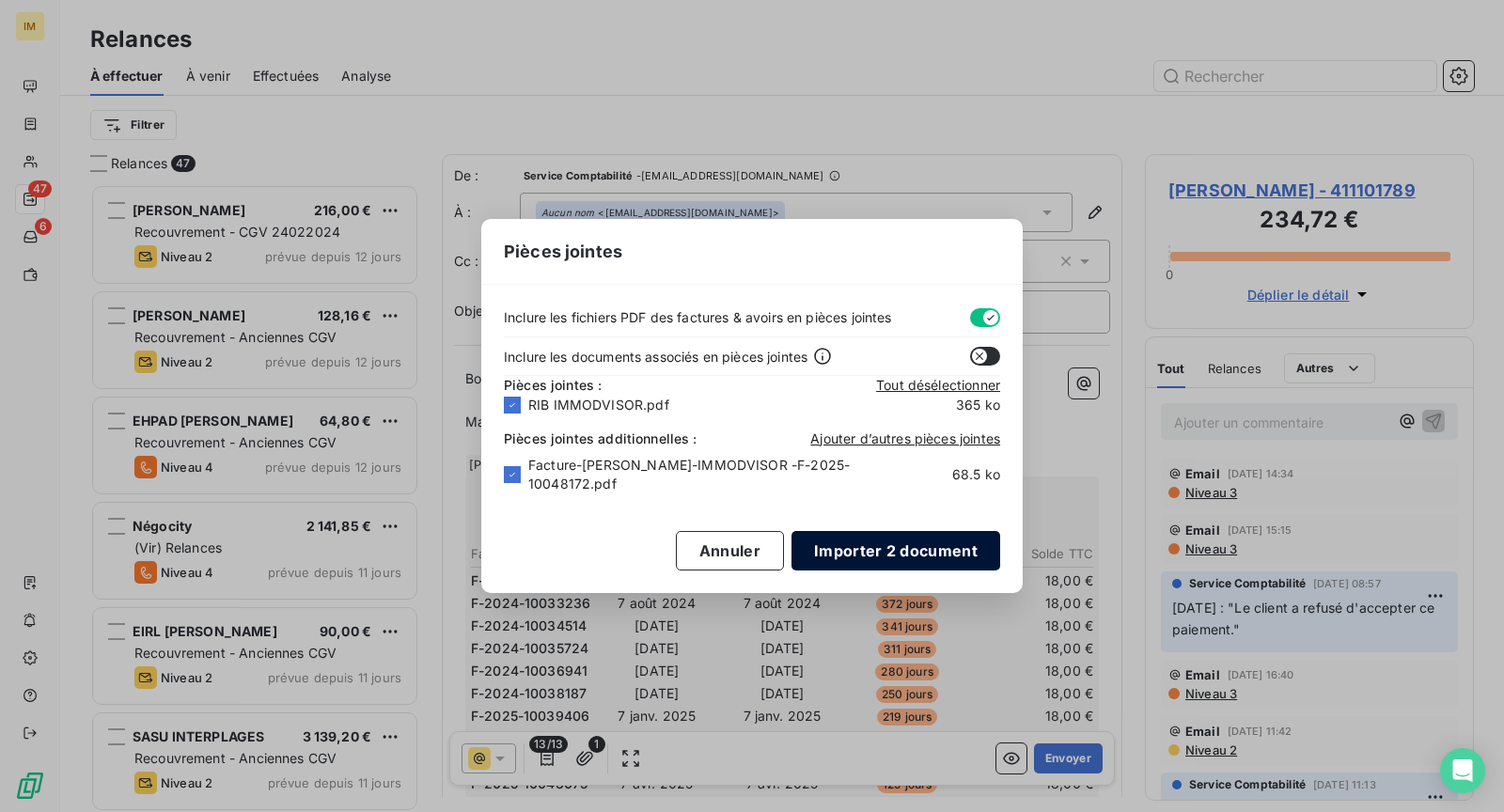
click at [967, 550] on button "Importer 2 document" at bounding box center [896, 550] width 209 height 39
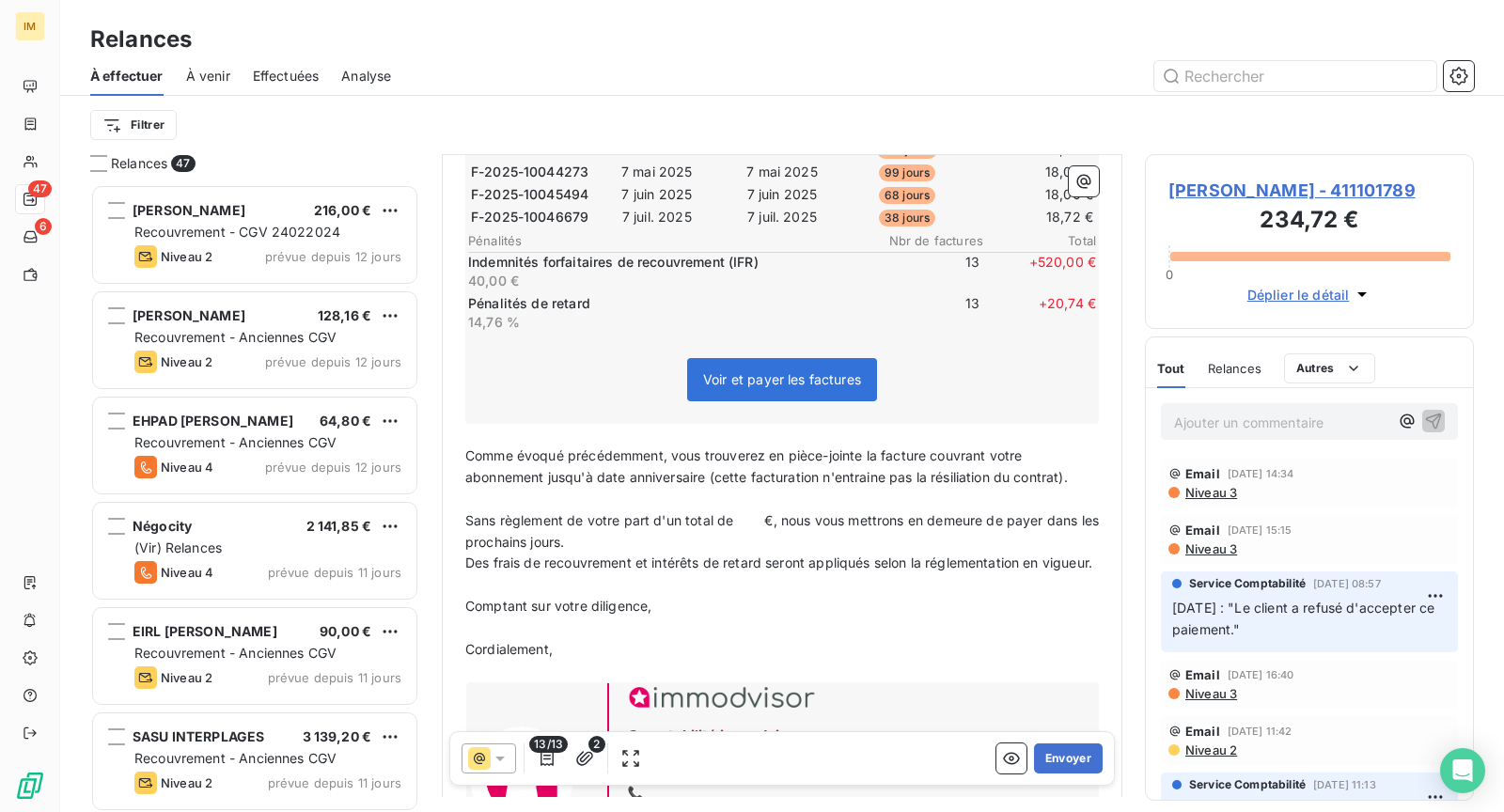
scroll to position [654, 0]
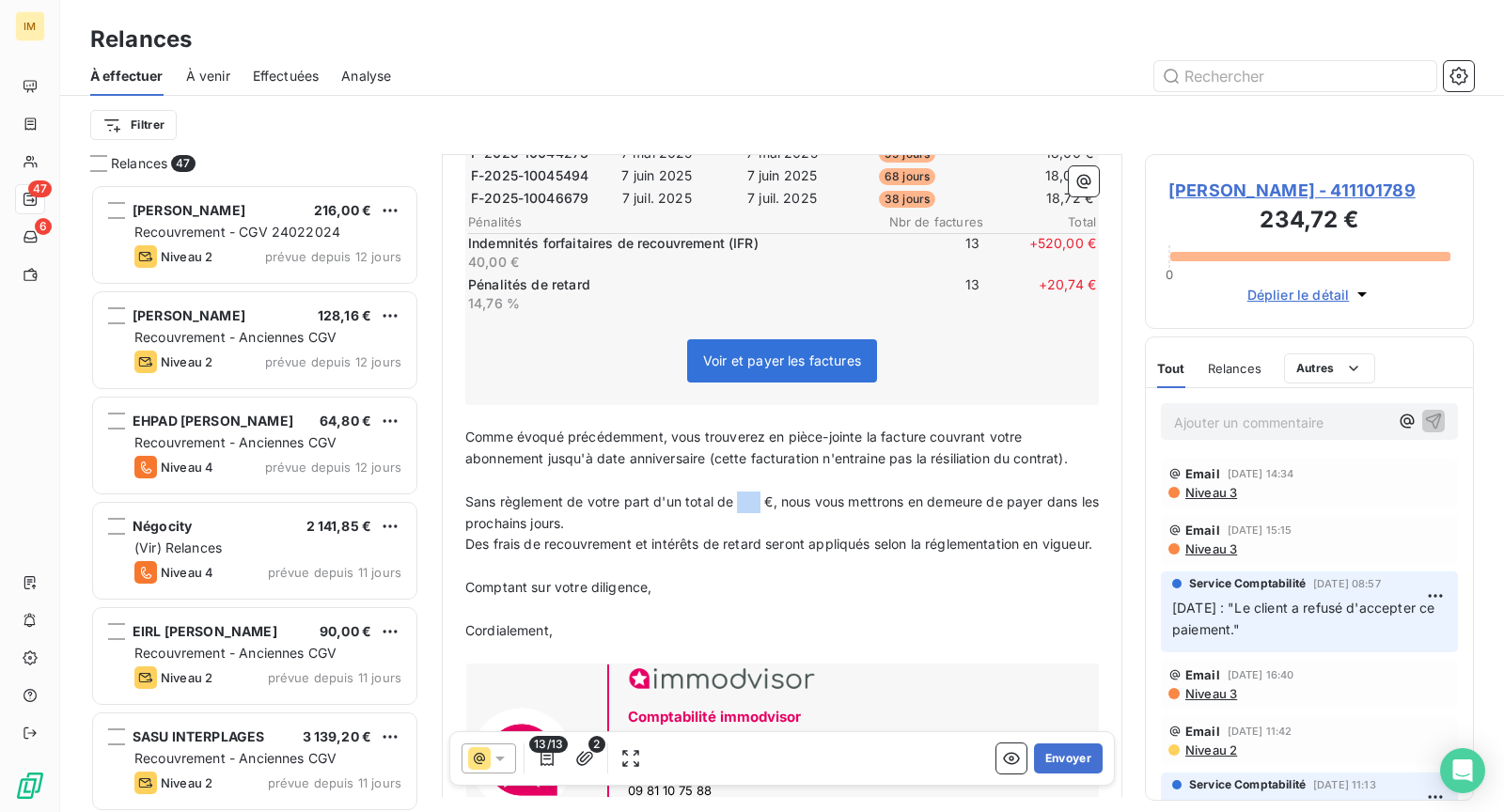
drag, startPoint x: 761, startPoint y: 489, endPoint x: 738, endPoint y: 491, distance: 23.1
click at [738, 494] on span "Sans règlement de votre part d'un total de €, nous vous mettrons en demeure de …" at bounding box center [784, 512] width 638 height 38
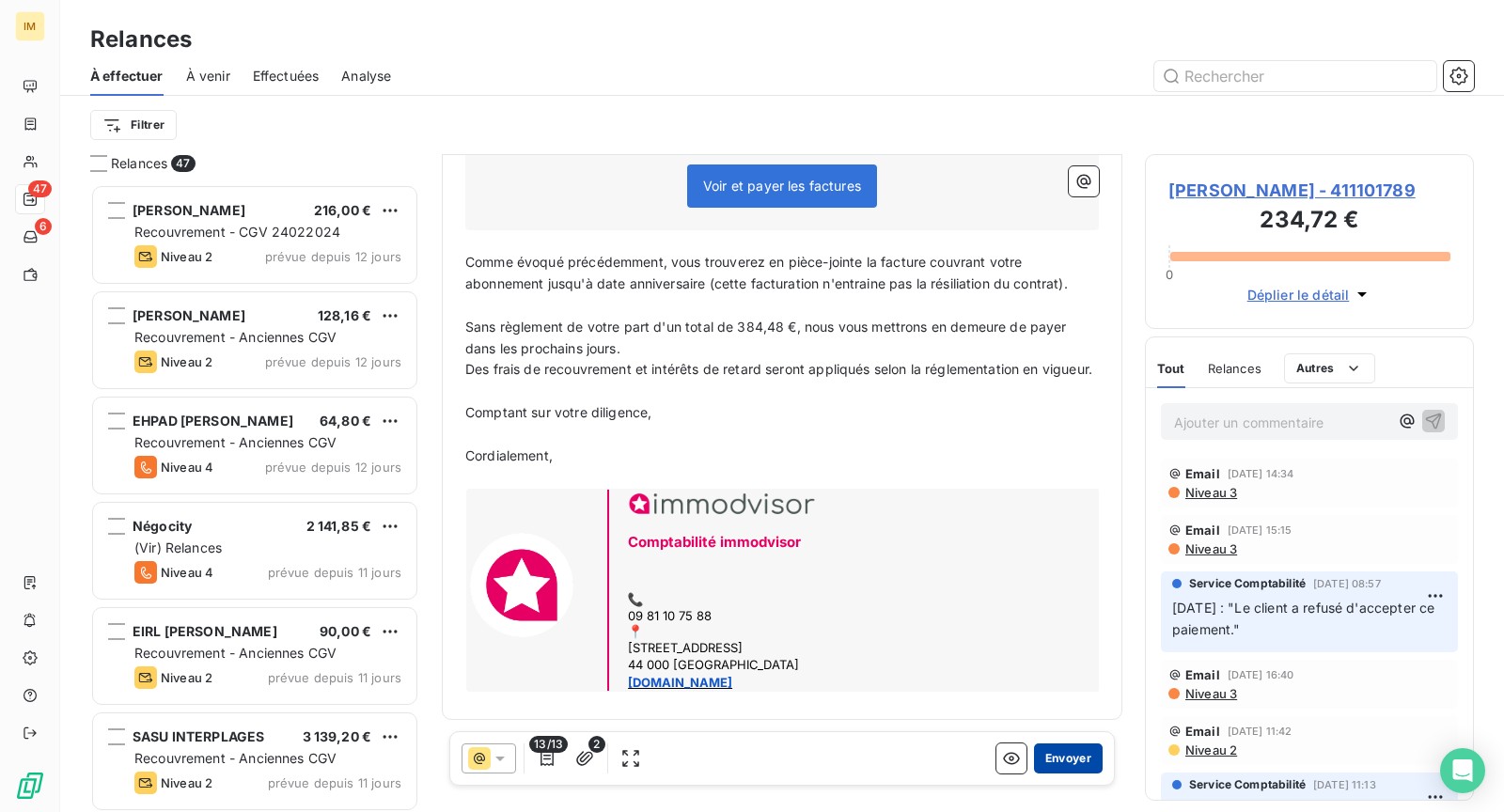
scroll to position [840, 0]
click at [1042, 759] on button "Envoyer" at bounding box center [1068, 758] width 68 height 30
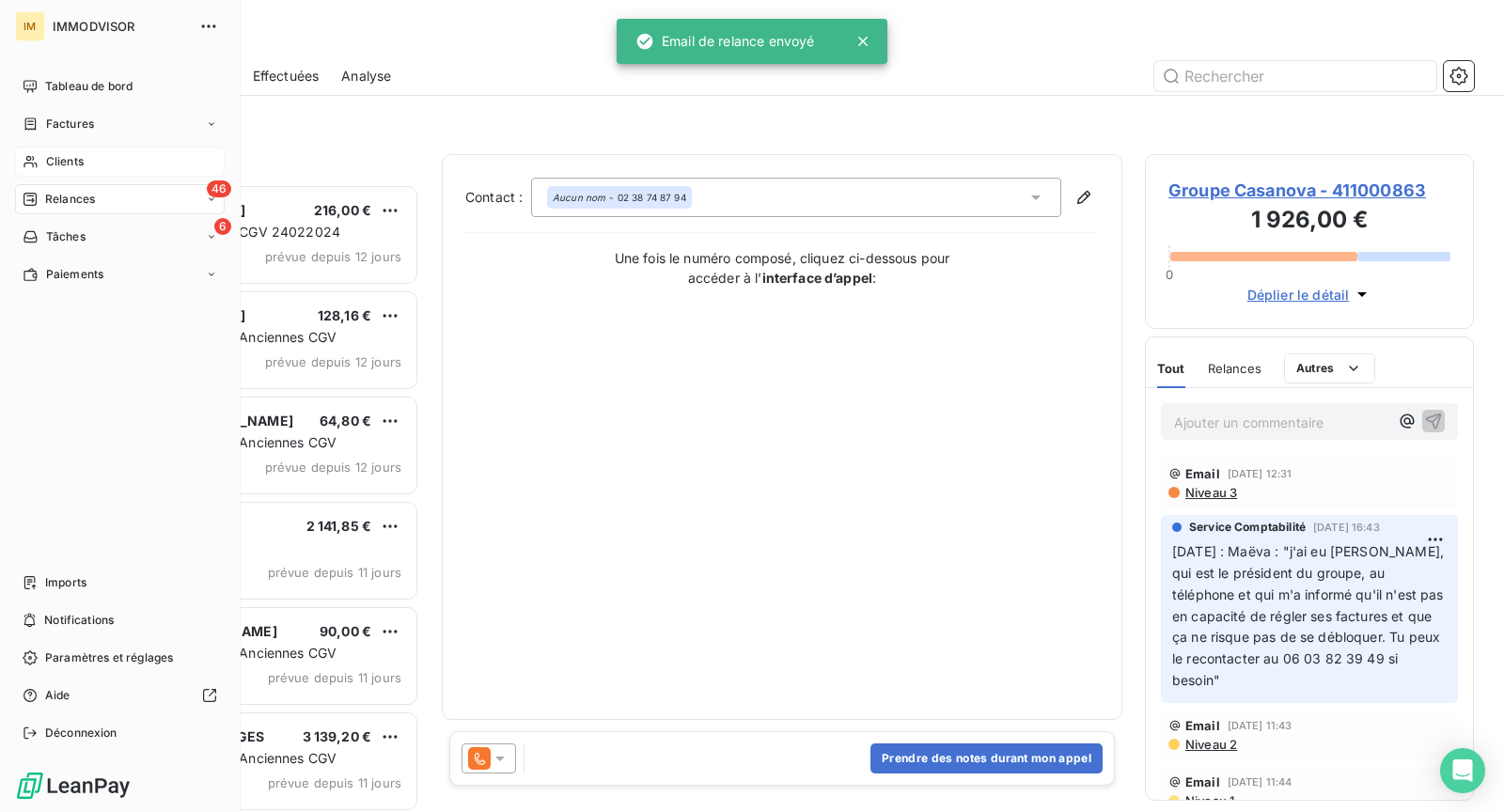
click at [46, 162] on span "Clients" at bounding box center [64, 162] width 38 height 17
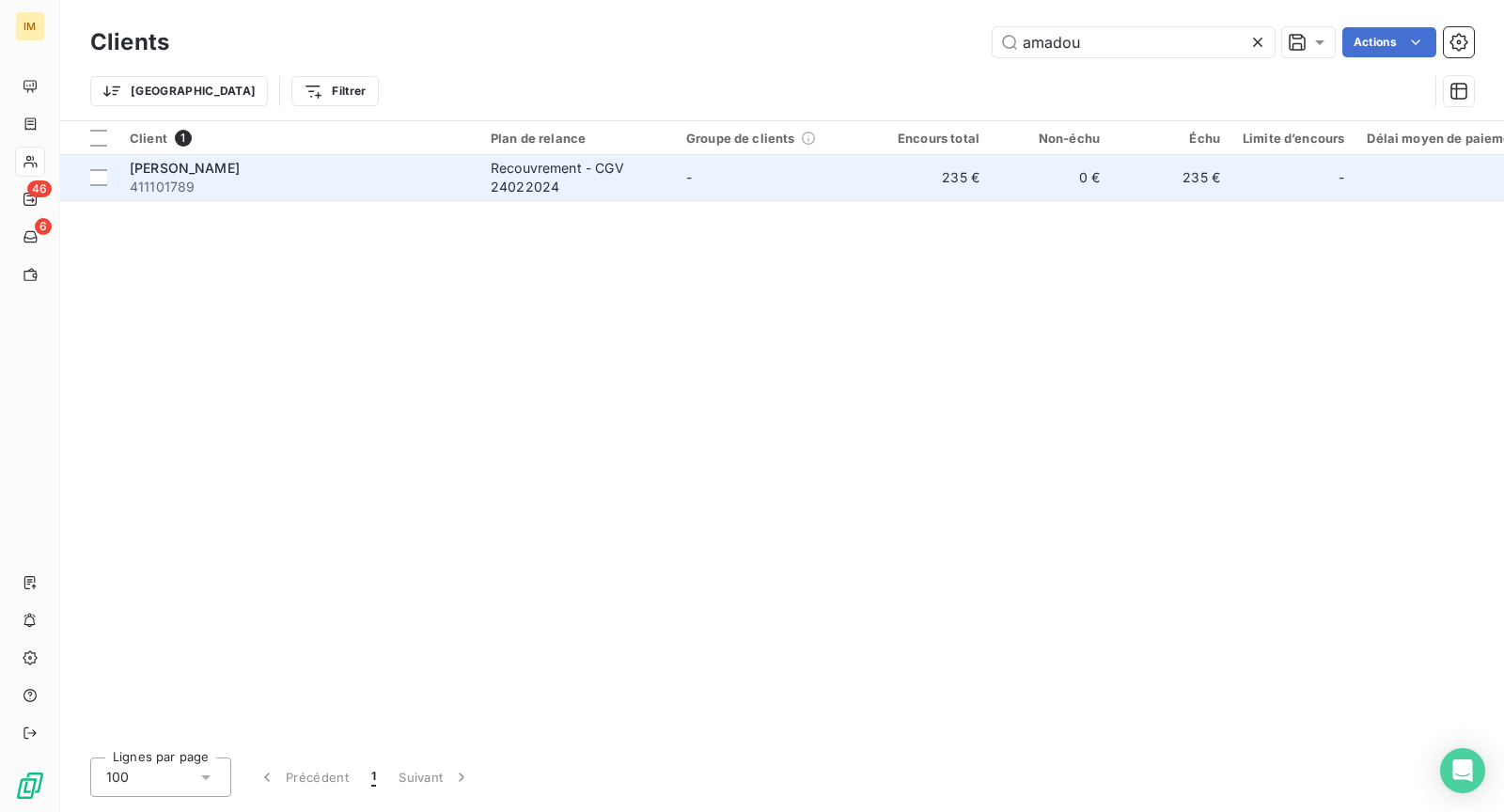
click at [321, 179] on span "411101789" at bounding box center [299, 188] width 339 height 19
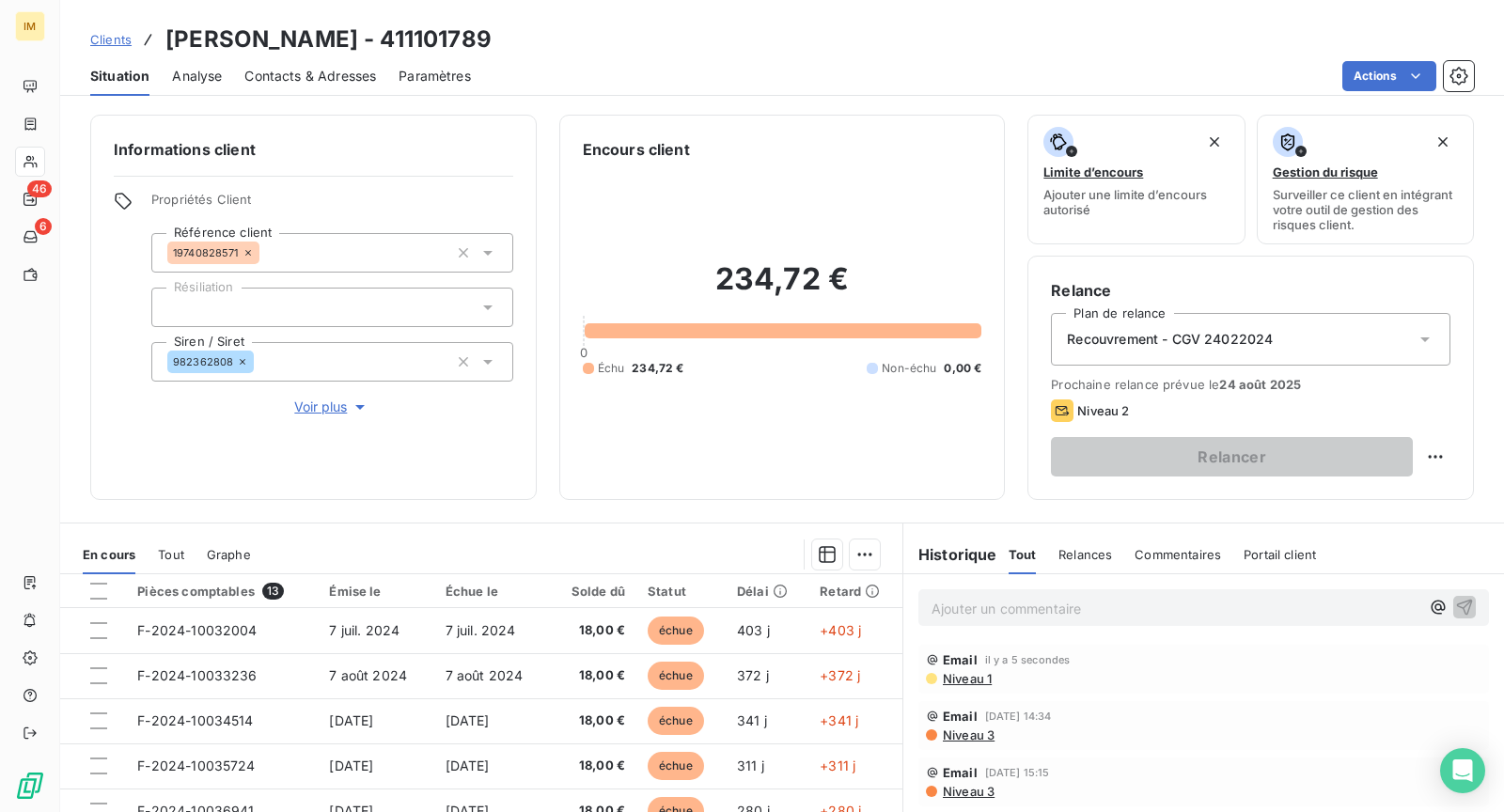
click at [968, 676] on span "Niveau 1" at bounding box center [966, 679] width 51 height 15
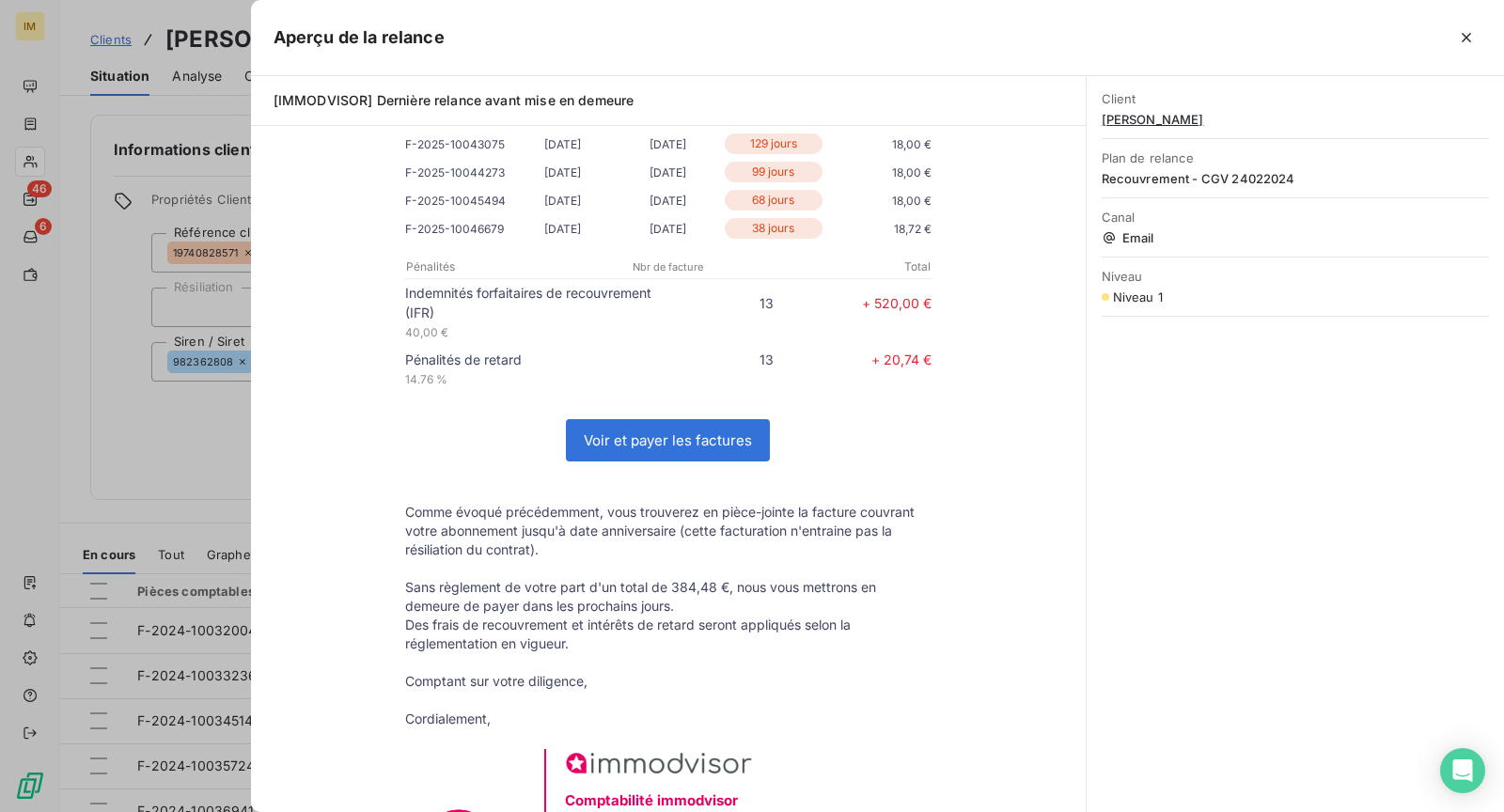
scroll to position [556, 0]
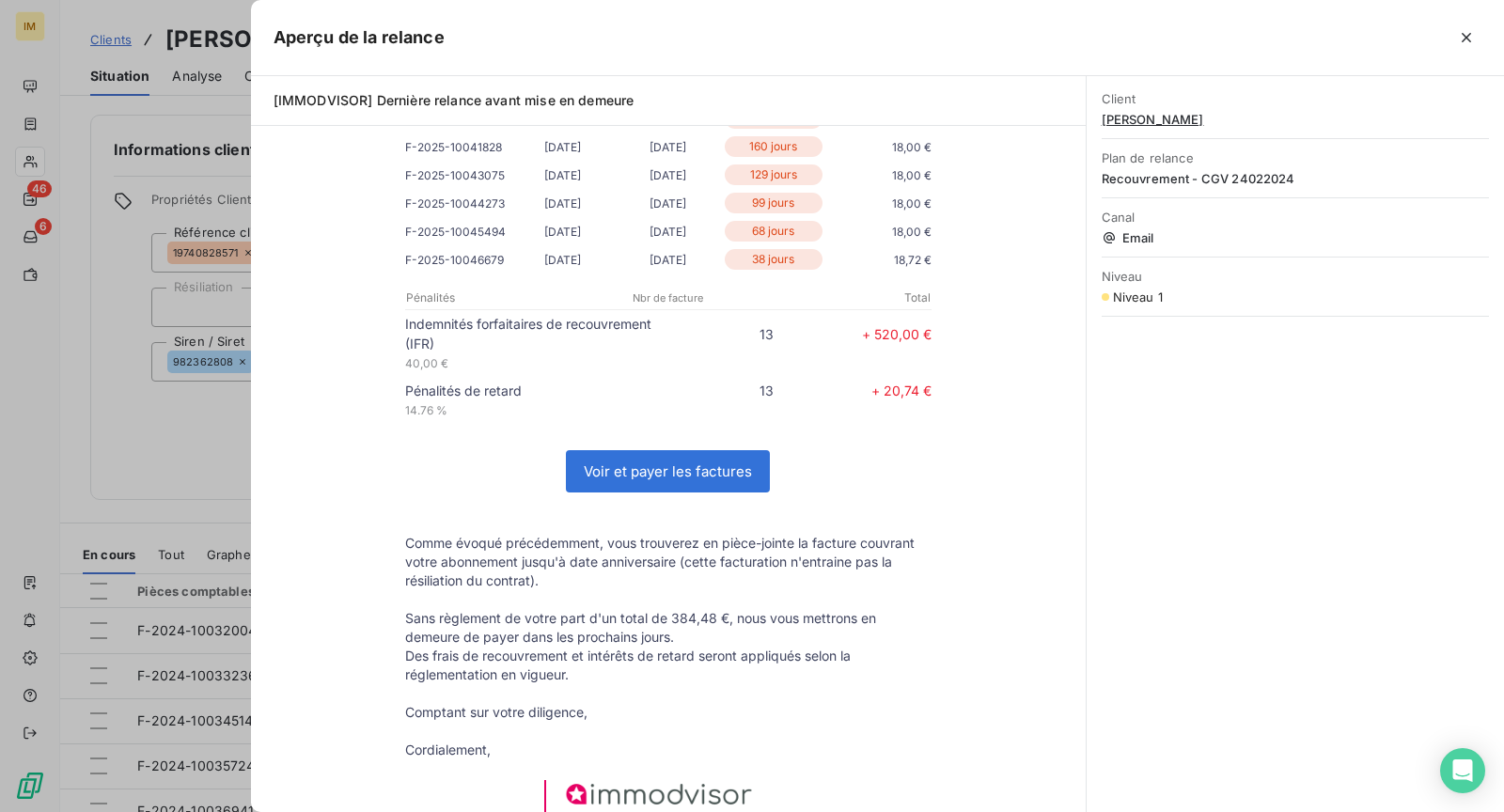
click at [157, 378] on div at bounding box center [752, 406] width 1504 height 812
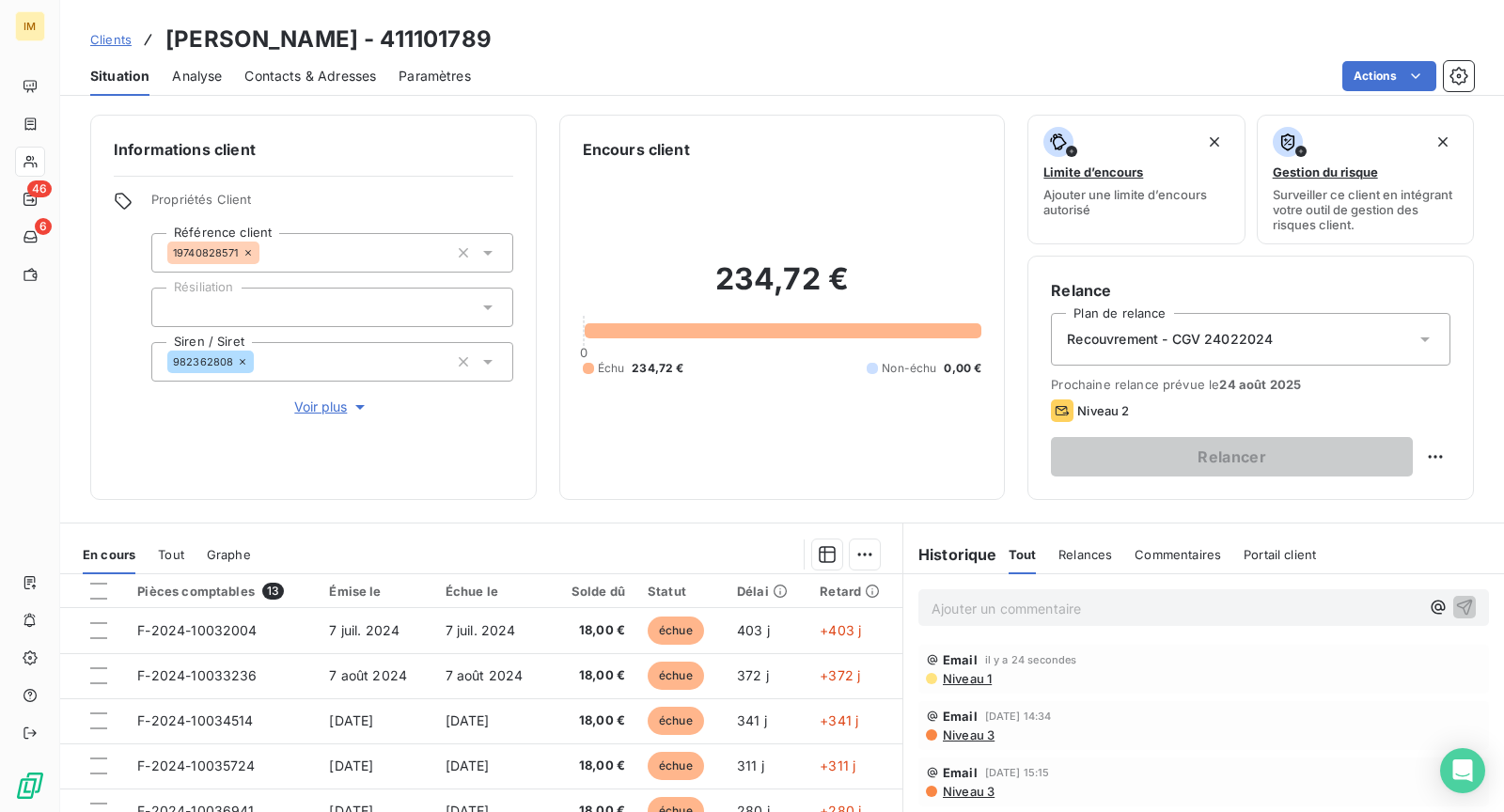
copy div
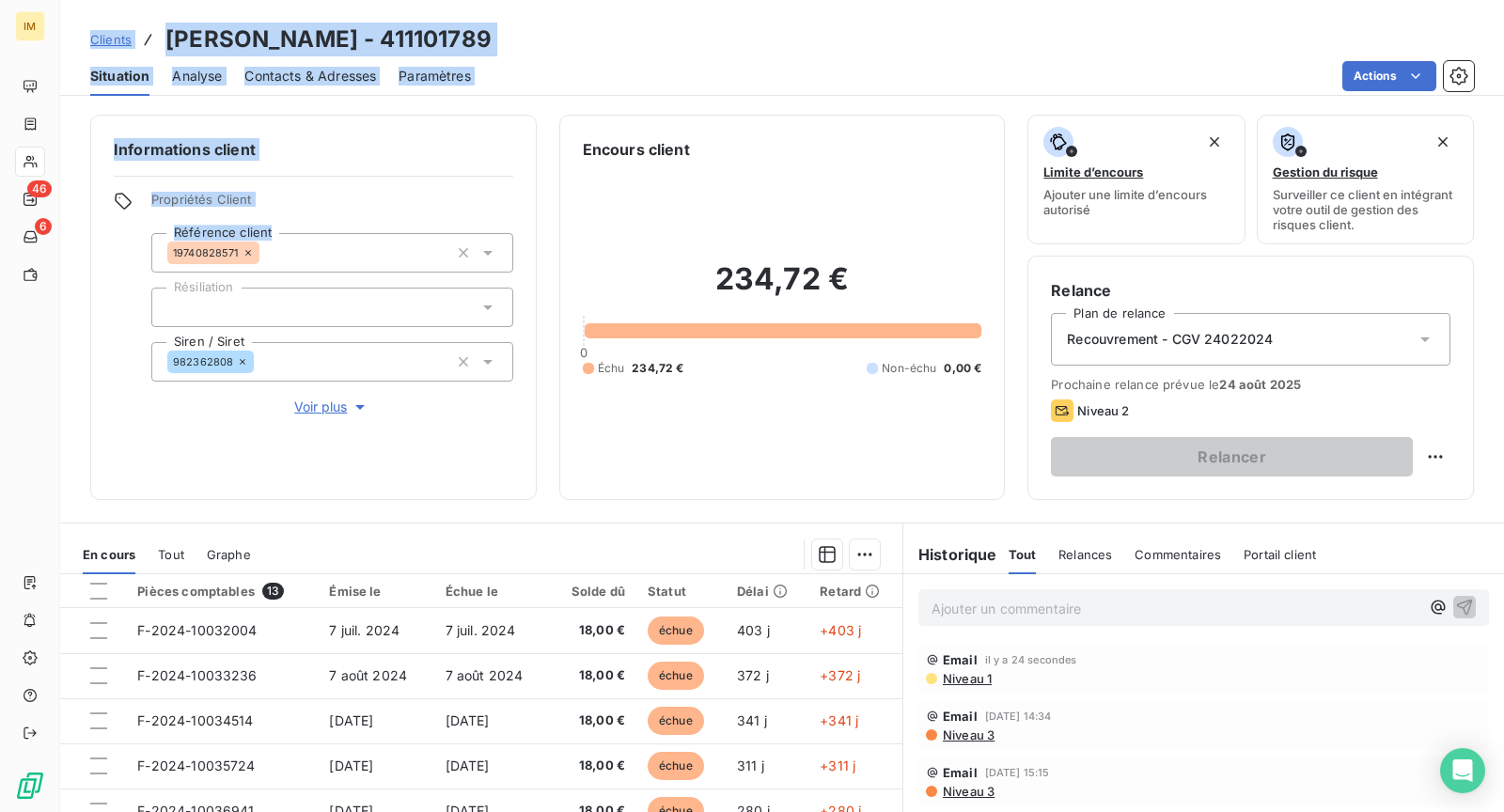
drag, startPoint x: 241, startPoint y: 255, endPoint x: 43, endPoint y: 433, distance: 266.2
click at [43, 434] on div "IM 46 6 Clients AMADOU TOURE - 411101789 Situation Analyse Contacts & Adresses …" at bounding box center [752, 406] width 1504 height 812
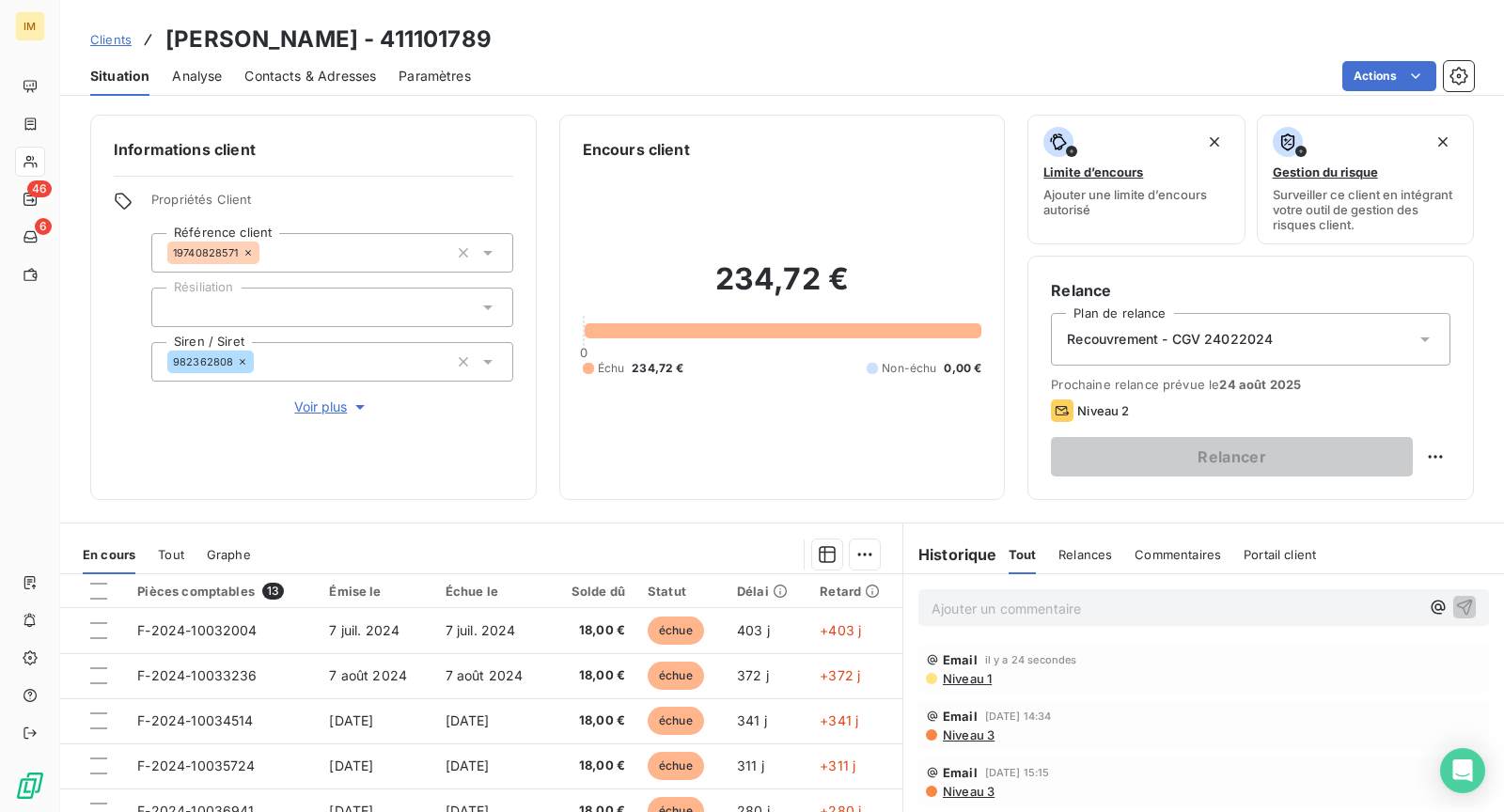
copy div
drag, startPoint x: 232, startPoint y: 360, endPoint x: 94, endPoint y: 381, distance: 139.6
click at [98, 377] on div "Informations client Propriétés Client Référence client 19740828571 Résiliation …" at bounding box center [314, 307] width 446 height 386
click at [976, 677] on span "Niveau 1" at bounding box center [966, 679] width 51 height 15
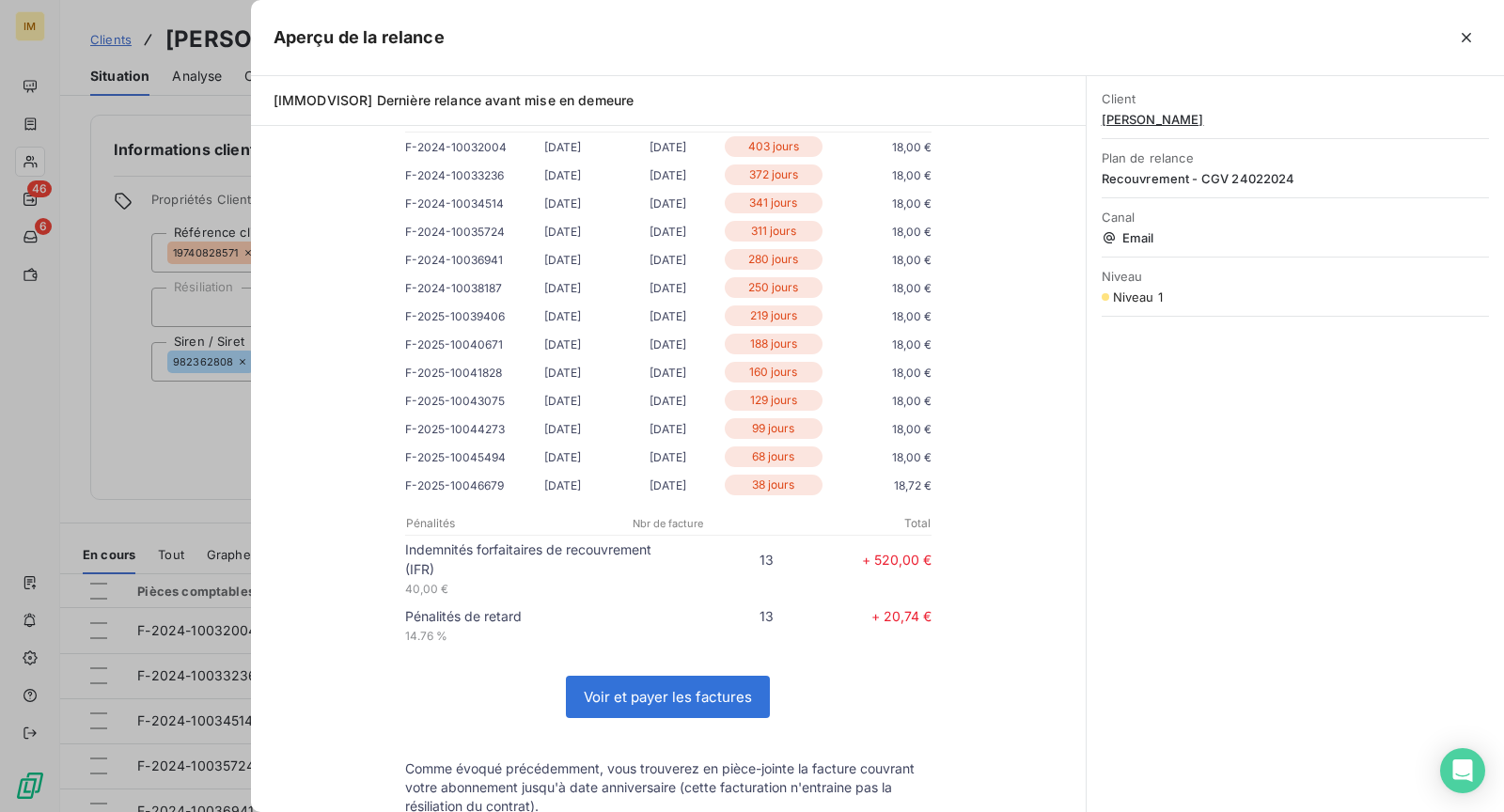
scroll to position [678, 0]
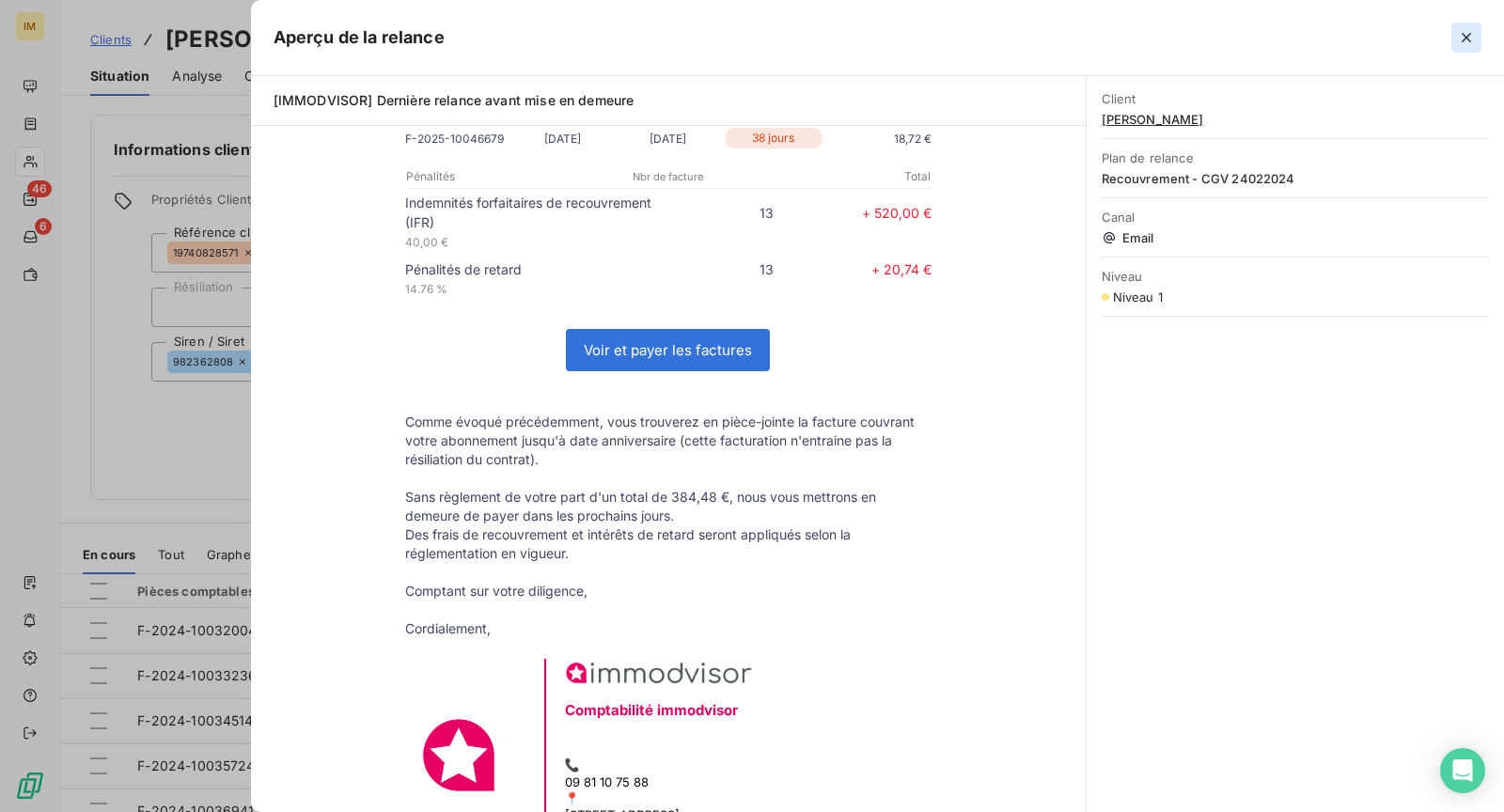
click at [1472, 38] on icon "button" at bounding box center [1467, 38] width 19 height 19
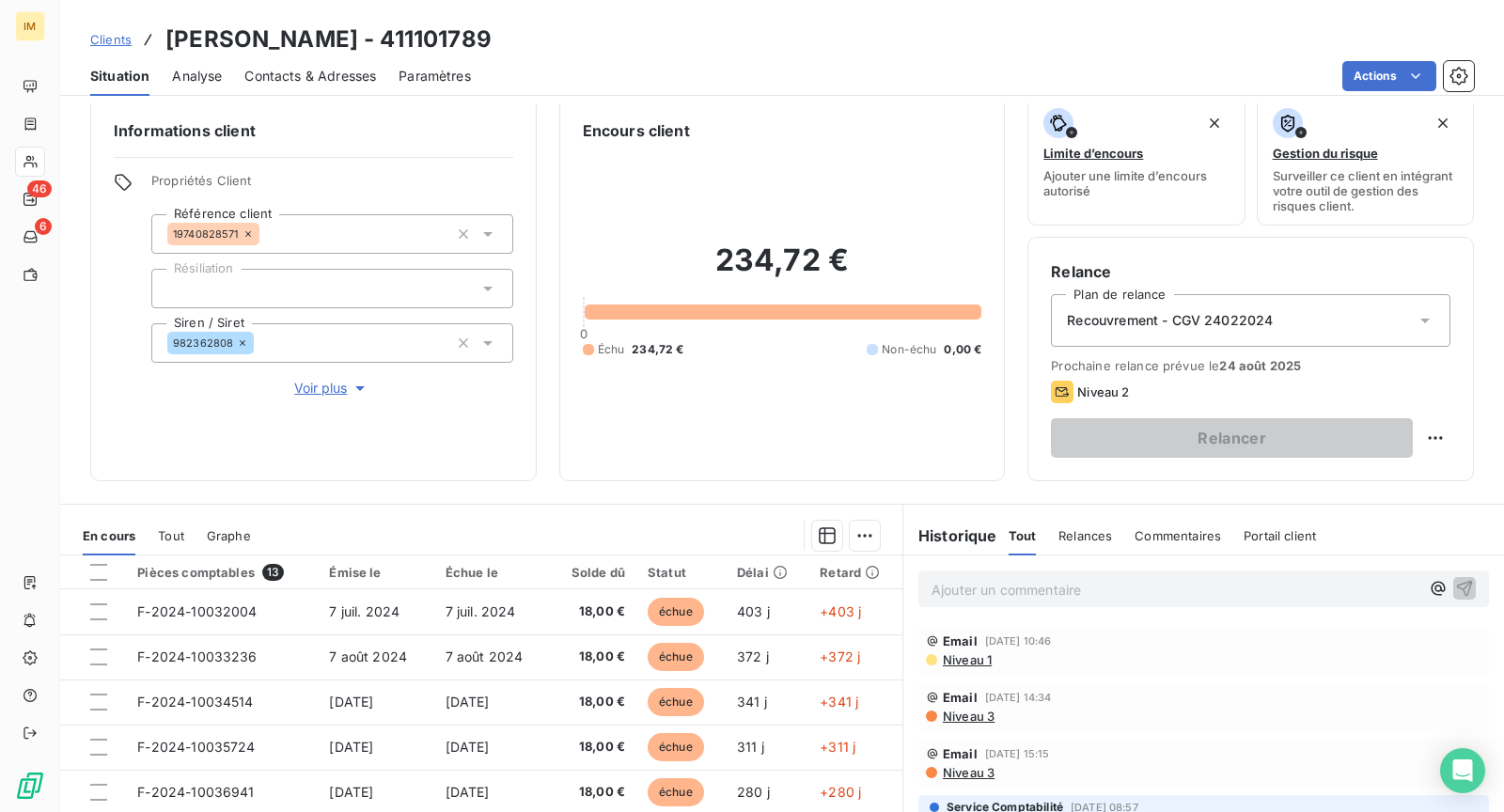
scroll to position [0, 0]
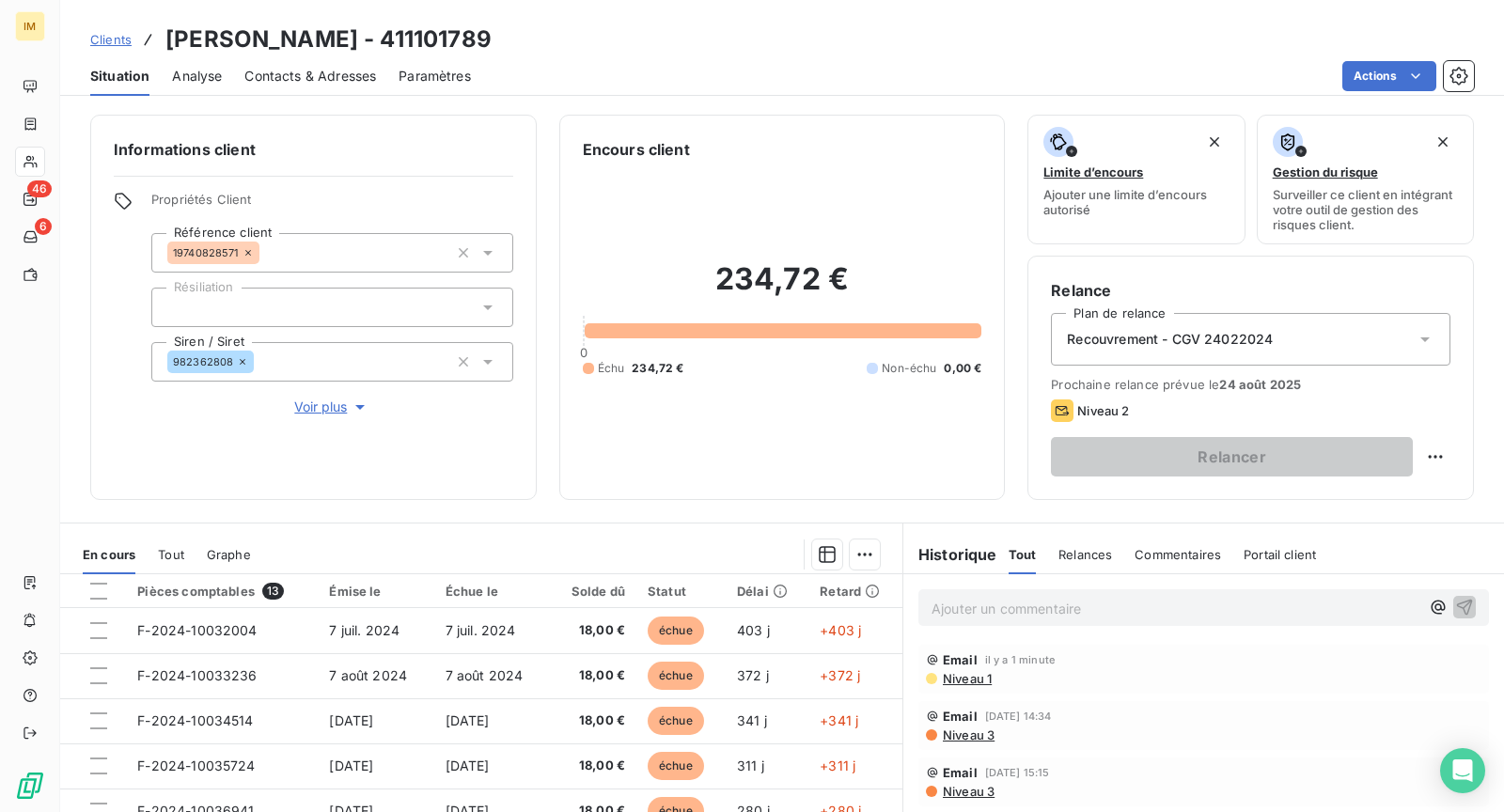
click at [965, 672] on span "Niveau 1" at bounding box center [966, 679] width 51 height 15
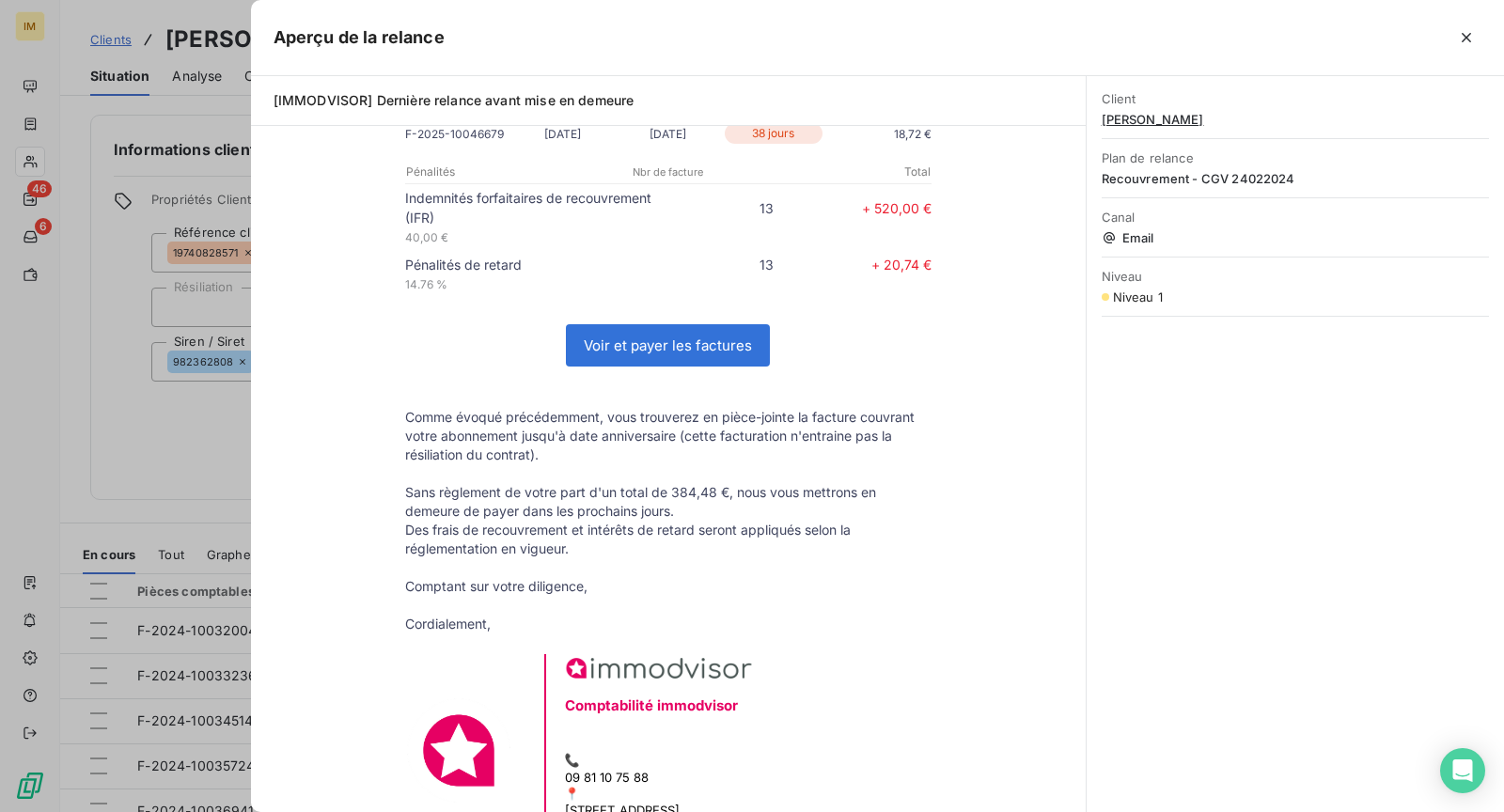
scroll to position [875, 0]
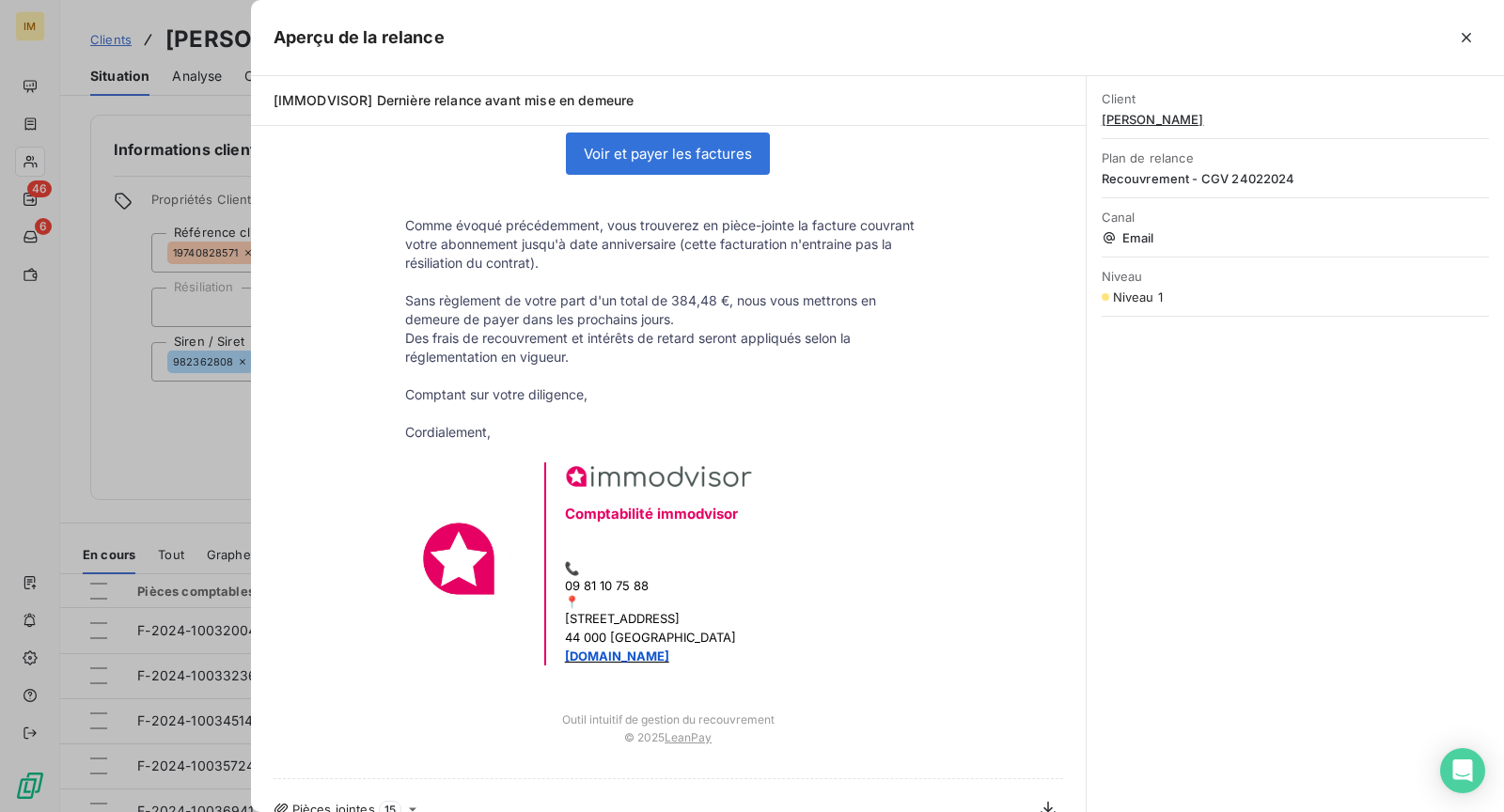
drag, startPoint x: 140, startPoint y: 458, endPoint x: 179, endPoint y: 480, distance: 44.8
click at [140, 458] on div at bounding box center [752, 406] width 1504 height 812
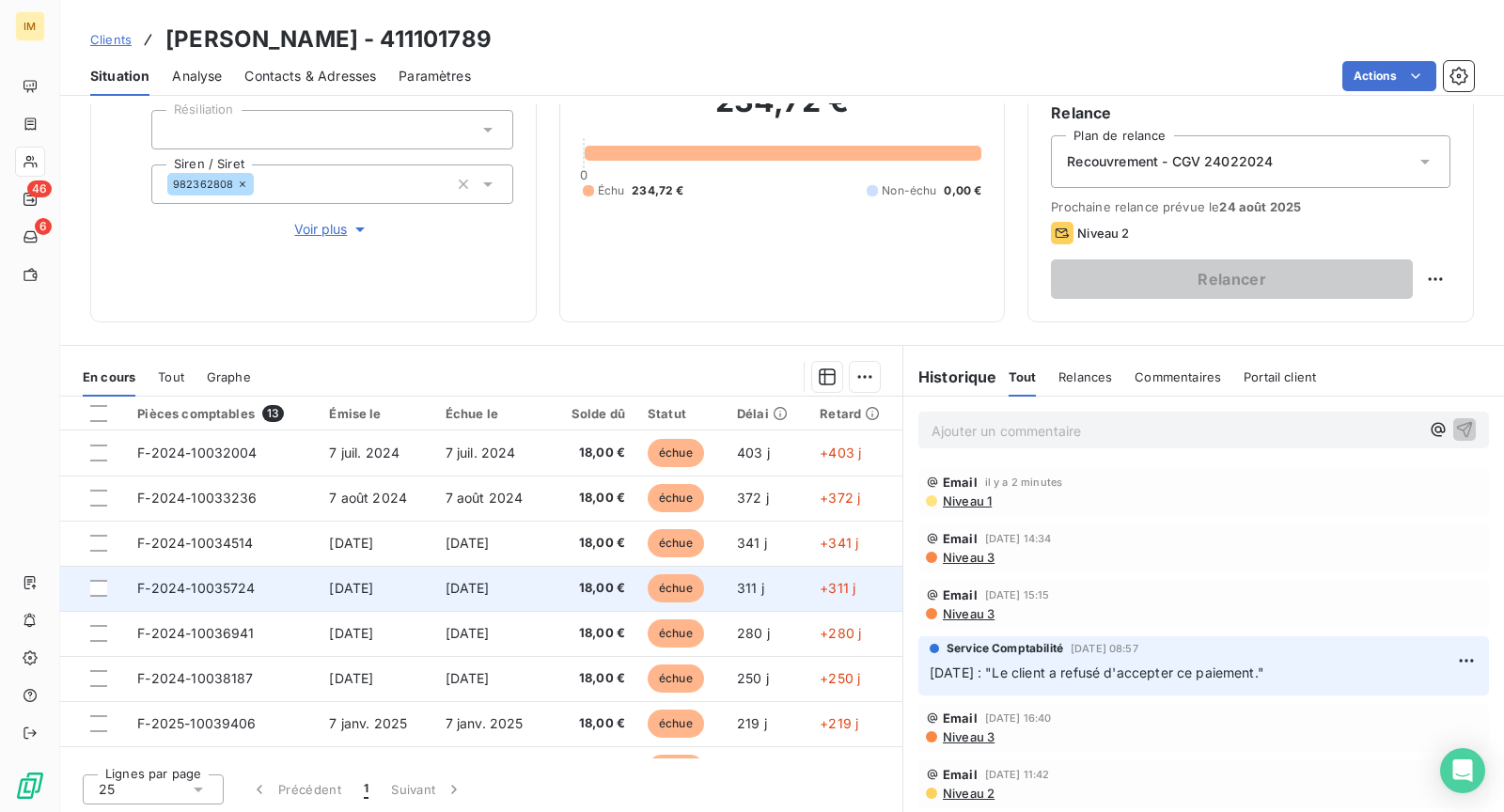
scroll to position [0, 0]
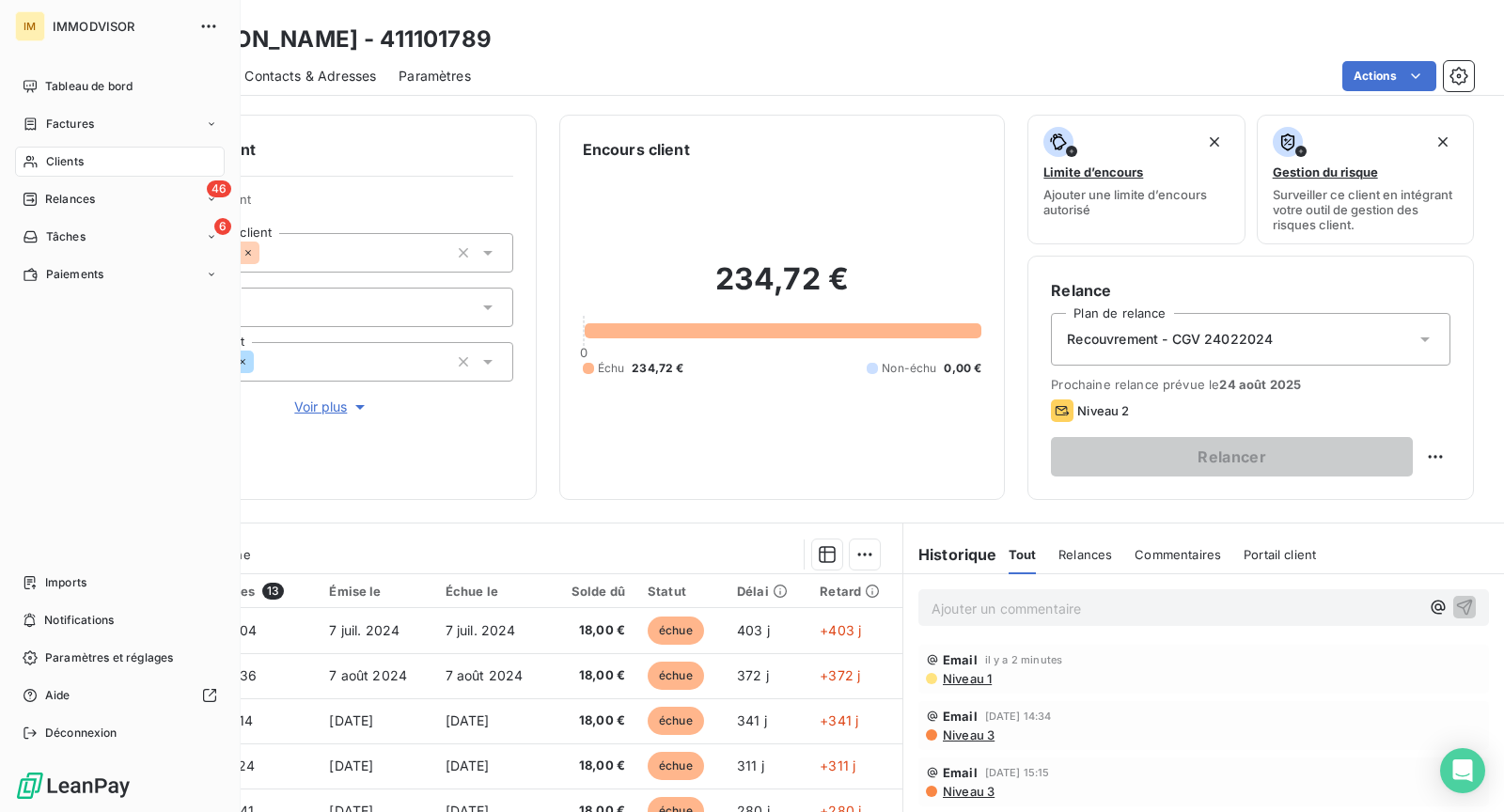
click at [38, 156] on div "Clients" at bounding box center [120, 161] width 210 height 30
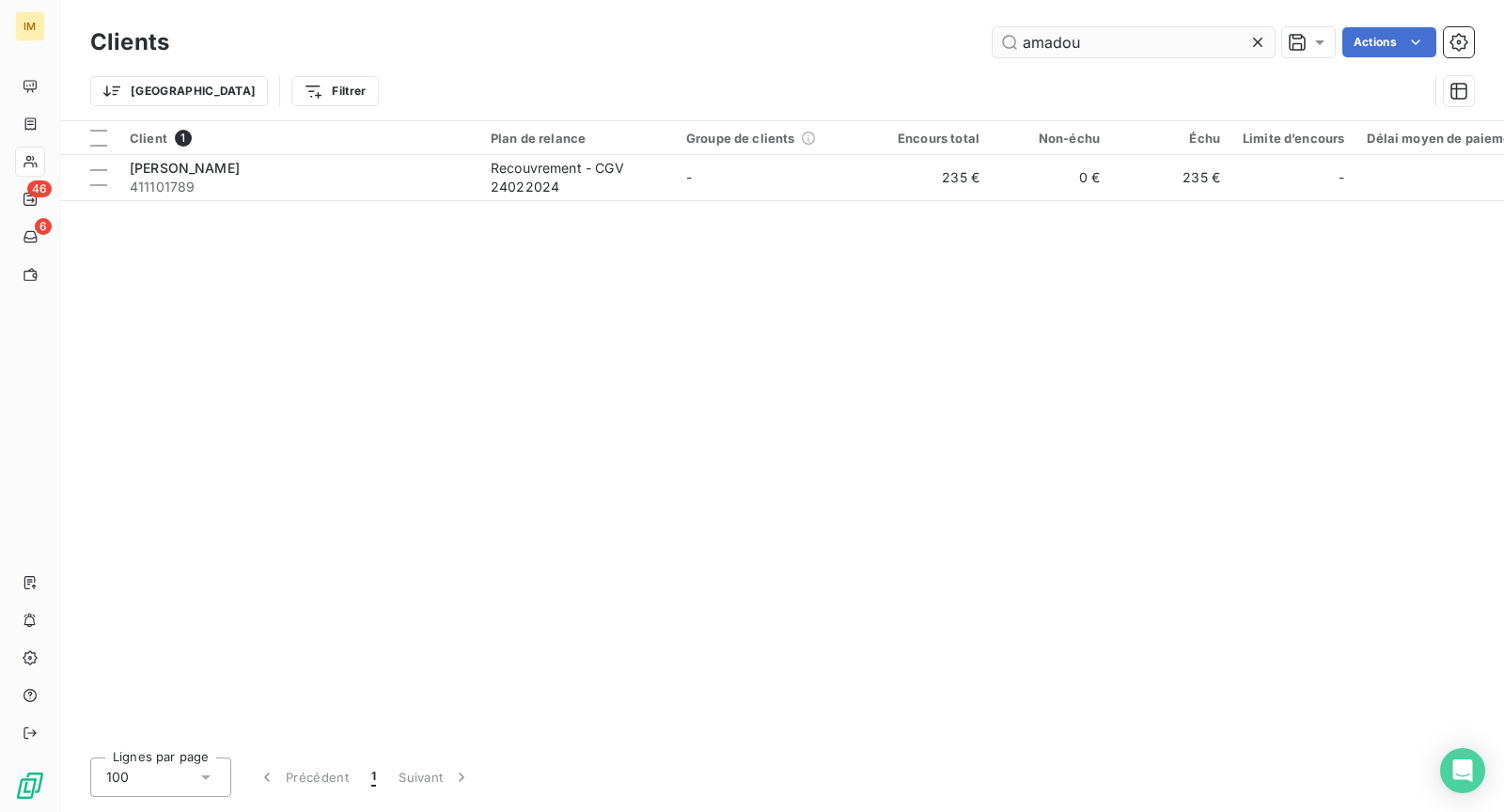
drag, startPoint x: 1155, startPoint y: 23, endPoint x: 1125, endPoint y: 39, distance: 34.0
click at [1155, 23] on div "Clients amadou Actions" at bounding box center [782, 41] width 1384 height 39
click at [1124, 40] on input "amadou" at bounding box center [1134, 41] width 282 height 30
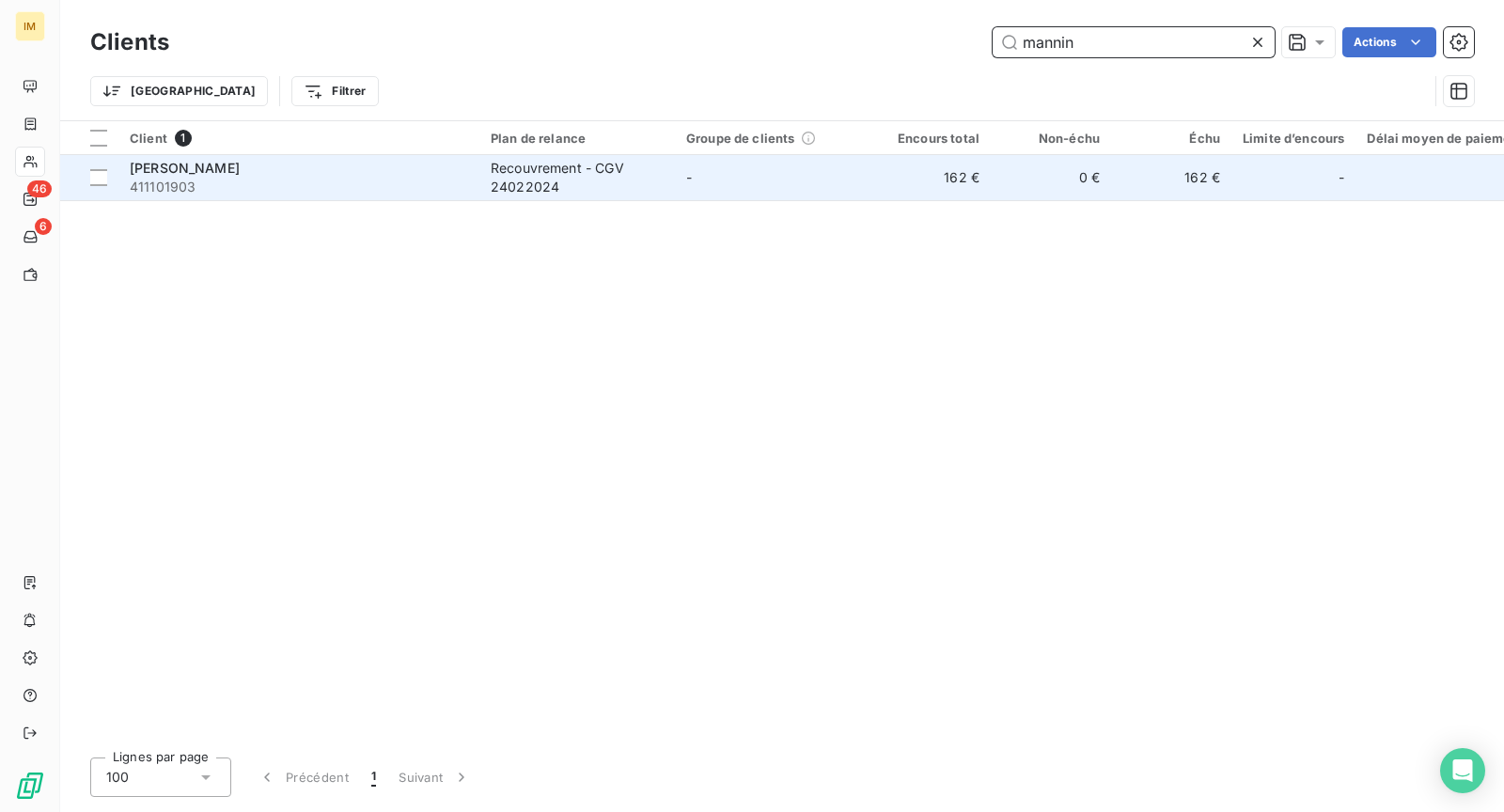
type input "mannin"
click at [421, 192] on span "411101903" at bounding box center [299, 188] width 339 height 19
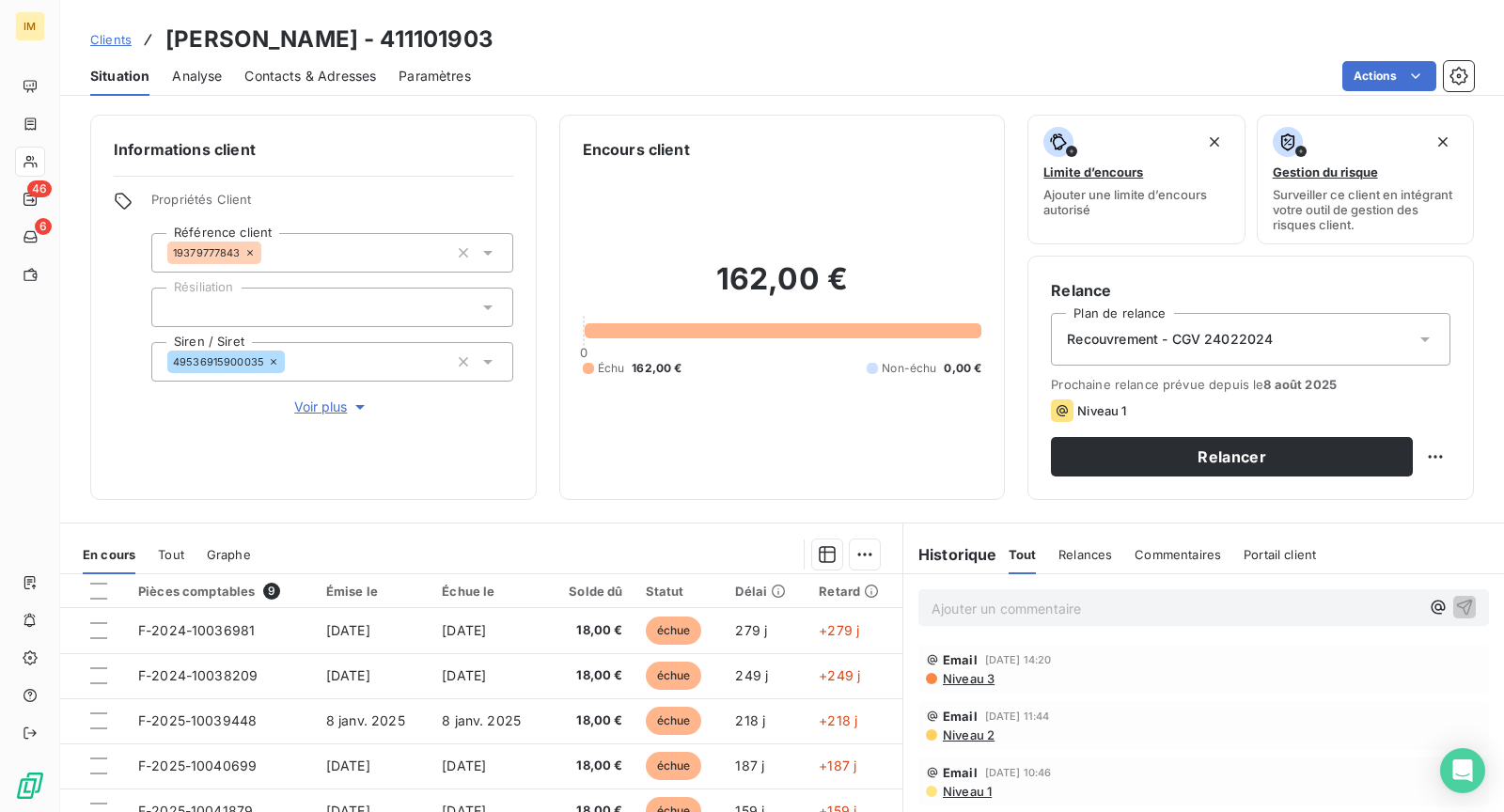
click at [331, 398] on span "Voir plus" at bounding box center [332, 407] width 75 height 19
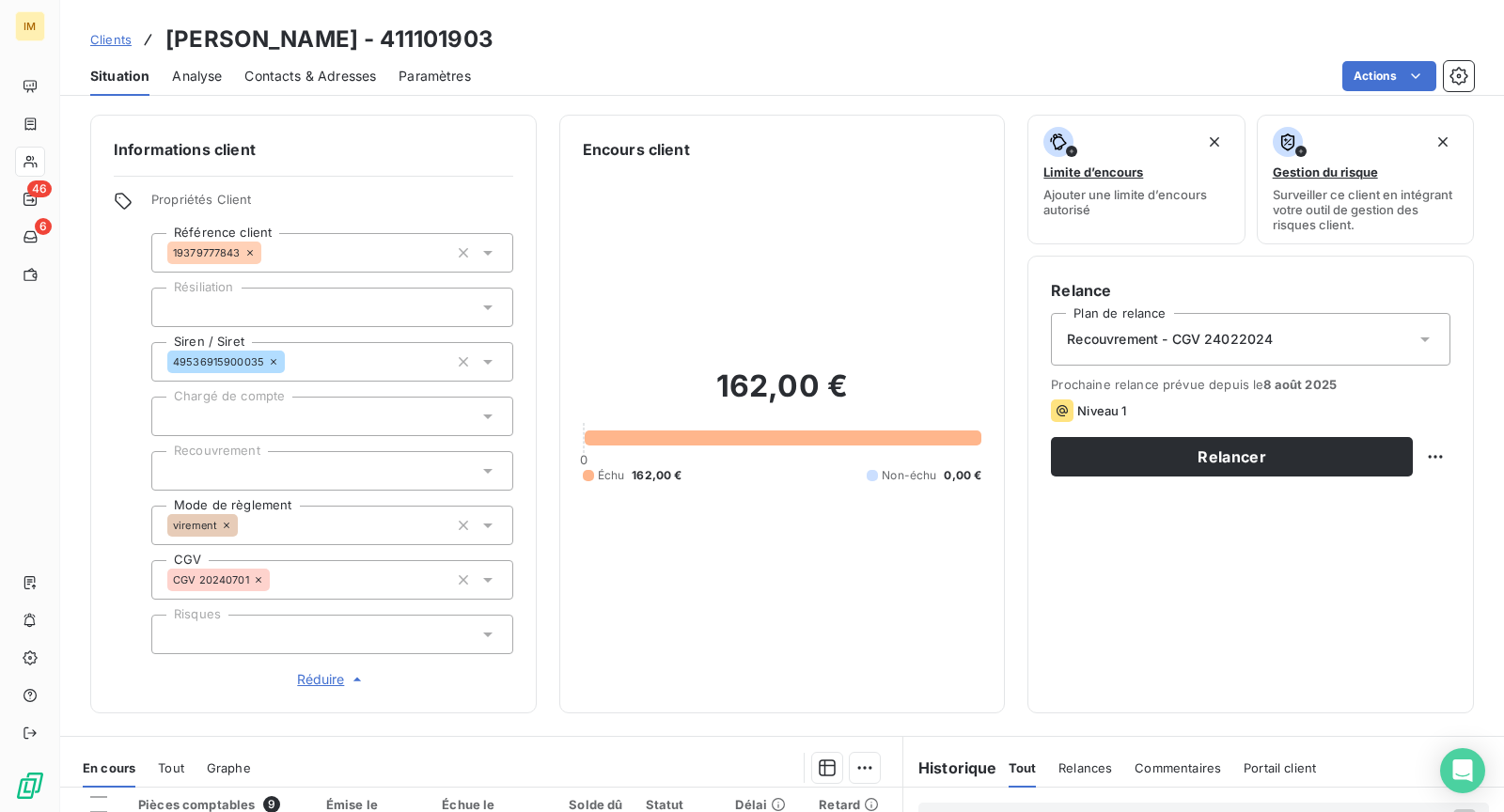
drag, startPoint x: 354, startPoint y: 465, endPoint x: 376, endPoint y: 474, distance: 23.8
click at [355, 465] on div at bounding box center [332, 470] width 362 height 39
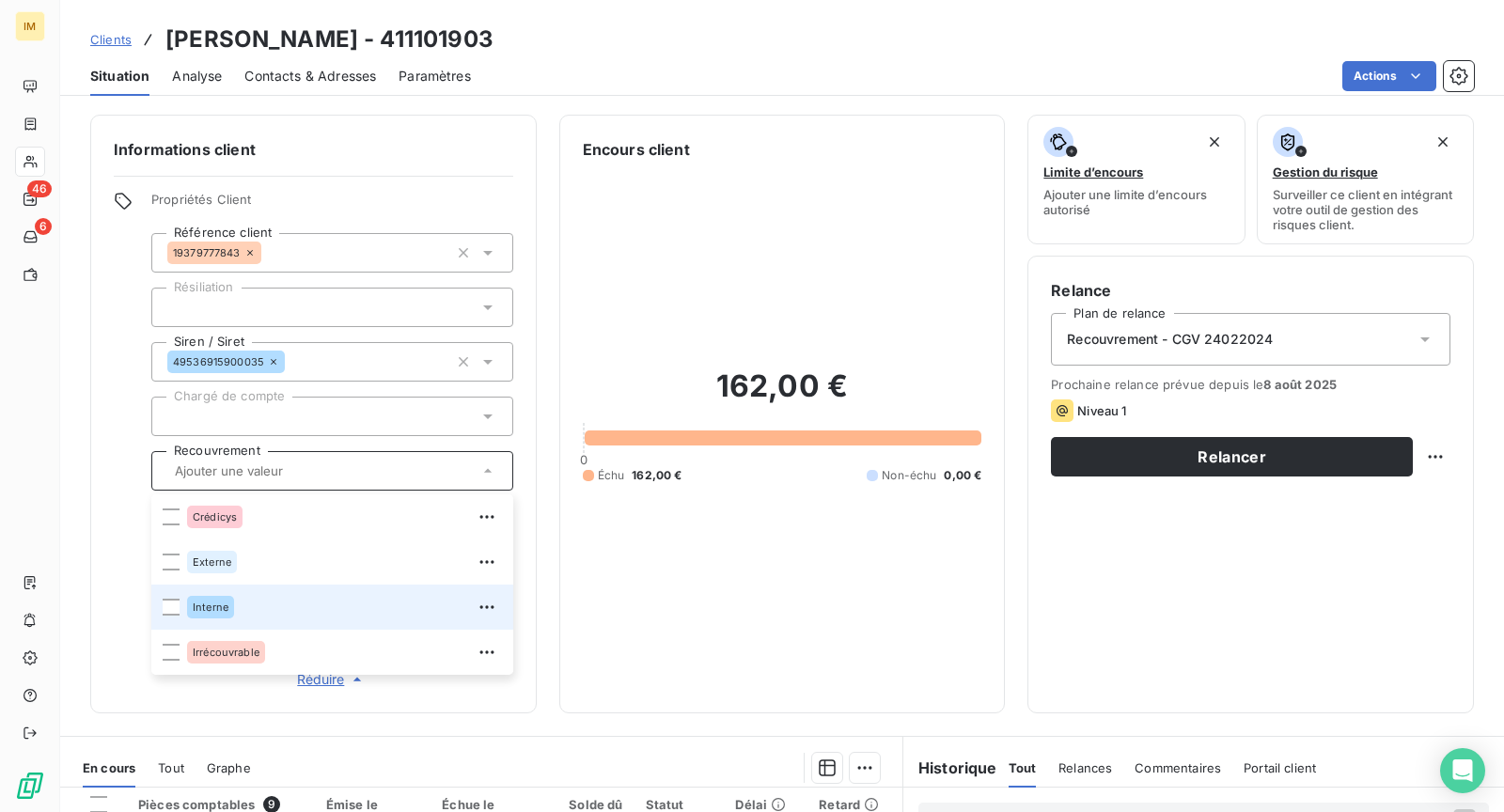
click at [303, 594] on div "Interne" at bounding box center [344, 607] width 315 height 30
click at [307, 417] on div at bounding box center [332, 416] width 362 height 39
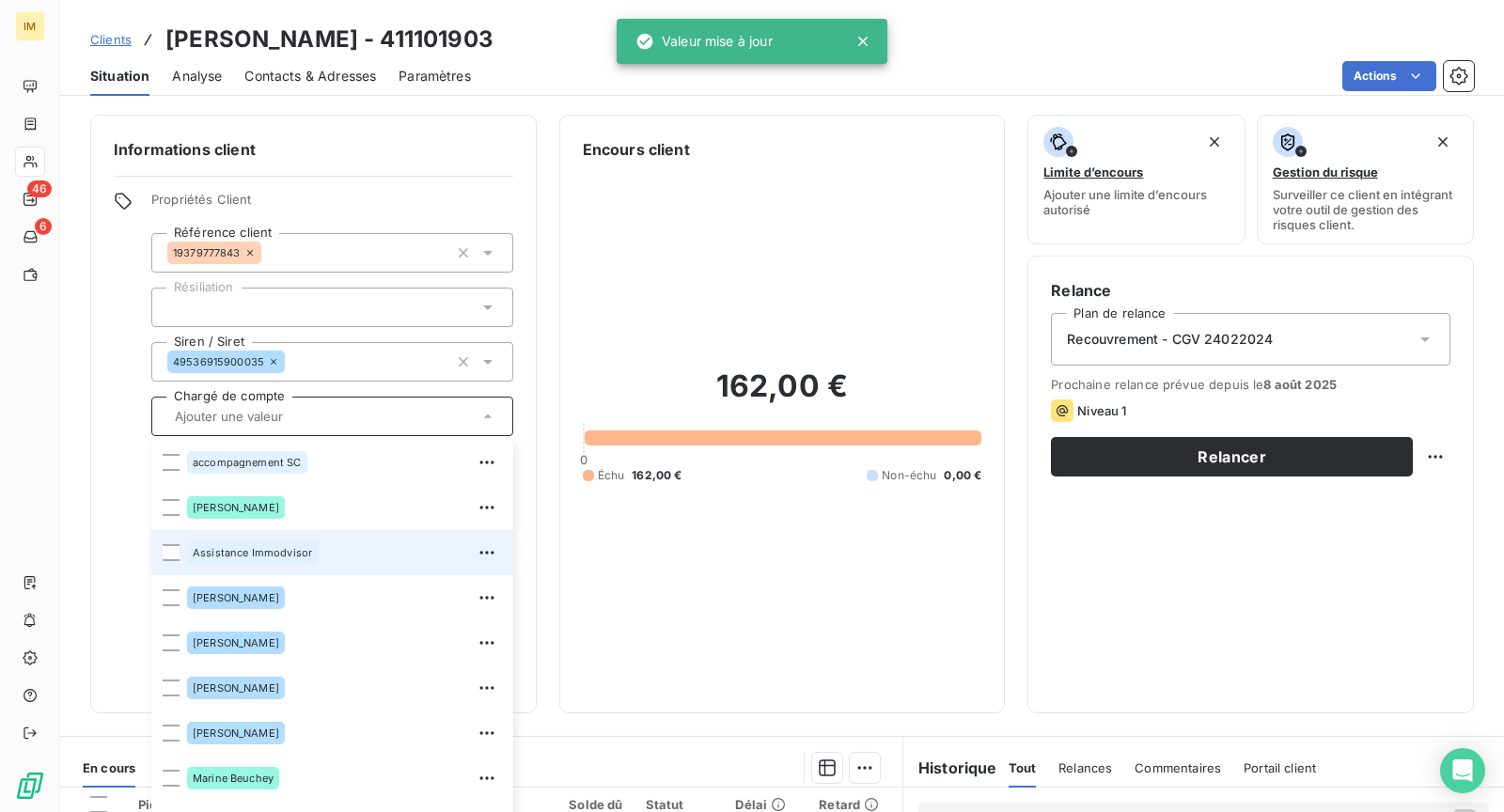
click at [329, 549] on div "Assistance Immodvisor" at bounding box center [344, 552] width 315 height 30
click at [62, 456] on div "Informations client Propriétés Client Référence client 19379777843 Résiliation …" at bounding box center [782, 414] width 1444 height 598
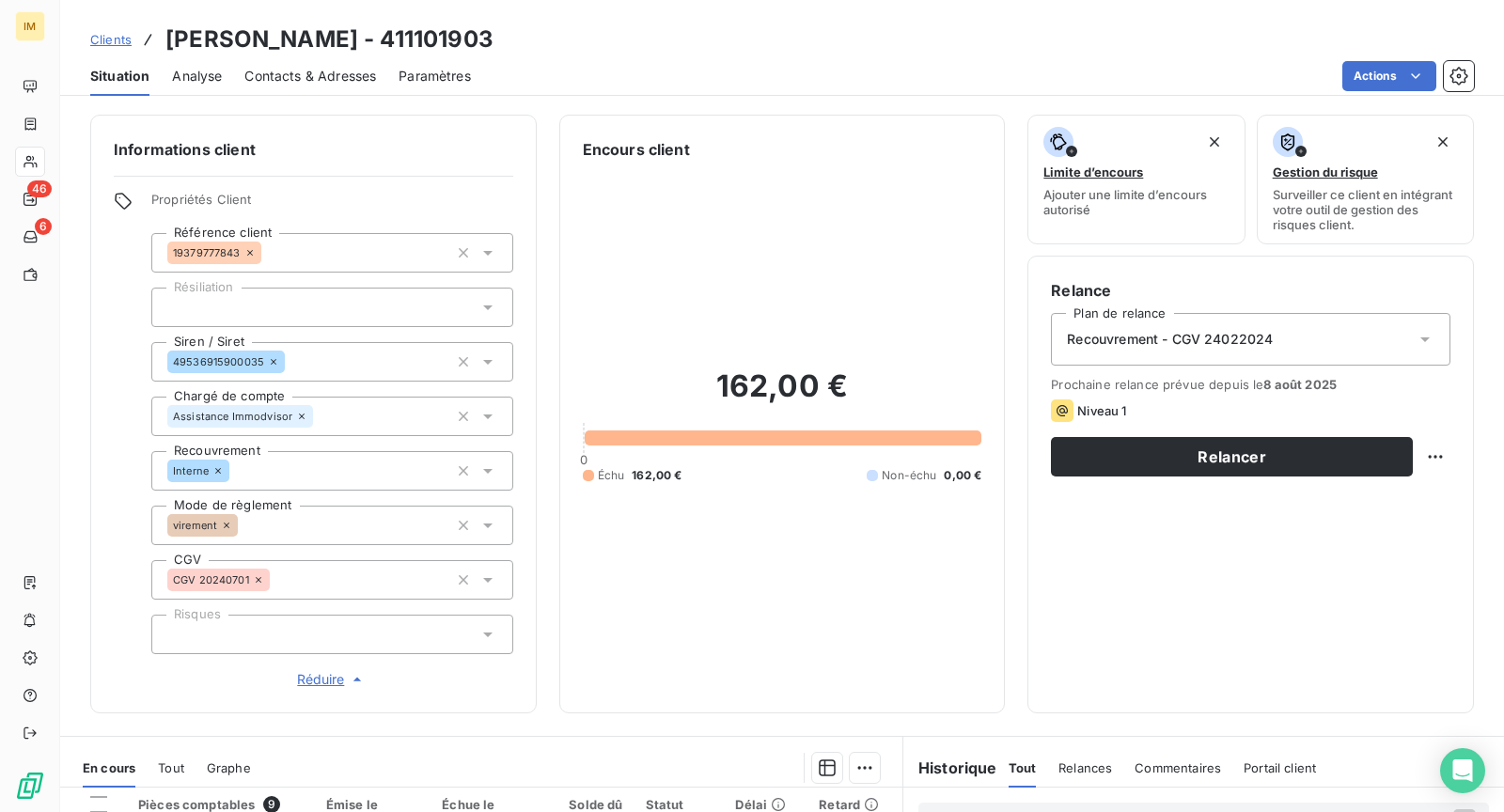
copy div
drag, startPoint x: 266, startPoint y: 362, endPoint x: 94, endPoint y: 410, distance: 178.6
click at [93, 410] on div "Informations client Propriétés Client Référence client 19379777843 Résiliation …" at bounding box center [314, 414] width 446 height 598
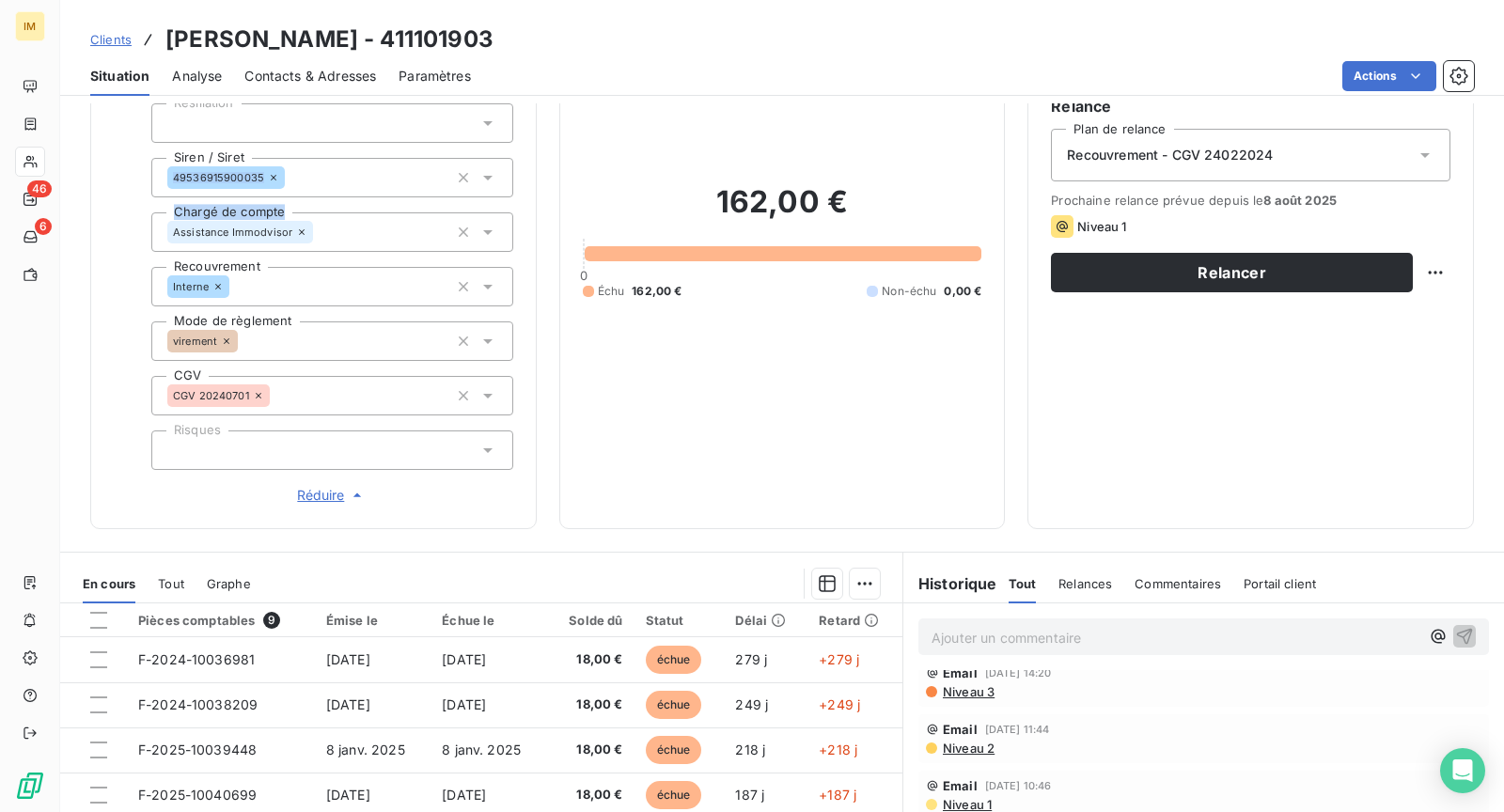
scroll to position [33, 0]
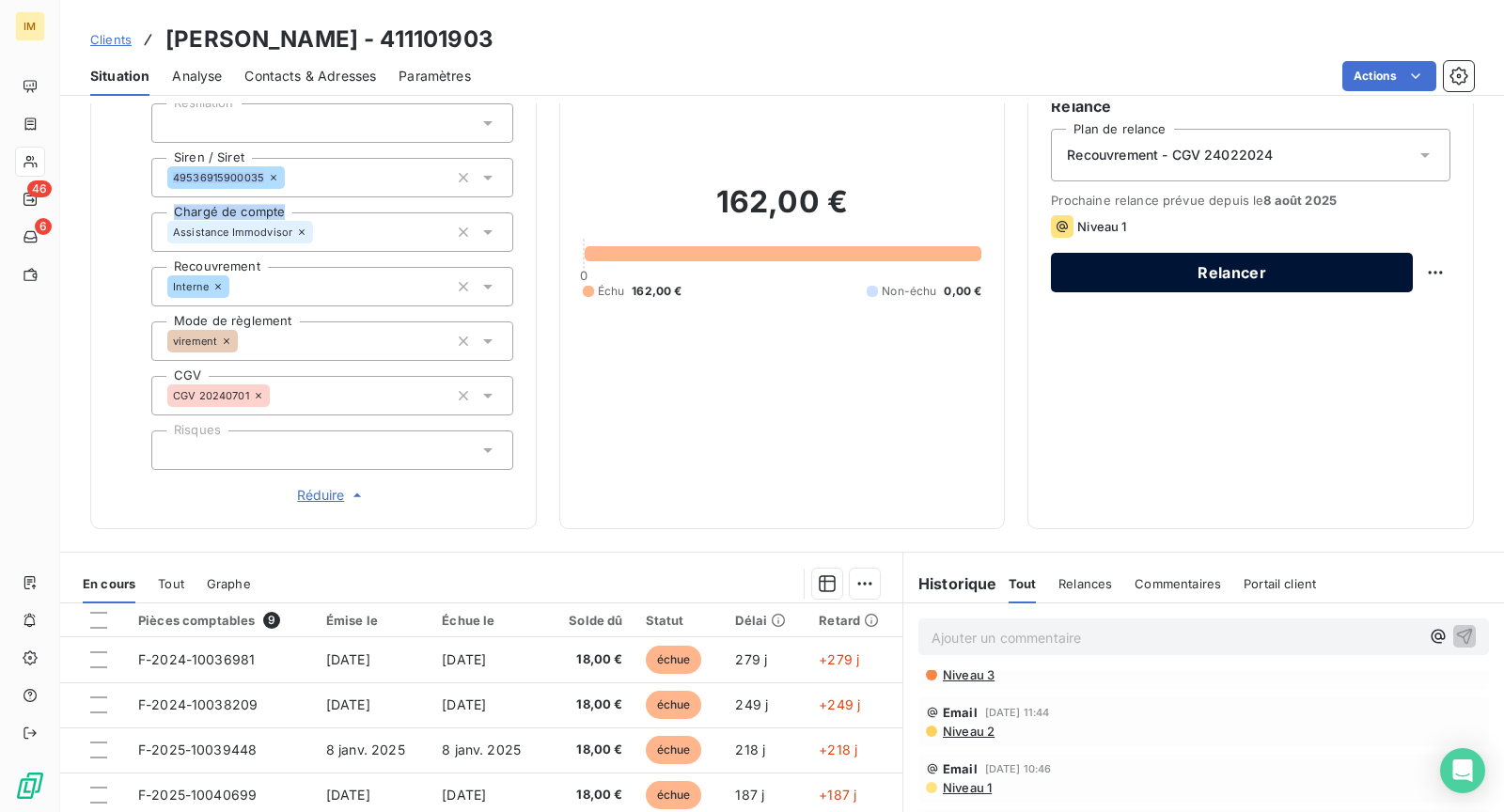
click at [1193, 276] on button "Relancer" at bounding box center [1232, 272] width 362 height 39
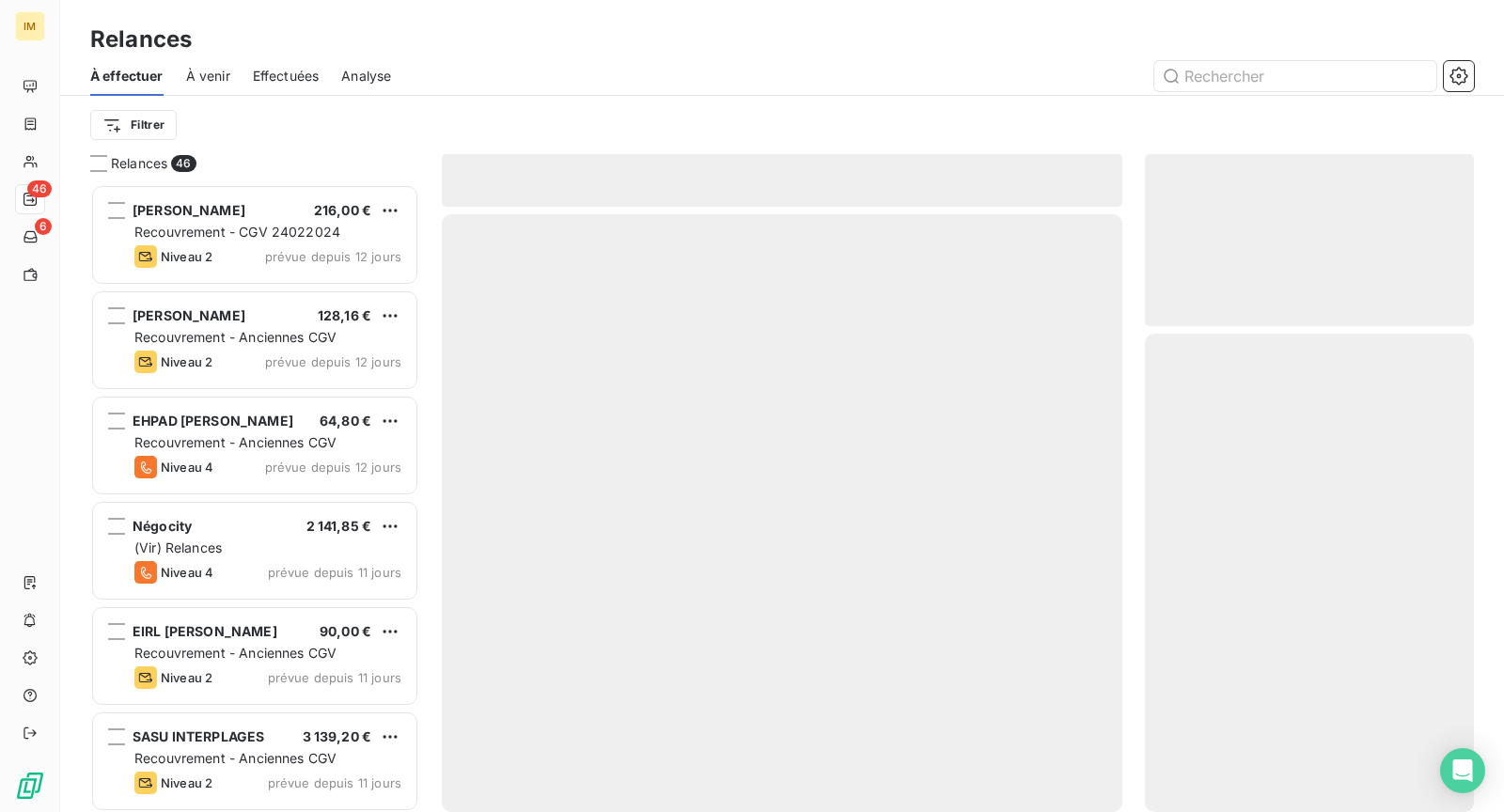
scroll to position [613, 313]
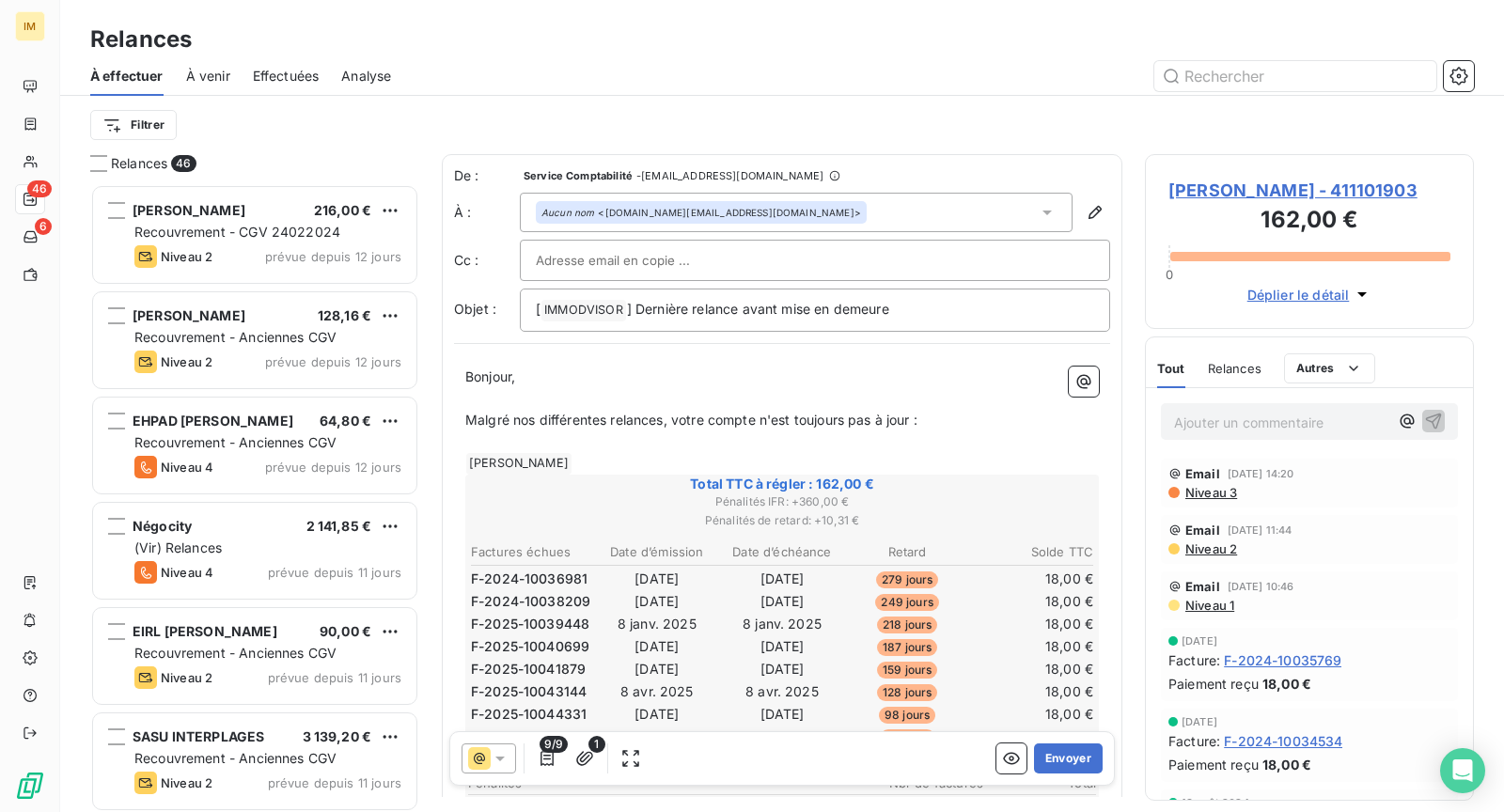
click at [652, 245] on div at bounding box center [815, 260] width 591 height 41
click at [651, 256] on input "text" at bounding box center [815, 260] width 558 height 28
click at [650, 84] on div at bounding box center [944, 76] width 1060 height 30
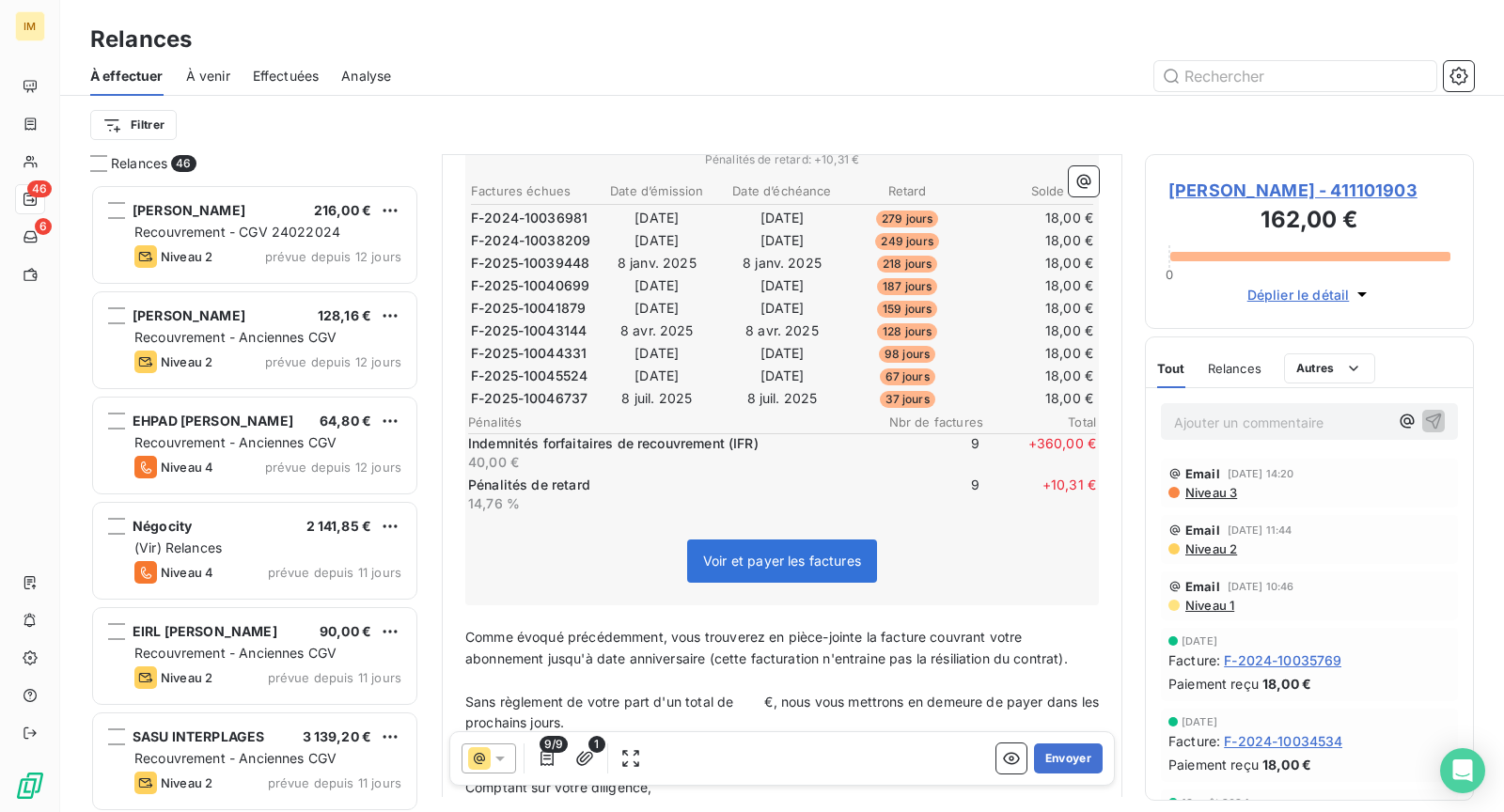
scroll to position [397, 0]
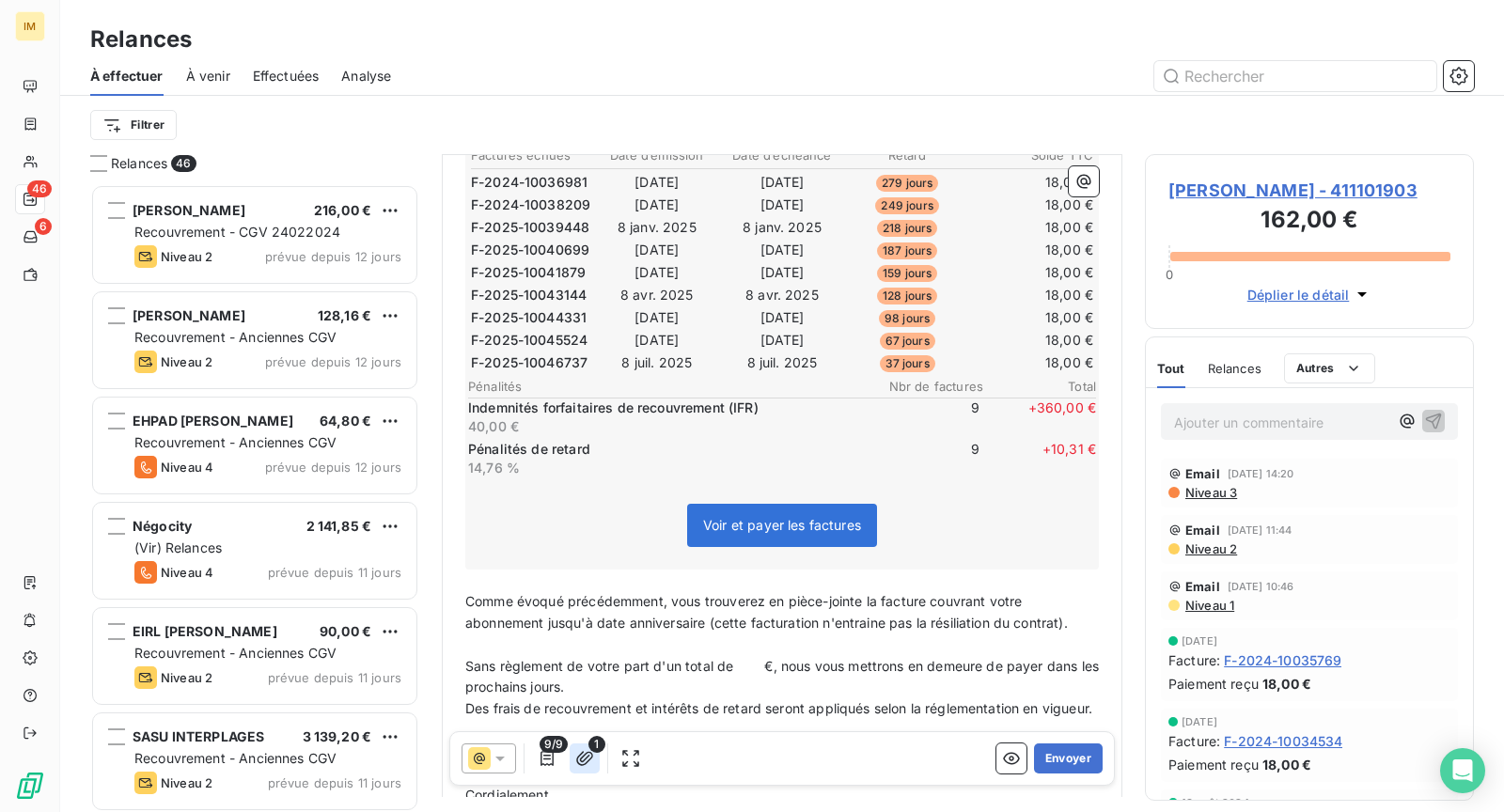
click at [572, 762] on button "button" at bounding box center [584, 758] width 30 height 30
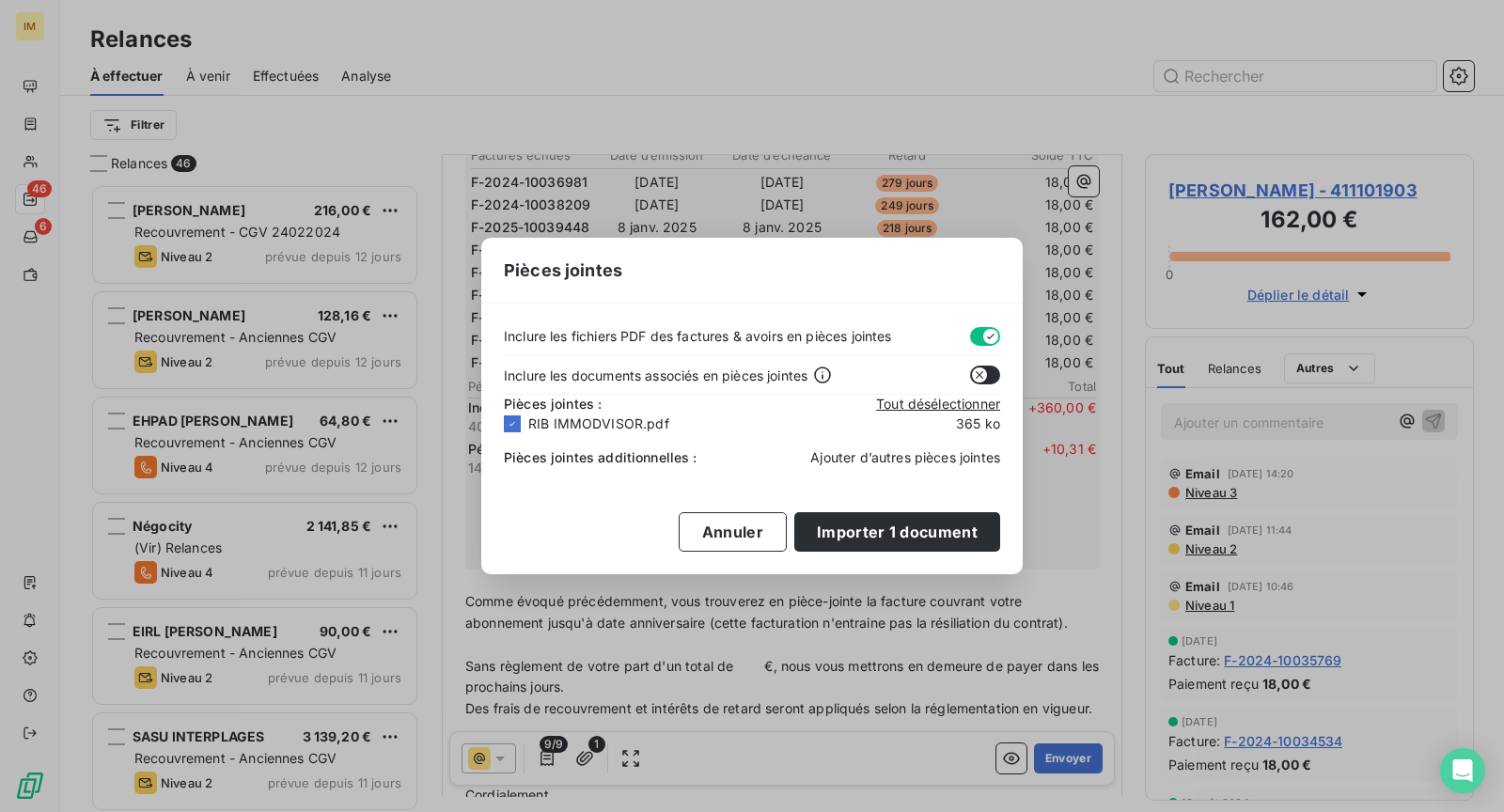
click at [872, 457] on span "Ajouter d’autres pièces jointes" at bounding box center [905, 457] width 190 height 16
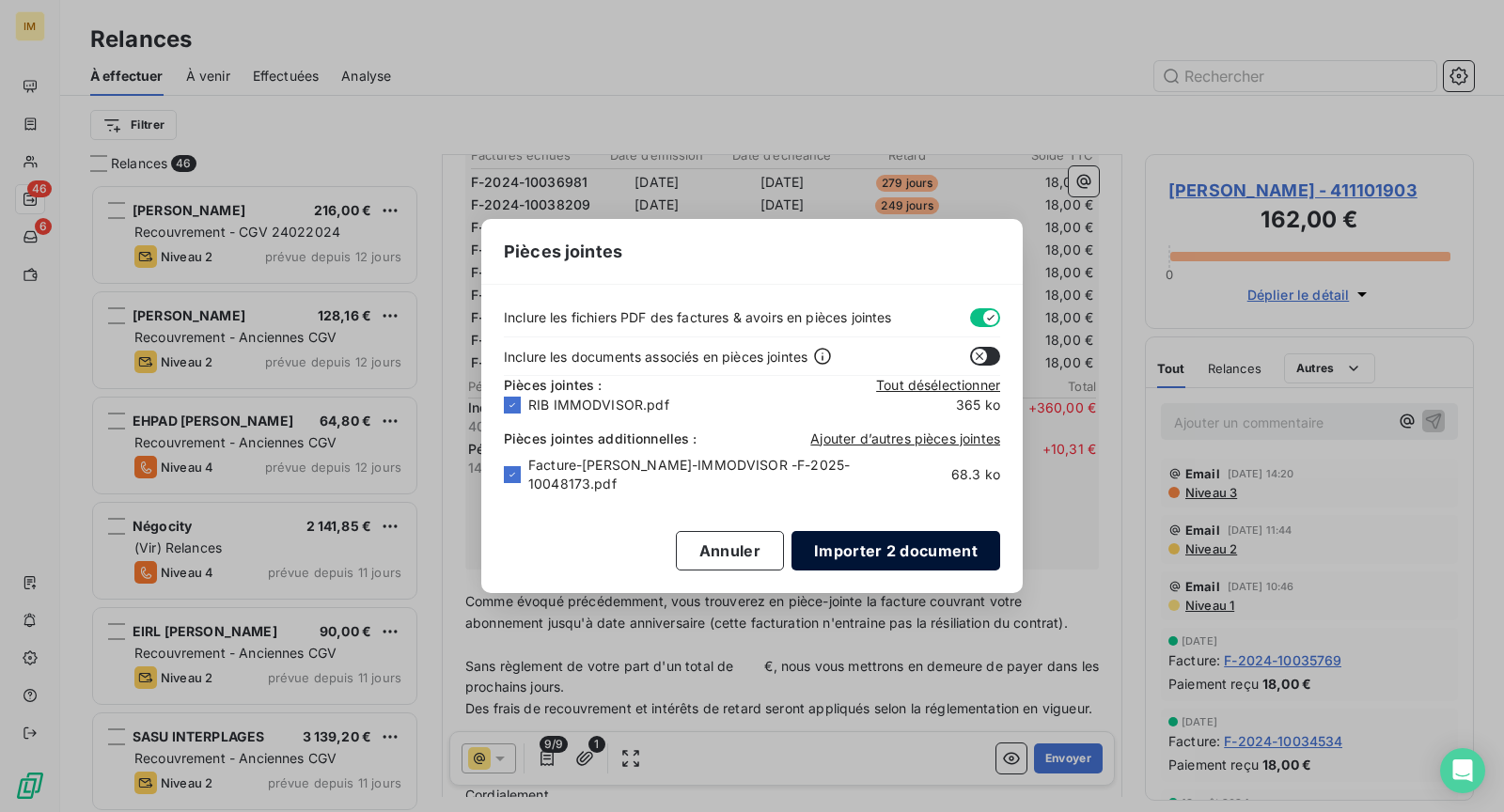
click at [878, 541] on button "Importer 2 document" at bounding box center [896, 550] width 209 height 39
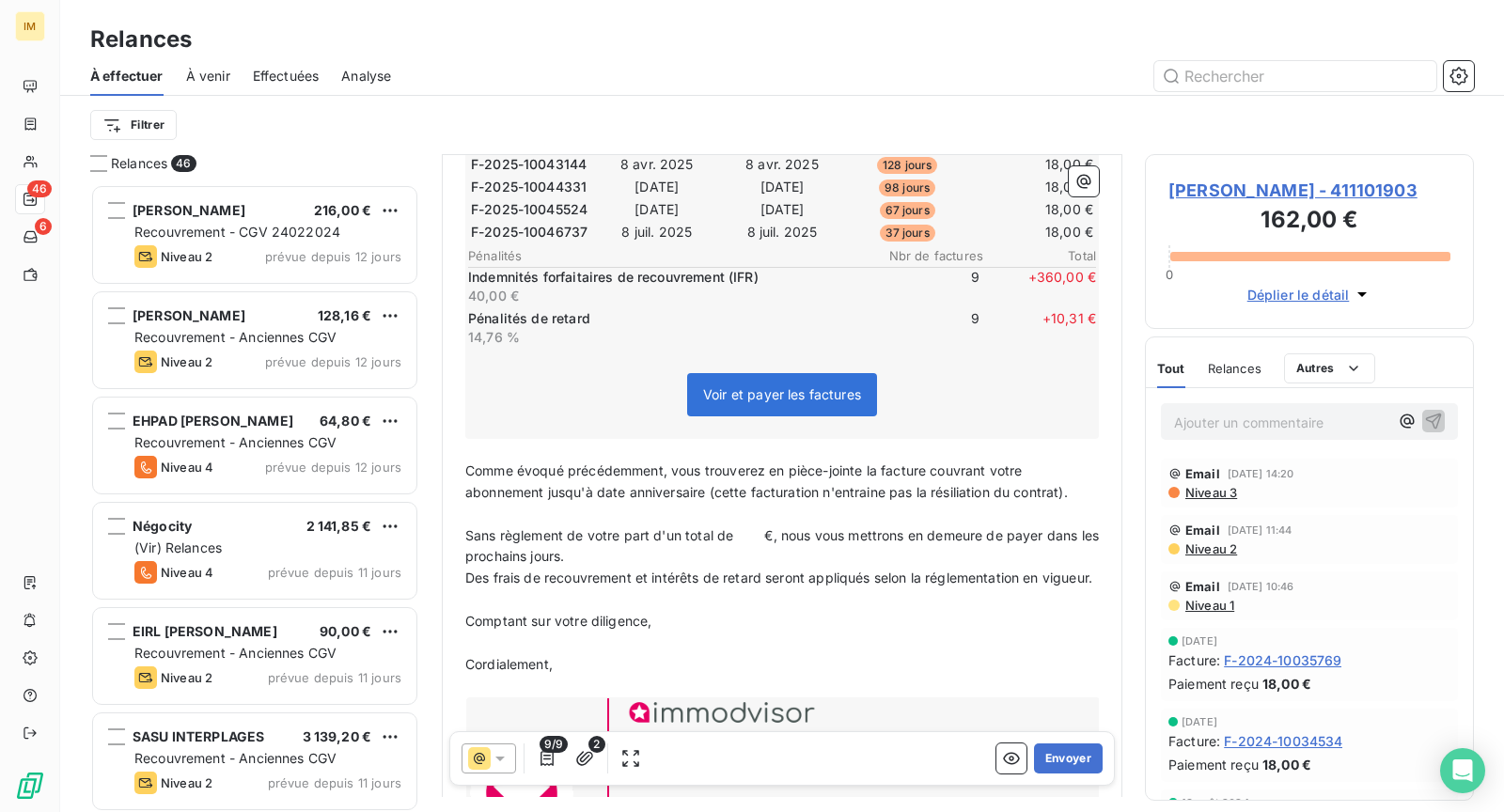
scroll to position [530, 0]
drag, startPoint x: 762, startPoint y: 520, endPoint x: 735, endPoint y: 519, distance: 27.0
click at [735, 525] on span "Sans règlement de votre part d'un total de €, nous vous mettrons en demeure de …" at bounding box center [784, 544] width 638 height 38
click at [811, 539] on p "Sans règlement de votre part d'un total de 360€, nous vous mettrons en demeure …" at bounding box center [782, 545] width 634 height 43
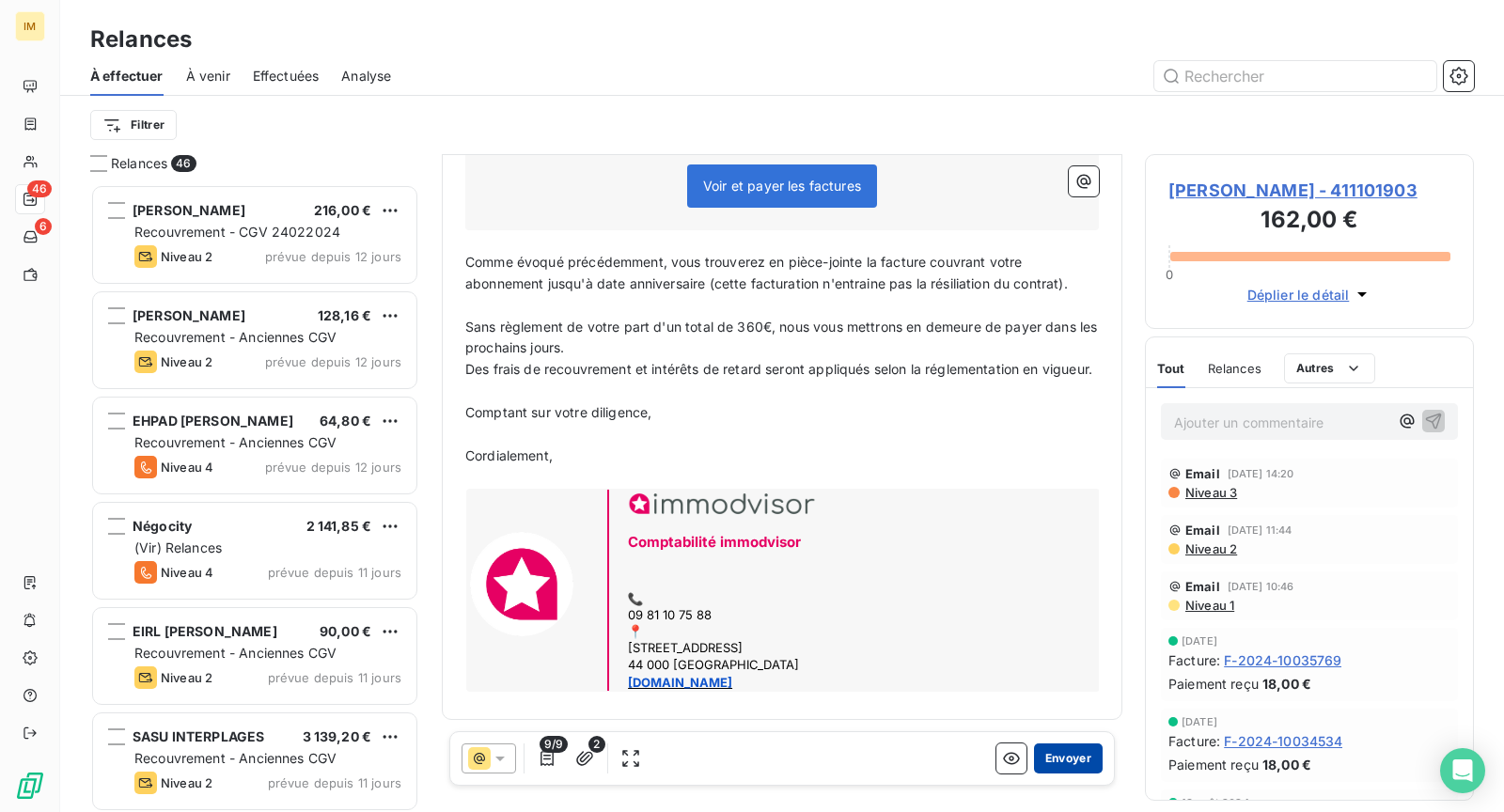
scroll to position [749, 0]
click at [1043, 760] on button "Envoyer" at bounding box center [1068, 758] width 68 height 30
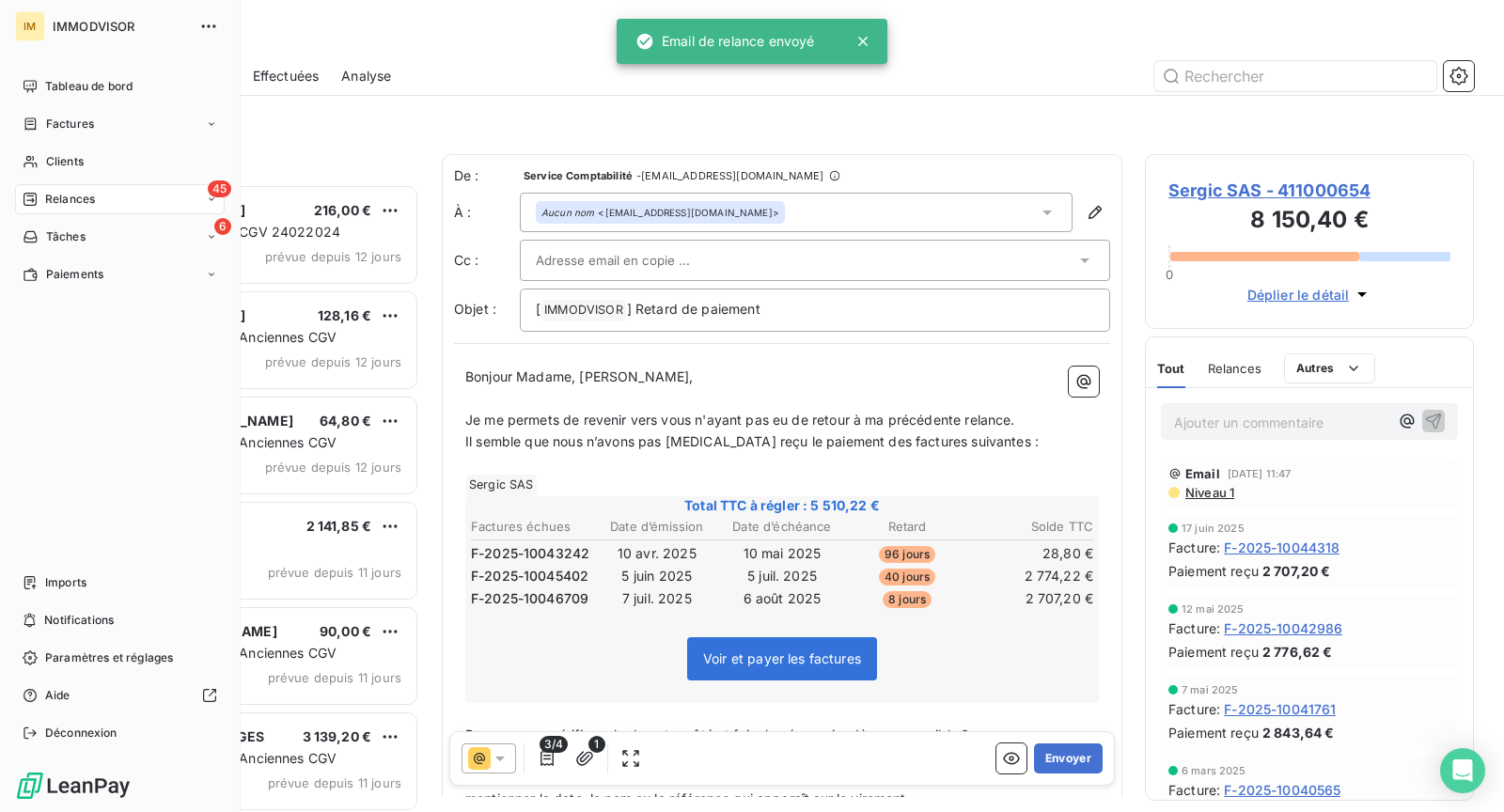
click at [39, 163] on div "Clients" at bounding box center [120, 161] width 210 height 30
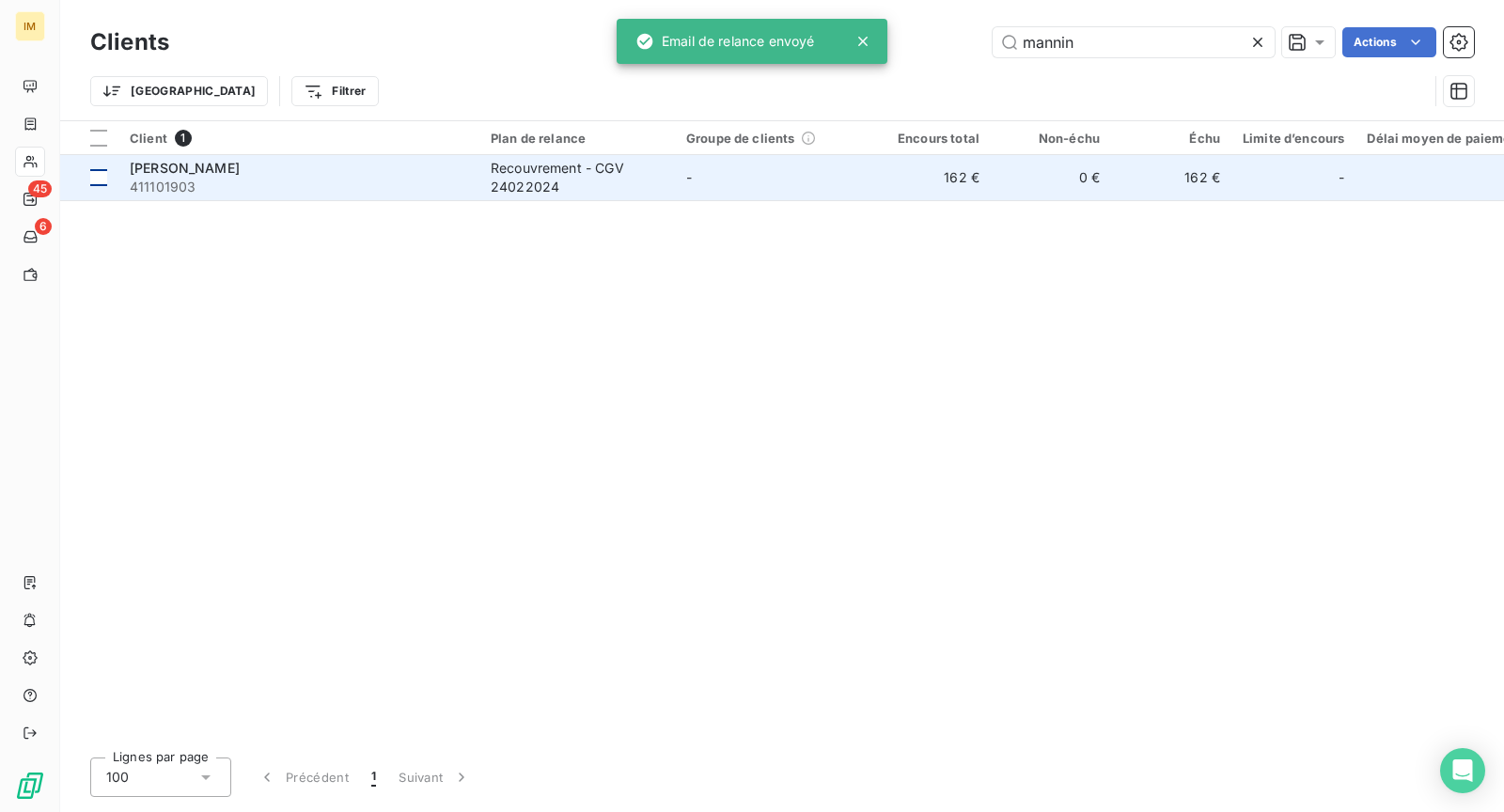
click at [102, 194] on td at bounding box center [89, 177] width 59 height 45
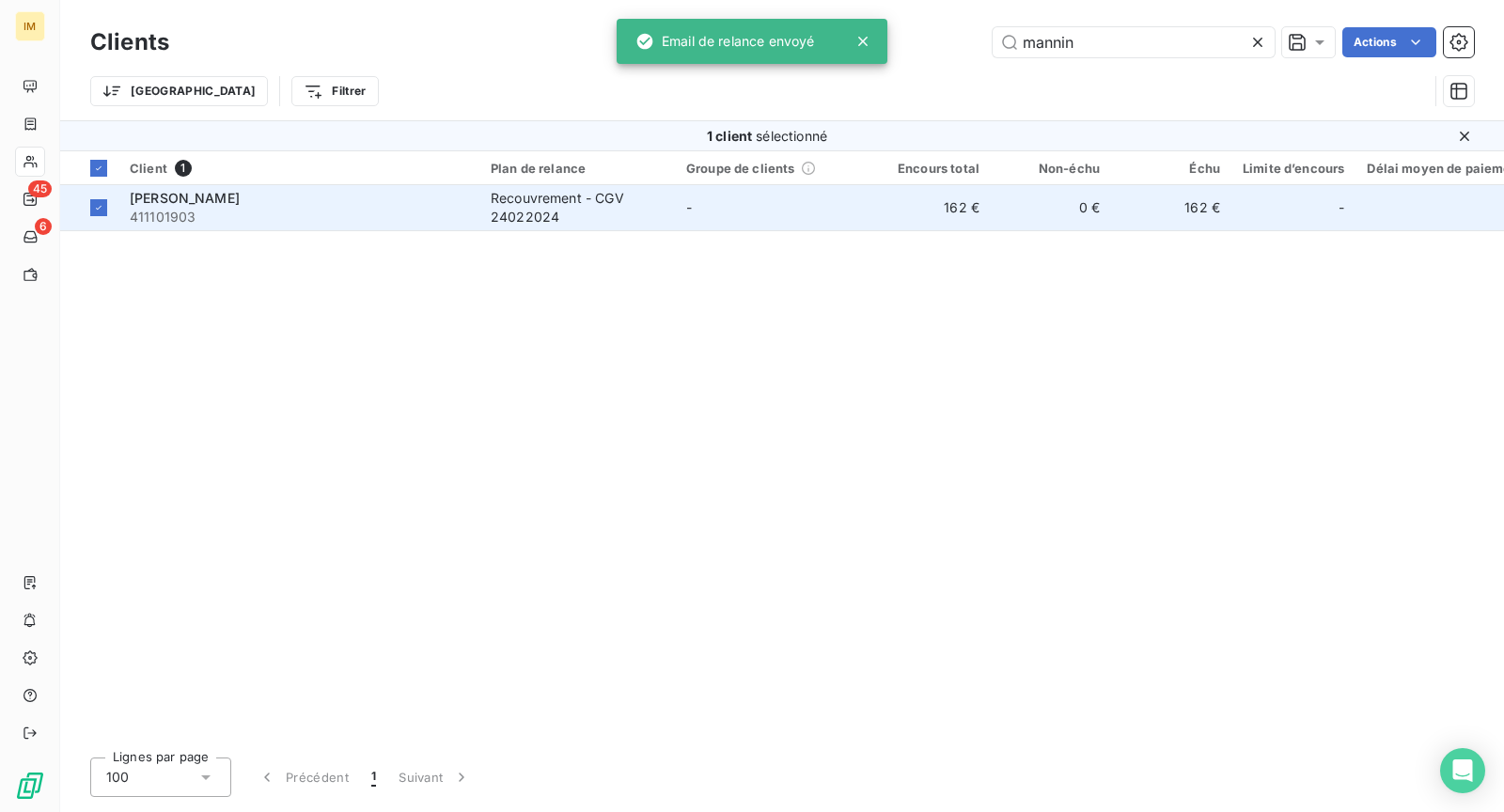
drag, startPoint x: 101, startPoint y: 201, endPoint x: 421, endPoint y: 166, distance: 321.9
click at [104, 201] on div at bounding box center [99, 208] width 17 height 17
click at [421, 189] on div "[PERSON_NAME]" at bounding box center [299, 198] width 339 height 19
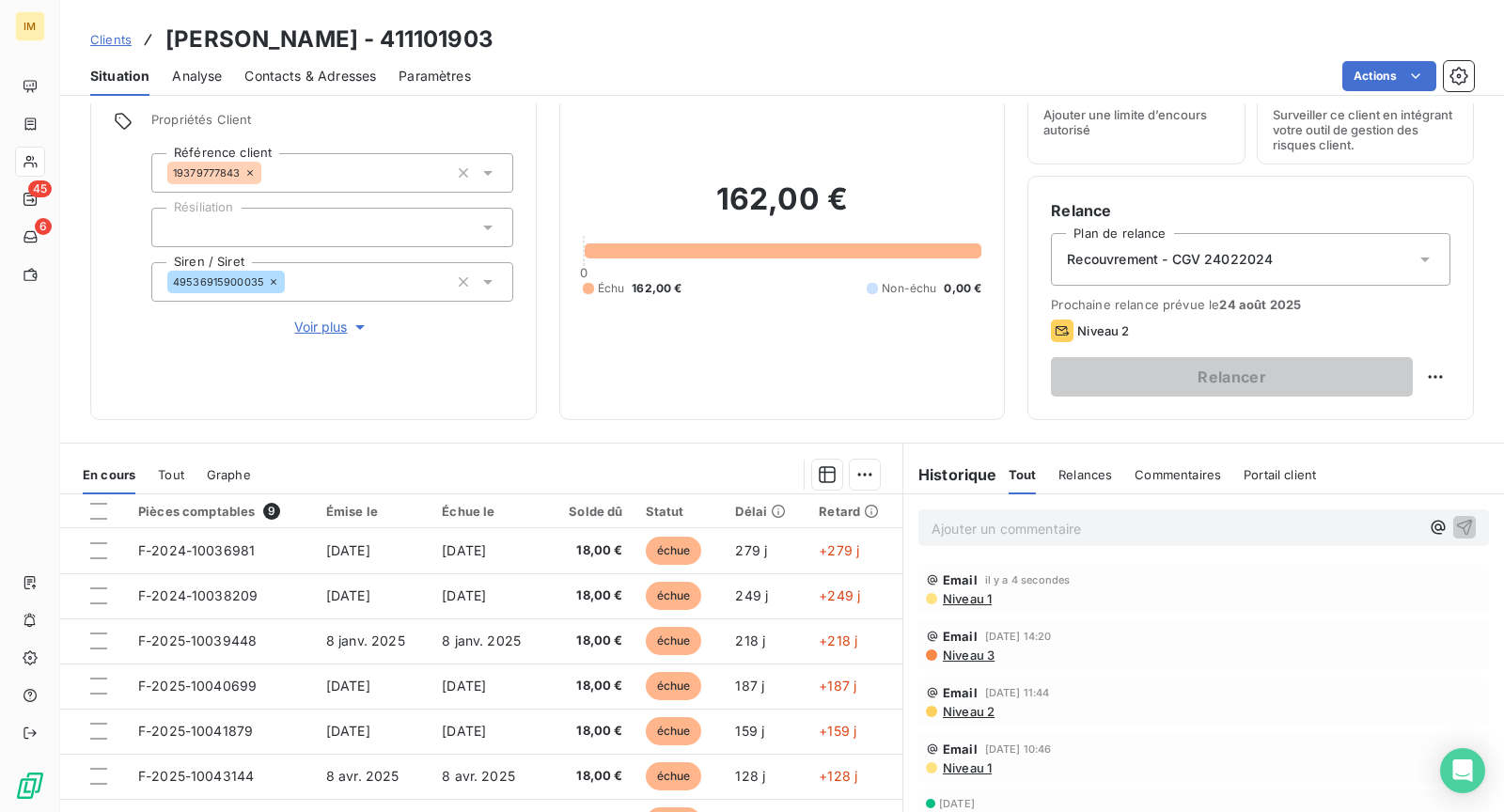
scroll to position [165, 0]
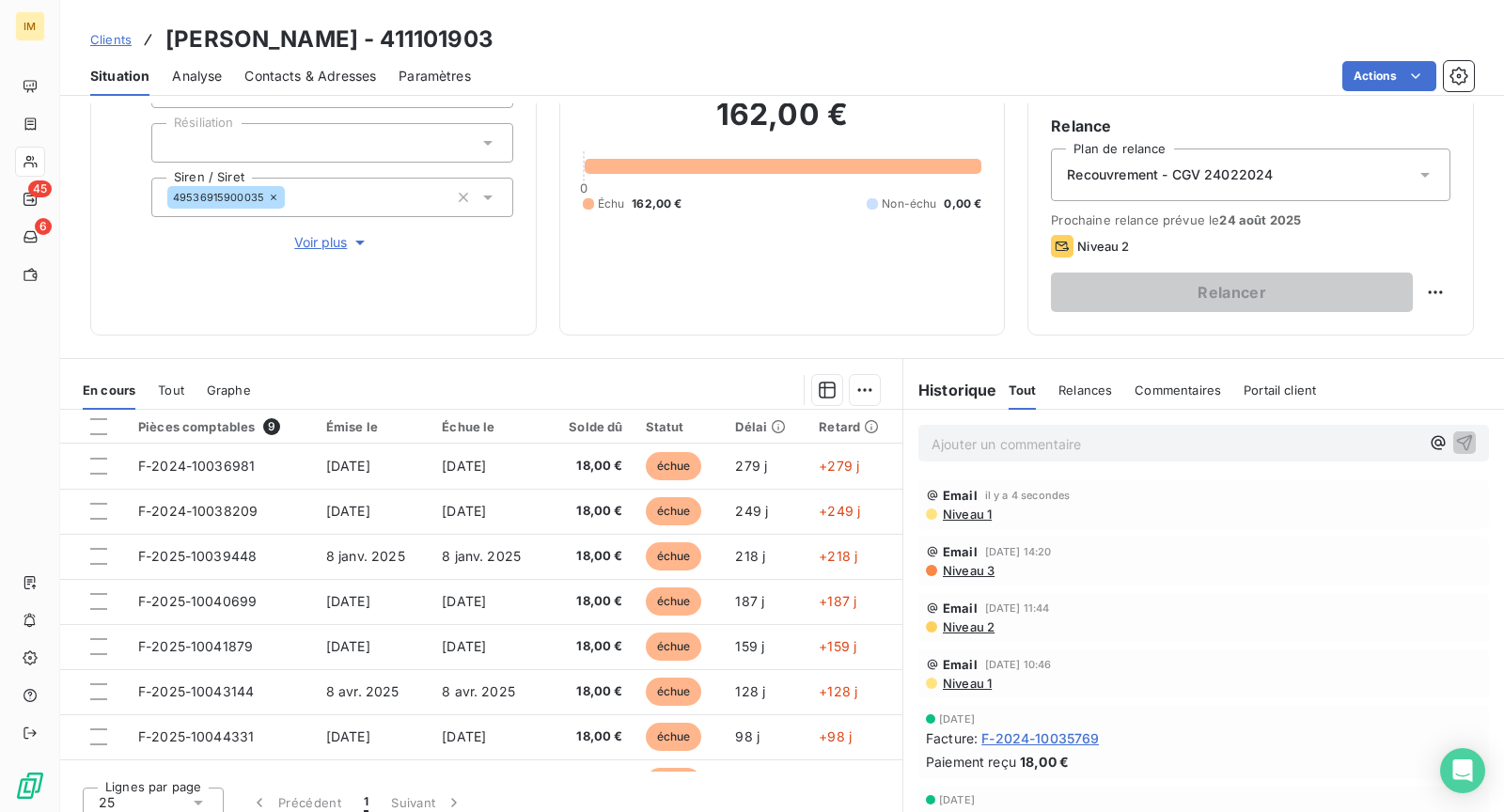
click at [954, 513] on span "Niveau 1" at bounding box center [966, 515] width 51 height 15
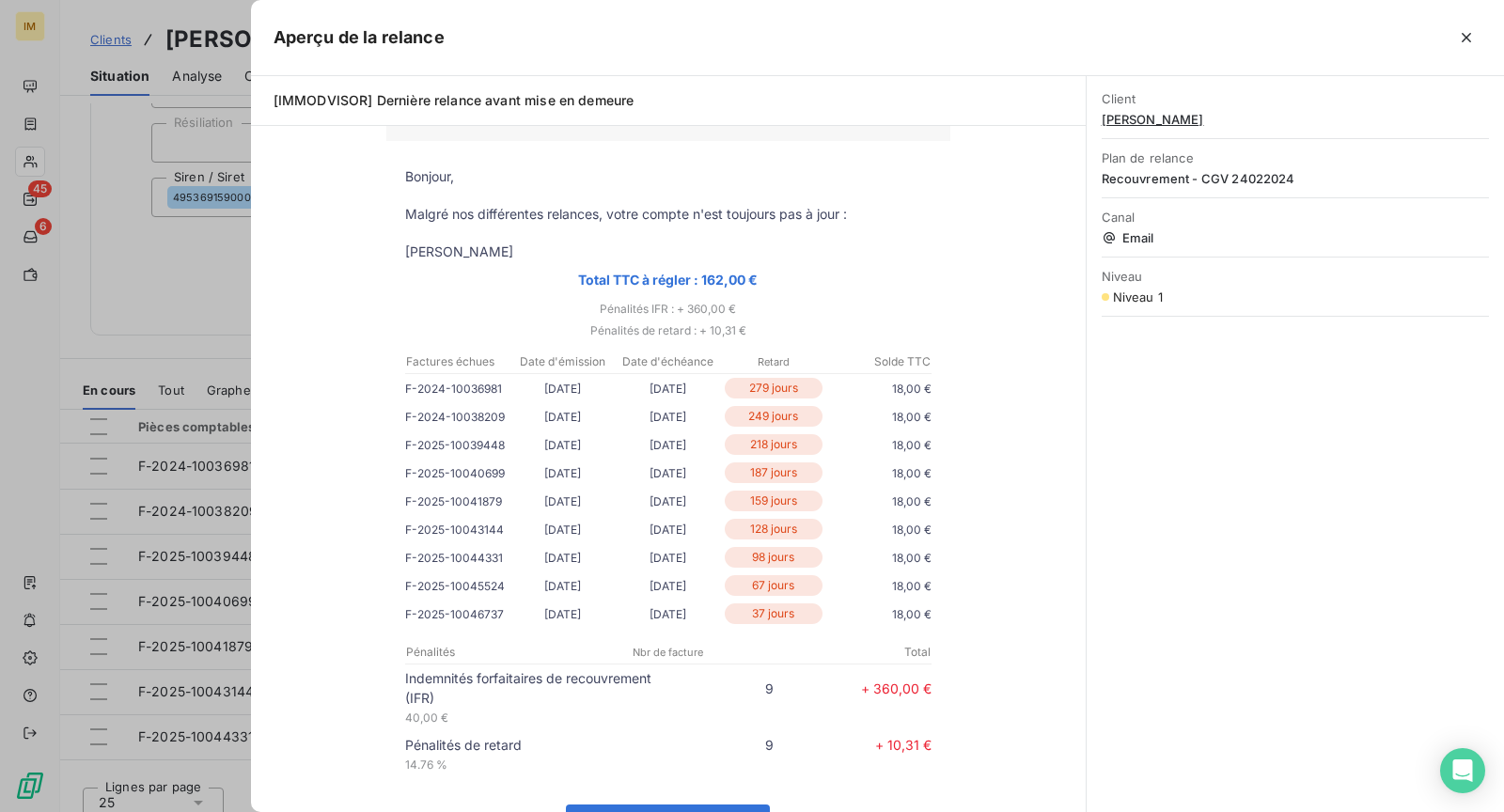
scroll to position [321, 0]
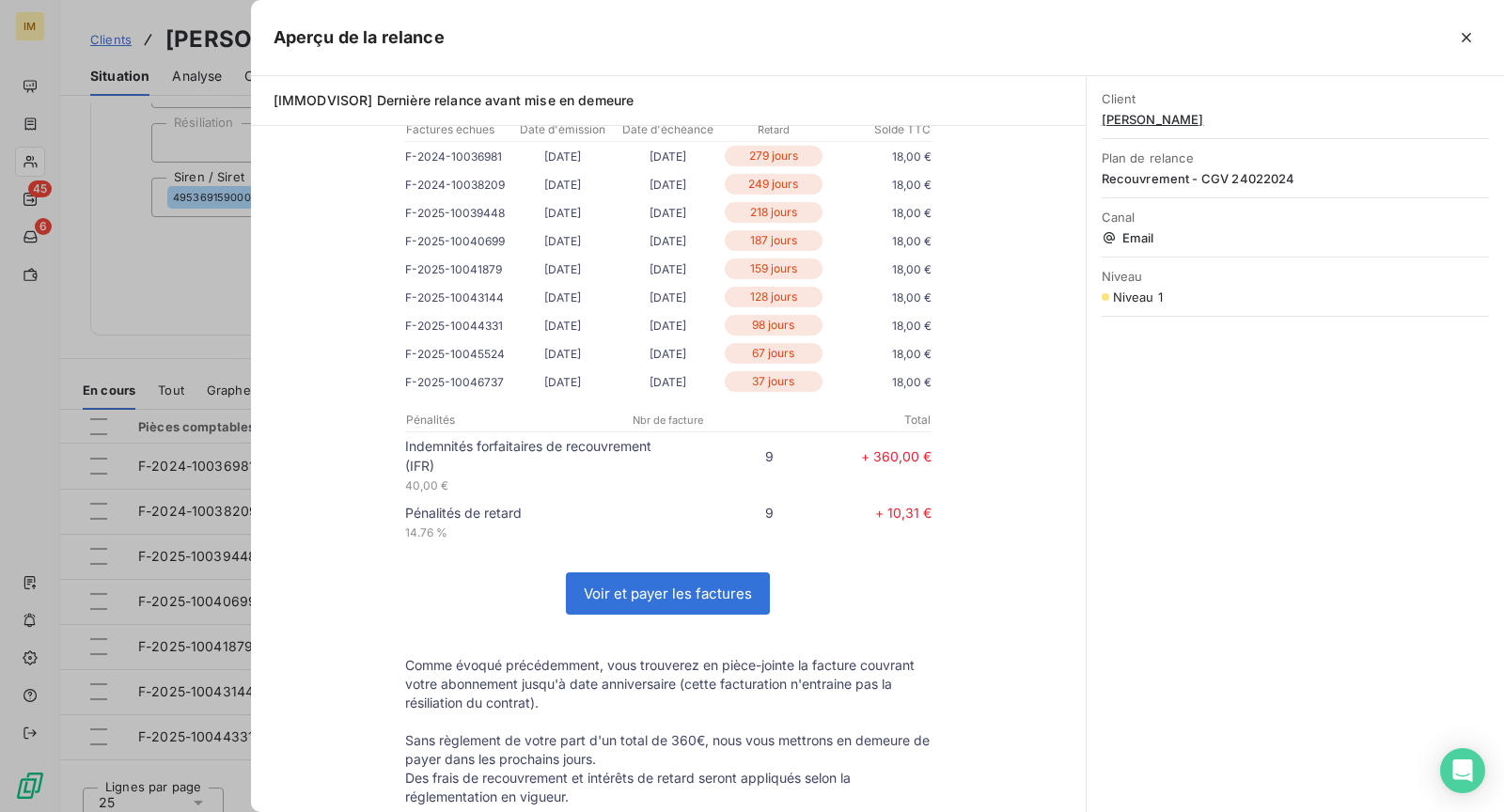
click at [186, 307] on div at bounding box center [752, 406] width 1504 height 812
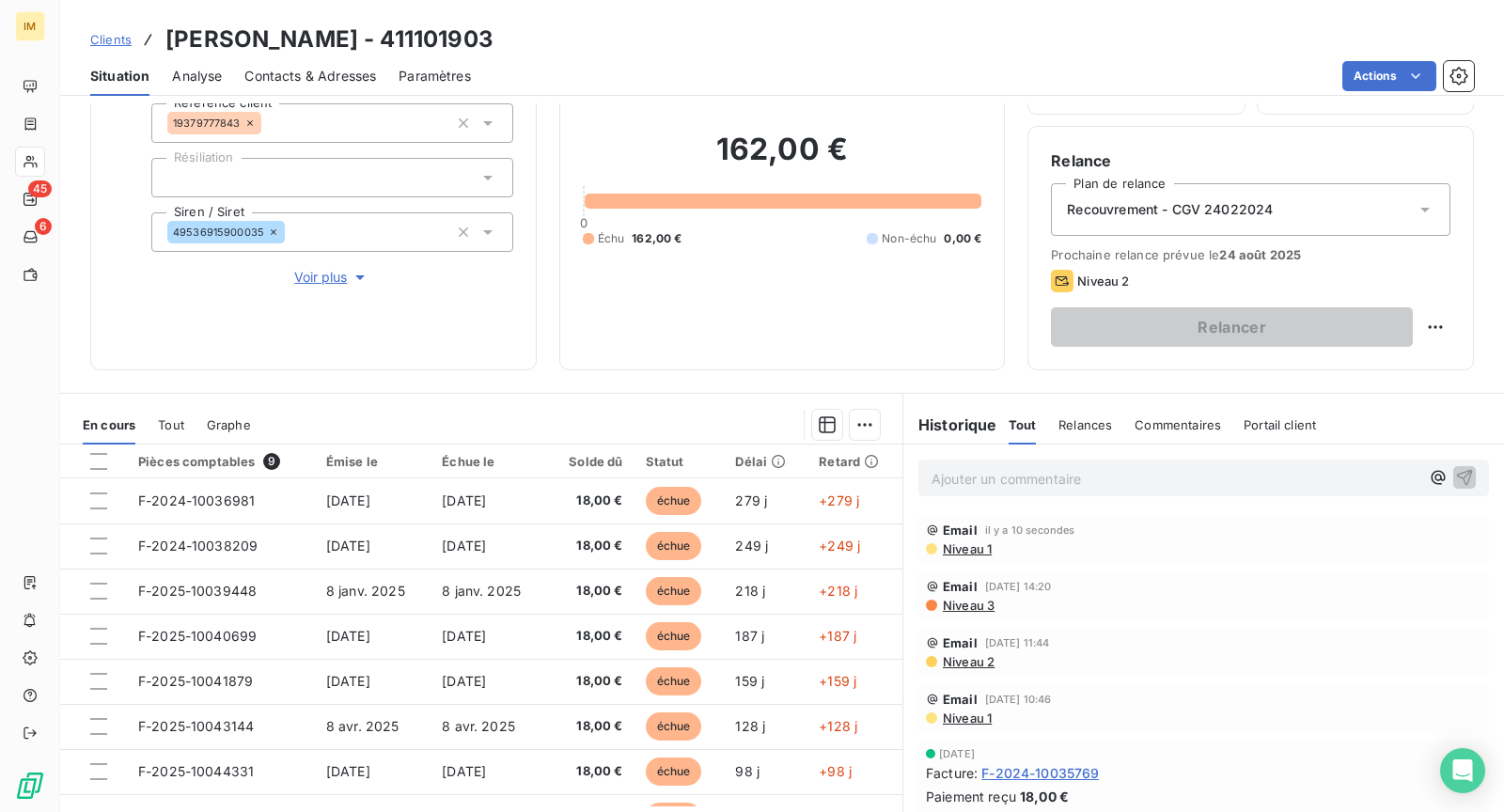
scroll to position [0, 0]
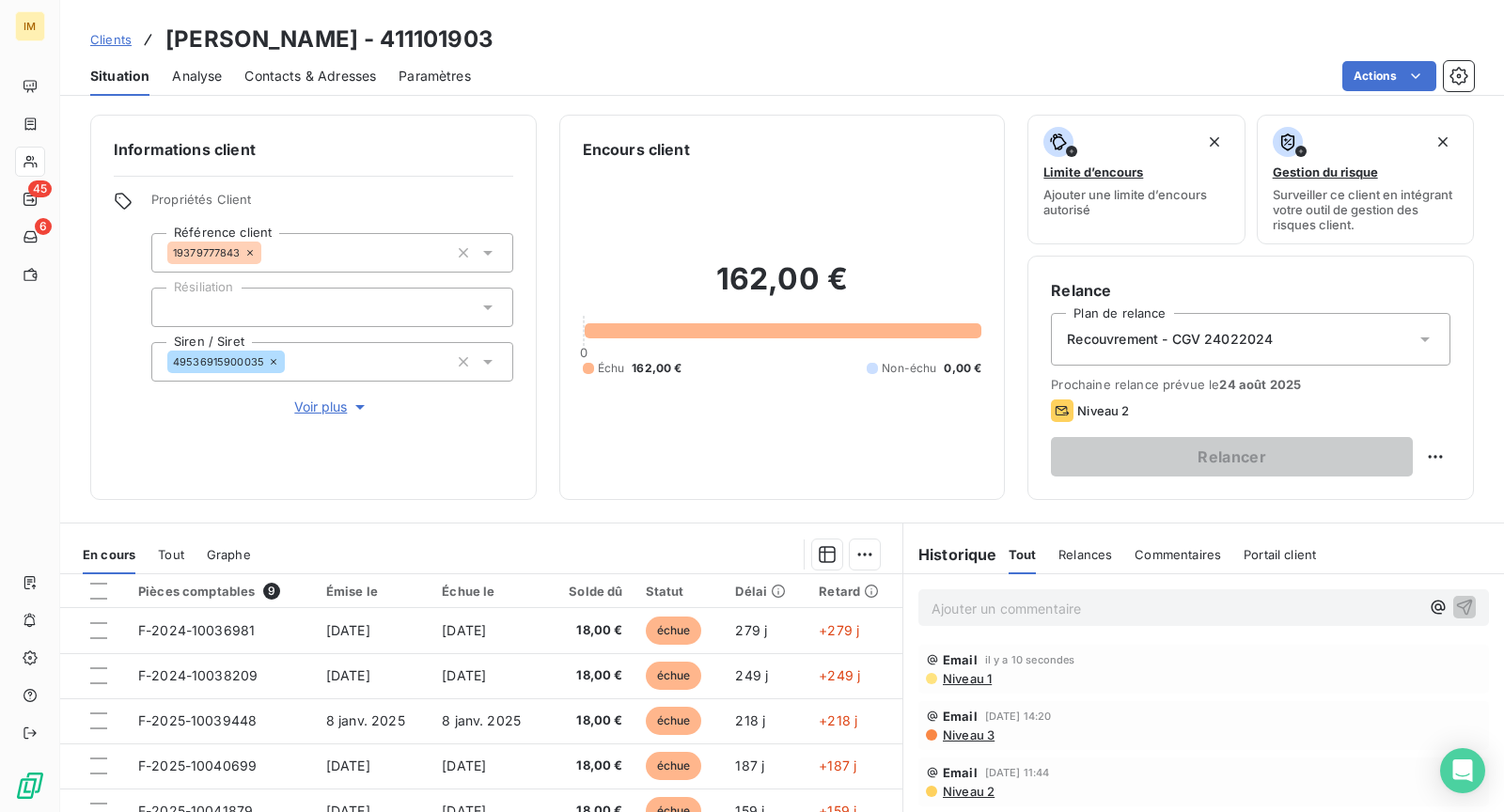
click at [972, 678] on span "Niveau 1" at bounding box center [966, 679] width 51 height 15
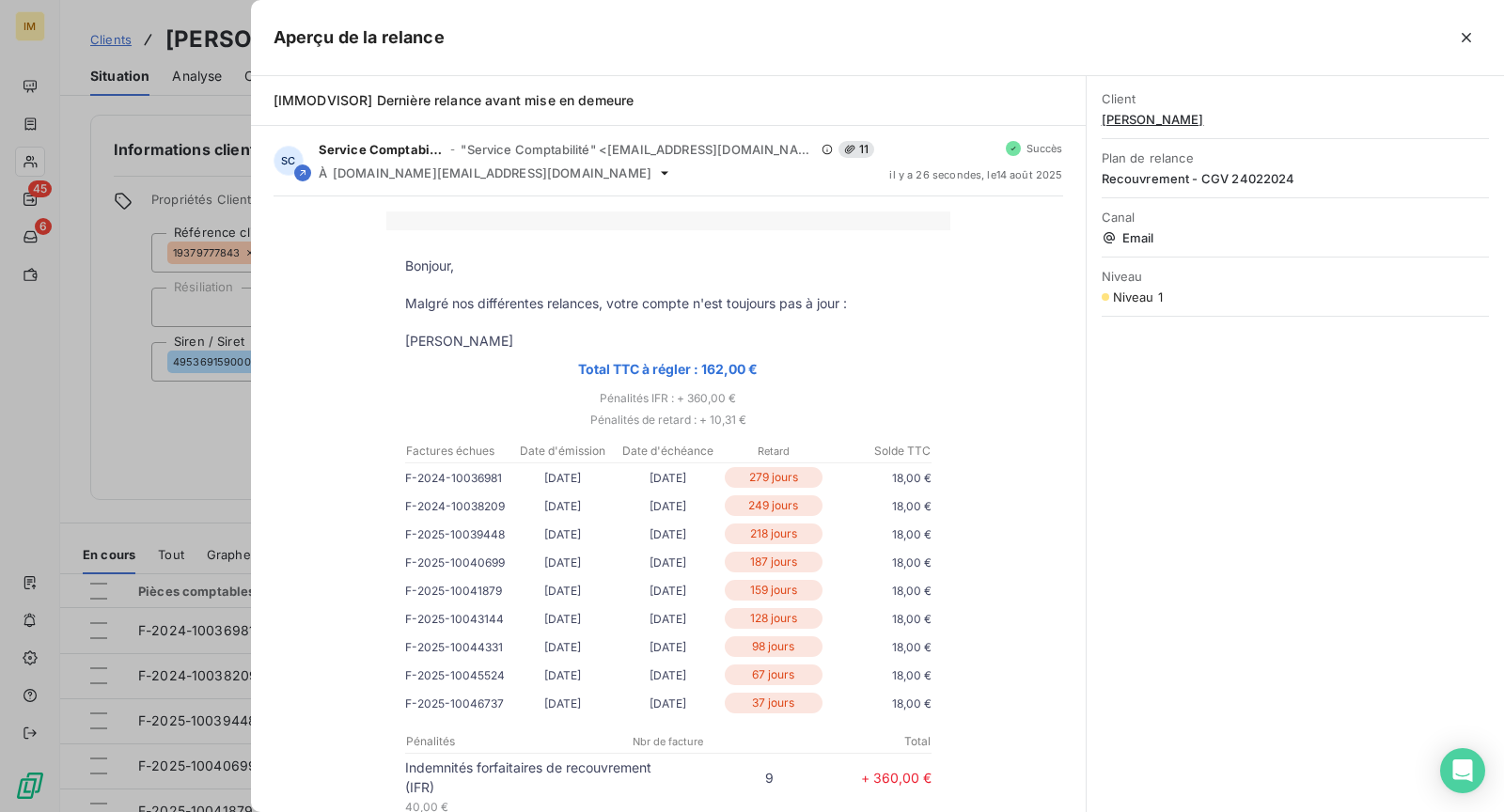
click at [145, 430] on div at bounding box center [752, 406] width 1504 height 812
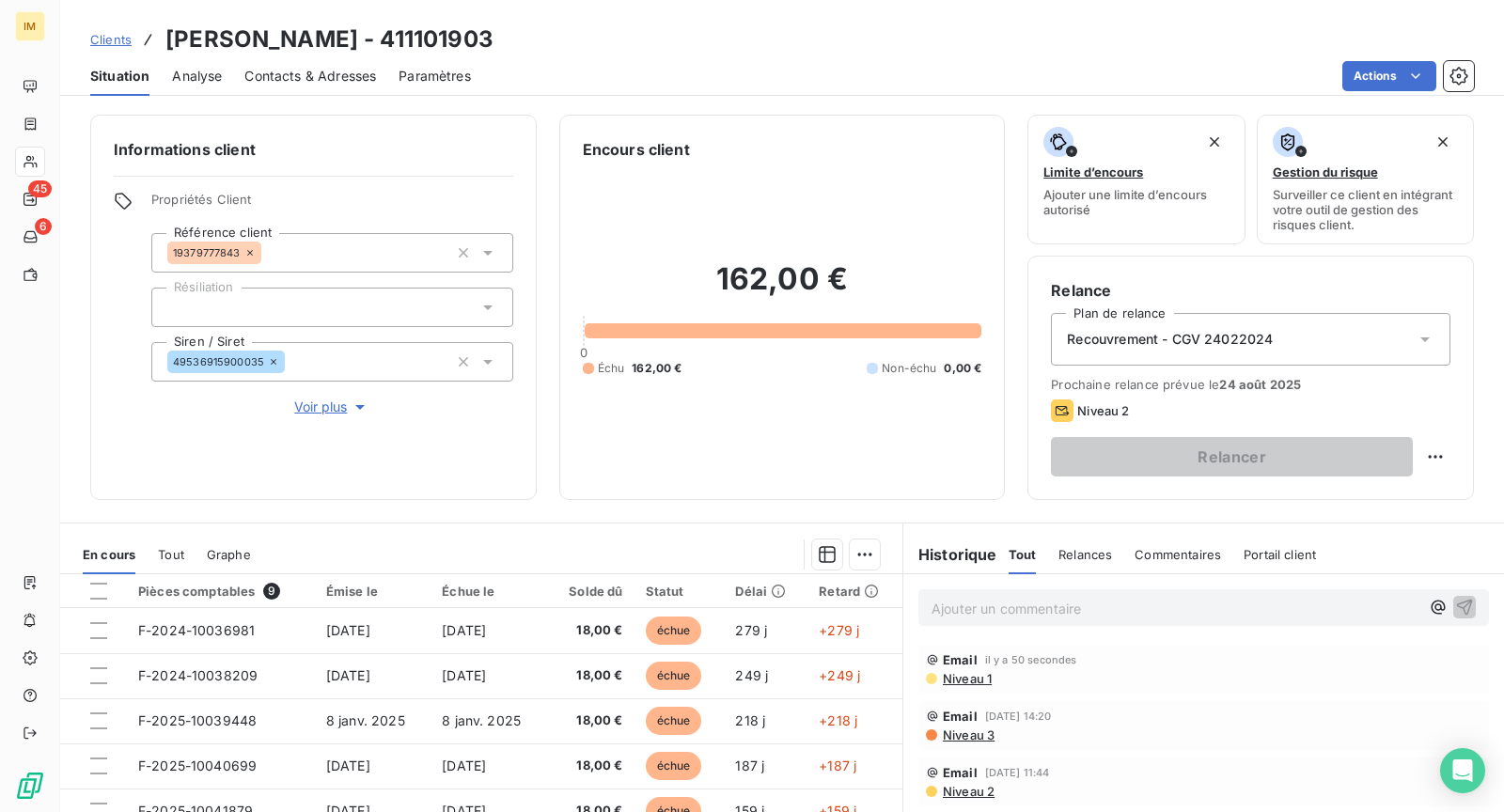
copy div
drag, startPoint x: 243, startPoint y: 252, endPoint x: 89, endPoint y: 344, distance: 179.4
click at [115, 343] on div "Propriétés Client Référence client 19379777843 Résiliation Siren / Siret 495369…" at bounding box center [313, 304] width 399 height 226
drag, startPoint x: 183, startPoint y: 409, endPoint x: 271, endPoint y: 387, distance: 90.7
click at [186, 409] on button "Voir plus" at bounding box center [332, 406] width 362 height 20
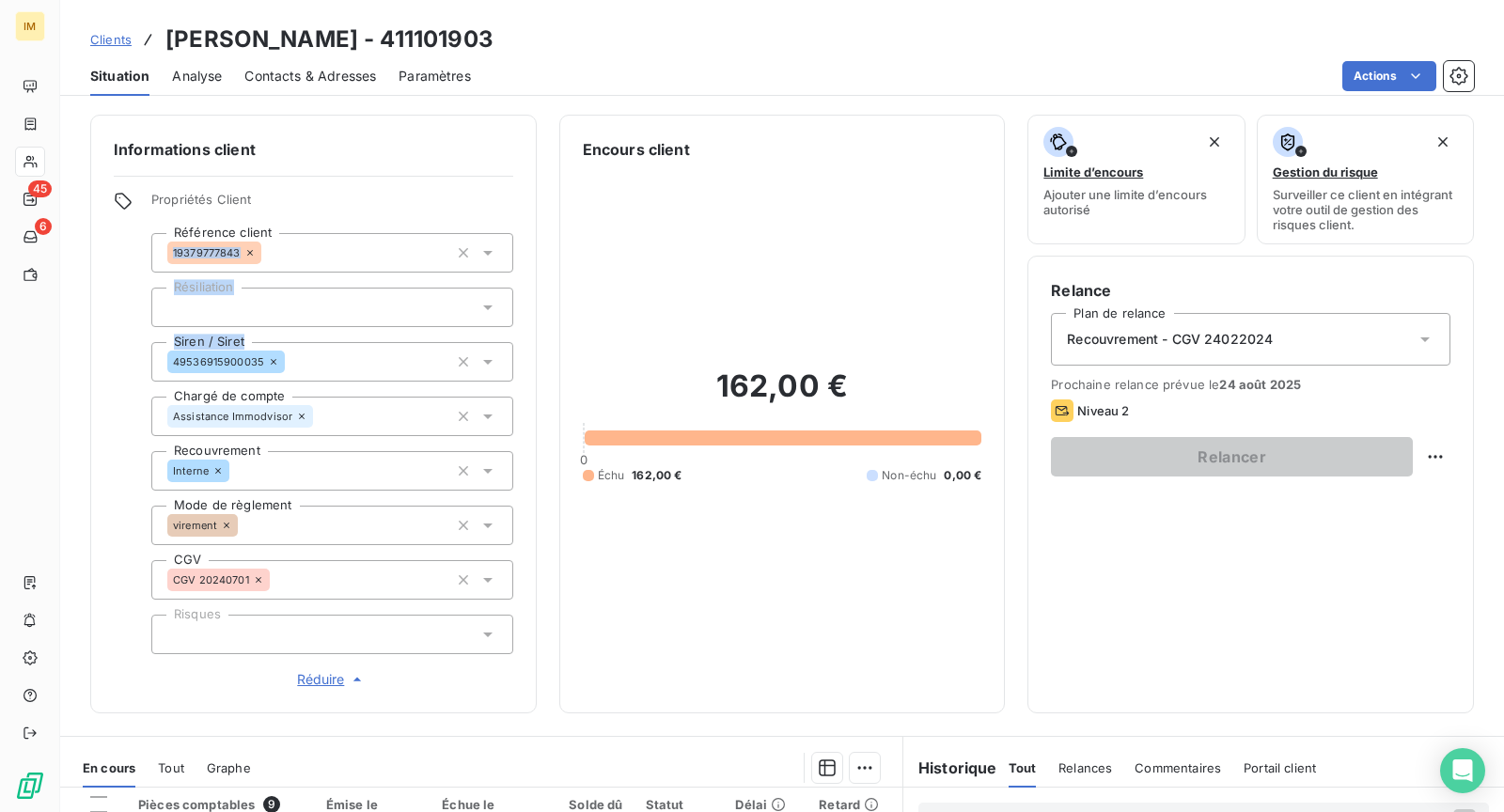
click at [66, 358] on div "Informations client Propriétés Client Référence client 19379777843 Résiliation …" at bounding box center [782, 414] width 1444 height 598
copy div
drag, startPoint x: 219, startPoint y: 360, endPoint x: 7, endPoint y: 423, distance: 221.2
click at [95, 395] on div "Informations client Propriétés Client Référence client 19379777843 Résiliation …" at bounding box center [314, 414] width 446 height 598
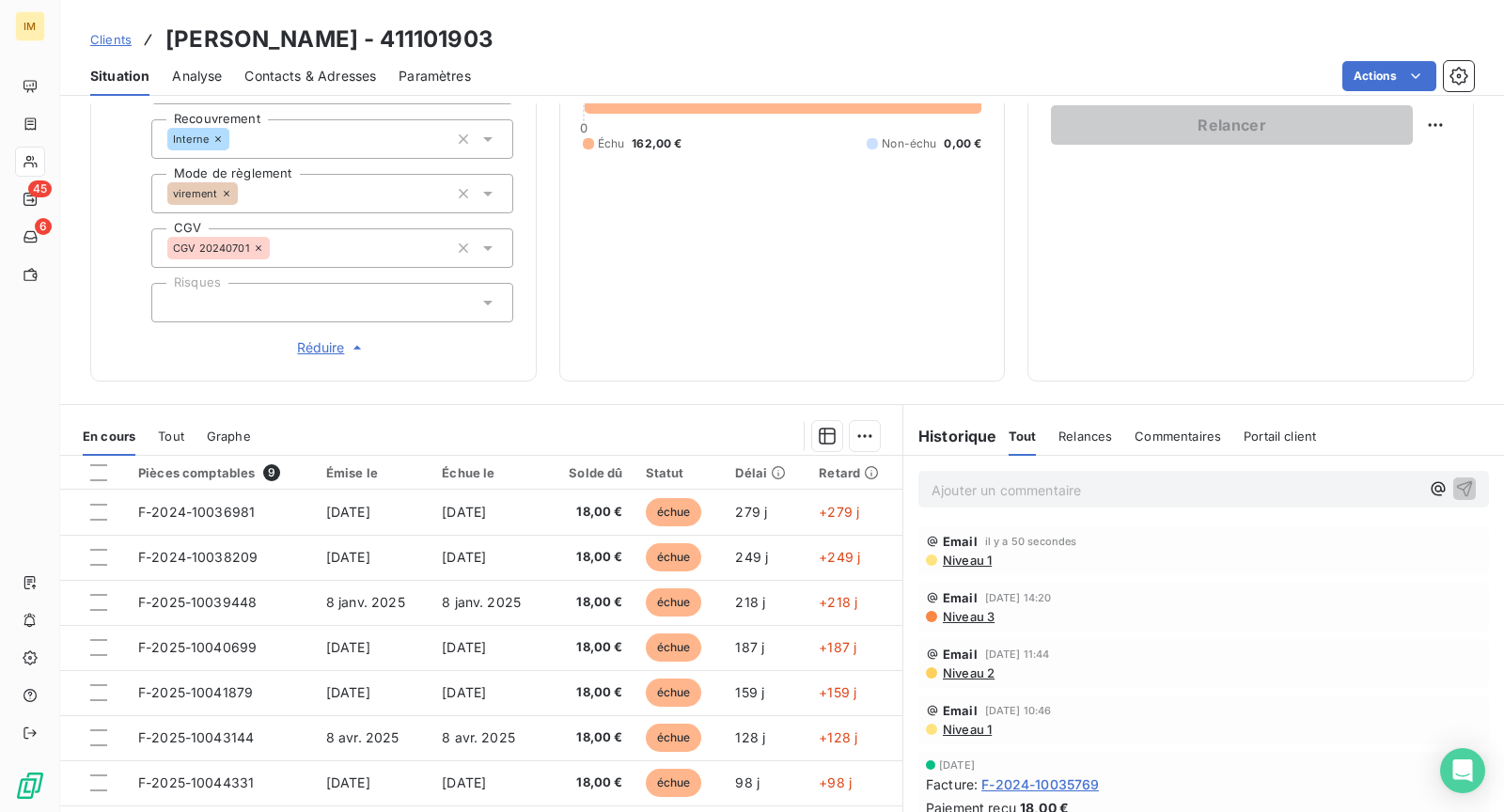
scroll to position [392, 0]
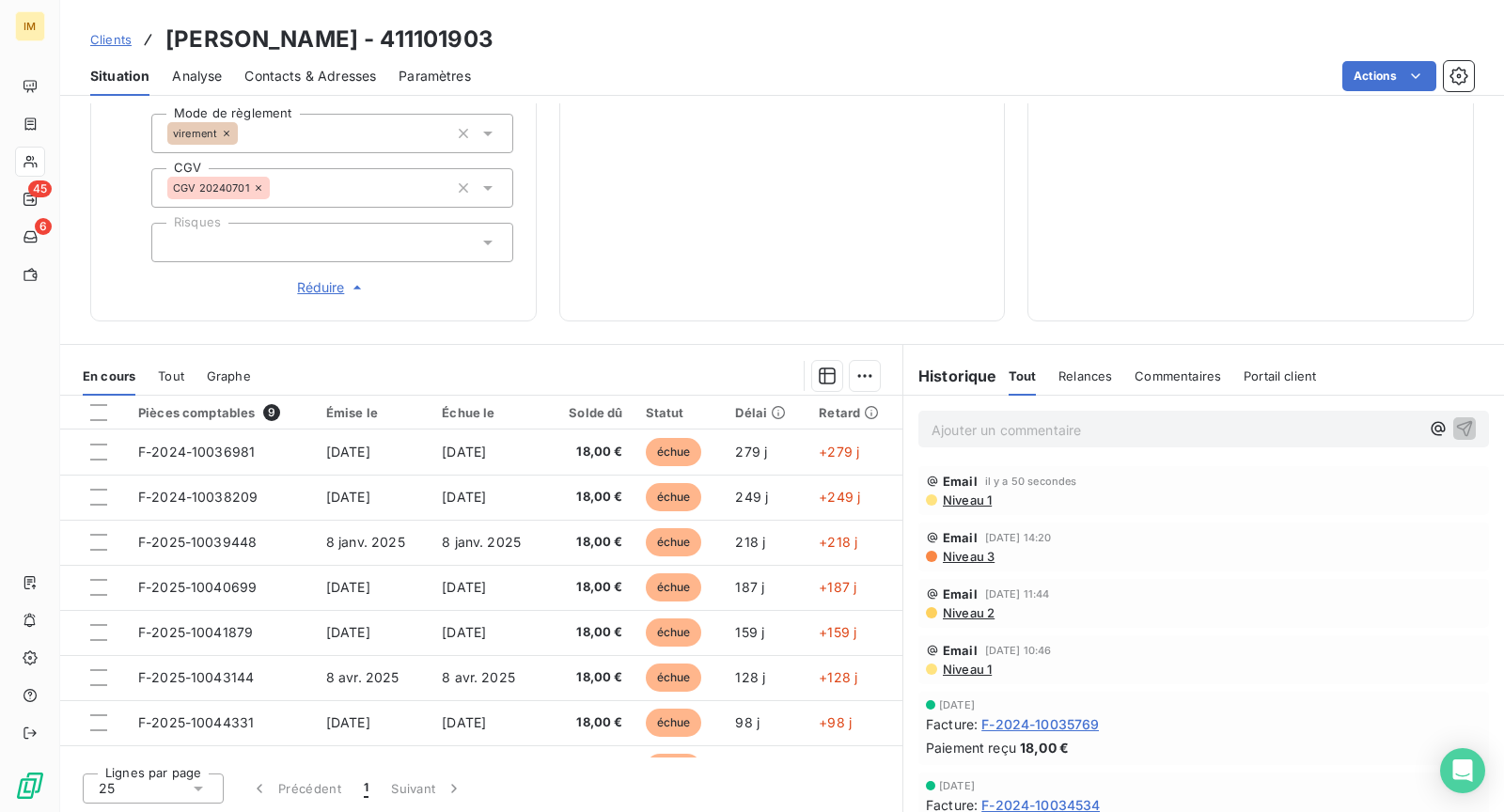
click at [968, 502] on span "Niveau 1" at bounding box center [966, 500] width 51 height 15
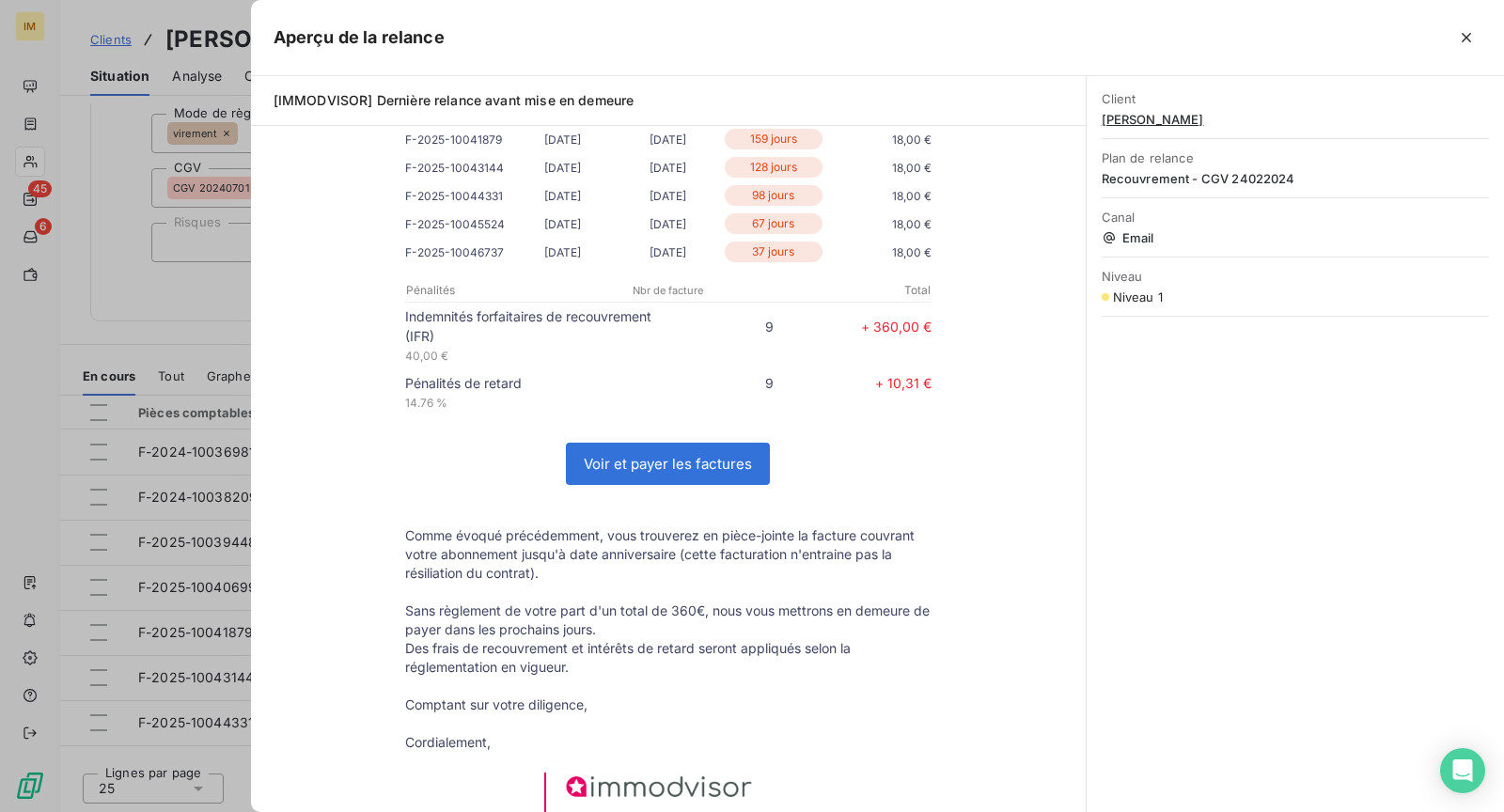
scroll to position [454, 0]
click at [159, 273] on div at bounding box center [752, 406] width 1504 height 812
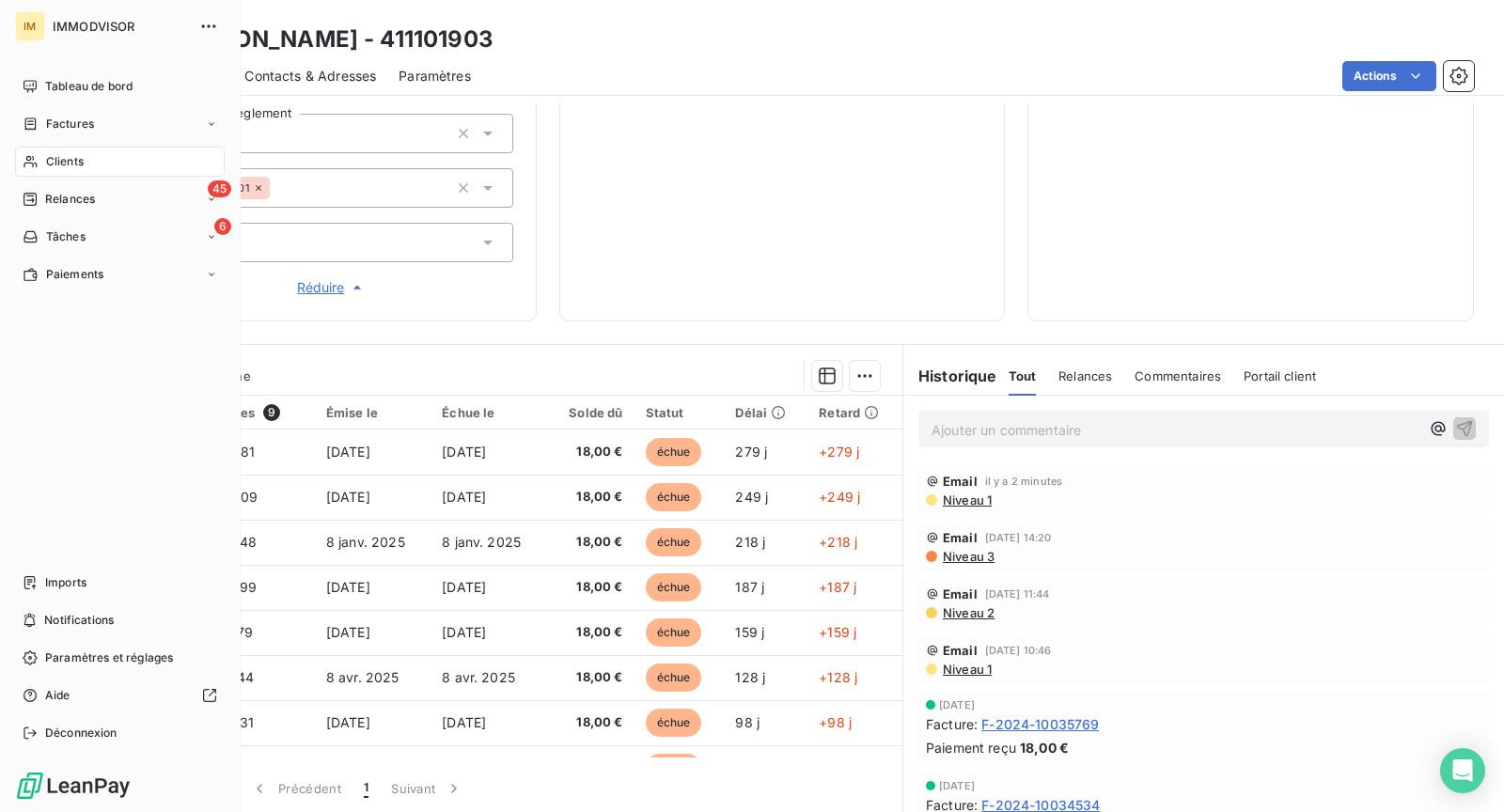
click at [52, 164] on span "Clients" at bounding box center [64, 162] width 38 height 17
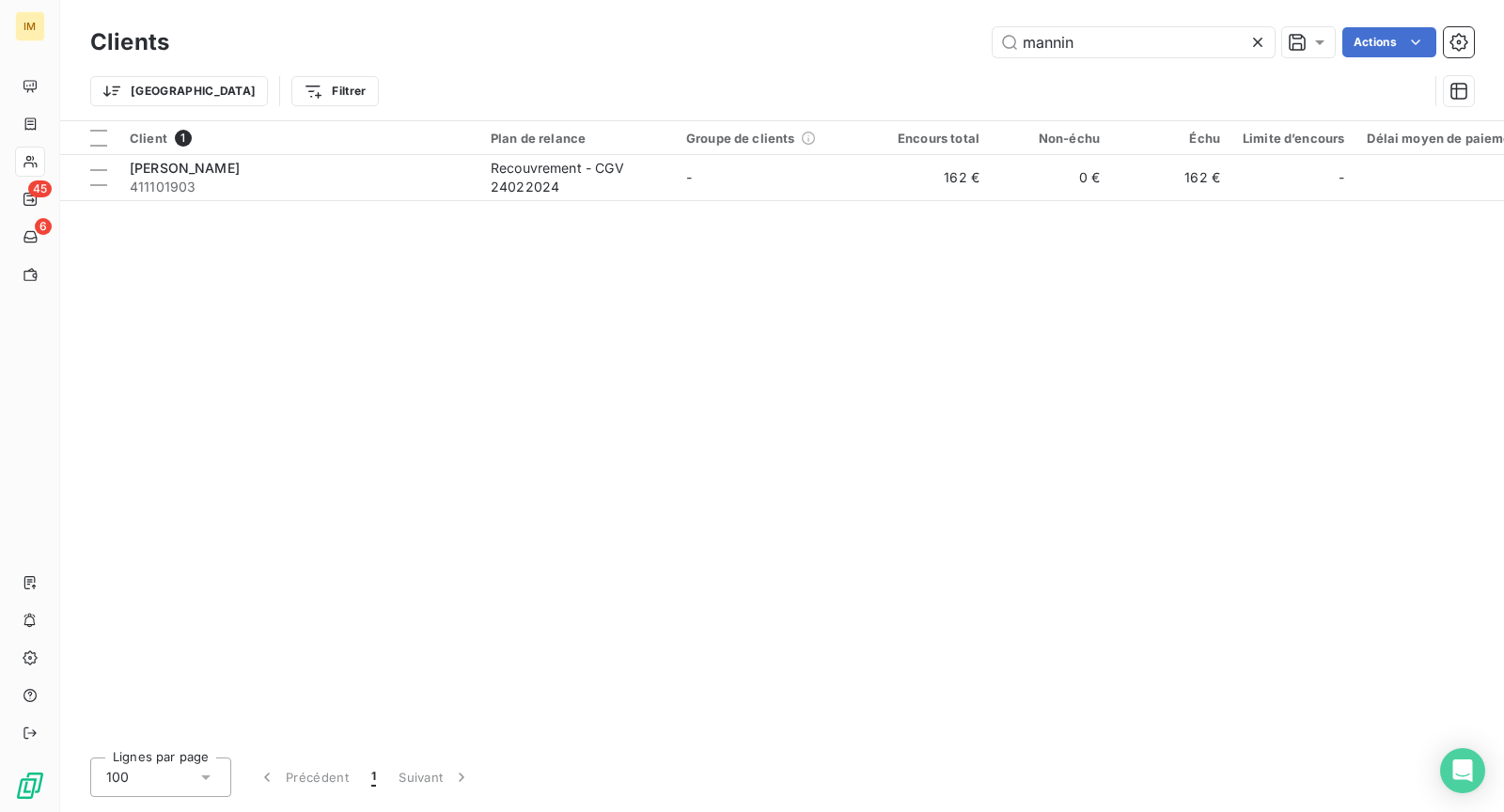
click at [1067, 60] on div "Clients mannin Actions" at bounding box center [782, 41] width 1384 height 39
click at [1085, 28] on input "mannin" at bounding box center [1134, 41] width 282 height 30
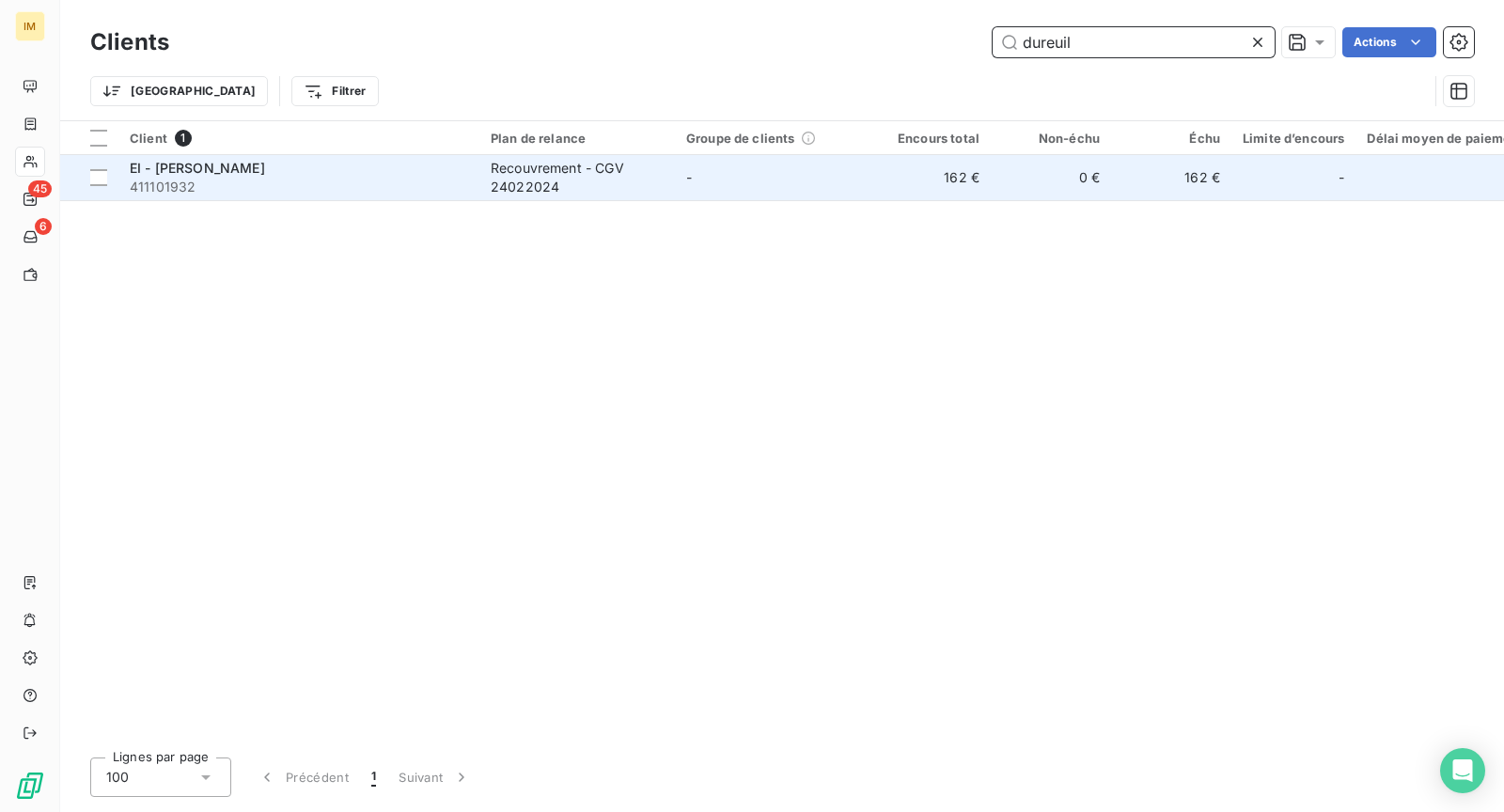
type input "dureuil"
click at [442, 166] on div "EI - [PERSON_NAME]" at bounding box center [299, 168] width 339 height 19
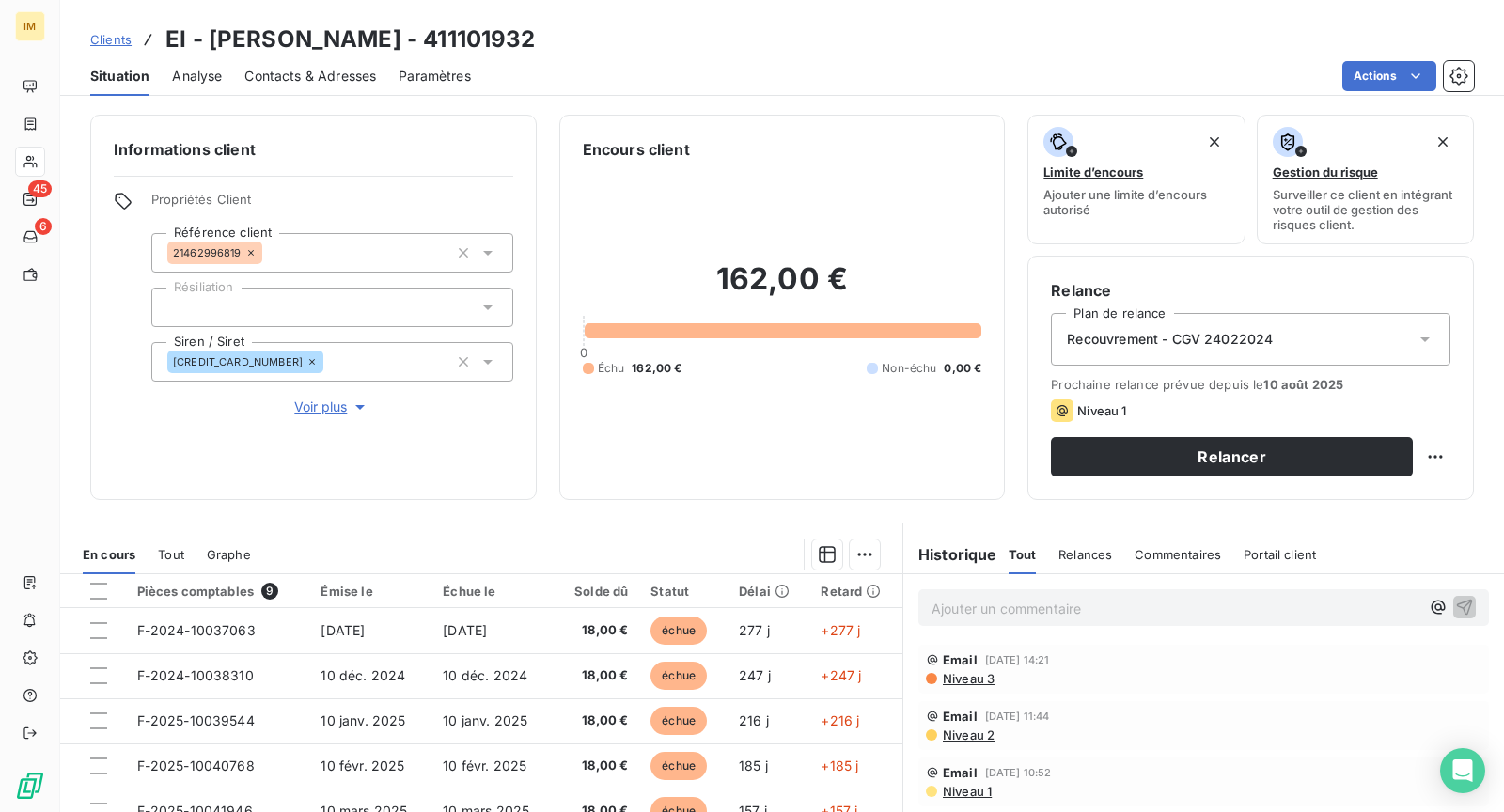
click at [314, 413] on span "Voir plus" at bounding box center [332, 407] width 75 height 19
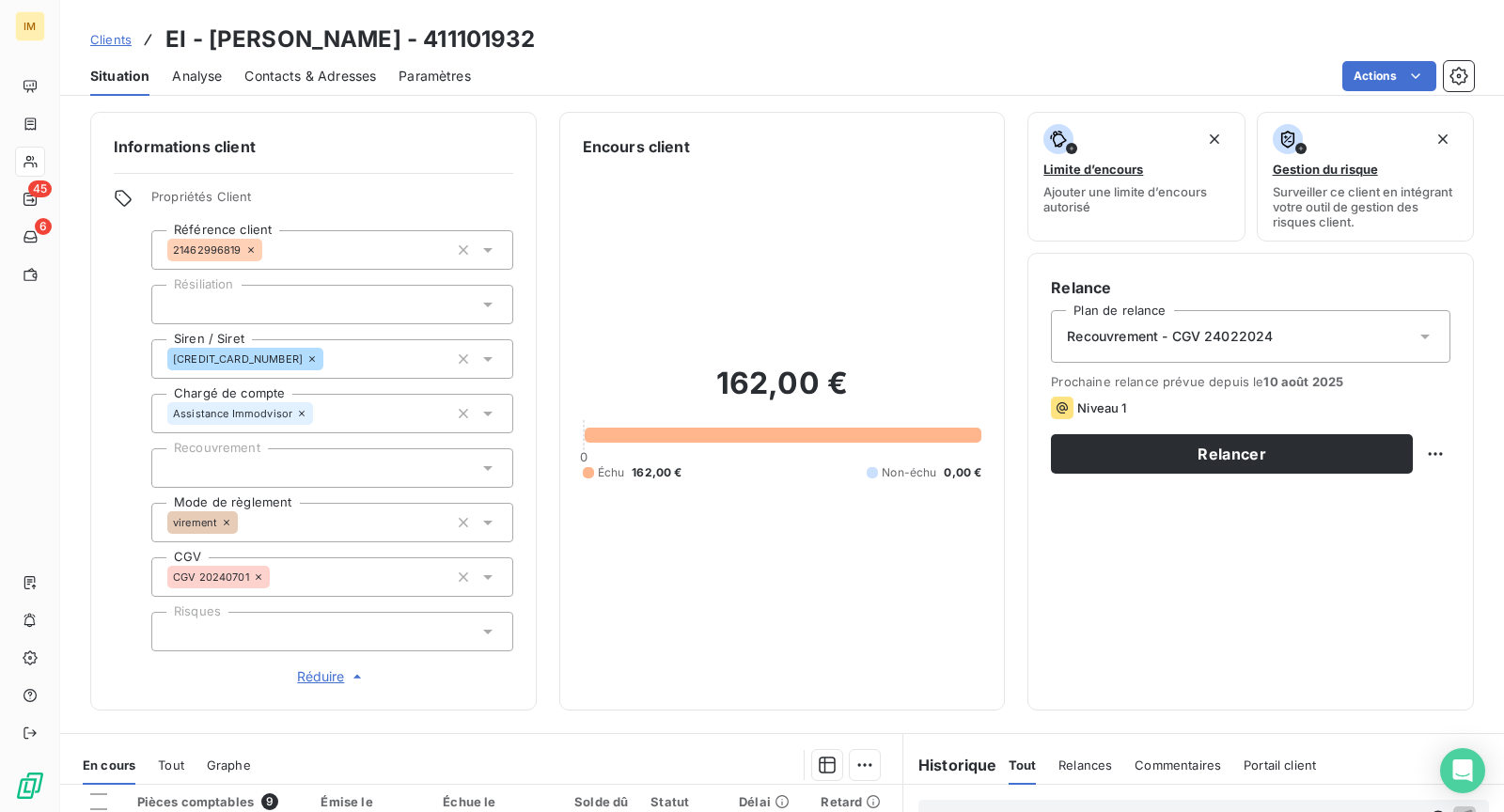
scroll to position [4, 0]
drag, startPoint x: 292, startPoint y: 468, endPoint x: 387, endPoint y: 488, distance: 97.1
click at [294, 467] on div at bounding box center [332, 467] width 362 height 39
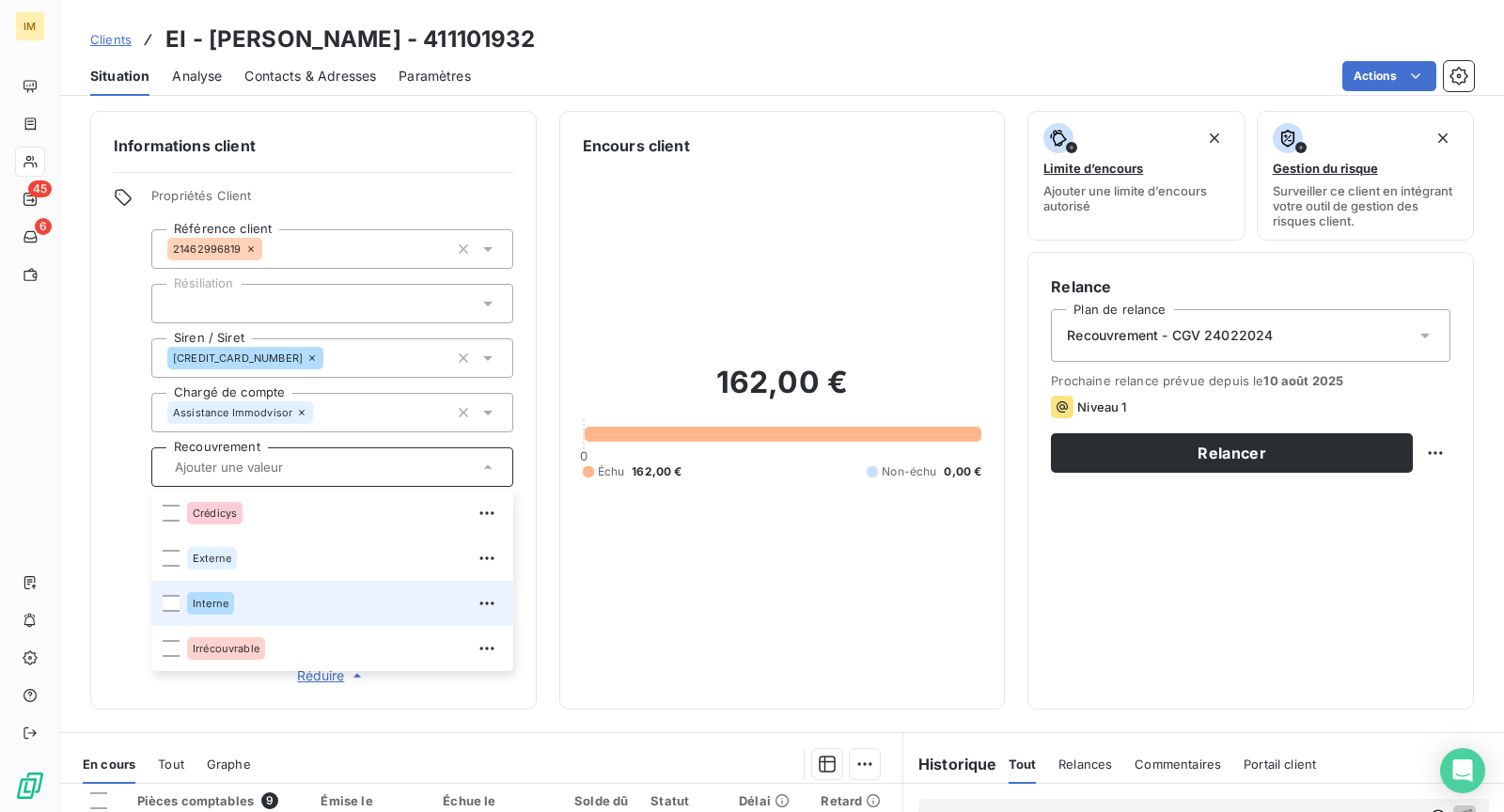
click at [273, 599] on div "Interne" at bounding box center [344, 603] width 315 height 30
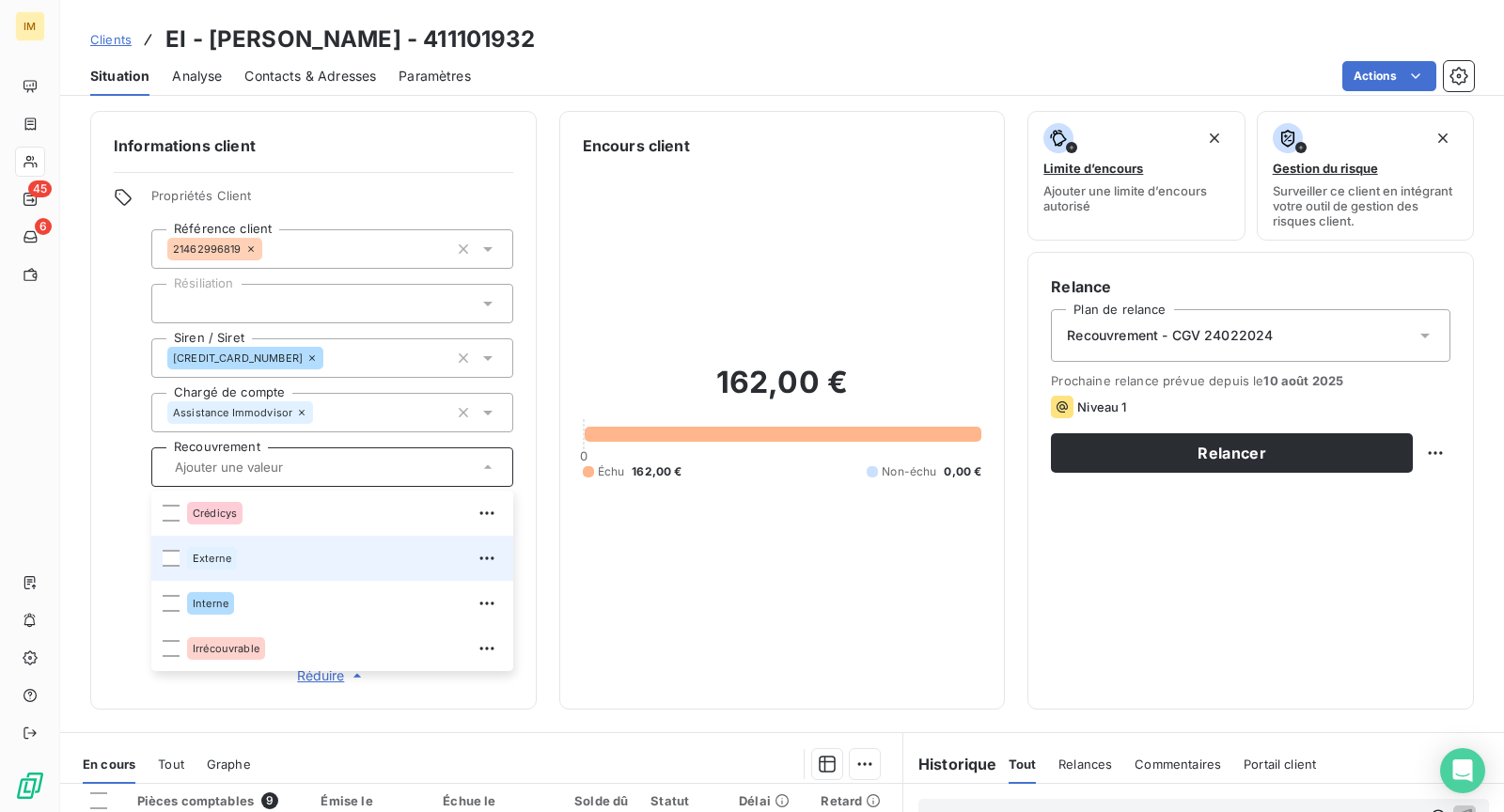
click at [41, 487] on div "45 6" at bounding box center [30, 410] width 29 height 677
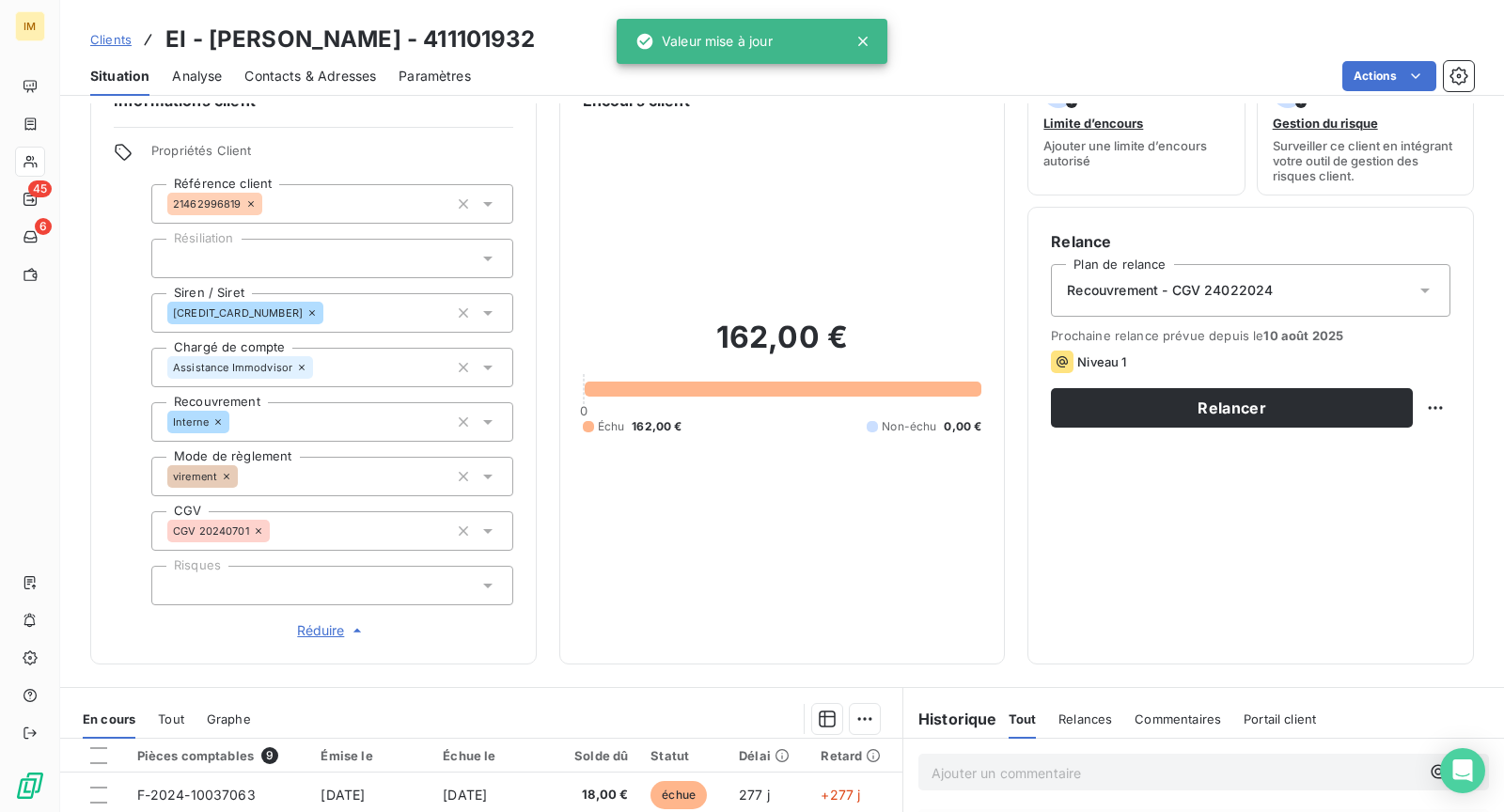
scroll to position [146, 0]
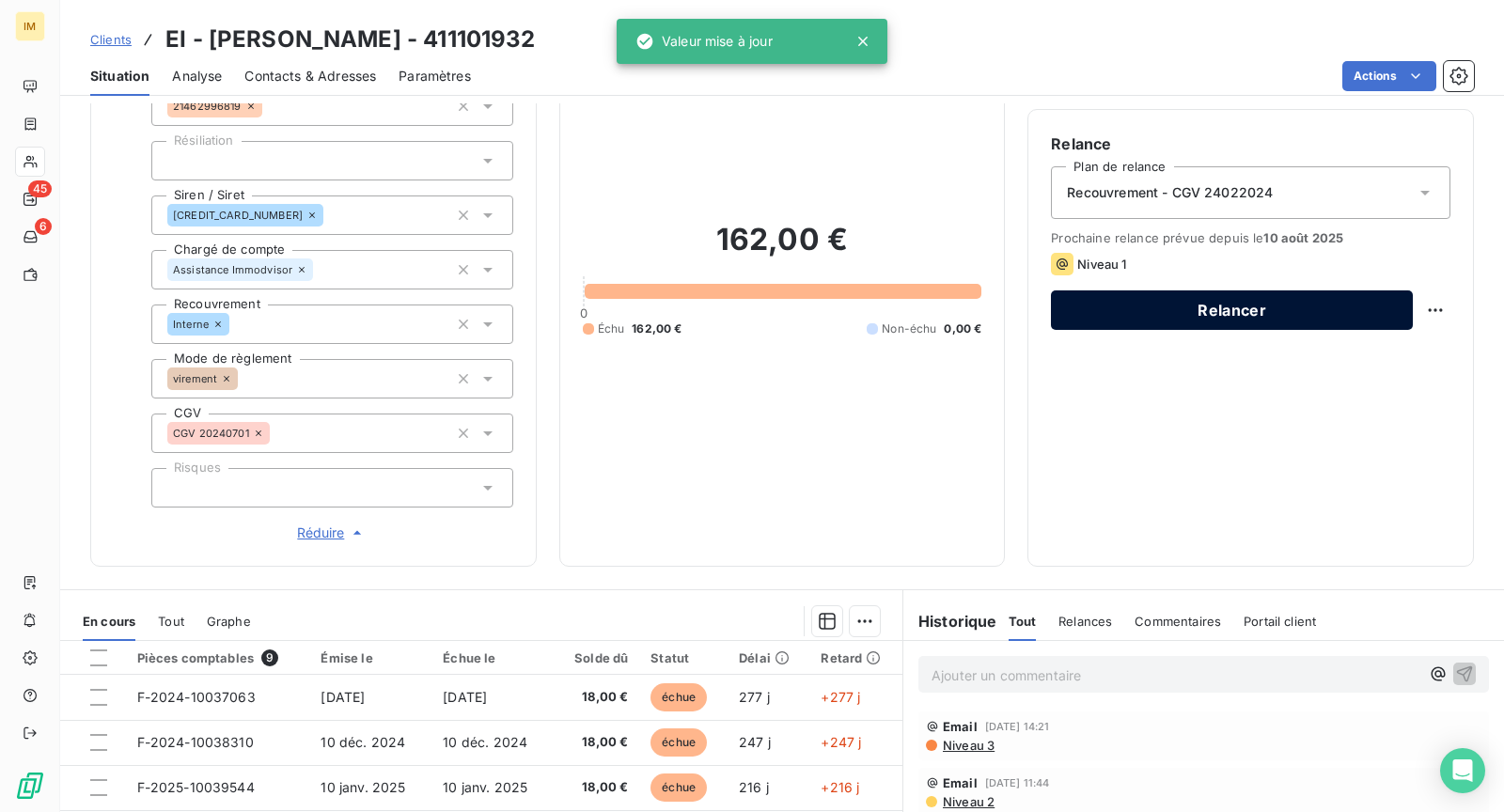
click at [1170, 317] on button "Relancer" at bounding box center [1232, 310] width 362 height 39
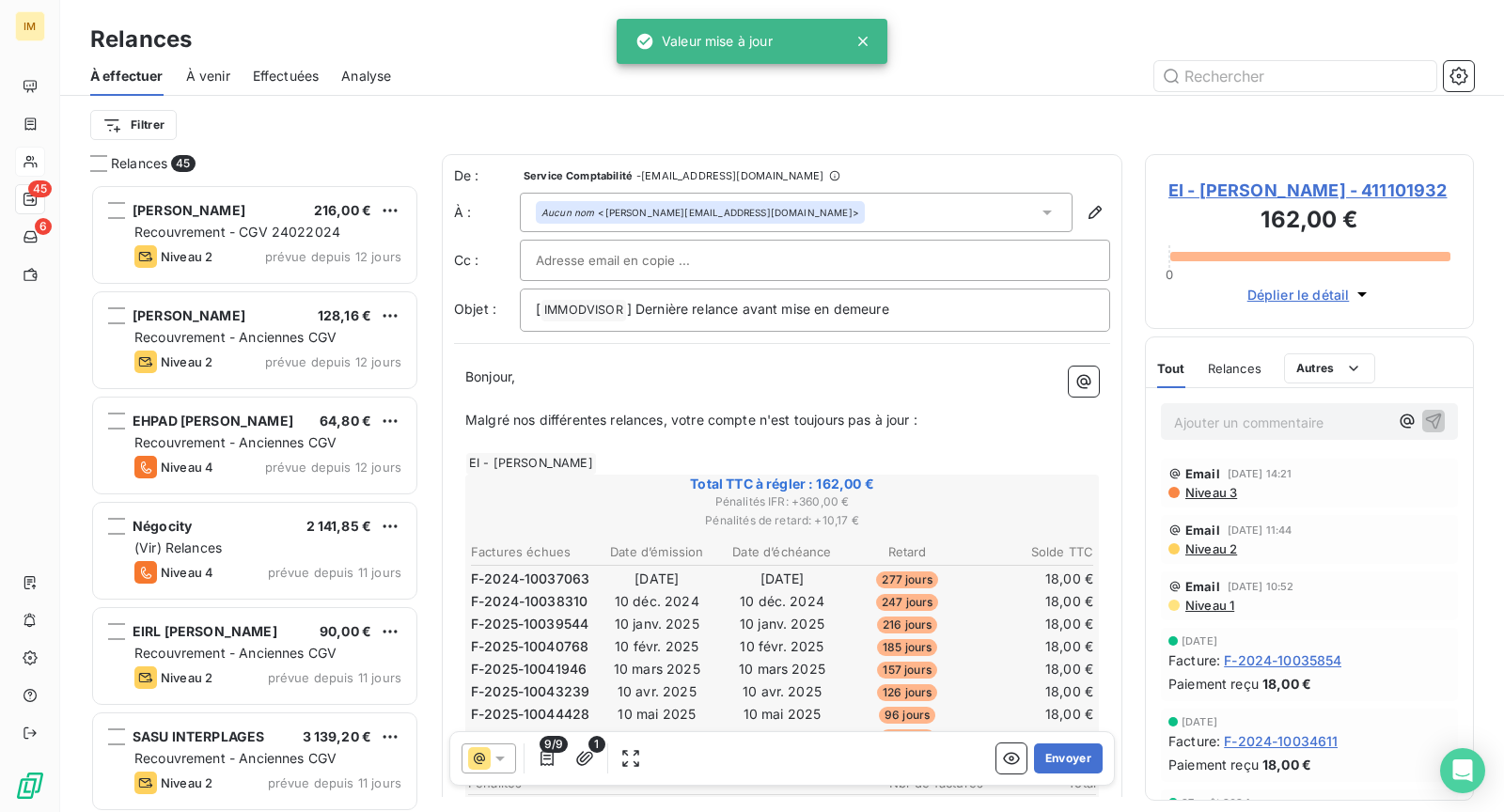
scroll to position [613, 313]
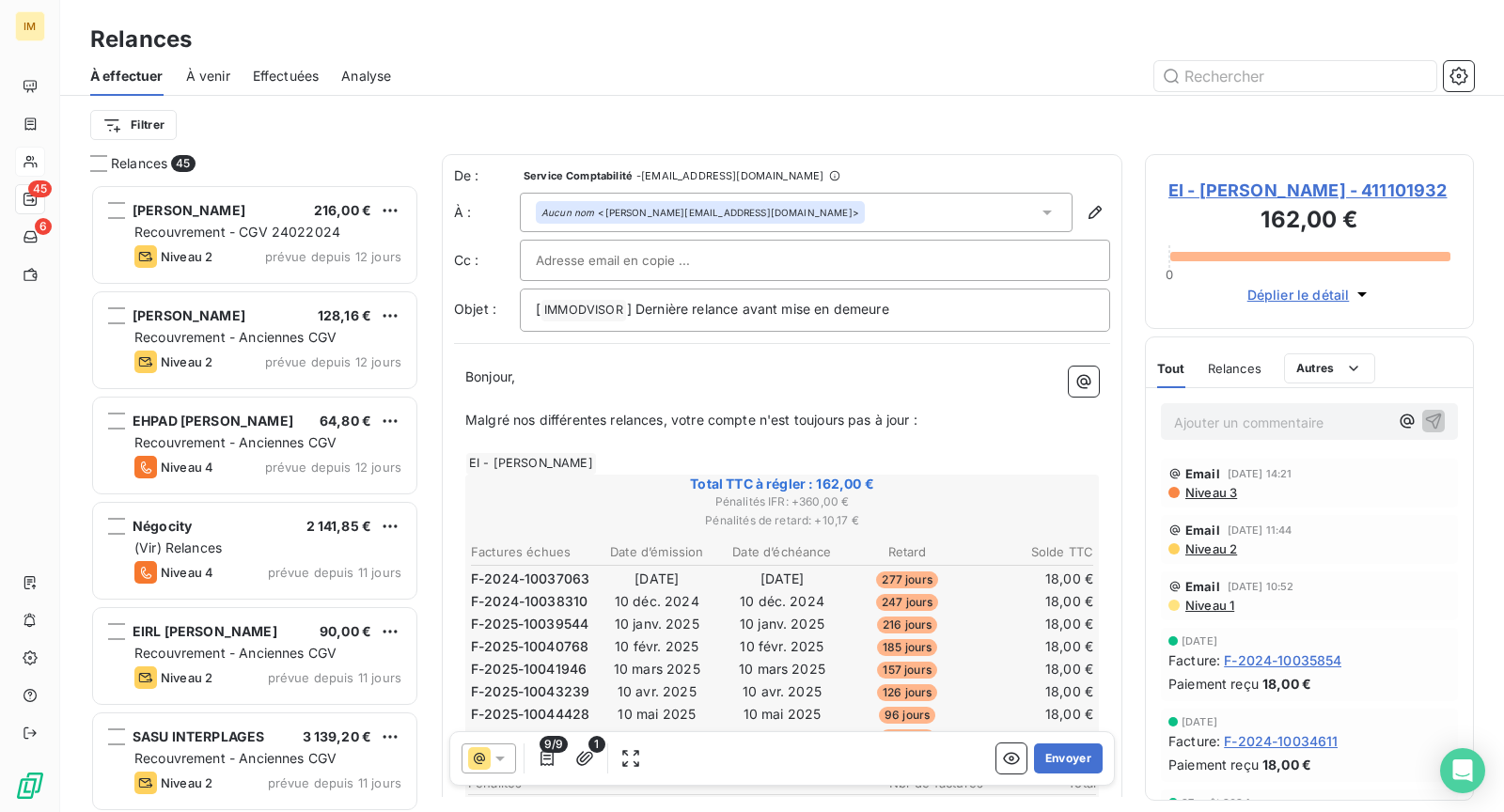
click at [729, 260] on div at bounding box center [815, 260] width 558 height 28
click at [833, 47] on div "Relances" at bounding box center [782, 38] width 1444 height 34
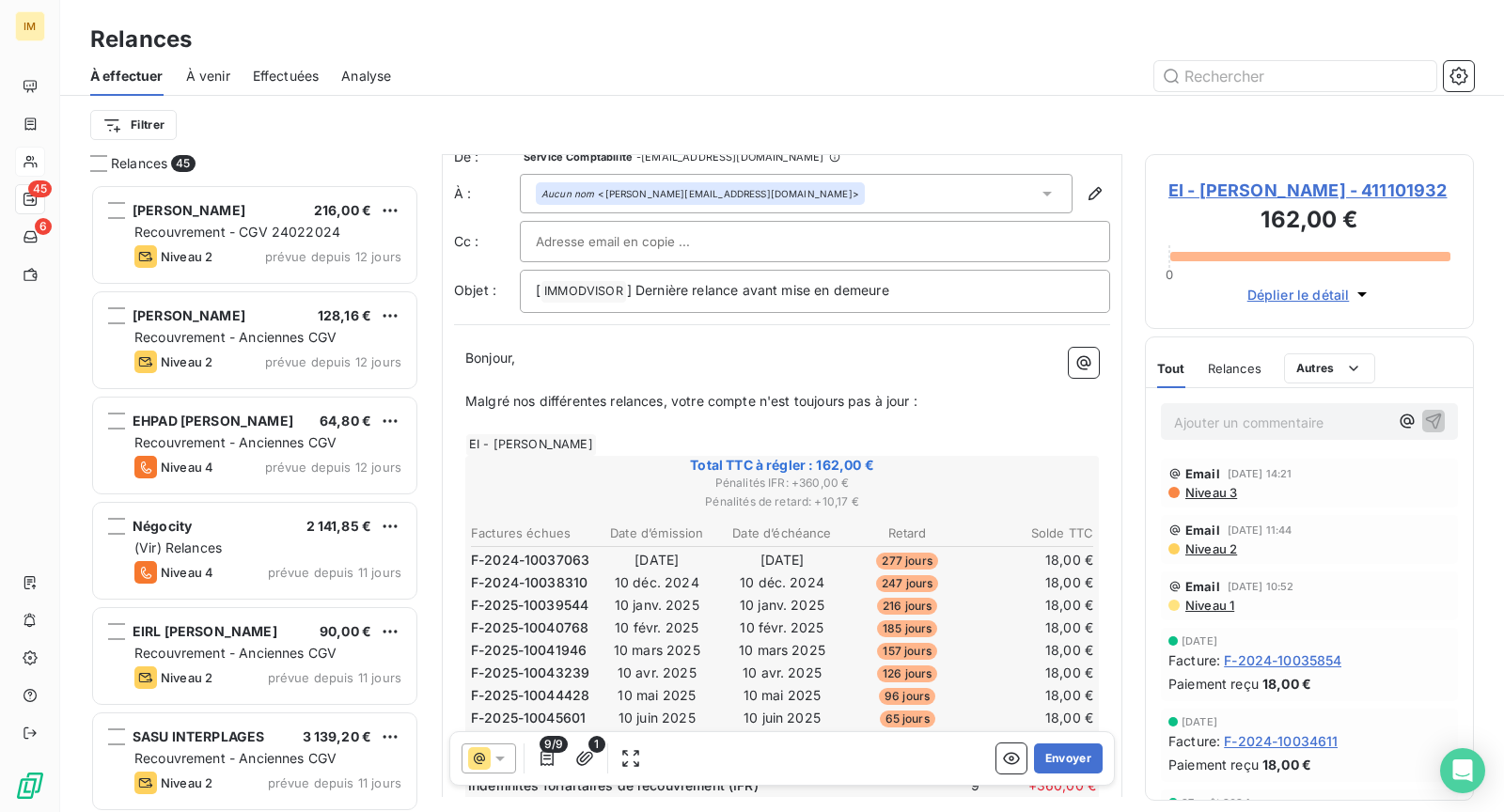
scroll to position [37, 0]
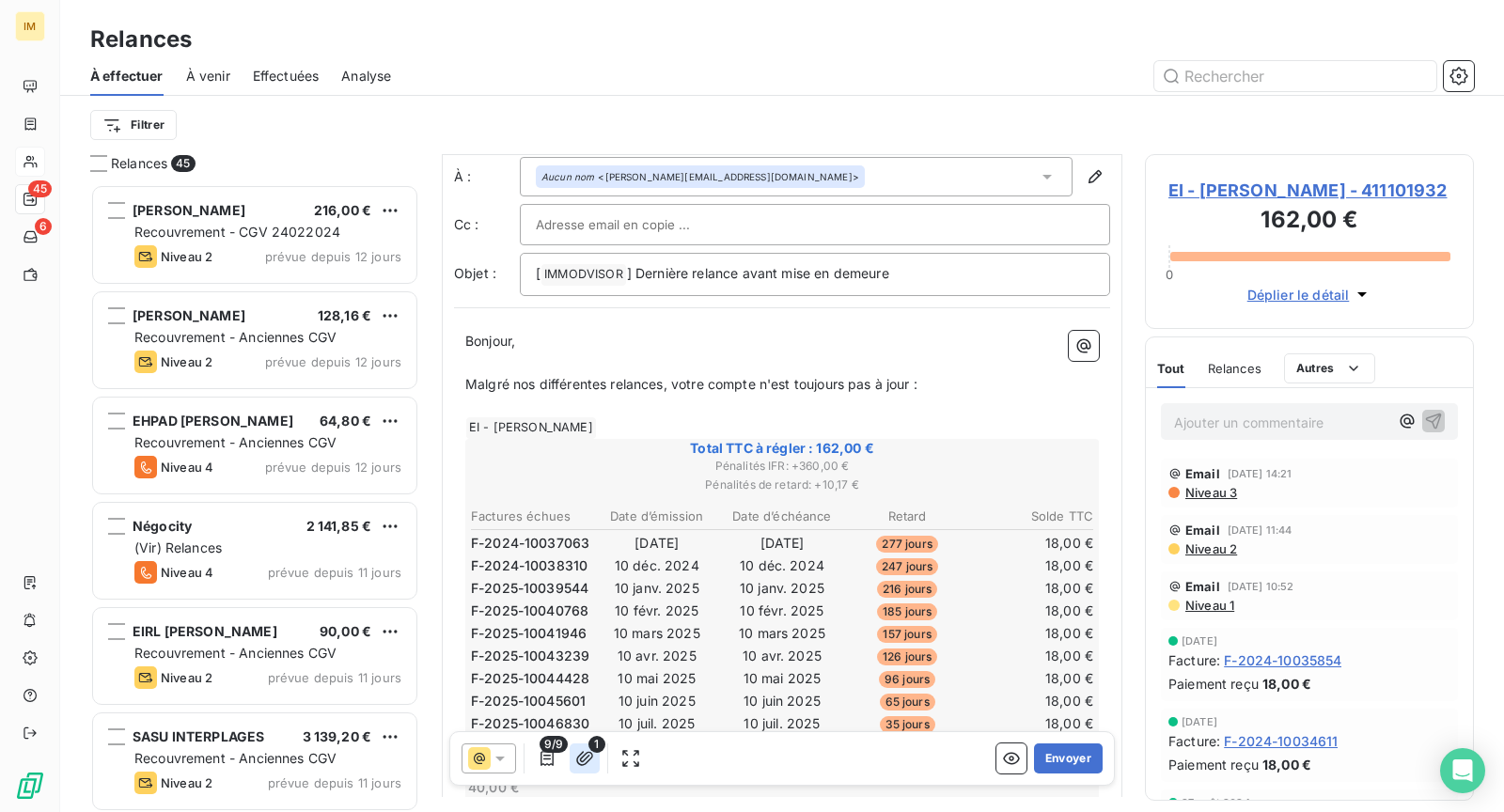
click at [586, 760] on icon "button" at bounding box center [585, 759] width 19 height 19
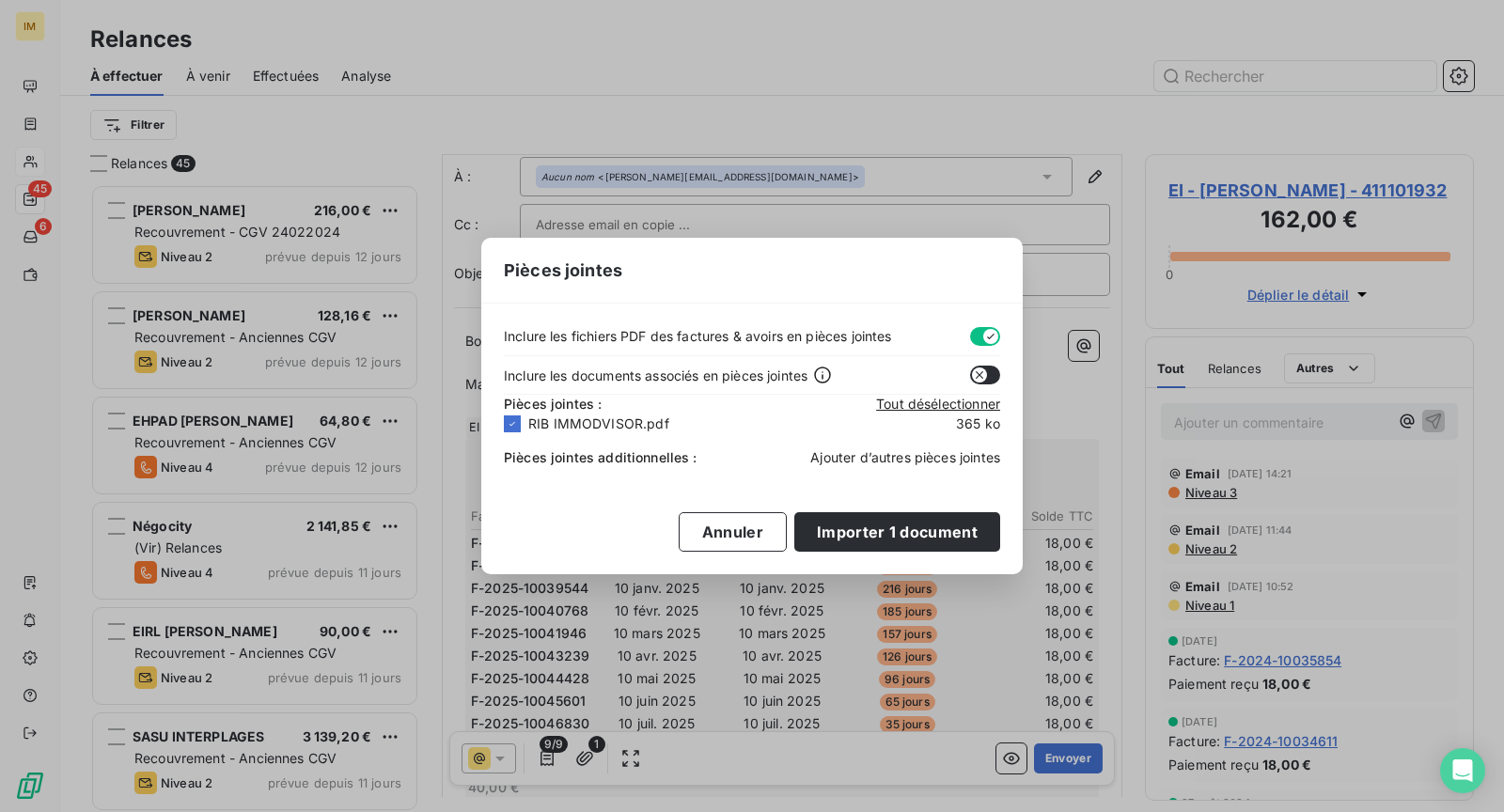
click at [883, 453] on span "Ajouter d’autres pièces jointes" at bounding box center [905, 457] width 190 height 16
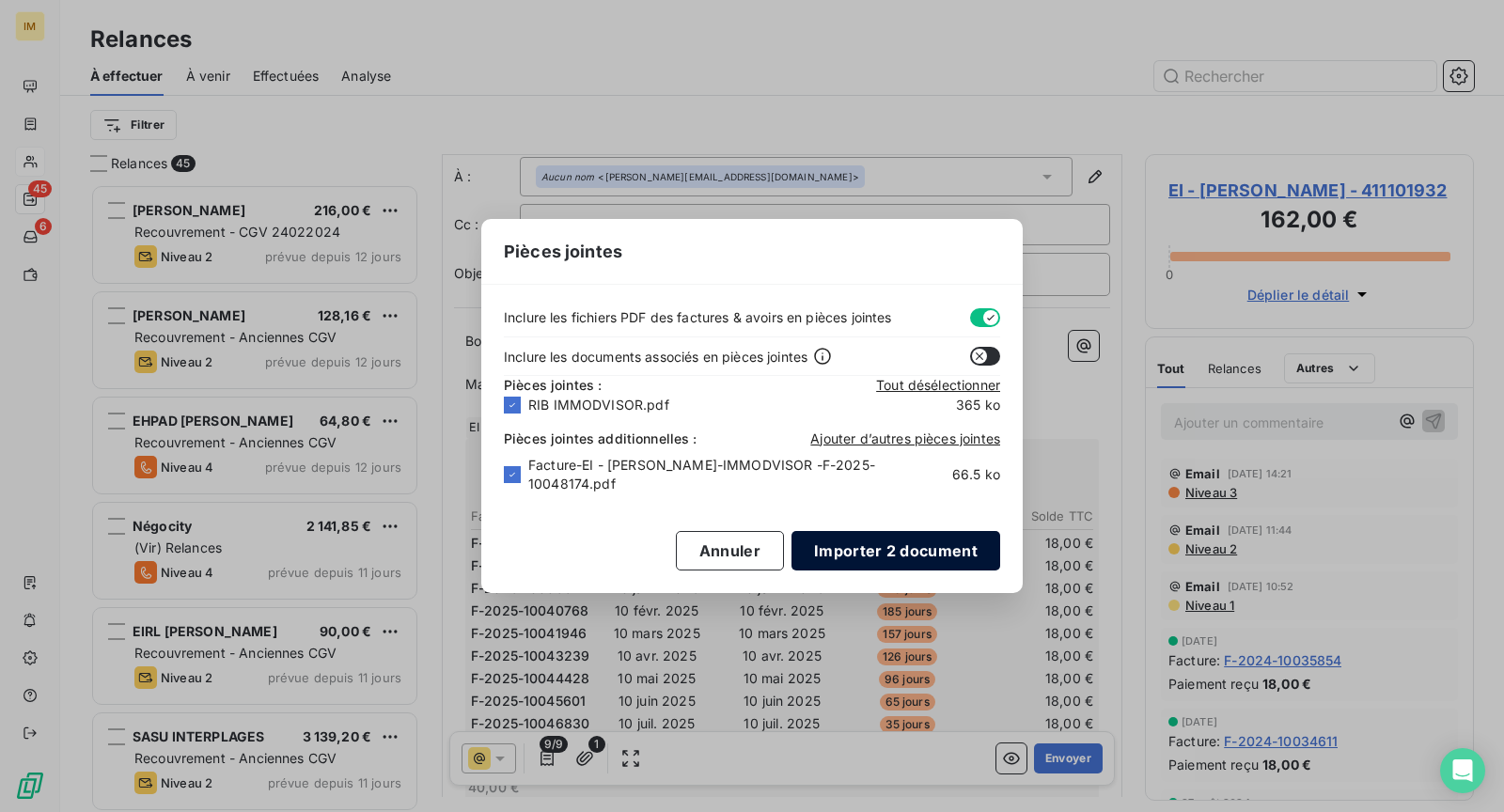
click at [897, 550] on button "Importer 2 document" at bounding box center [896, 550] width 209 height 39
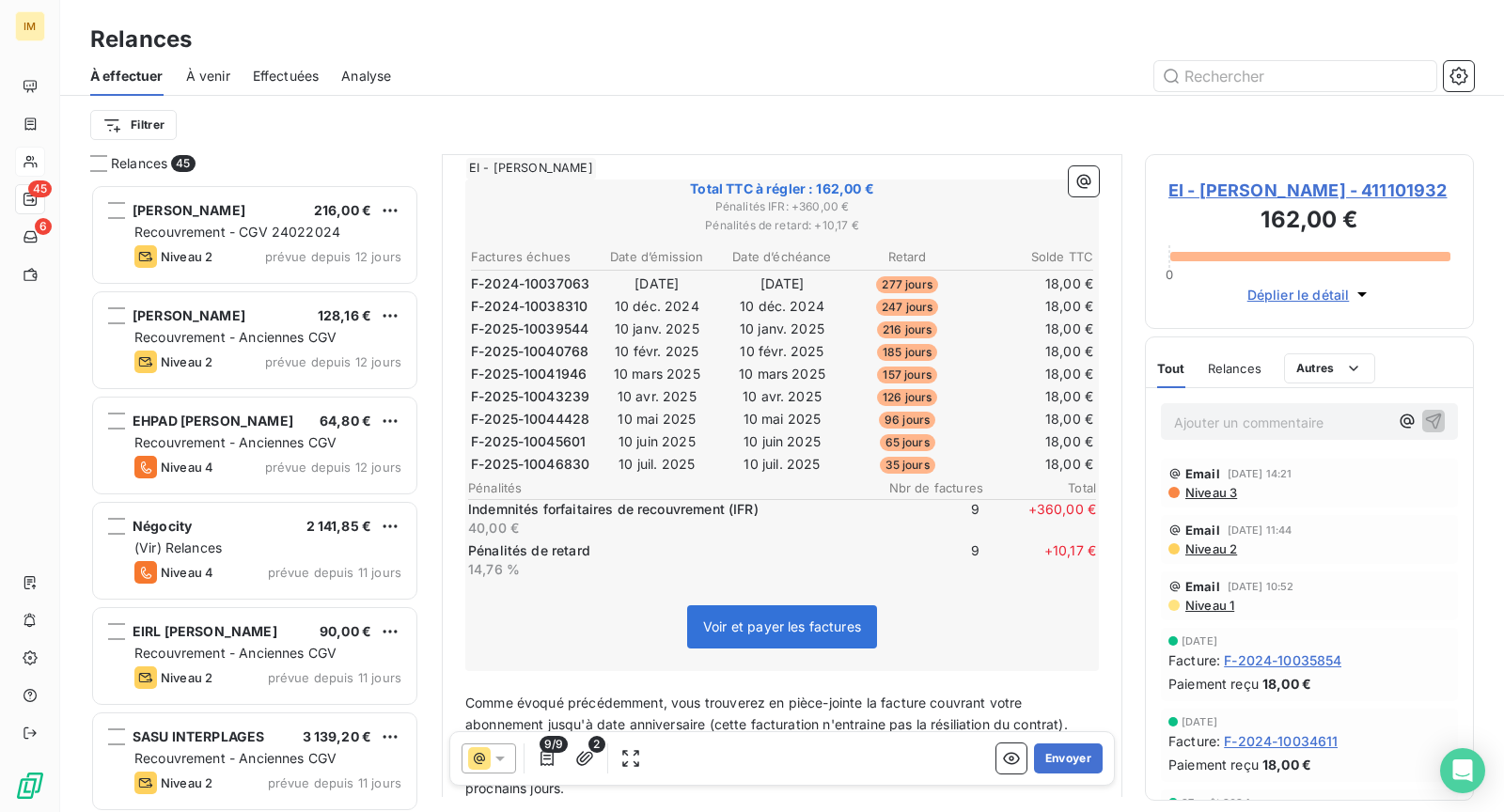
scroll to position [411, 0]
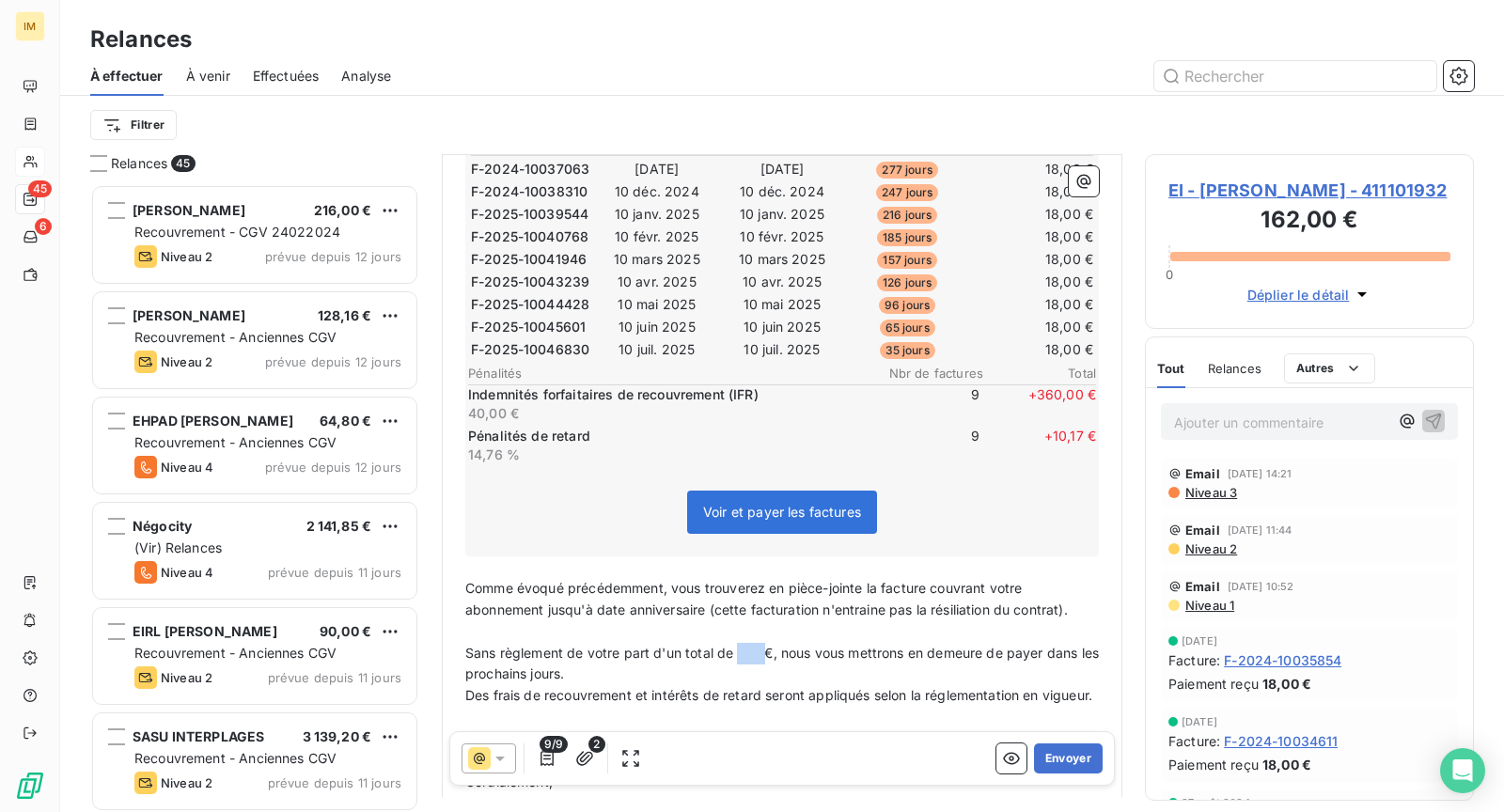
drag, startPoint x: 763, startPoint y: 645, endPoint x: 736, endPoint y: 648, distance: 27.2
click at [736, 648] on span "Sans règlement de votre part d'un total de €, nous vous mettrons en demeure de …" at bounding box center [784, 663] width 638 height 38
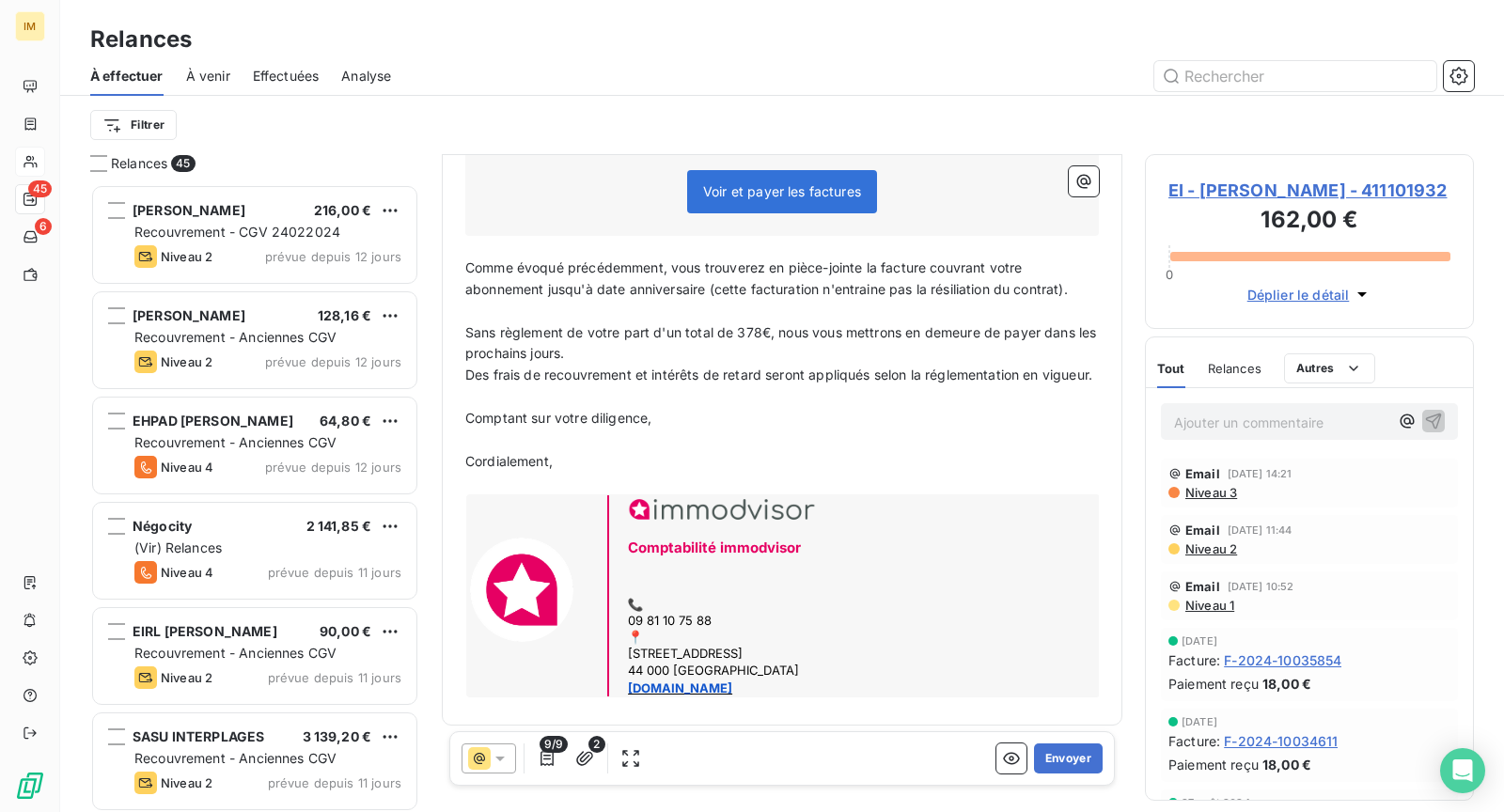
scroll to position [749, 0]
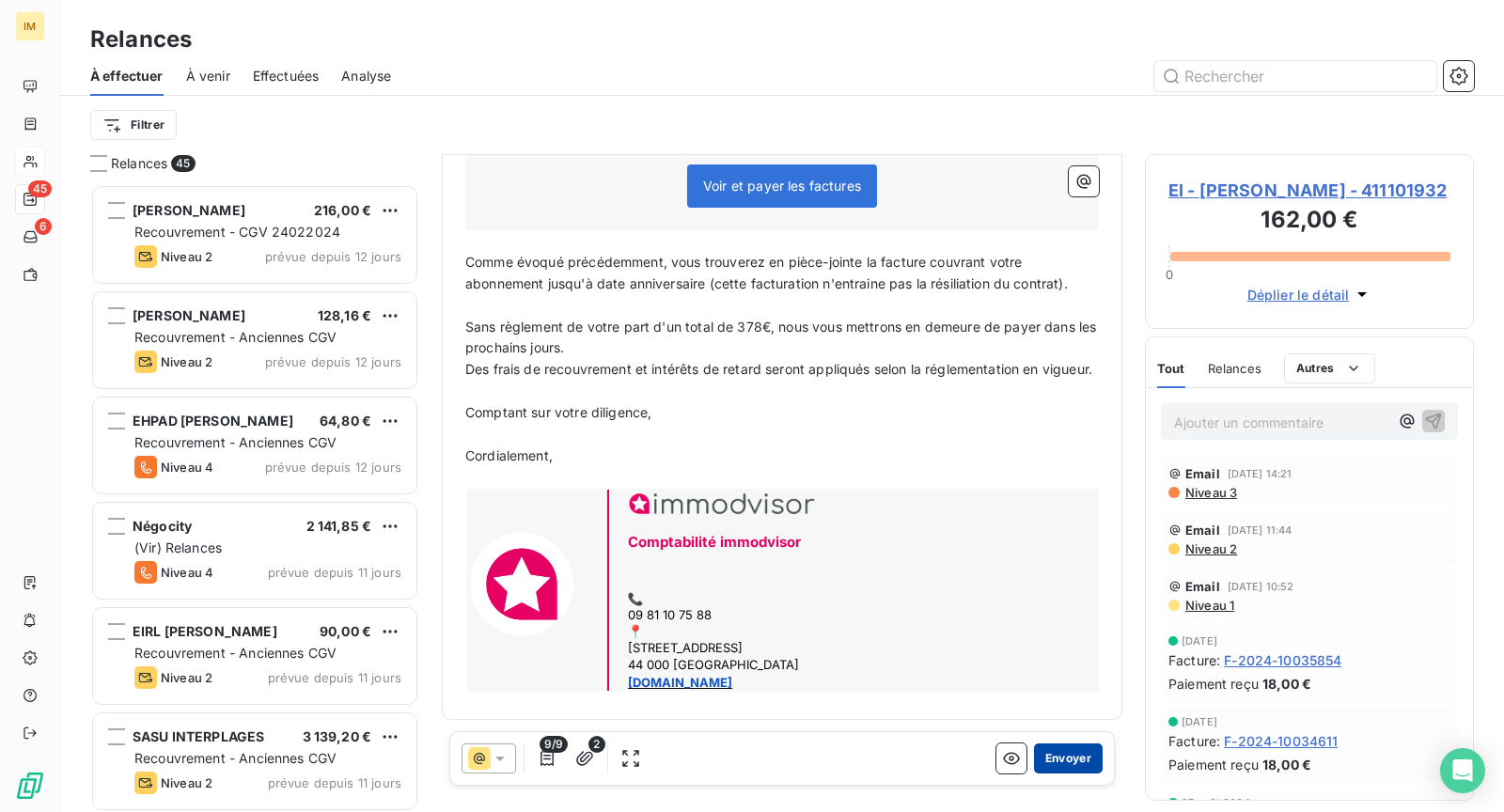
click at [1058, 760] on button "Envoyer" at bounding box center [1068, 758] width 68 height 30
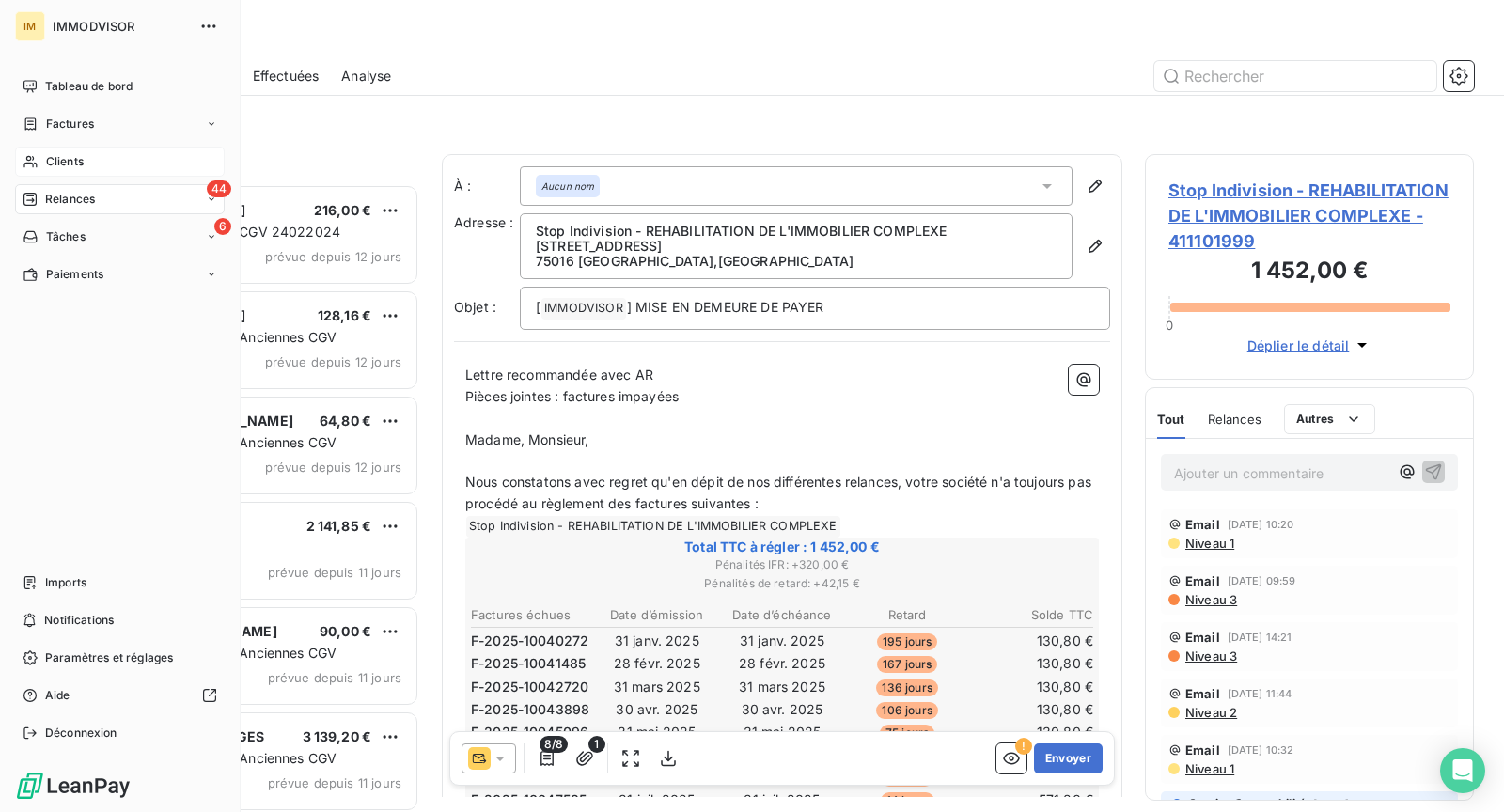
click at [50, 150] on div "Clients" at bounding box center [120, 161] width 210 height 30
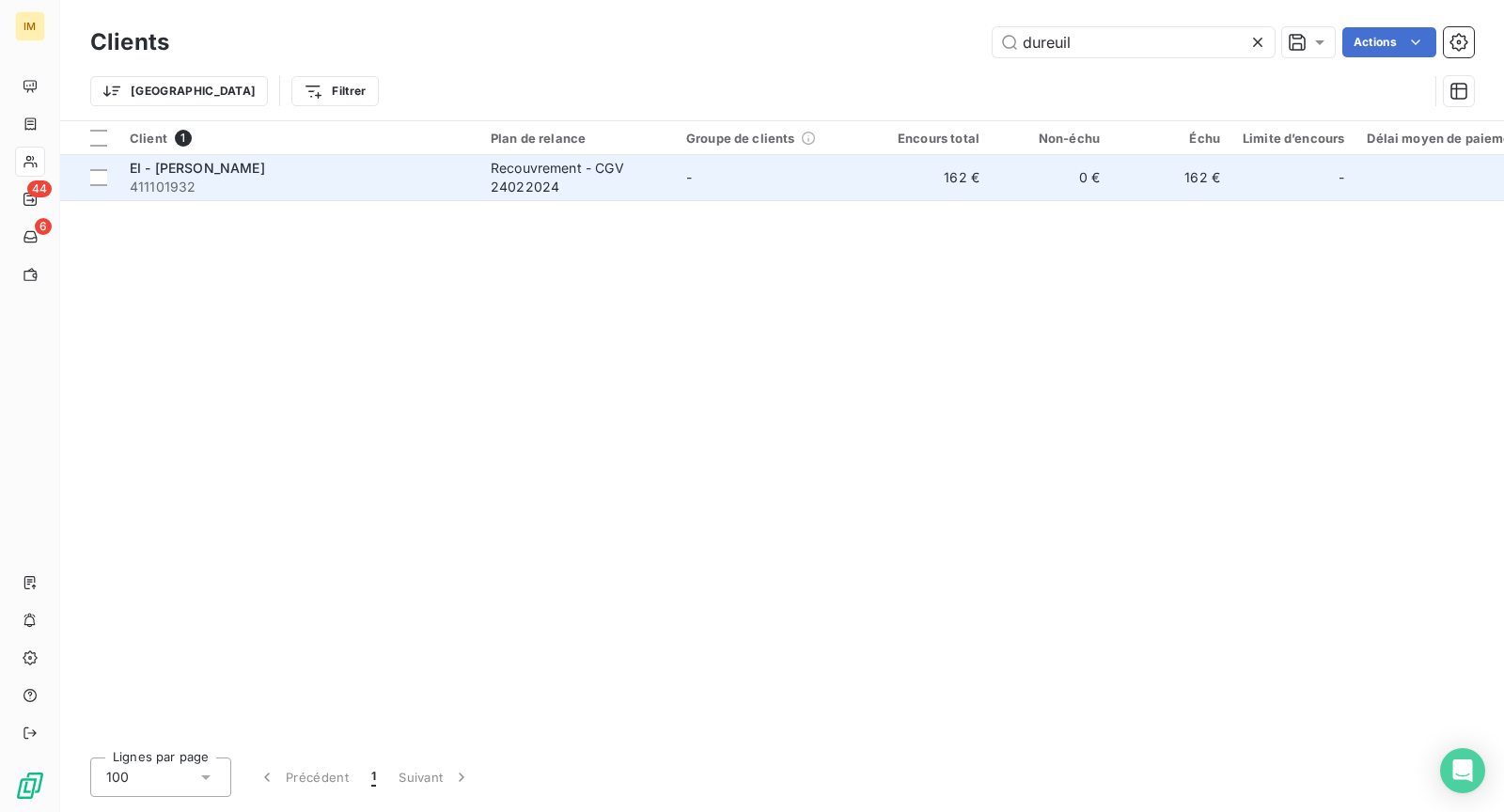
click at [408, 168] on div "EI - [PERSON_NAME]" at bounding box center [299, 168] width 339 height 19
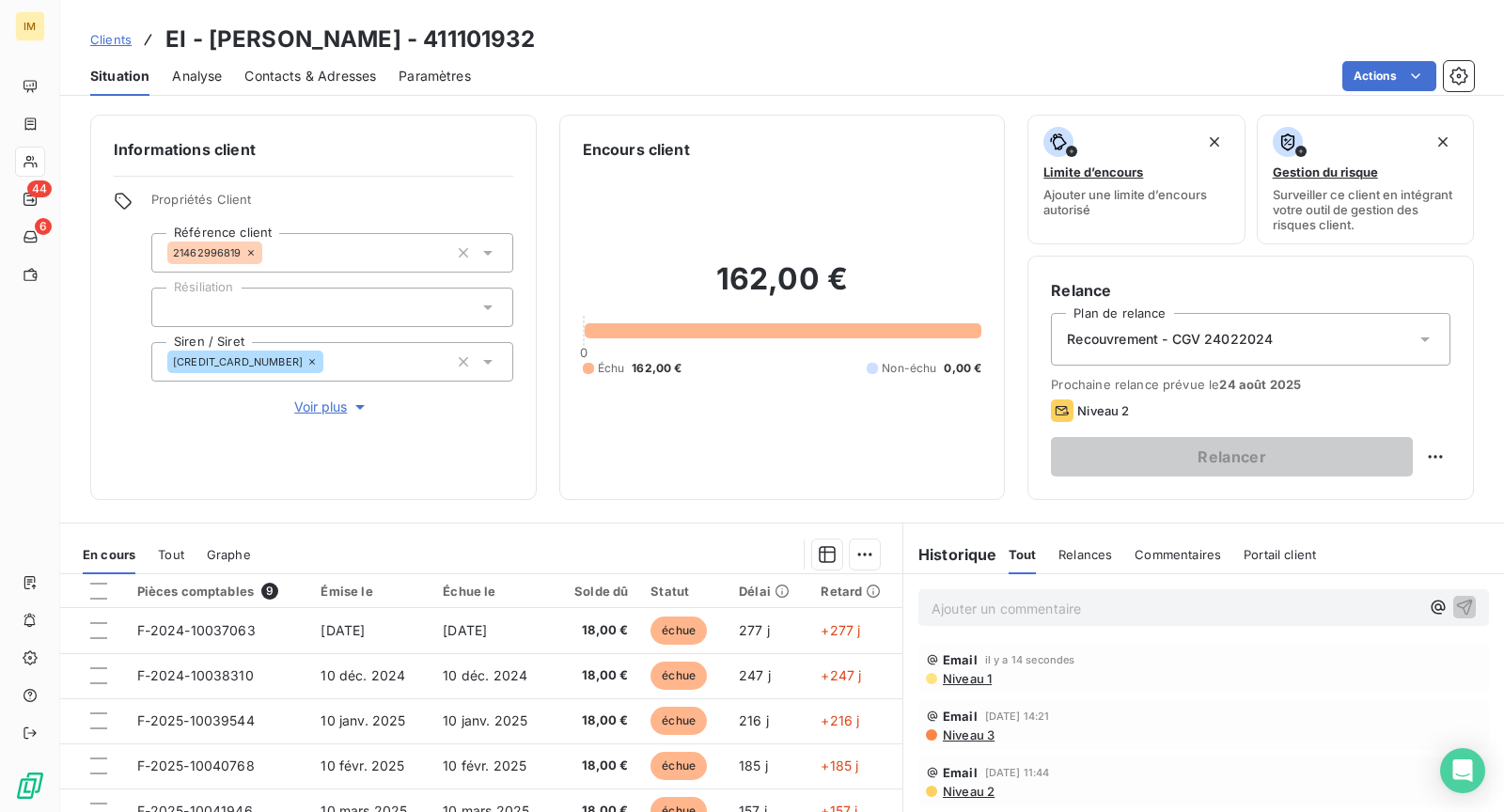
drag, startPoint x: 241, startPoint y: 253, endPoint x: 35, endPoint y: 317, distance: 215.7
click at [133, 281] on div "Propriétés Client Référence client 21462996819 Résiliation Siren / Siret [CREDI…" at bounding box center [313, 304] width 399 height 226
drag, startPoint x: 265, startPoint y: 363, endPoint x: 5, endPoint y: 421, distance: 266.4
click at [63, 413] on div "Informations client Propriétés Client Référence client 21462996819 Résiliation …" at bounding box center [782, 307] width 1444 height 386
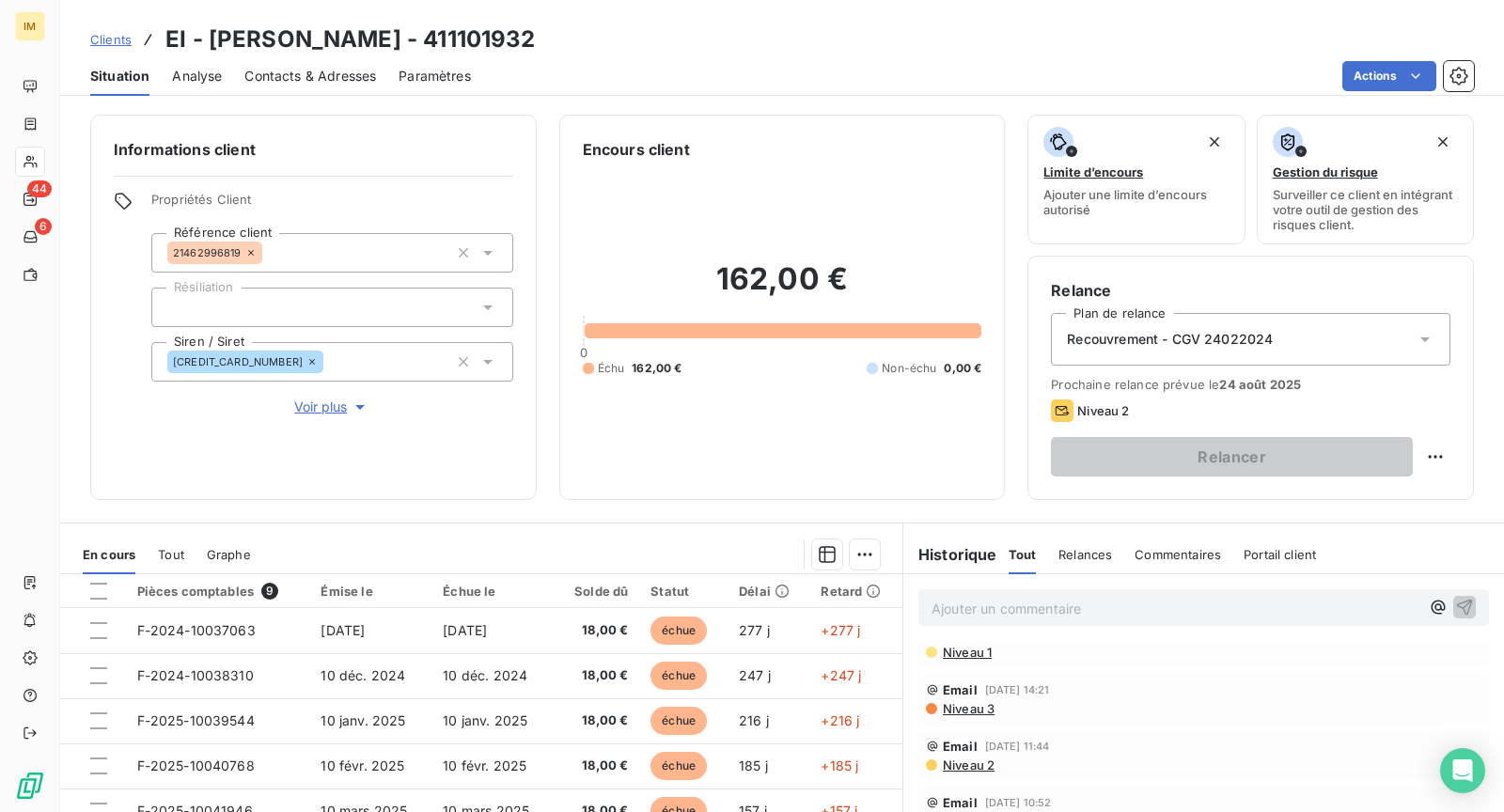
click at [968, 651] on span "Niveau 1" at bounding box center [966, 652] width 51 height 15
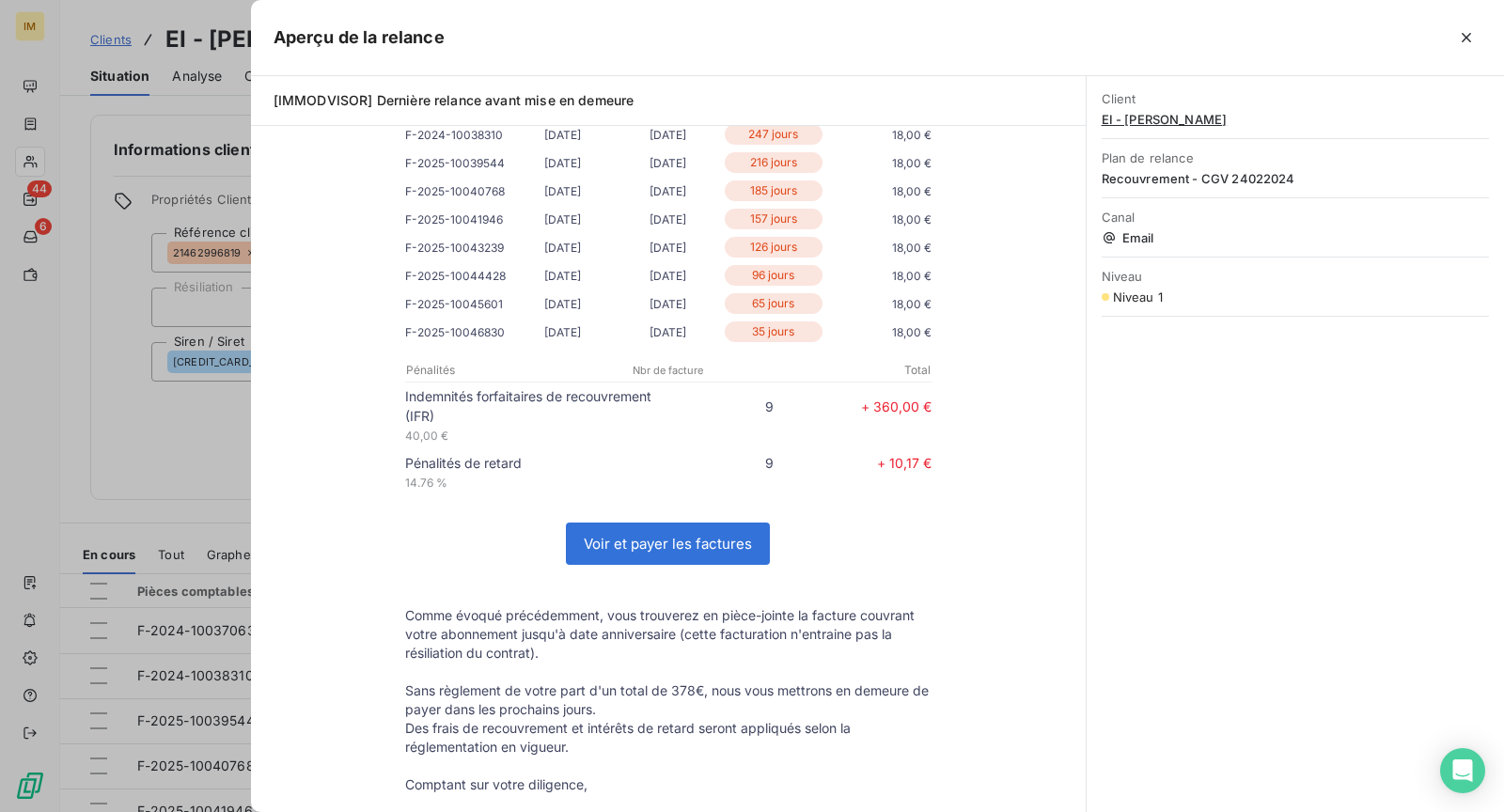
scroll to position [432, 0]
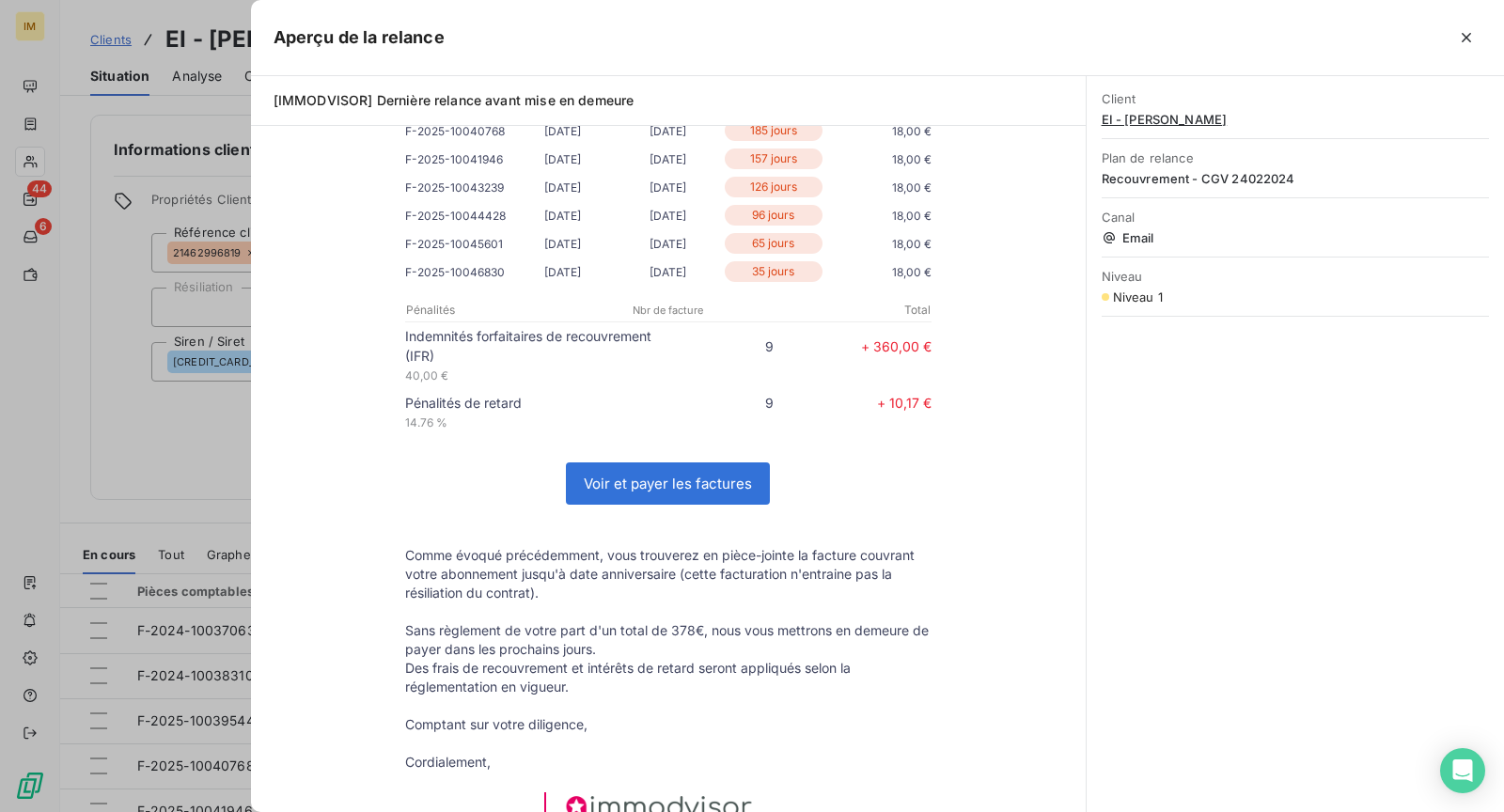
click at [160, 432] on div at bounding box center [752, 406] width 1504 height 812
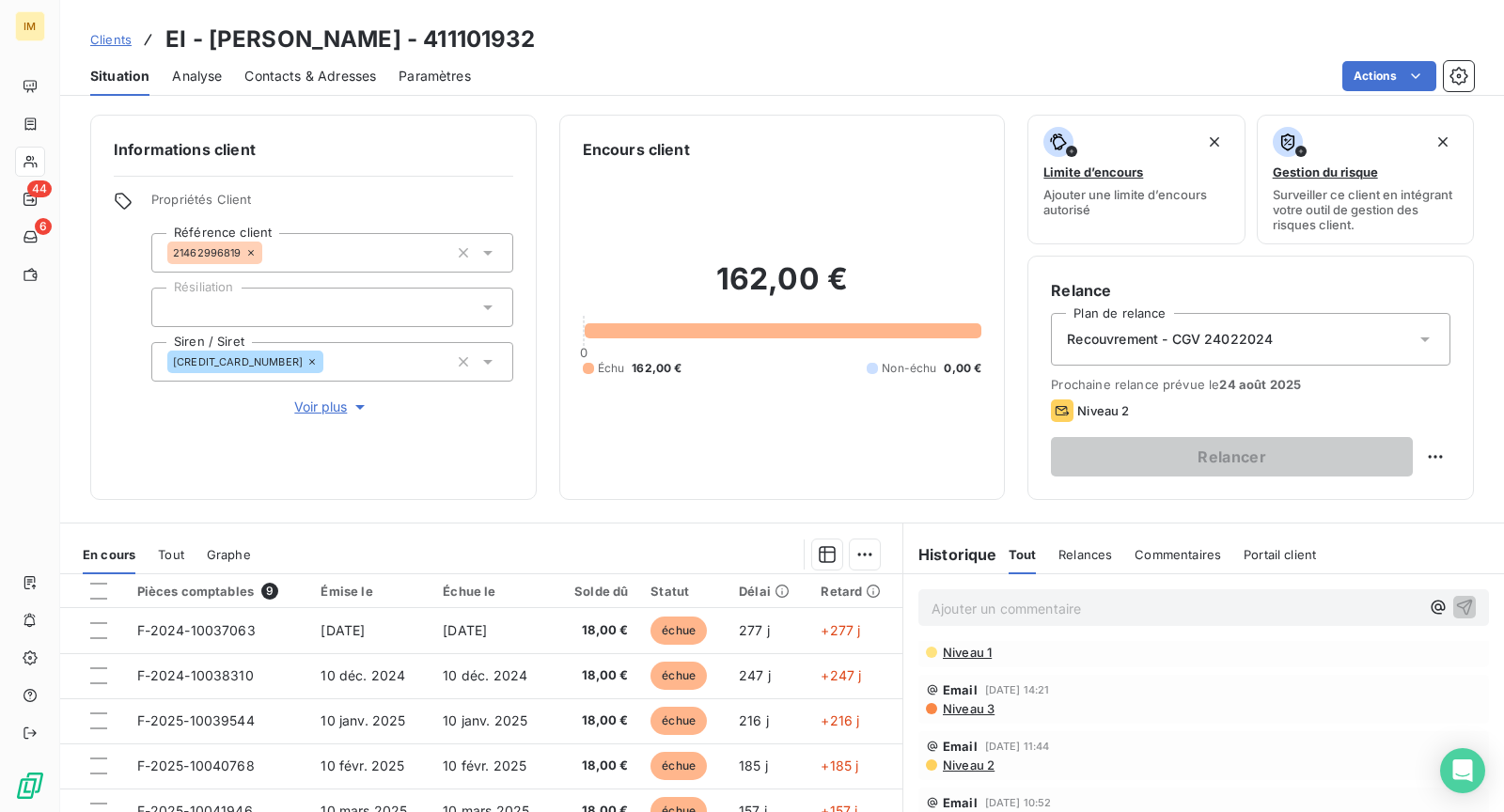
click at [160, 432] on div "Informations client Propriétés Client Référence client 21462996819 Résiliation …" at bounding box center [314, 307] width 446 height 386
